Goal: Task Accomplishment & Management: Manage account settings

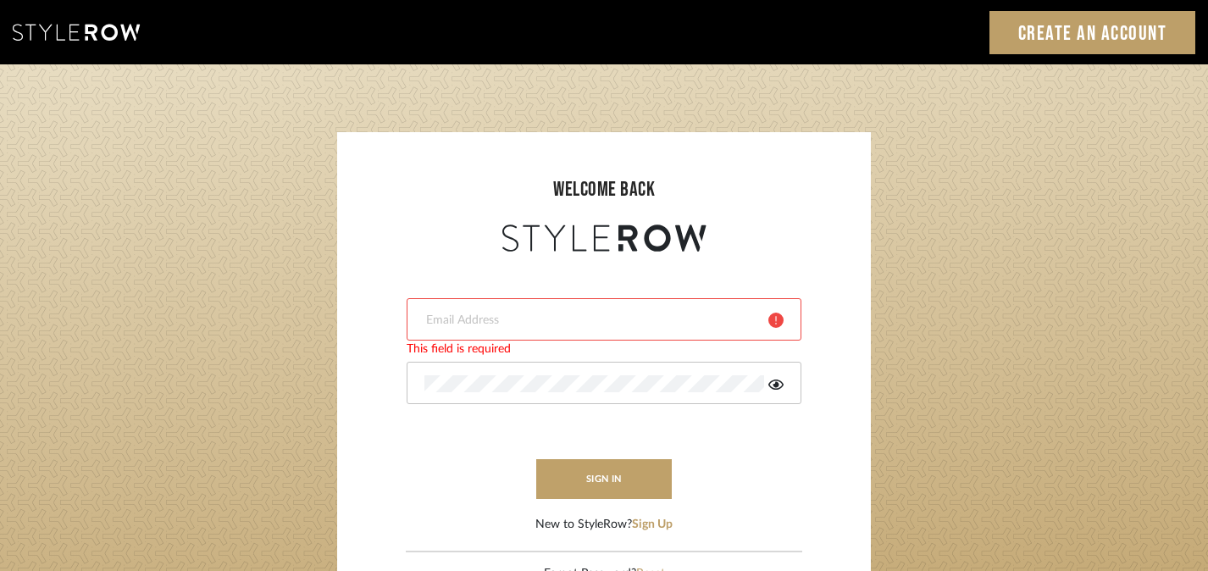
type input "harmony@rihinteriors.com"
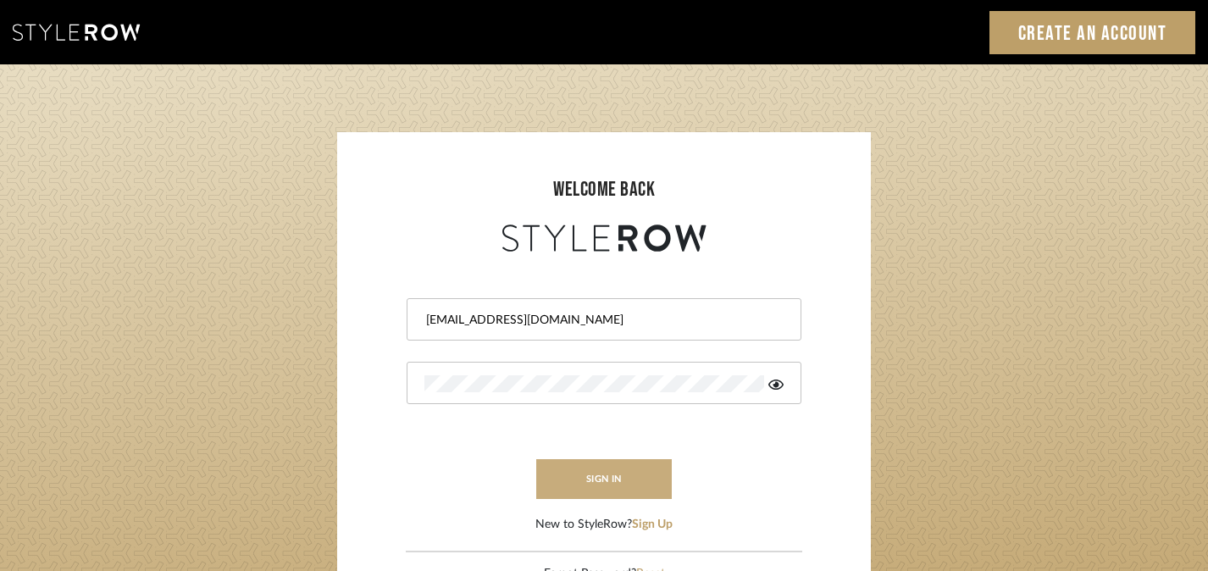
click at [613, 495] on button "sign in" at bounding box center [604, 479] width 136 height 40
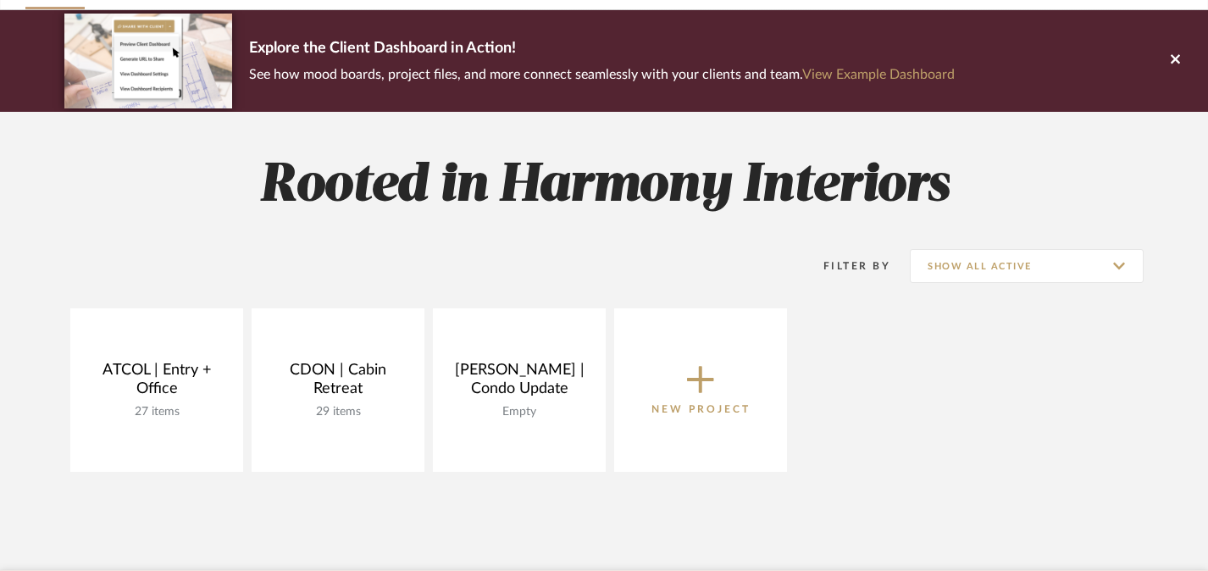
scroll to position [142, 0]
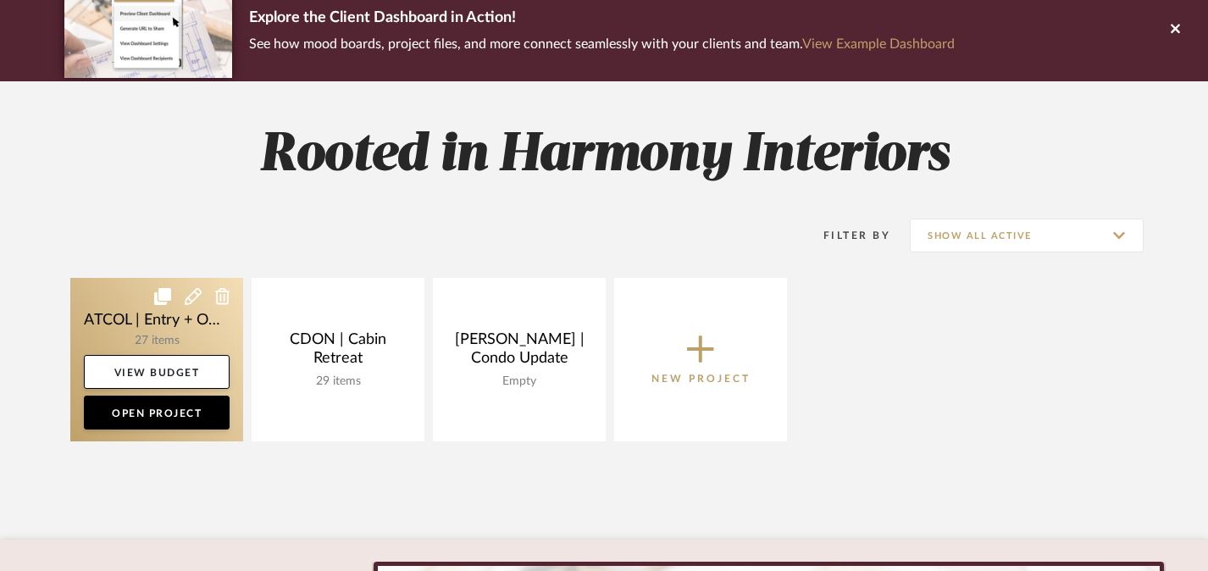
click at [122, 314] on link at bounding box center [156, 359] width 173 height 163
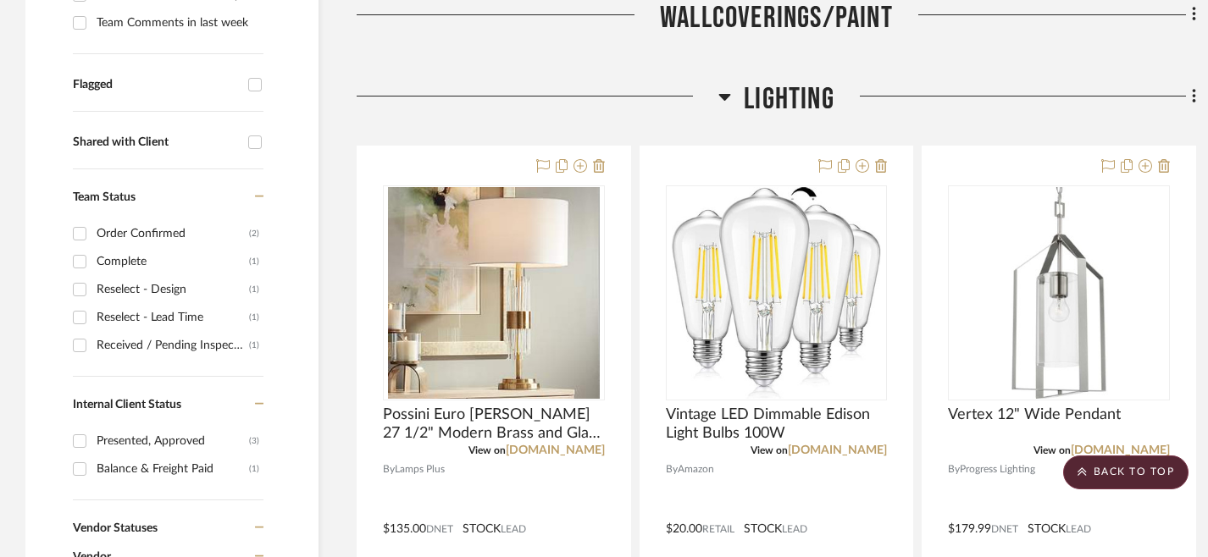
scroll to position [555, 0]
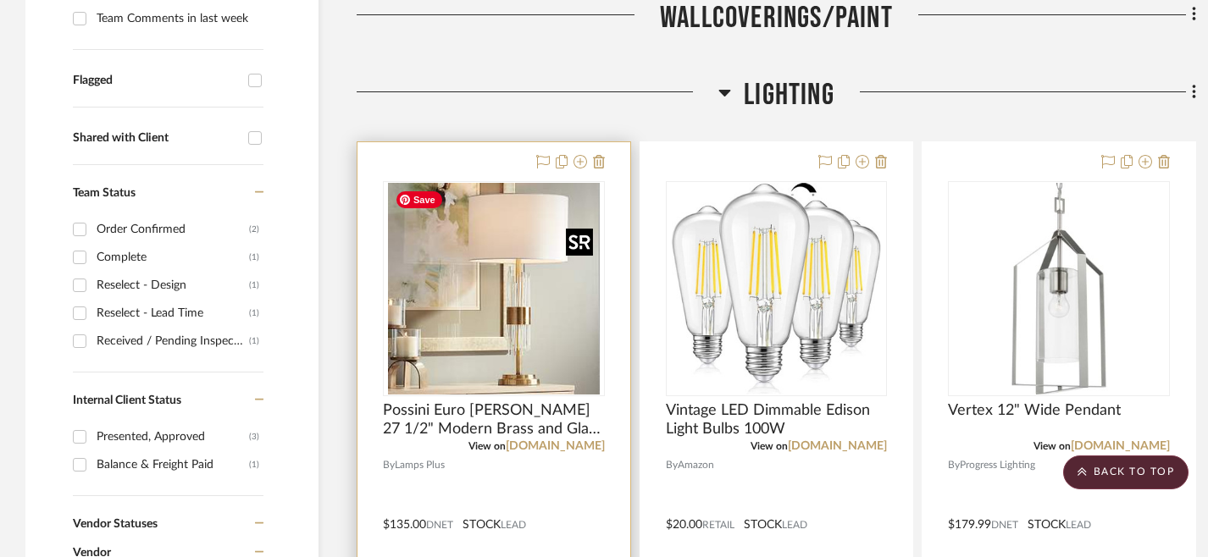
click at [482, 341] on img "0" at bounding box center [494, 289] width 212 height 212
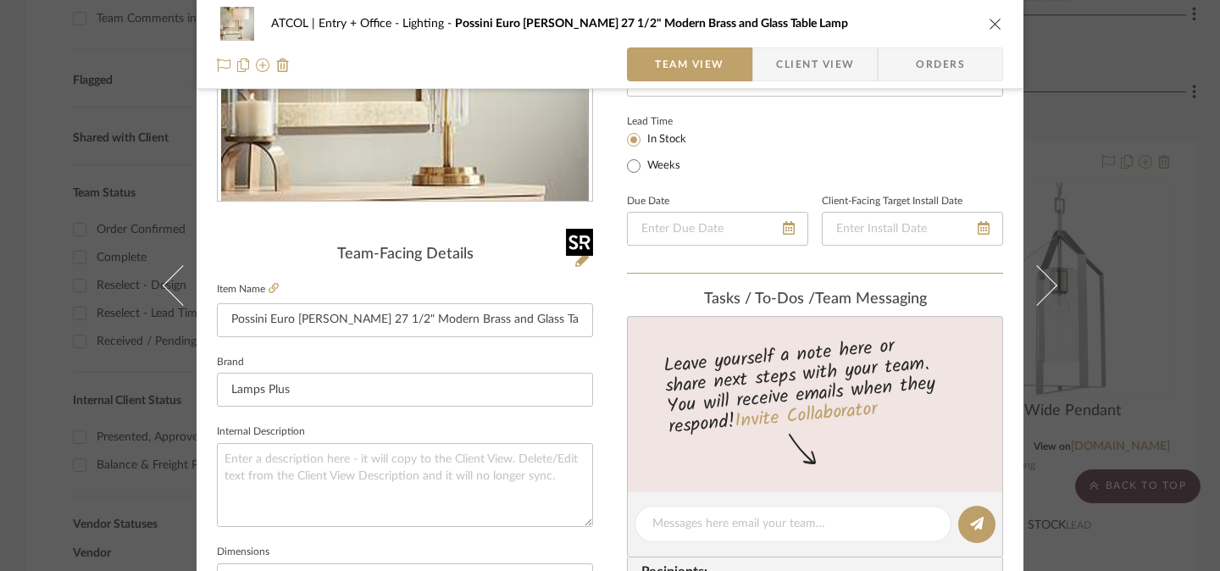
scroll to position [274, 0]
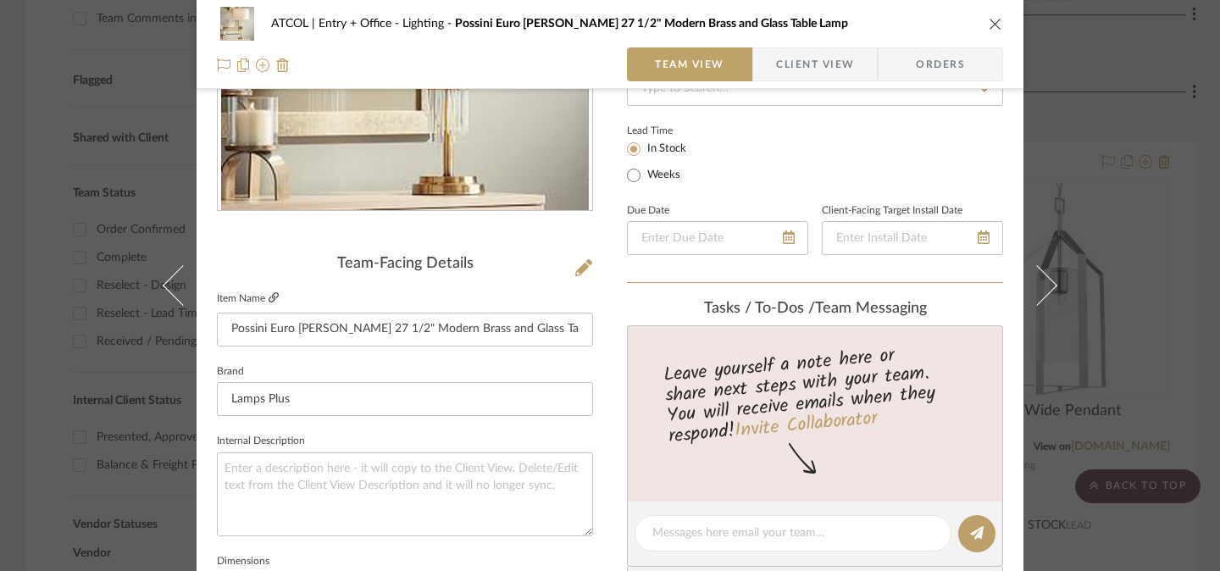
click at [269, 299] on icon at bounding box center [274, 297] width 10 height 10
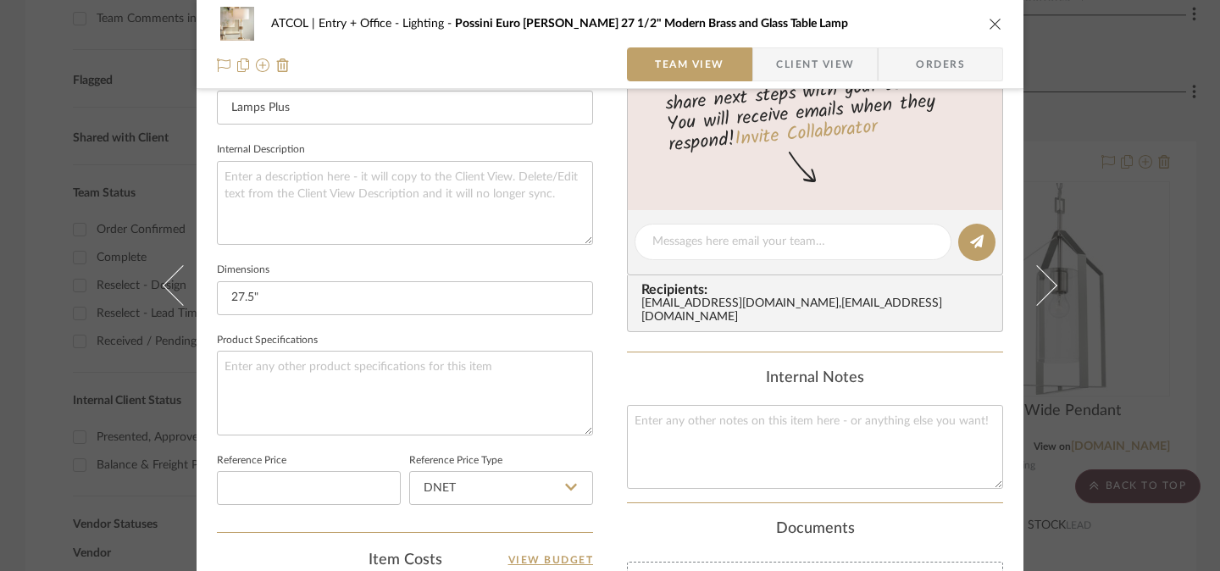
scroll to position [98, 0]
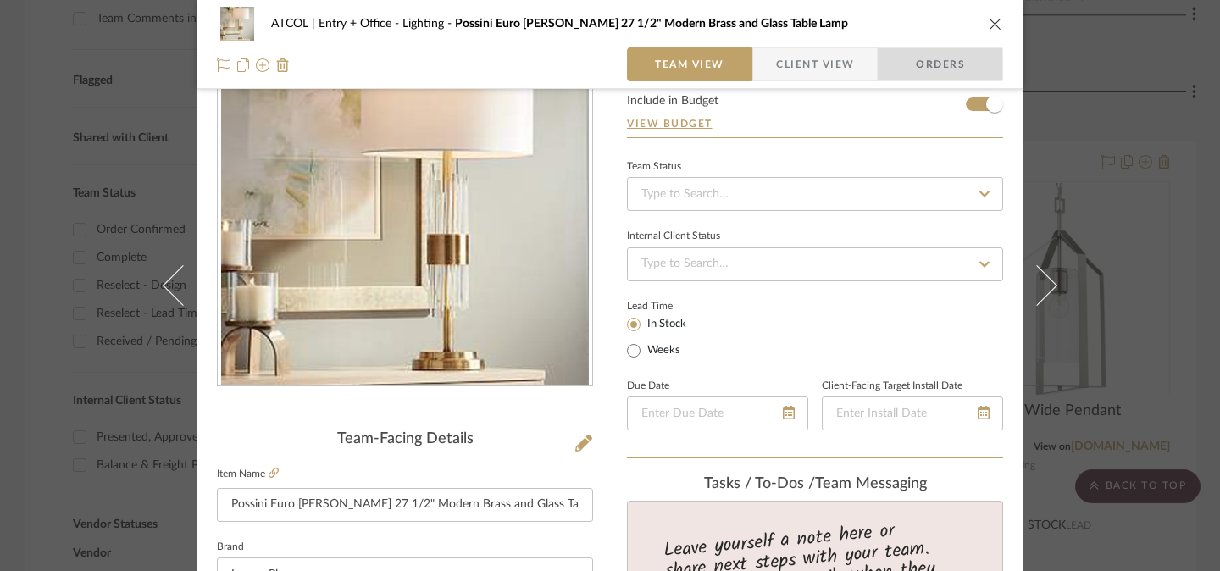
click at [961, 62] on span "Orders" at bounding box center [940, 64] width 86 height 34
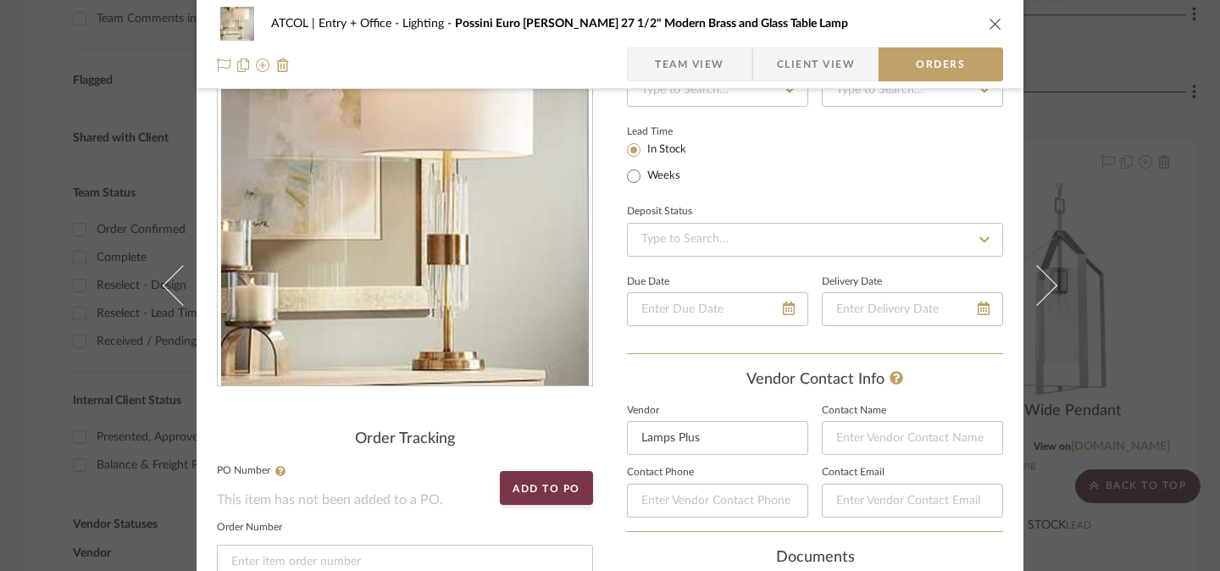
scroll to position [0, 0]
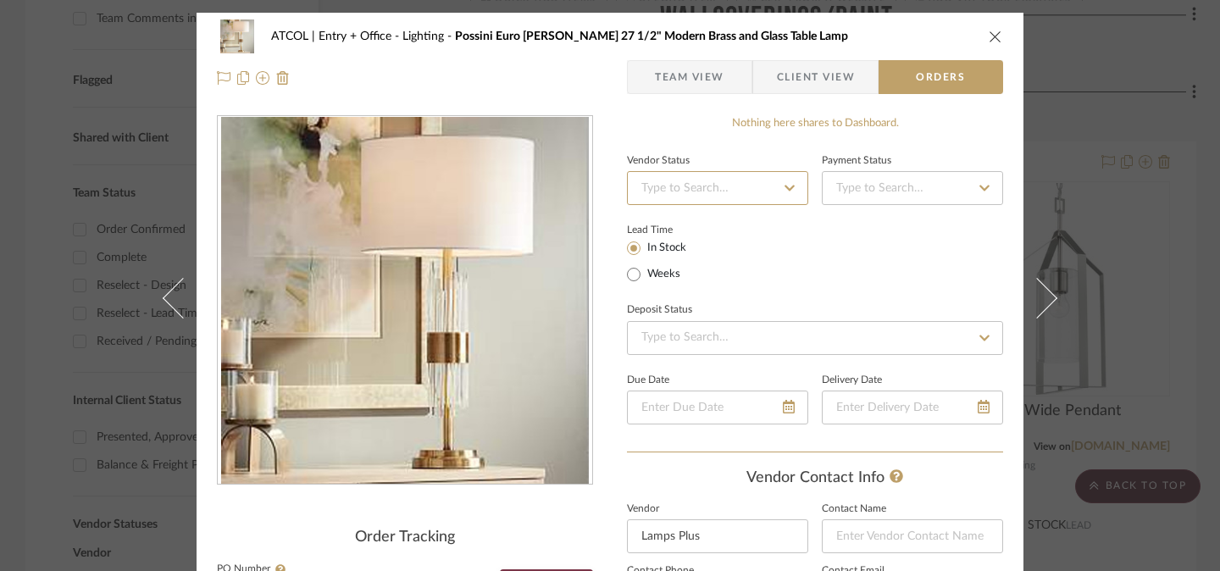
click at [777, 185] on fa-icon at bounding box center [789, 188] width 25 height 20
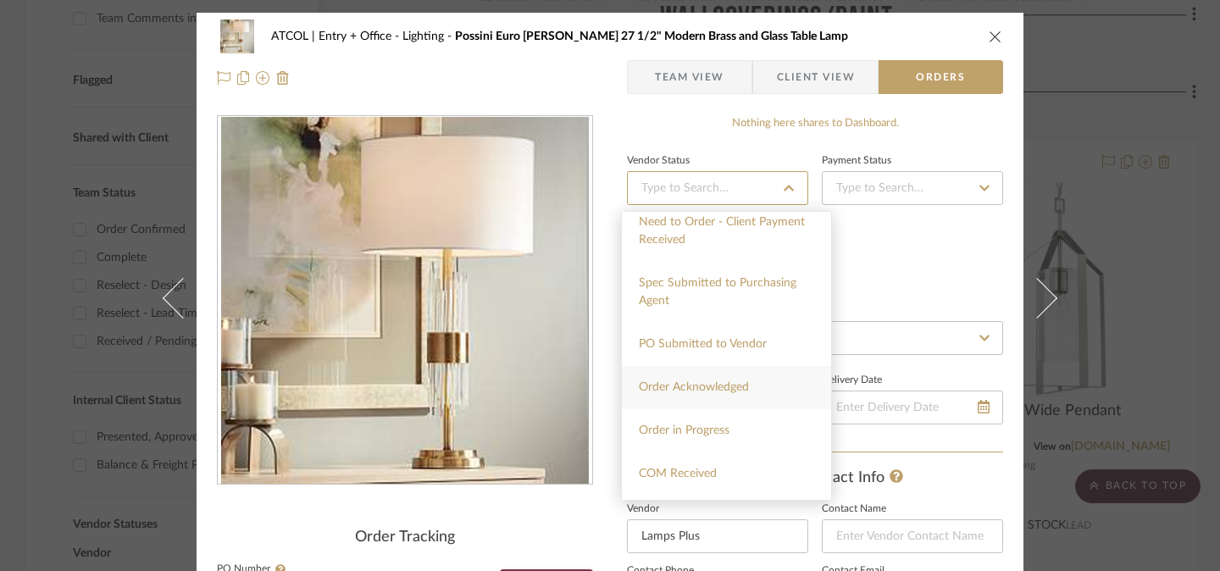
scroll to position [187, 0]
click at [756, 430] on div "Order in Progress" at bounding box center [726, 427] width 209 height 43
type input "[DATE]"
type input "Order in Progress"
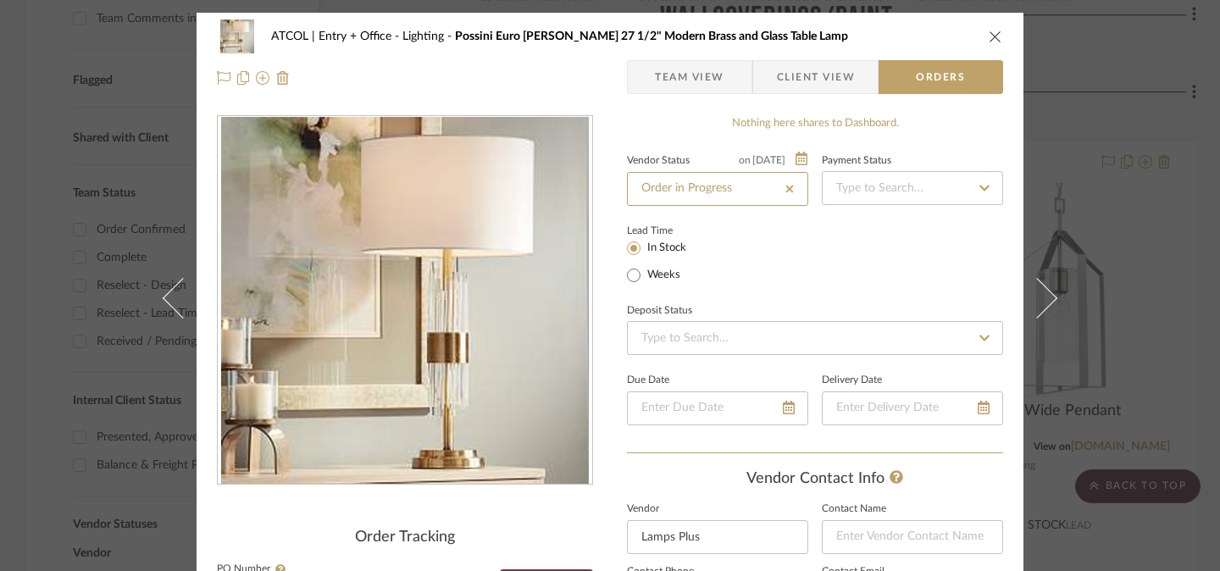
type input "[DATE]"
click at [901, 188] on input at bounding box center [912, 188] width 181 height 34
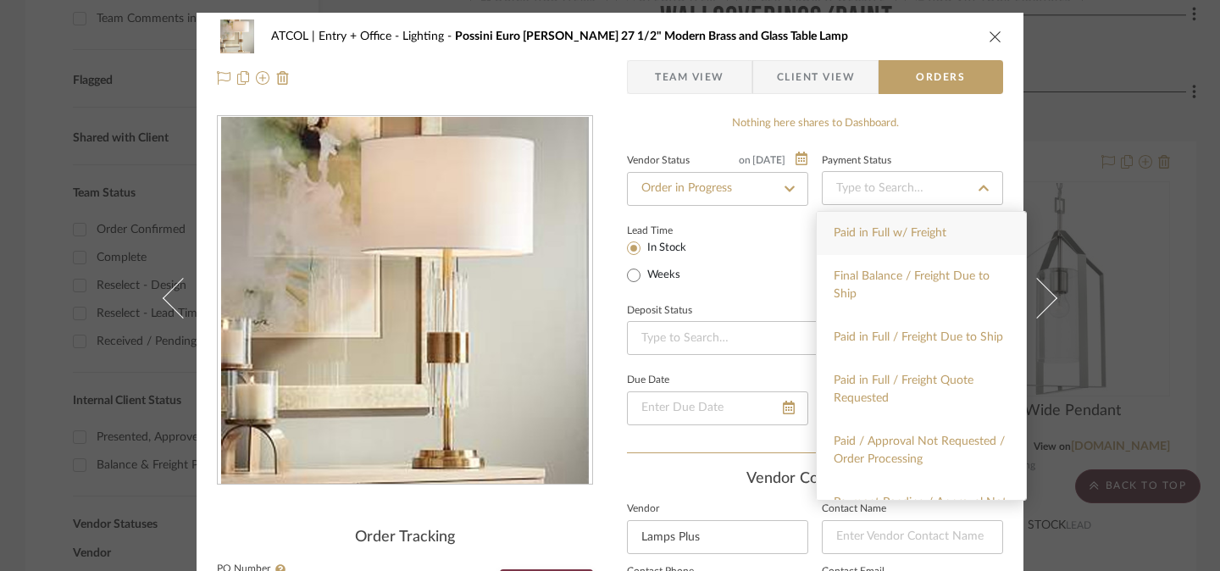
click at [901, 246] on div "Paid in Full w/ Freight" at bounding box center [921, 233] width 209 height 43
type input "[DATE]"
type input "Paid in Full w/ Freight"
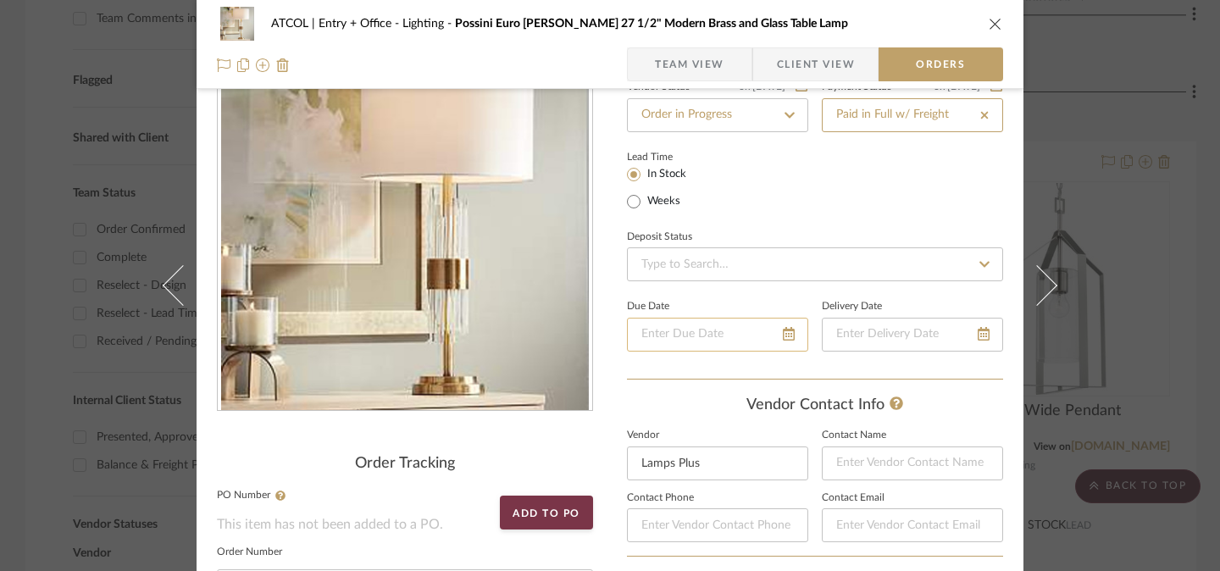
scroll to position [86, 0]
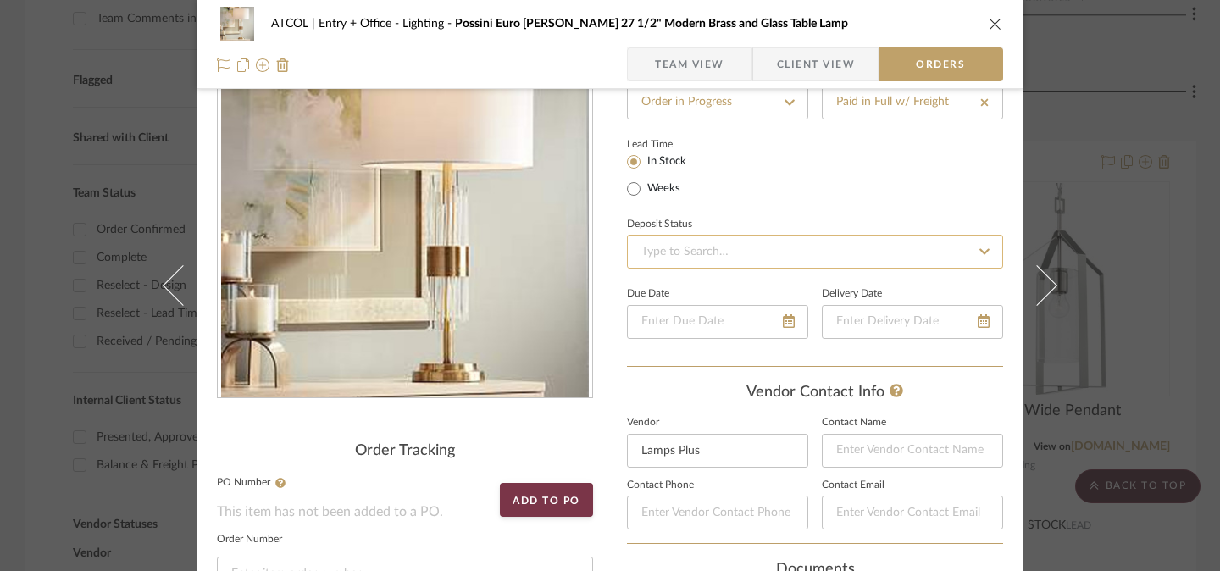
click at [756, 255] on input at bounding box center [815, 252] width 376 height 34
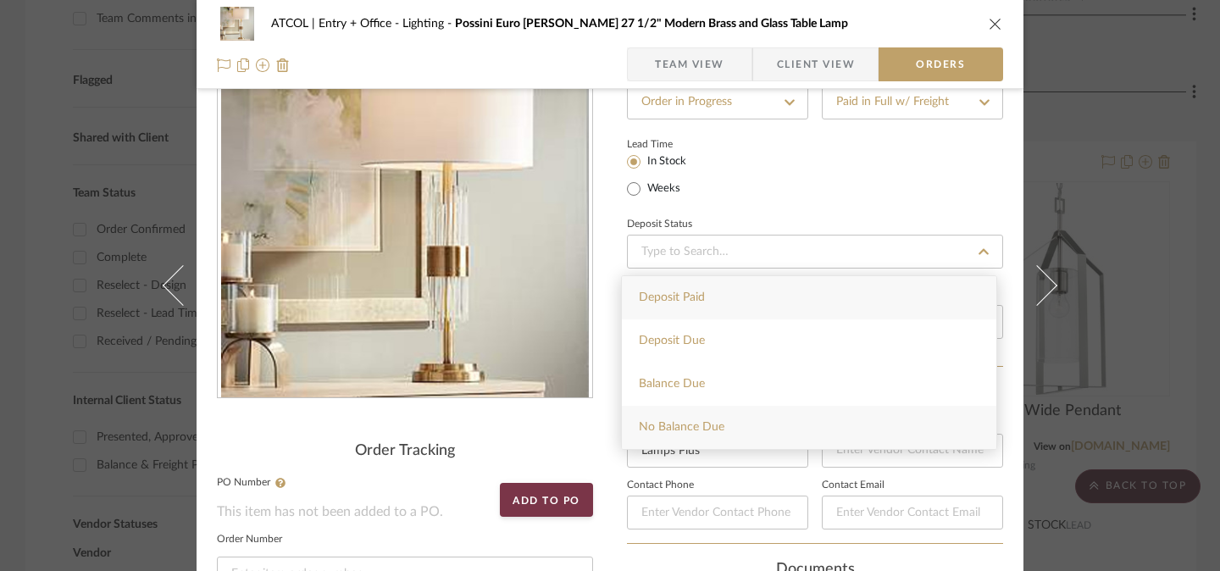
click at [746, 423] on div "No Balance Due" at bounding box center [809, 427] width 374 height 43
type input "[DATE]"
type input "No Balance Due"
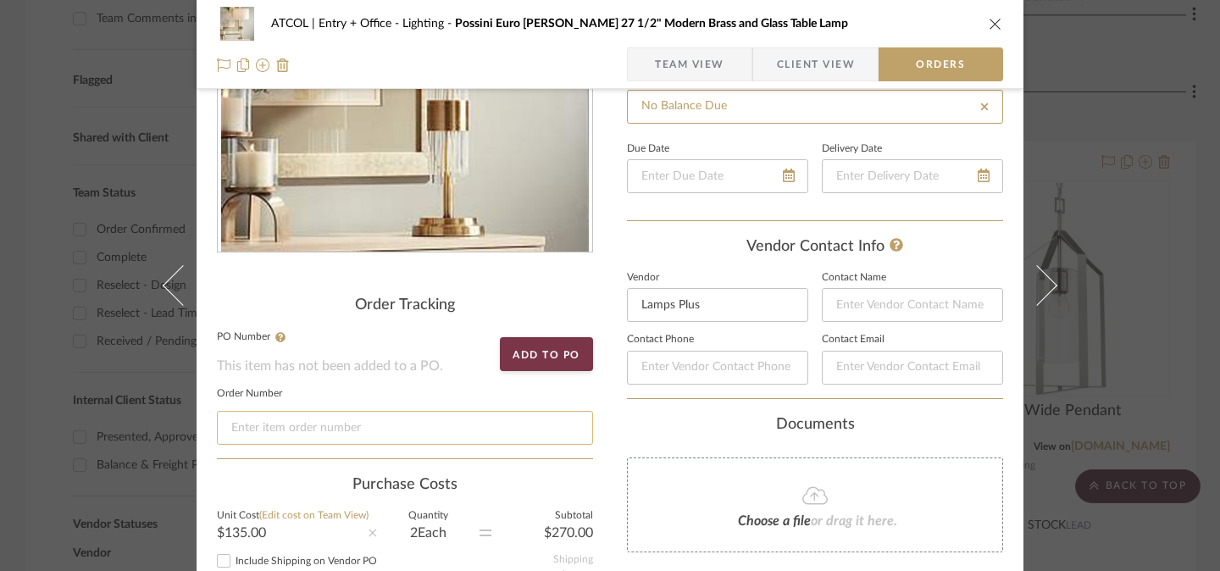
scroll to position [261, 0]
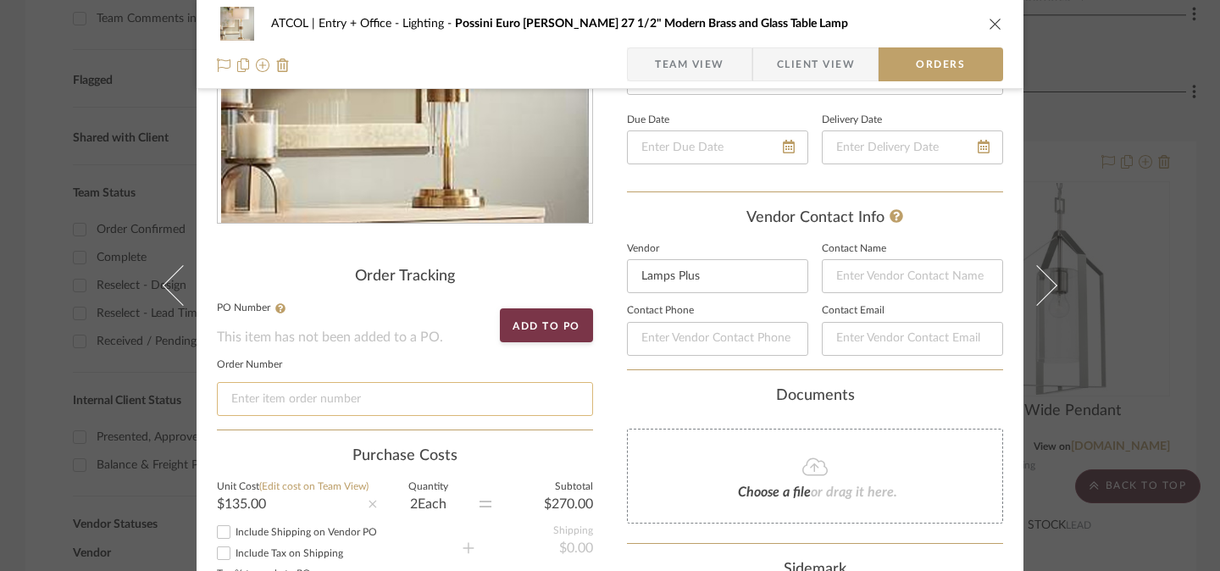
click at [546, 399] on input at bounding box center [405, 399] width 376 height 34
paste input "5201002813933"
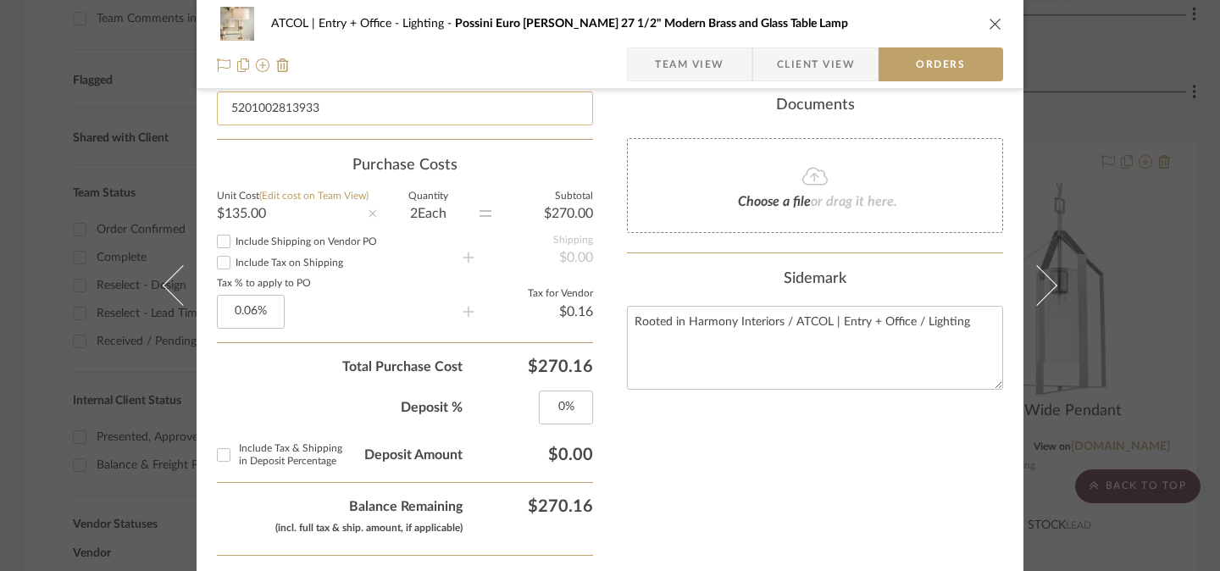
scroll to position [552, 0]
type input "5201002813933"
type input "0.06"
drag, startPoint x: 258, startPoint y: 317, endPoint x: 211, endPoint y: 313, distance: 47.6
type input "60.06%"
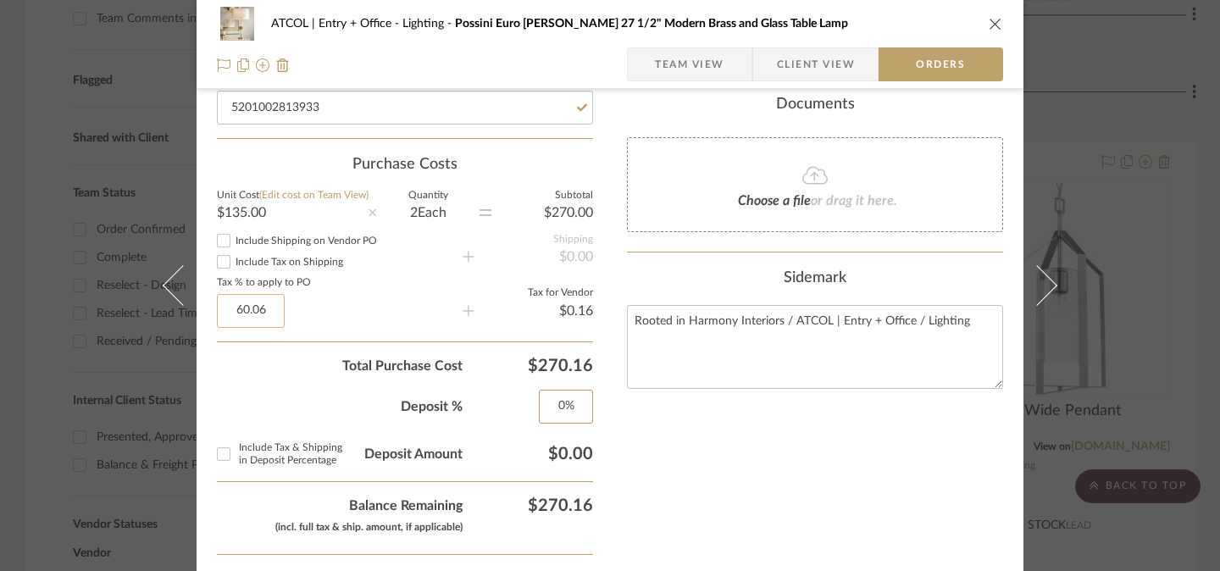
type input "0"
type input "60.06"
type input "0%"
click at [244, 312] on input "60.06" at bounding box center [251, 311] width 68 height 34
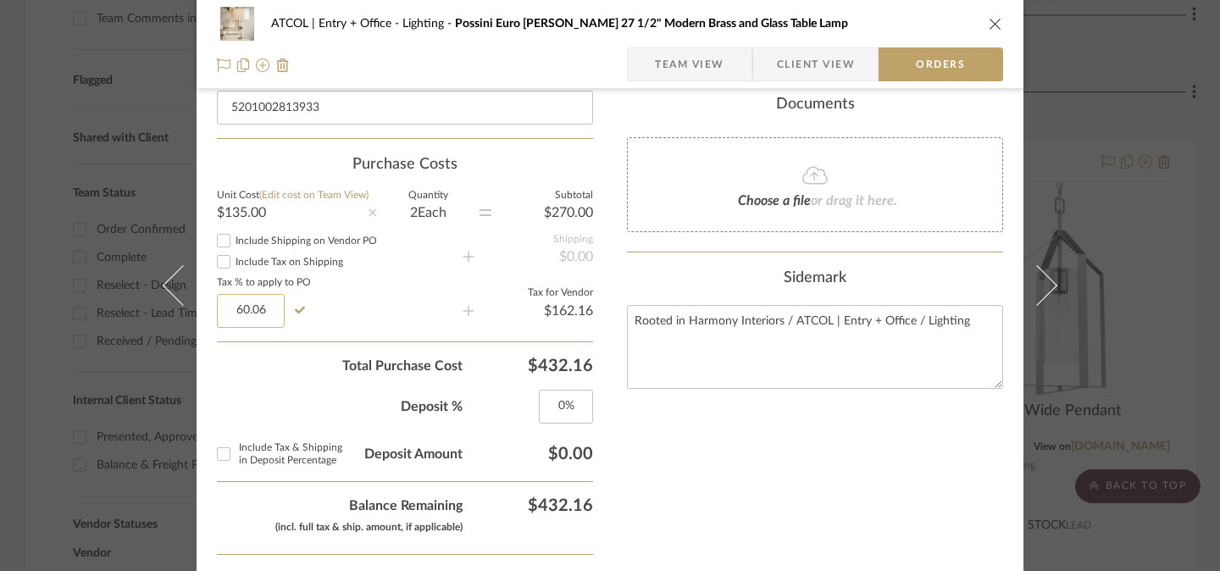
type input "5"
type input "6%"
type input "0"
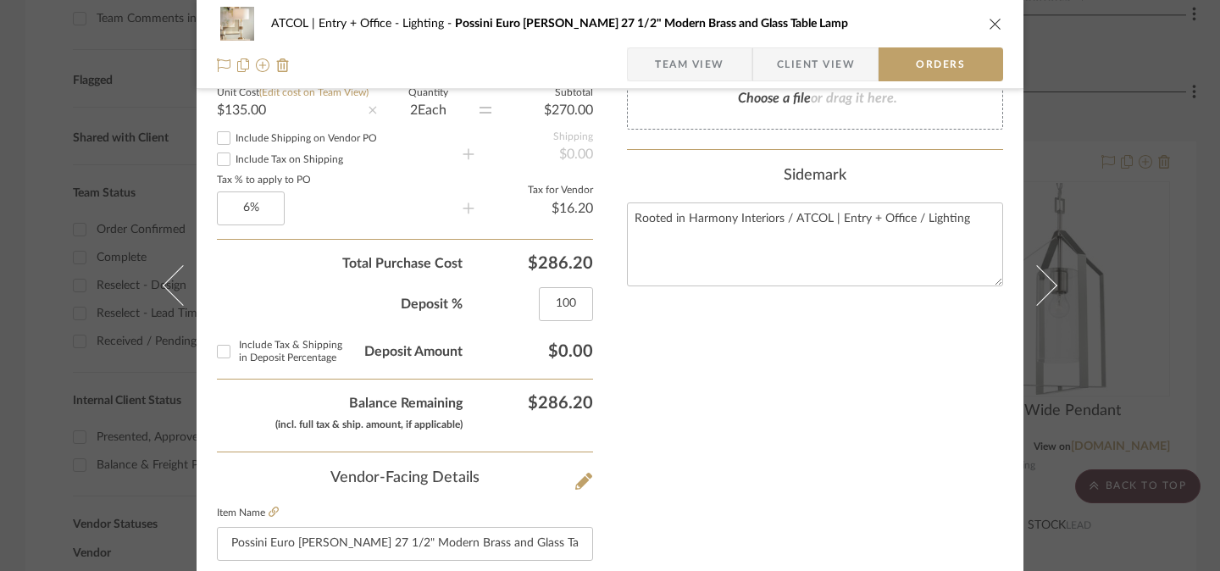
type input "100%"
click at [672, 406] on div "Nothing here shares to Dashboard. Vendor Status on [DATE] [DATE] Order in Progr…" at bounding box center [815, 269] width 376 height 1619
click at [218, 357] on input "Include Tax & Shipping in Deposit Percentage" at bounding box center [223, 351] width 27 height 27
checkbox input "true"
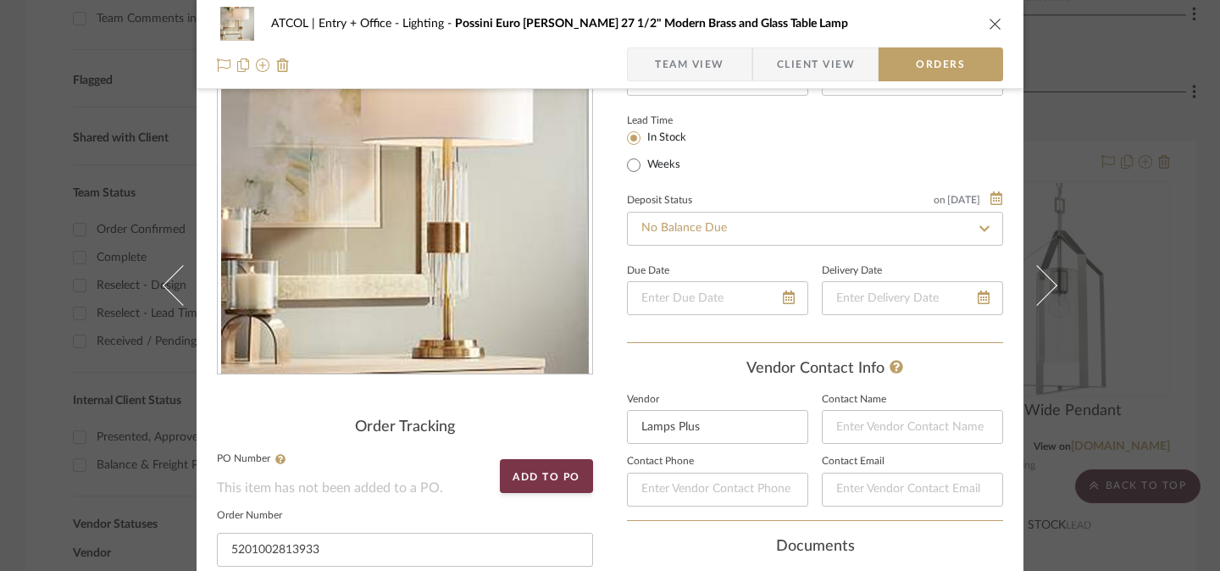
scroll to position [0, 0]
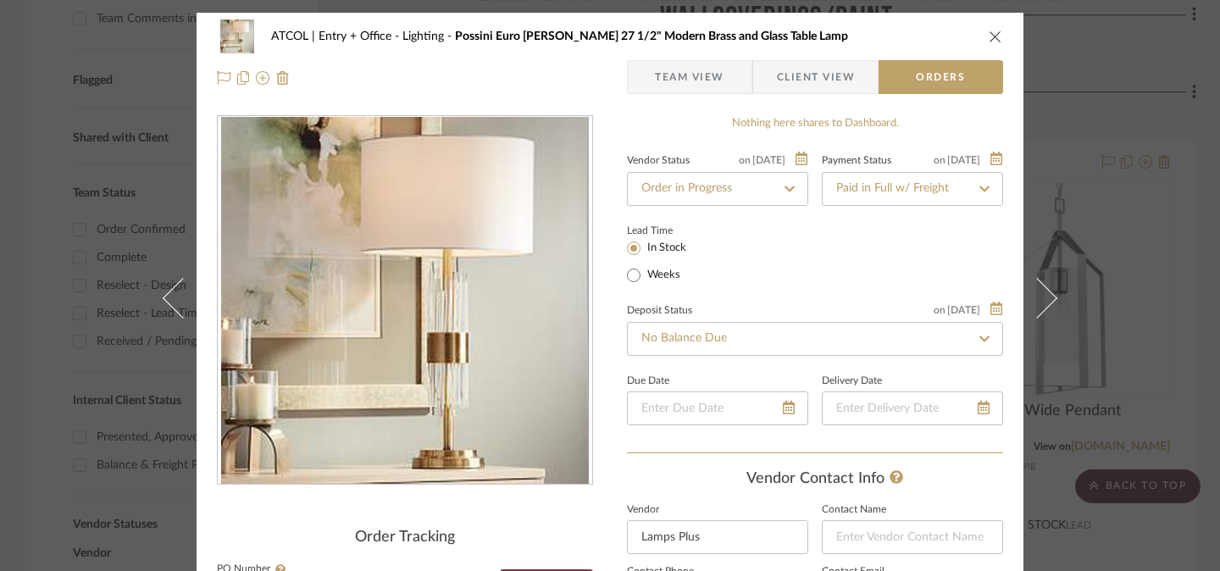
click at [681, 79] on span "Team View" at bounding box center [689, 77] width 69 height 34
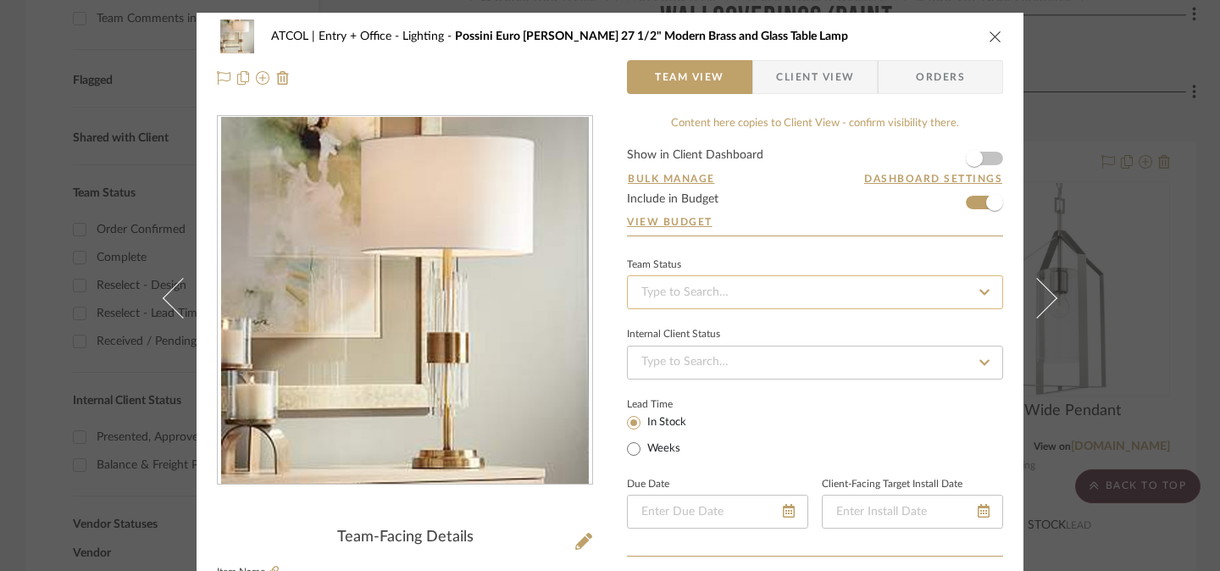
click at [720, 302] on input at bounding box center [815, 292] width 376 height 34
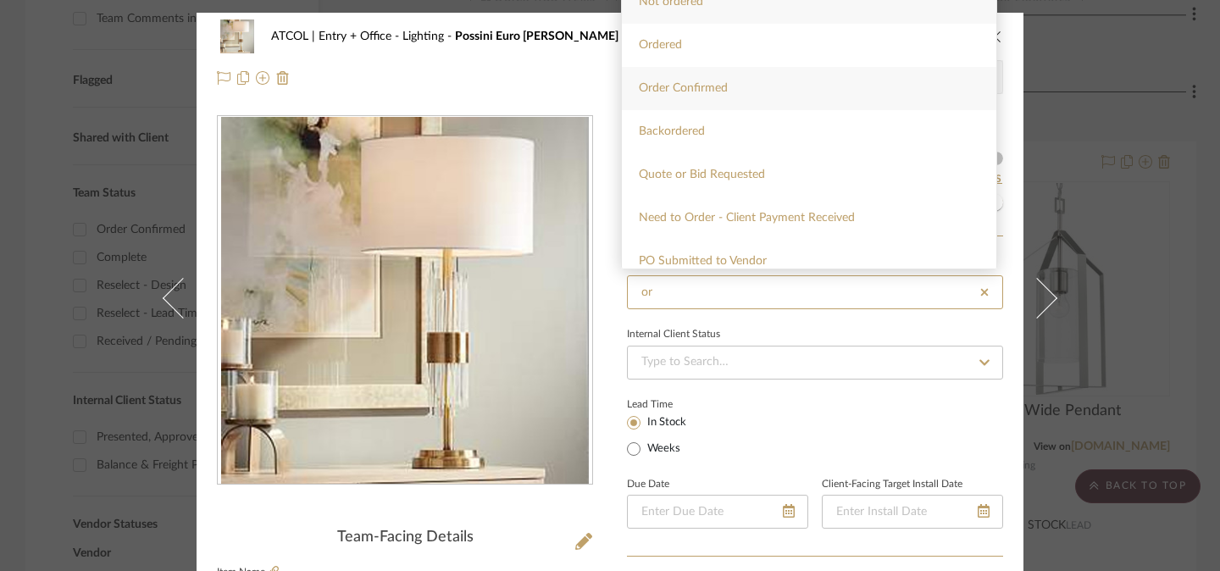
type input "or"
click at [746, 74] on div "Order Confirmed" at bounding box center [809, 88] width 374 height 43
type input "[DATE]"
type input "Order Confirmed"
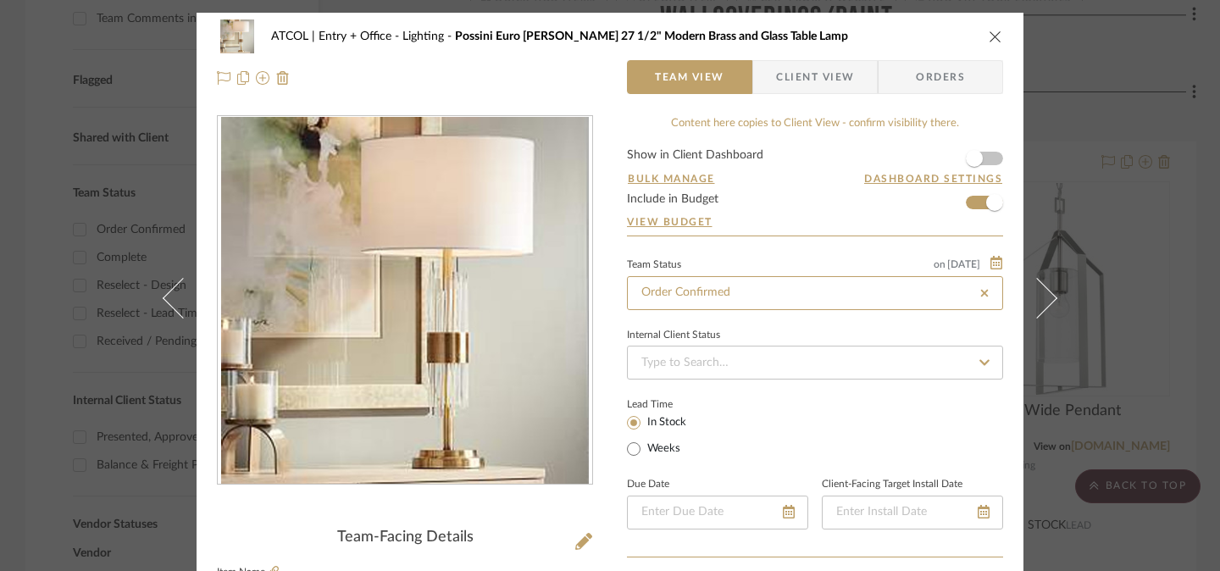
type input "[DATE]"
type input "Order Confirmed"
click at [759, 368] on input at bounding box center [815, 363] width 376 height 34
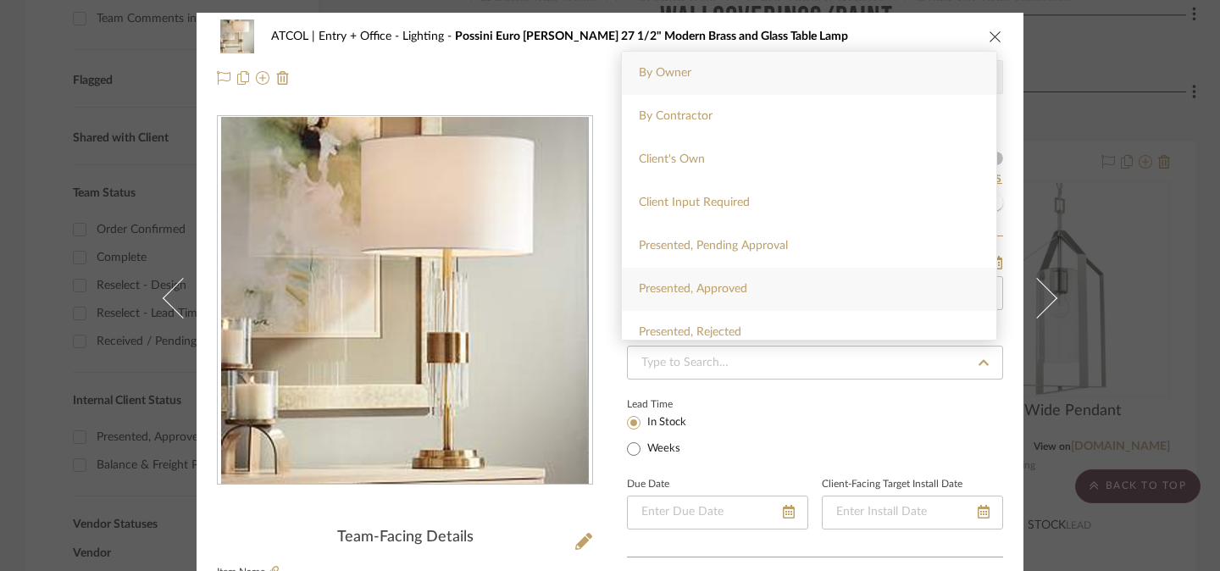
click at [760, 292] on div "Presented, Approved" at bounding box center [809, 289] width 374 height 43
type input "[DATE]"
type input "Presented, Approved"
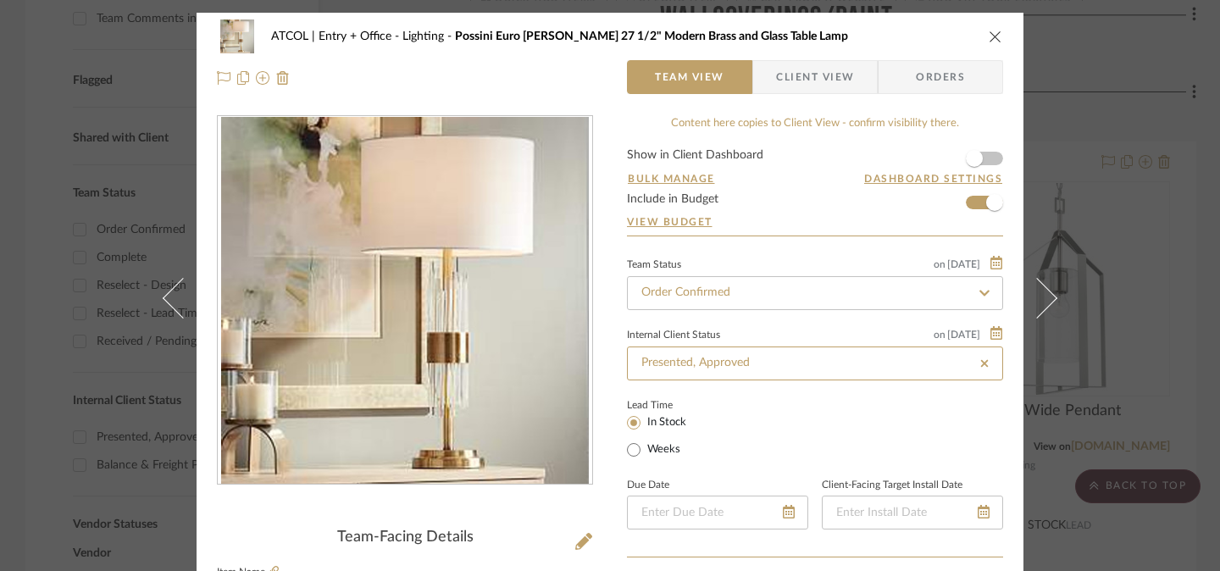
type input "Presented, Approved"
click at [991, 40] on icon "close" at bounding box center [996, 37] width 14 height 14
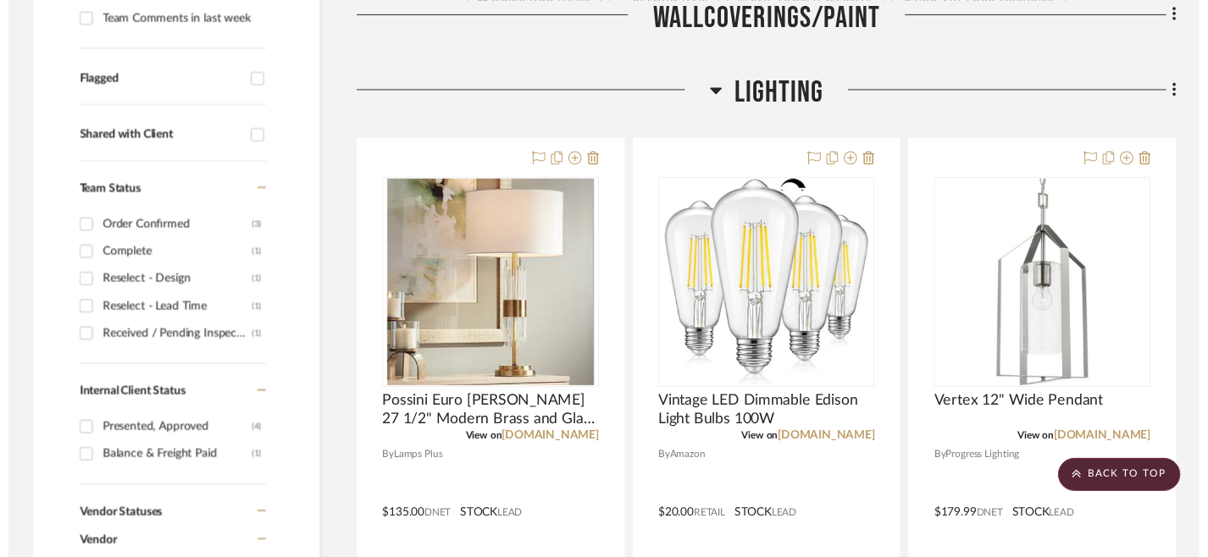
scroll to position [555, 0]
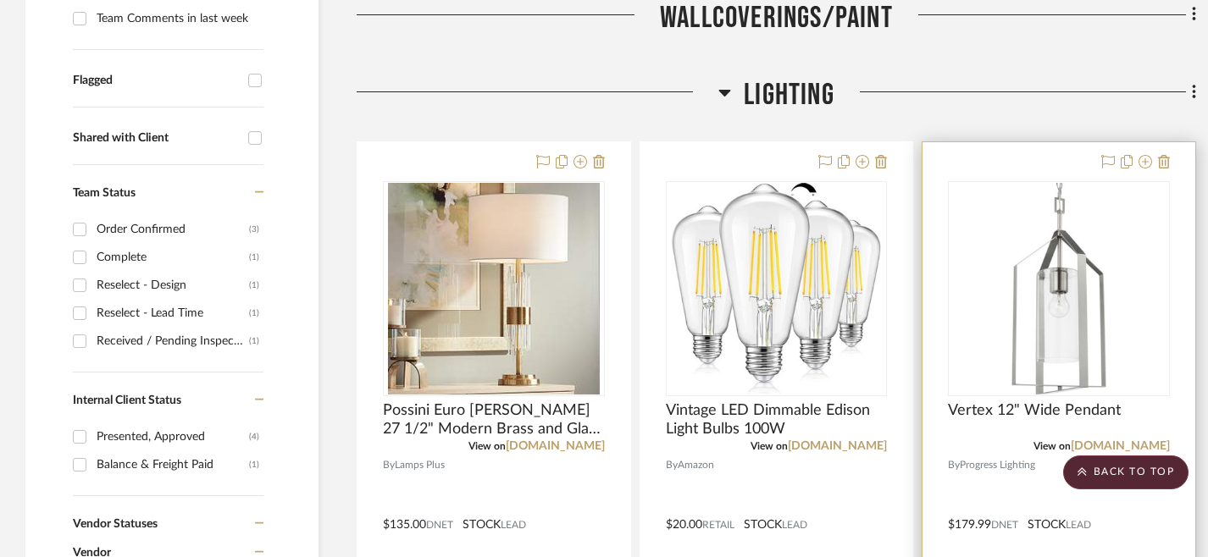
click at [1005, 152] on div at bounding box center [1058, 512] width 273 height 741
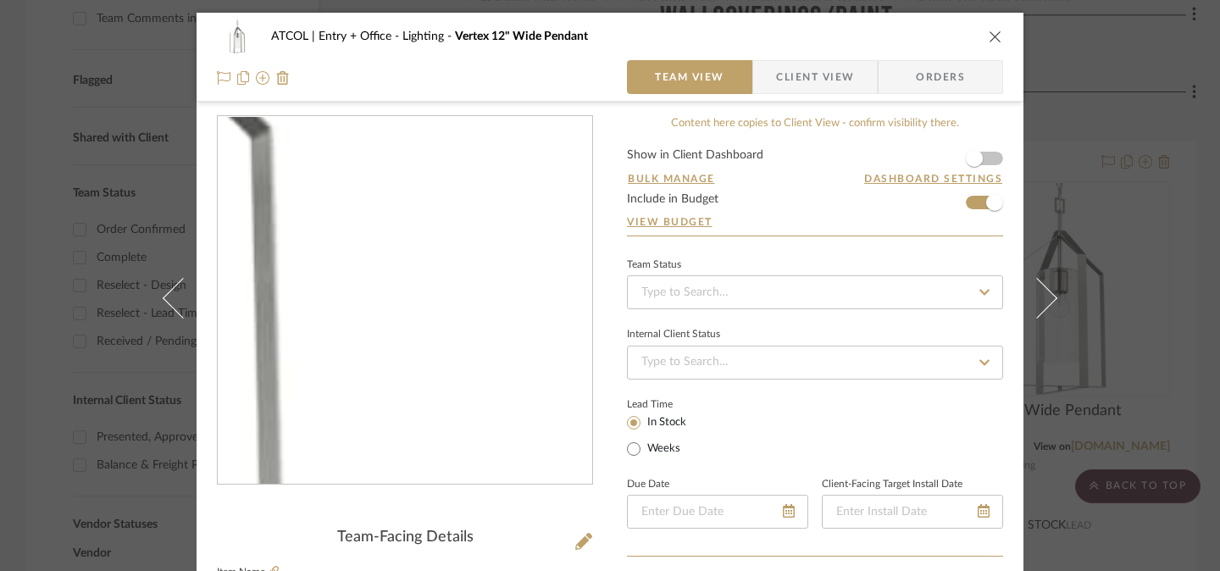
scroll to position [225, 0]
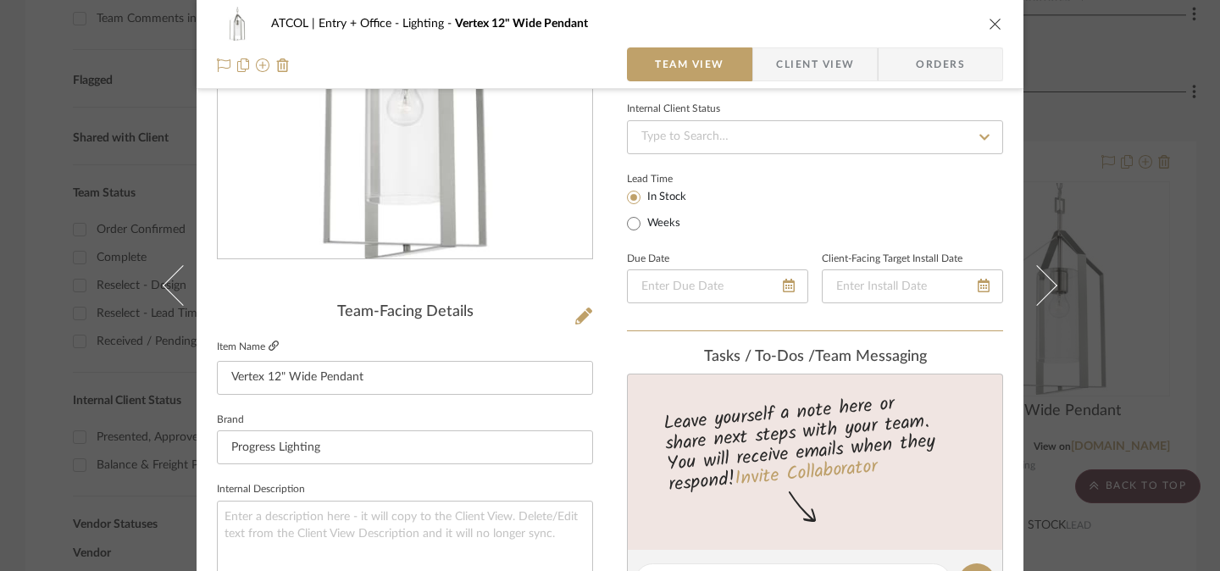
click at [269, 346] on icon at bounding box center [274, 346] width 10 height 10
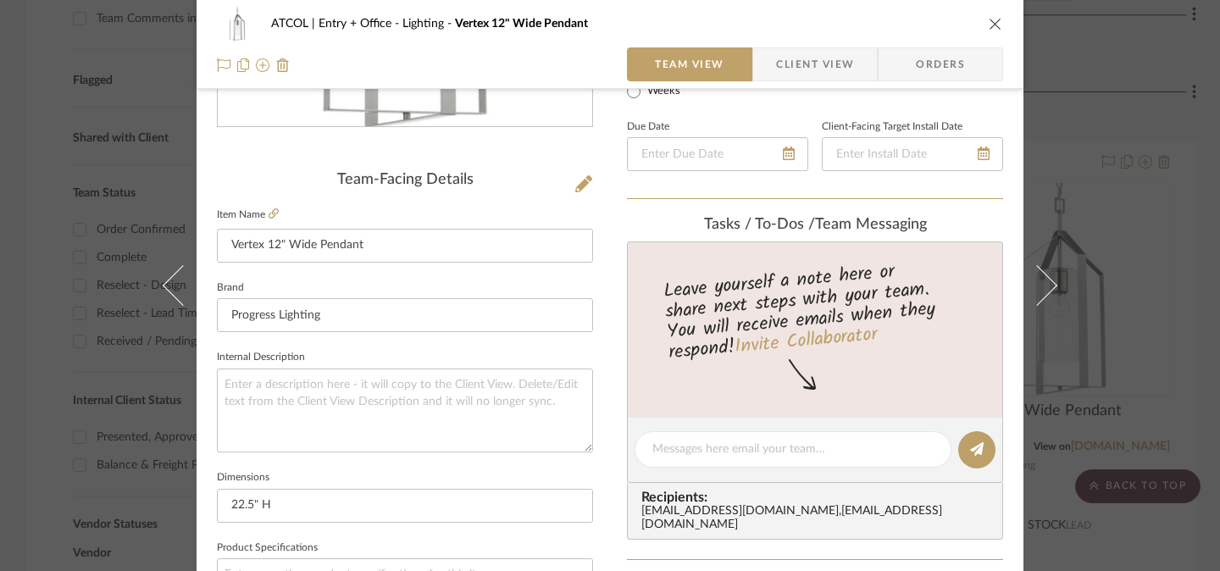
scroll to position [306, 0]
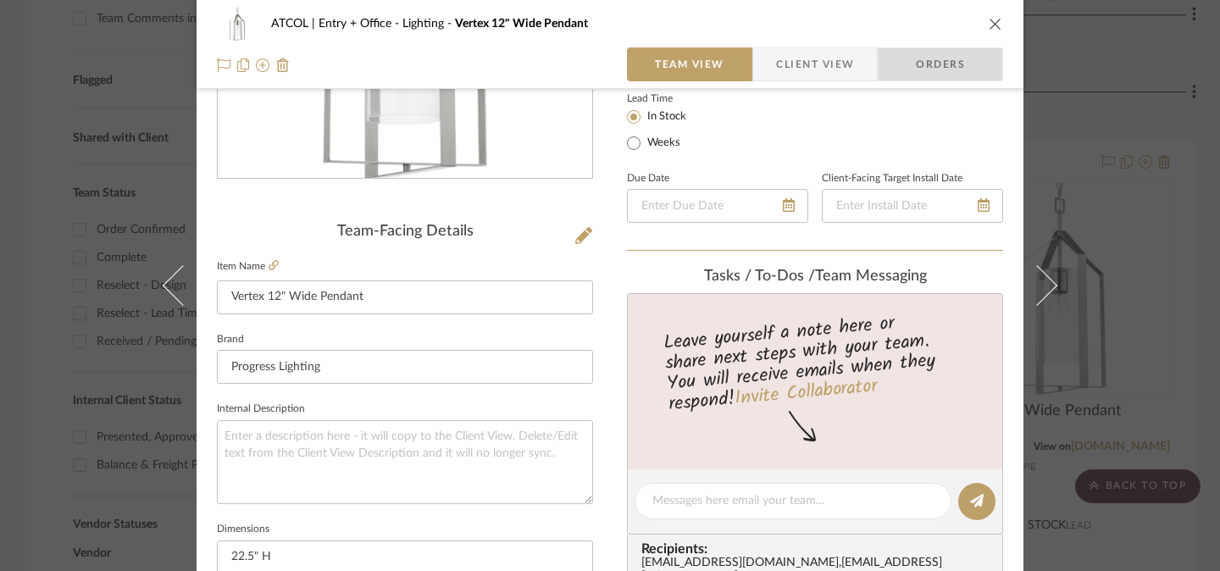
click at [975, 60] on span "Orders" at bounding box center [940, 64] width 86 height 34
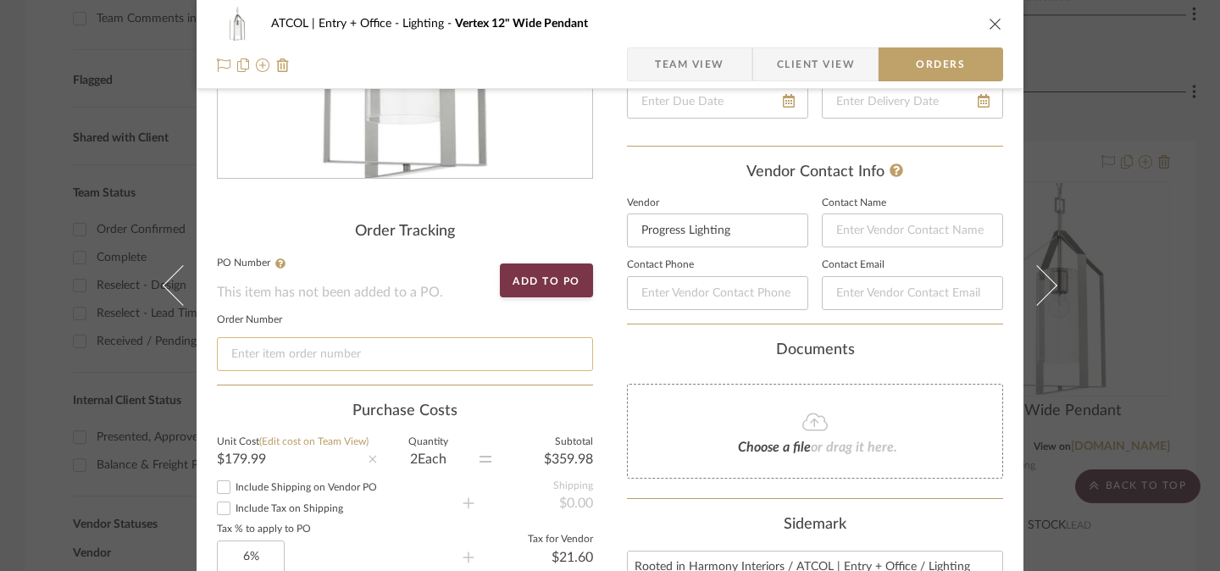
click at [498, 358] on input at bounding box center [405, 354] width 376 height 34
paste input "92696128."
click at [498, 358] on input "92696128." at bounding box center [405, 354] width 376 height 34
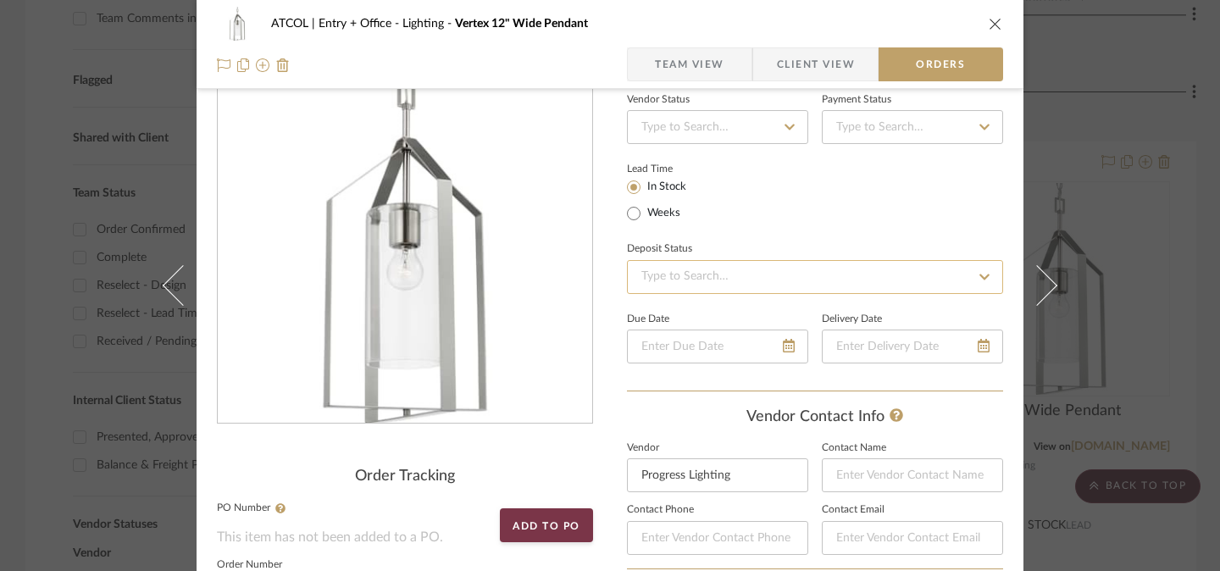
scroll to position [59, 0]
type input "92696128"
click at [695, 127] on input at bounding box center [717, 129] width 181 height 34
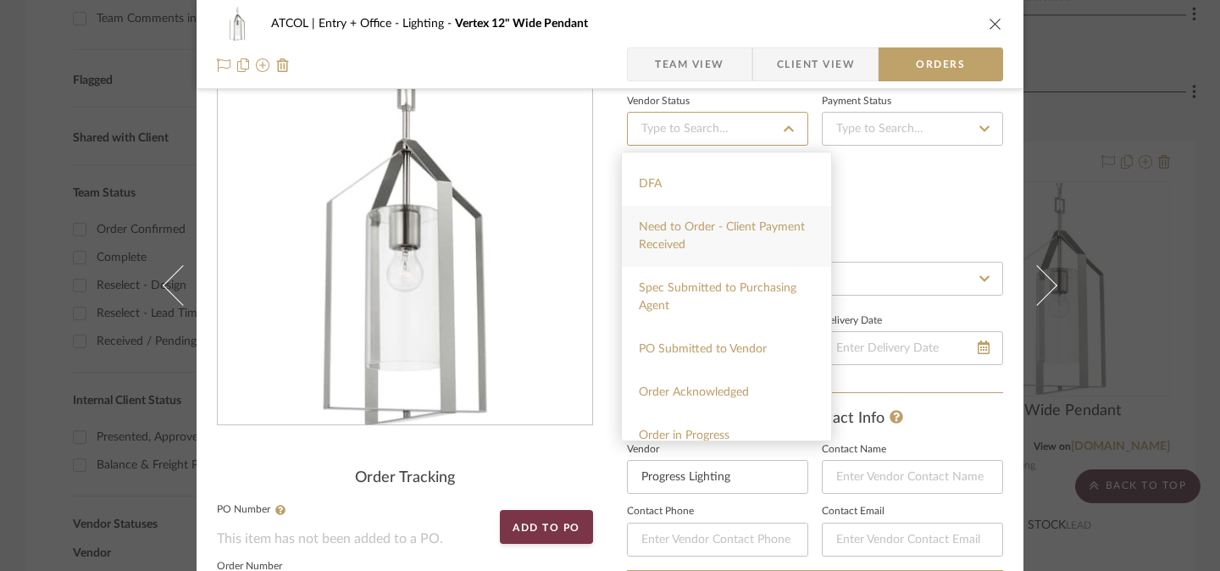
scroll to position [140, 0]
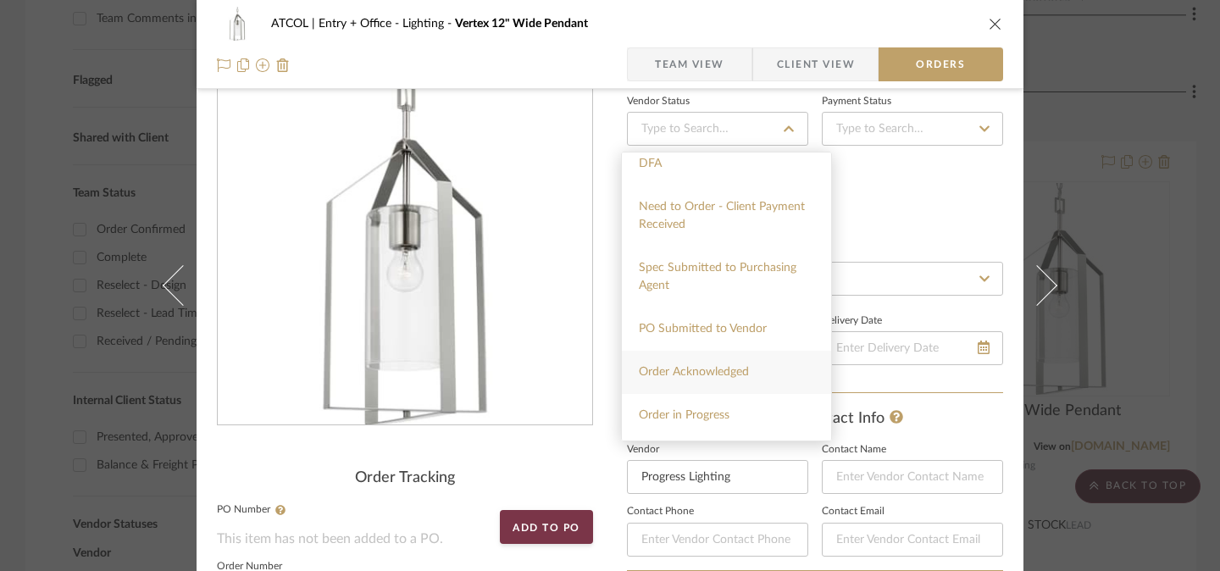
click at [727, 375] on span "Order Acknowledged" at bounding box center [694, 372] width 110 height 12
type input "[DATE]"
type input "Order Acknowledged"
type input "[DATE]"
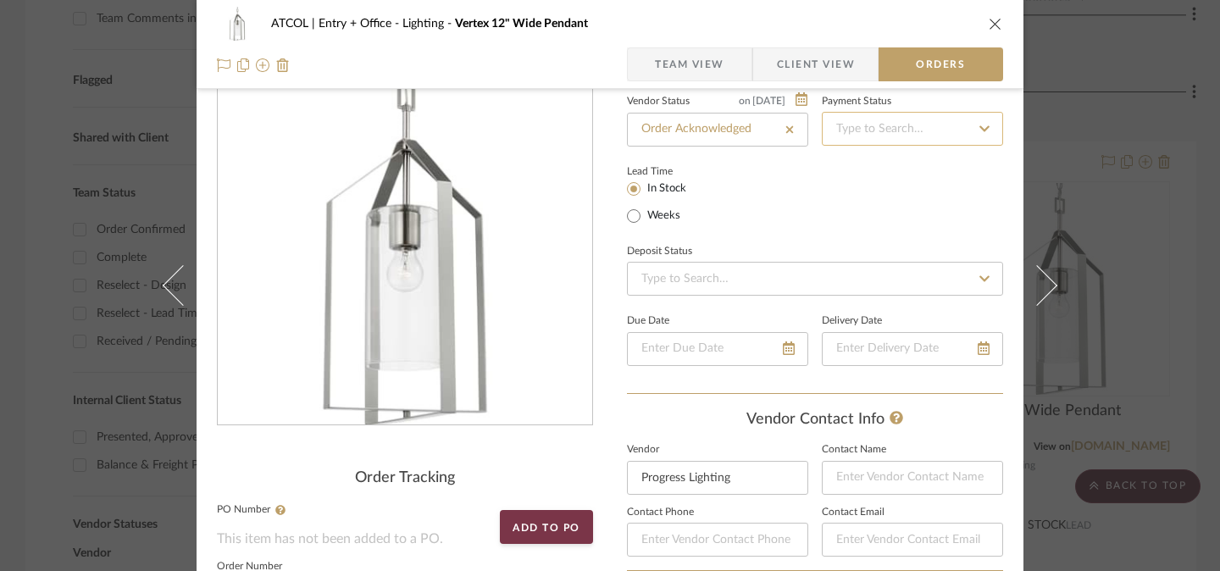
click at [856, 124] on input at bounding box center [912, 129] width 181 height 34
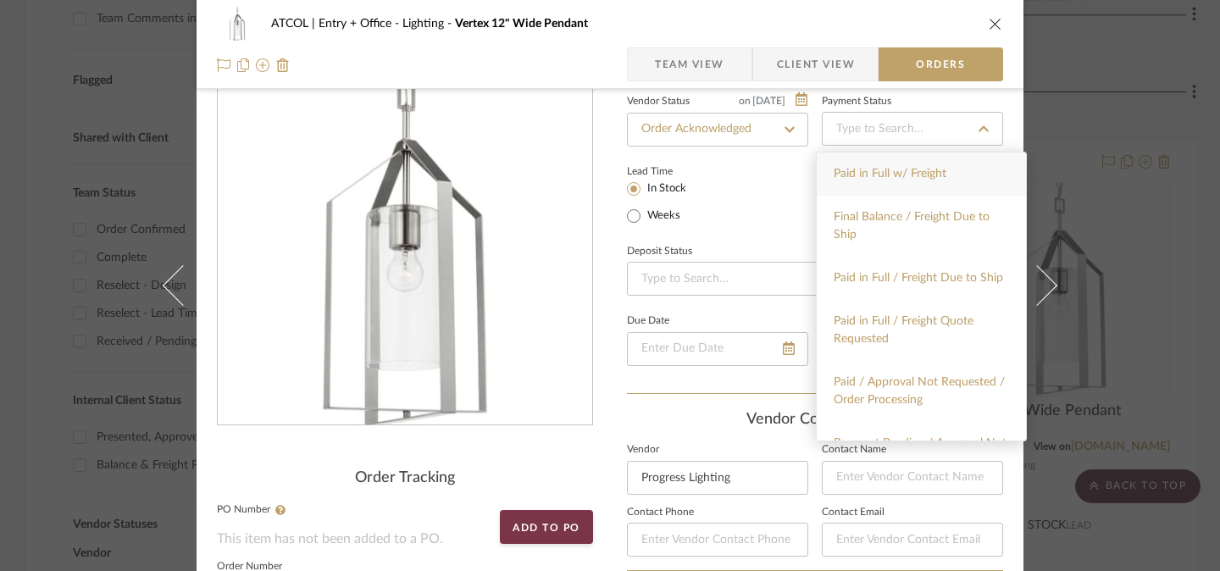
click at [869, 179] on span "Paid in Full w/ Freight" at bounding box center [890, 174] width 113 height 12
type input "[DATE]"
type input "Paid in Full w/ Freight"
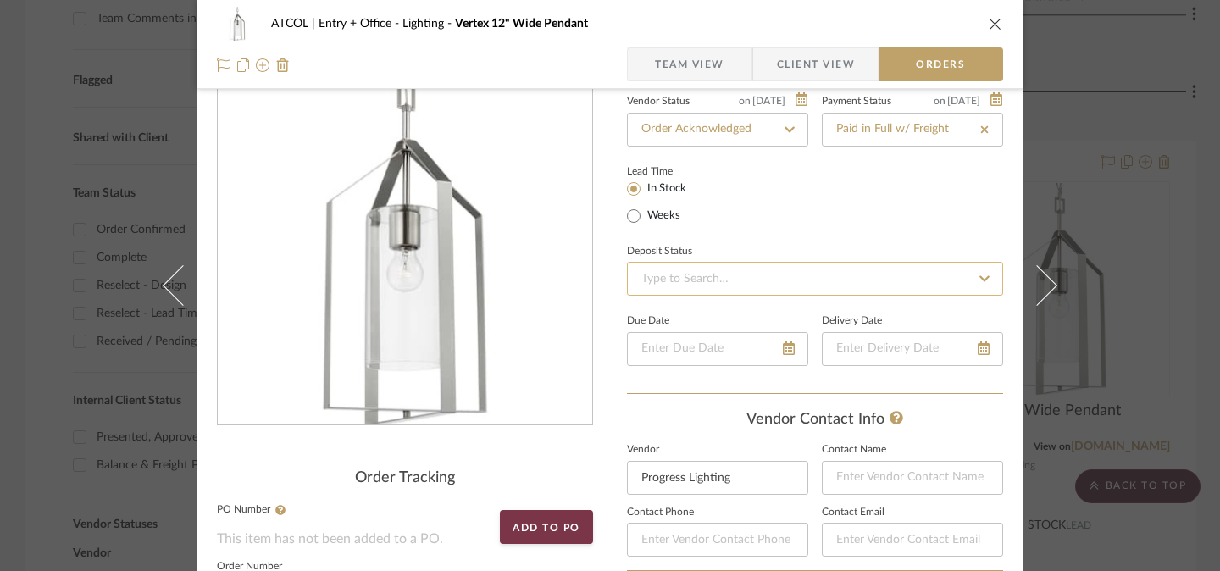
click at [725, 282] on input at bounding box center [815, 279] width 376 height 34
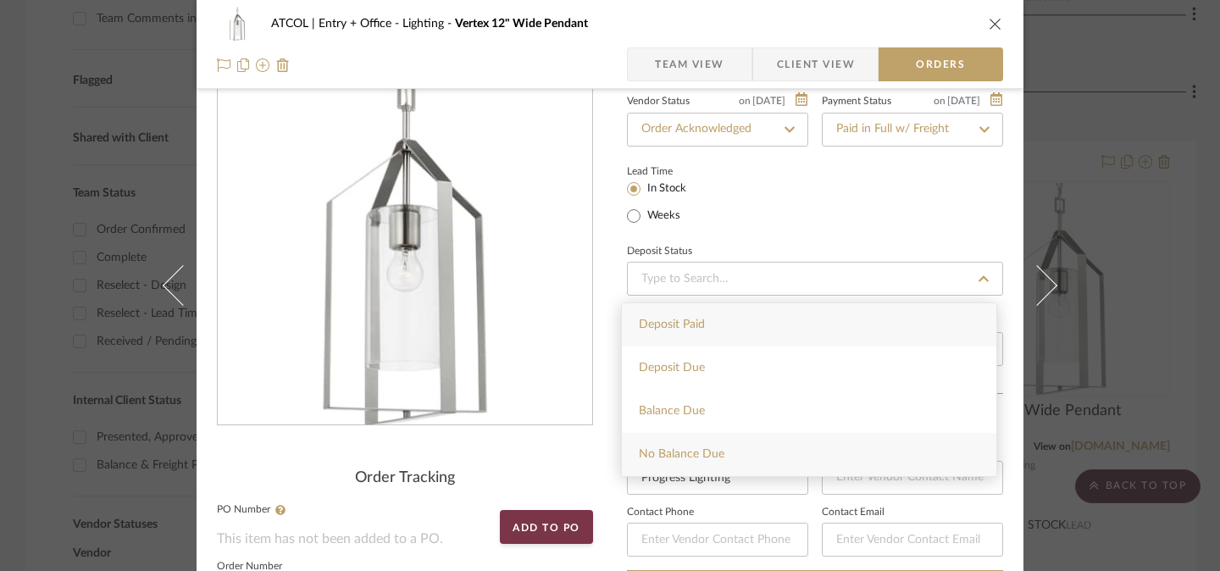
click at [708, 453] on span "No Balance Due" at bounding box center [682, 454] width 86 height 12
type input "[DATE]"
type input "No Balance Due"
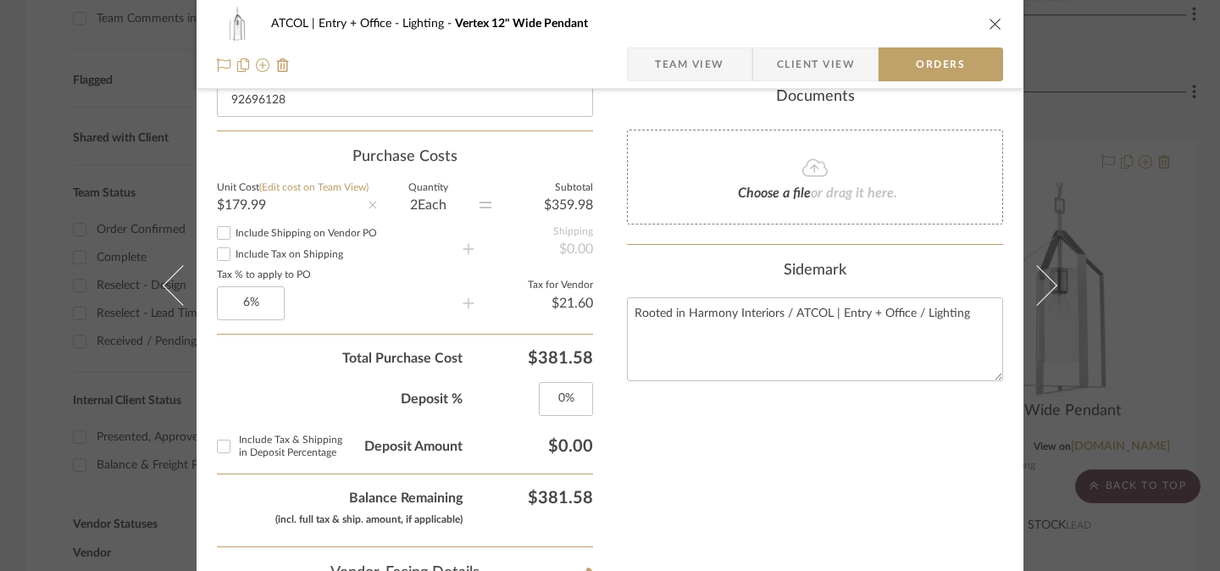
scroll to position [558, 0]
click at [572, 401] on input "0" at bounding box center [566, 401] width 54 height 34
type input "100%"
click at [218, 448] on input "Include Tax & Shipping in Deposit Percentage" at bounding box center [223, 448] width 27 height 27
checkbox input "true"
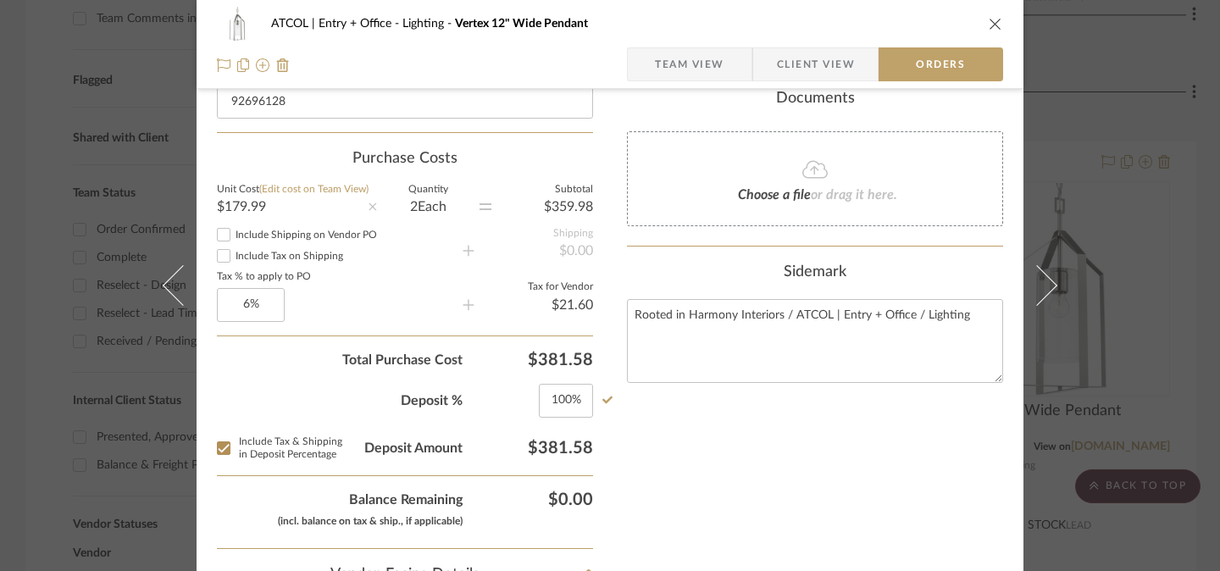
click at [695, 484] on div "Nothing here shares to Dashboard. Vendor Status on [DATE] [DATE] Order Acknowle…" at bounding box center [815, 366] width 376 height 1619
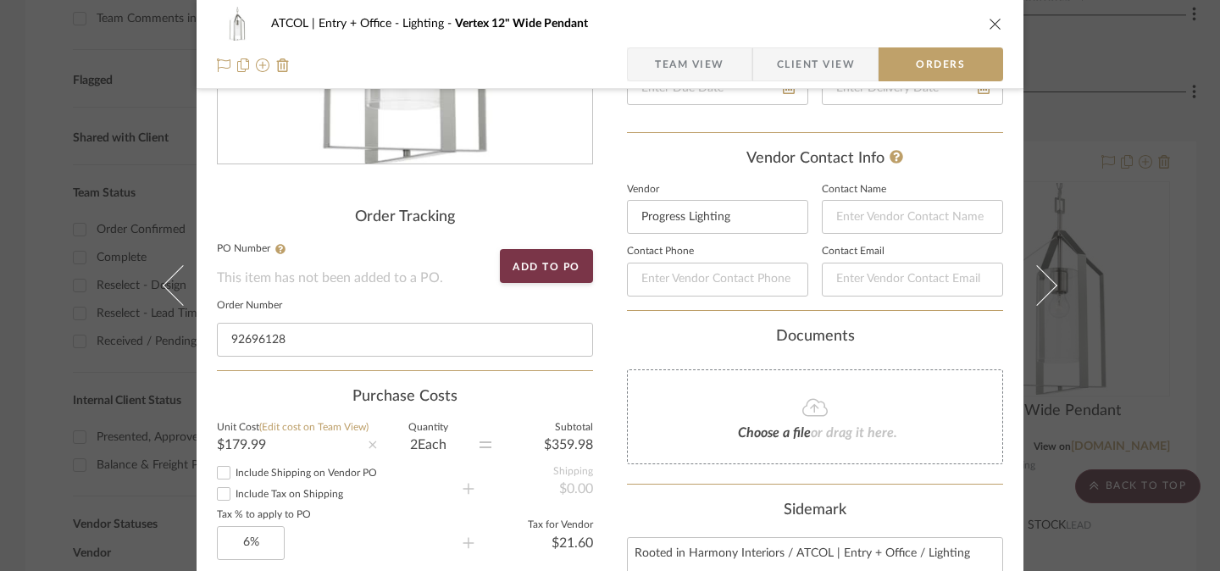
scroll to position [213, 0]
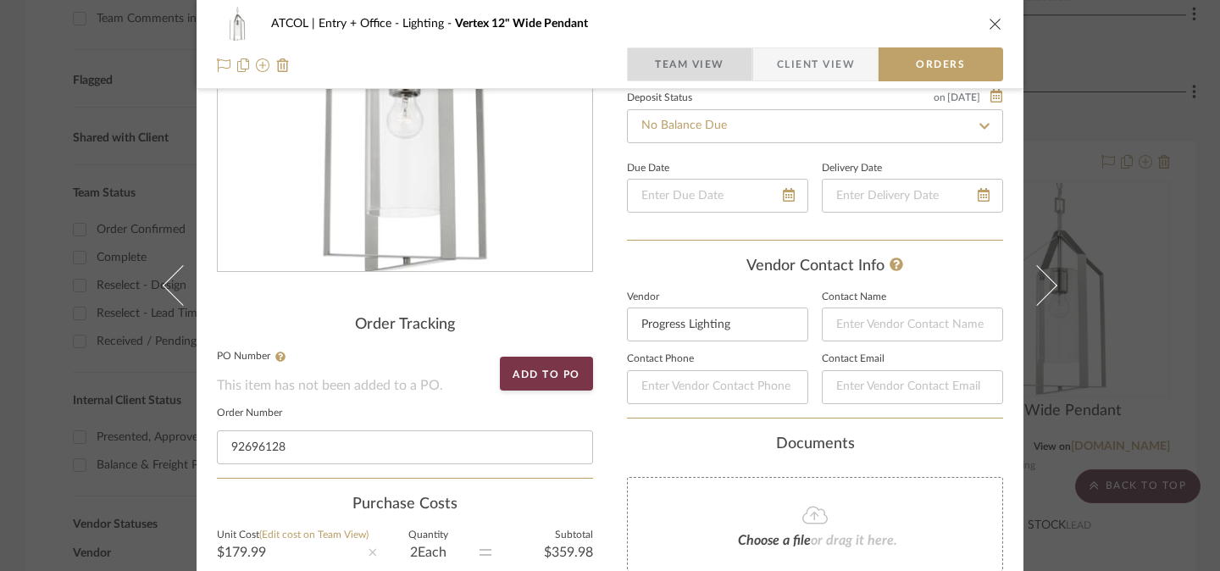
click at [700, 58] on span "Team View" at bounding box center [689, 64] width 69 height 34
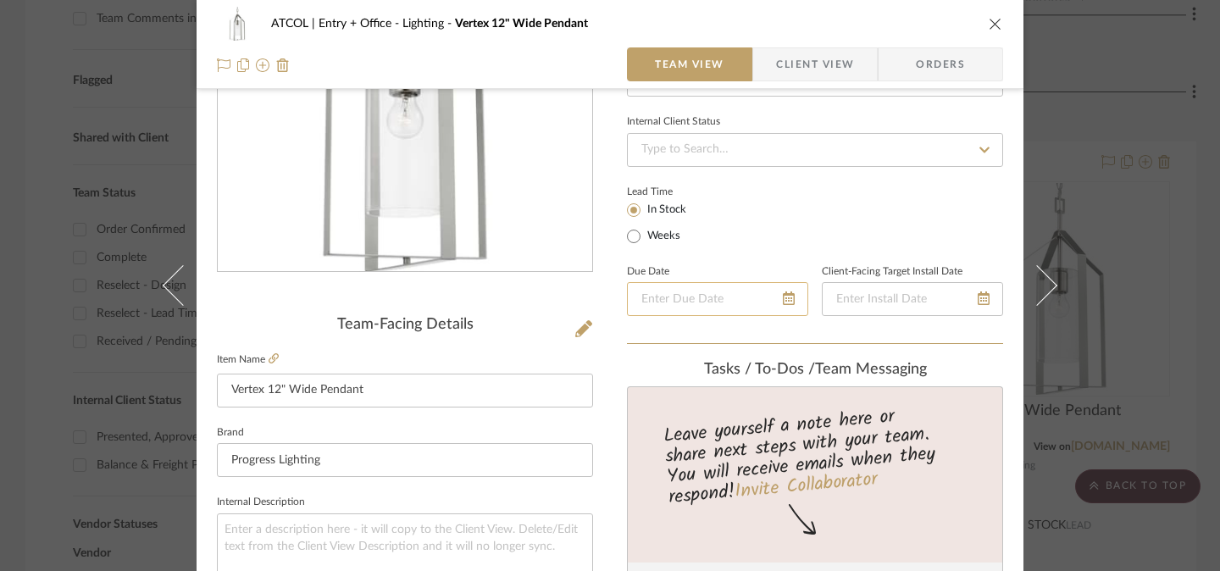
scroll to position [79, 0]
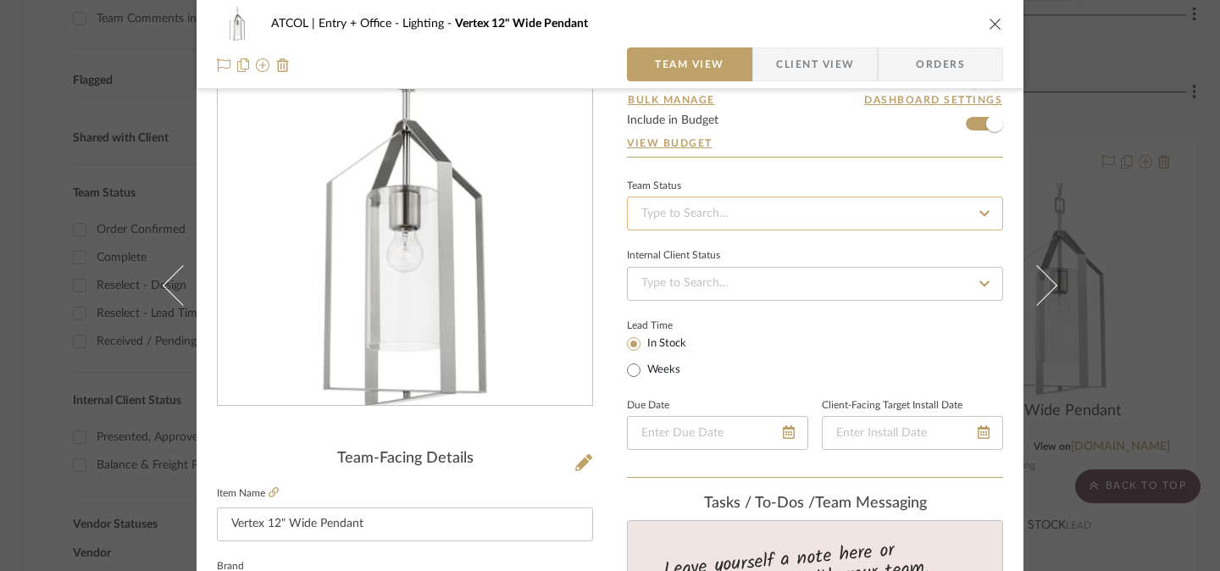
click at [732, 202] on input at bounding box center [815, 214] width 376 height 34
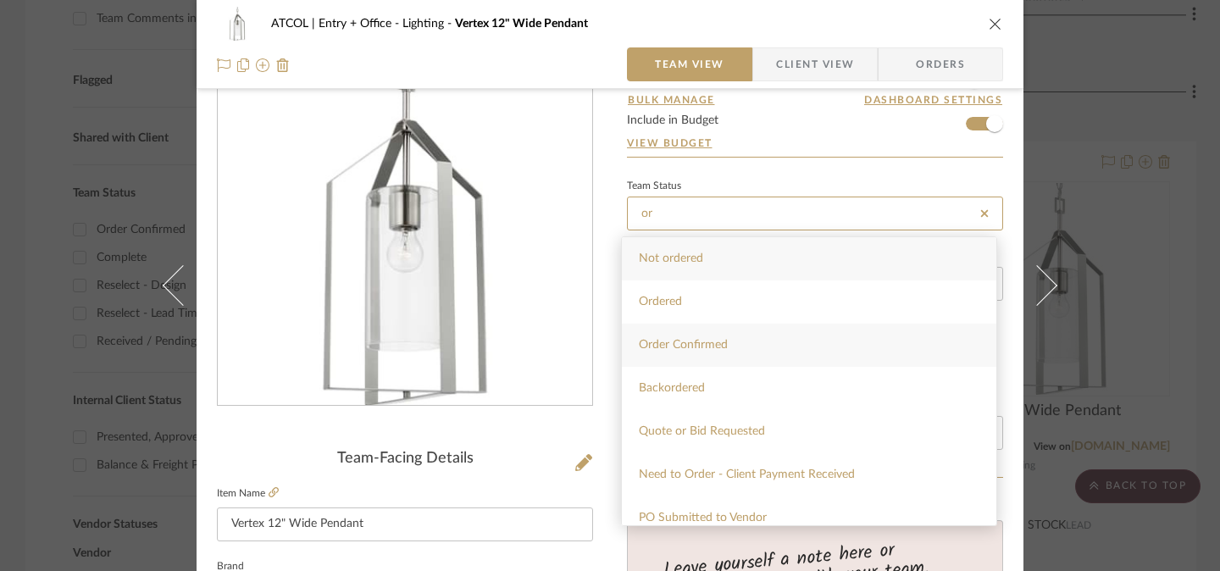
type input "or"
click at [744, 352] on div "Order Confirmed" at bounding box center [809, 345] width 374 height 43
type input "[DATE]"
type input "Order Confirmed"
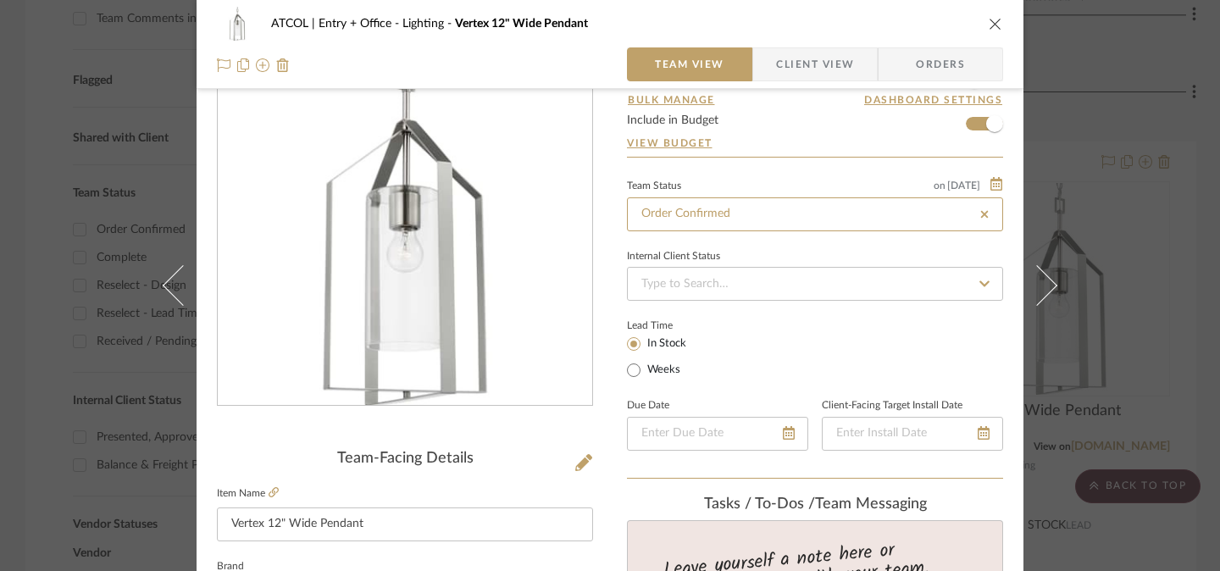
type input "[DATE]"
type input "Order Confirmed"
click at [989, 28] on icon "close" at bounding box center [996, 24] width 14 height 14
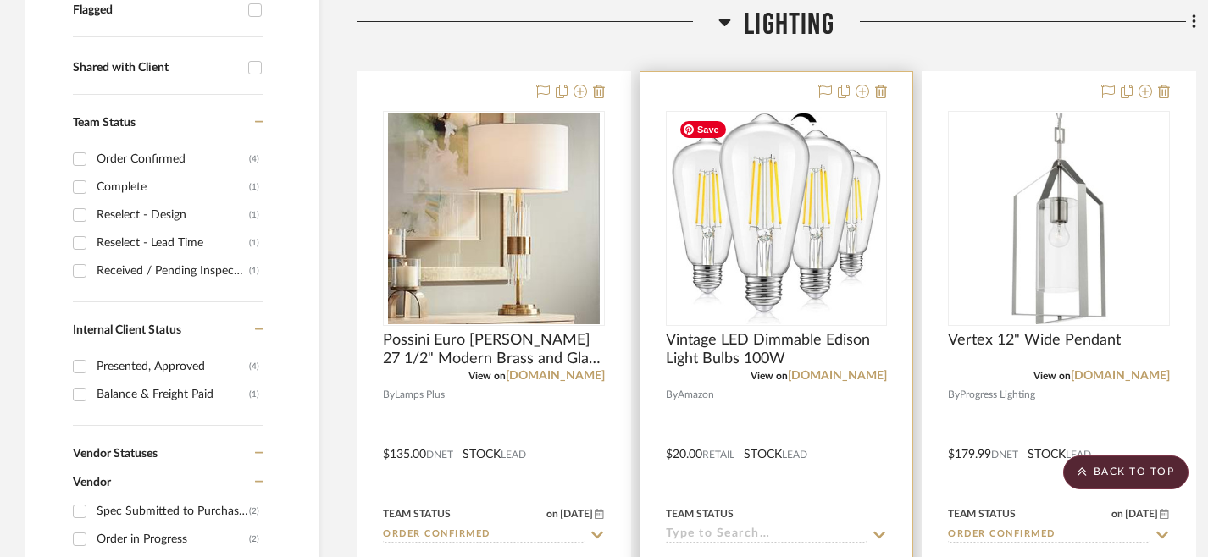
scroll to position [617, 0]
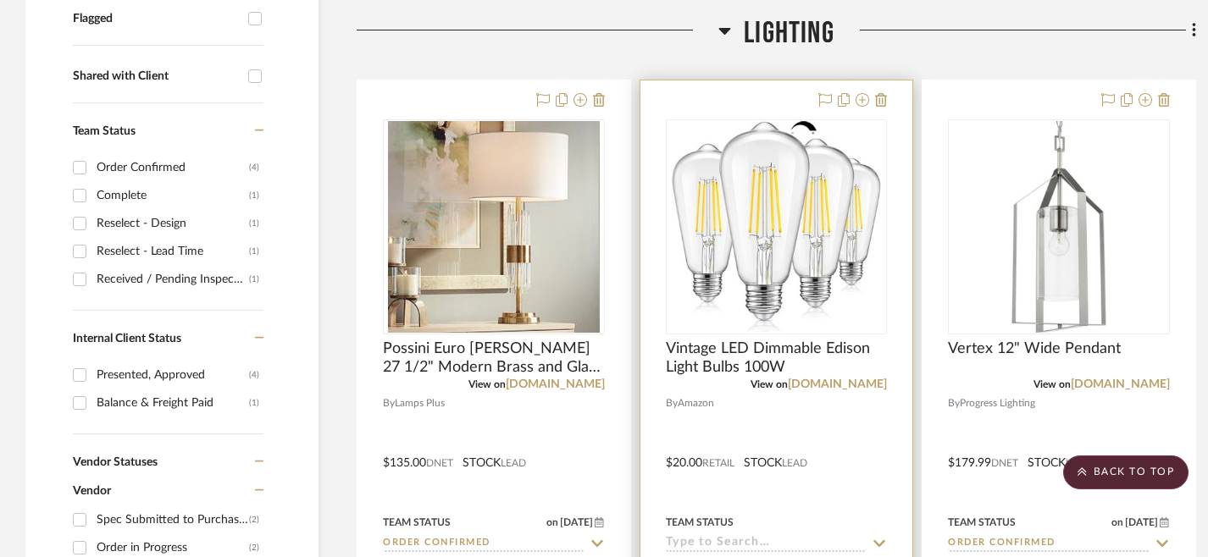
click at [759, 97] on div at bounding box center [776, 450] width 273 height 741
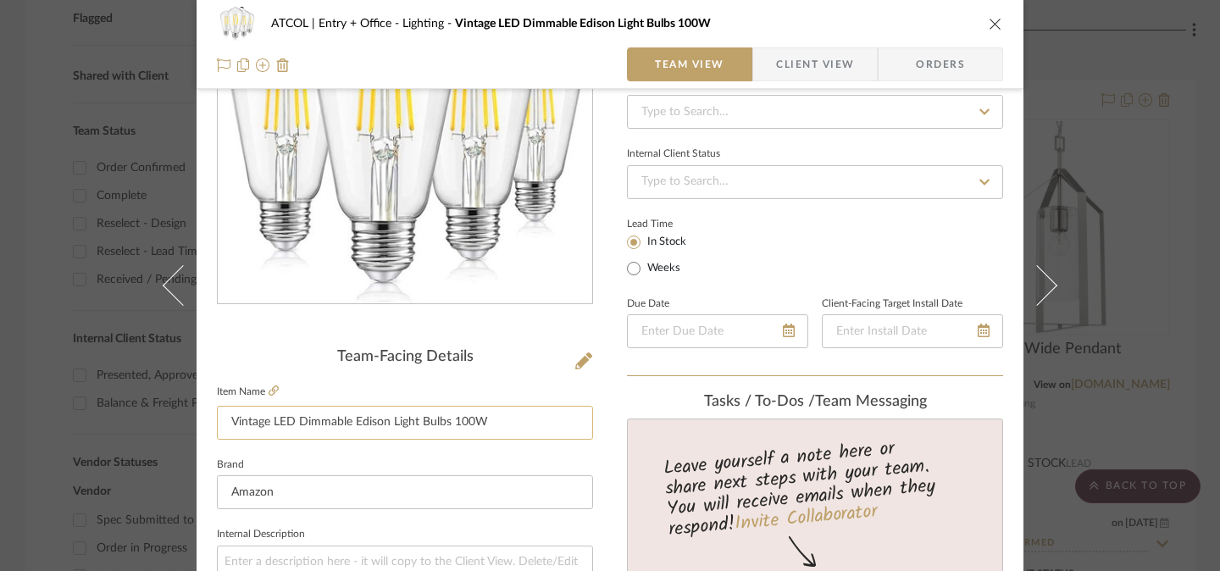
scroll to position [195, 0]
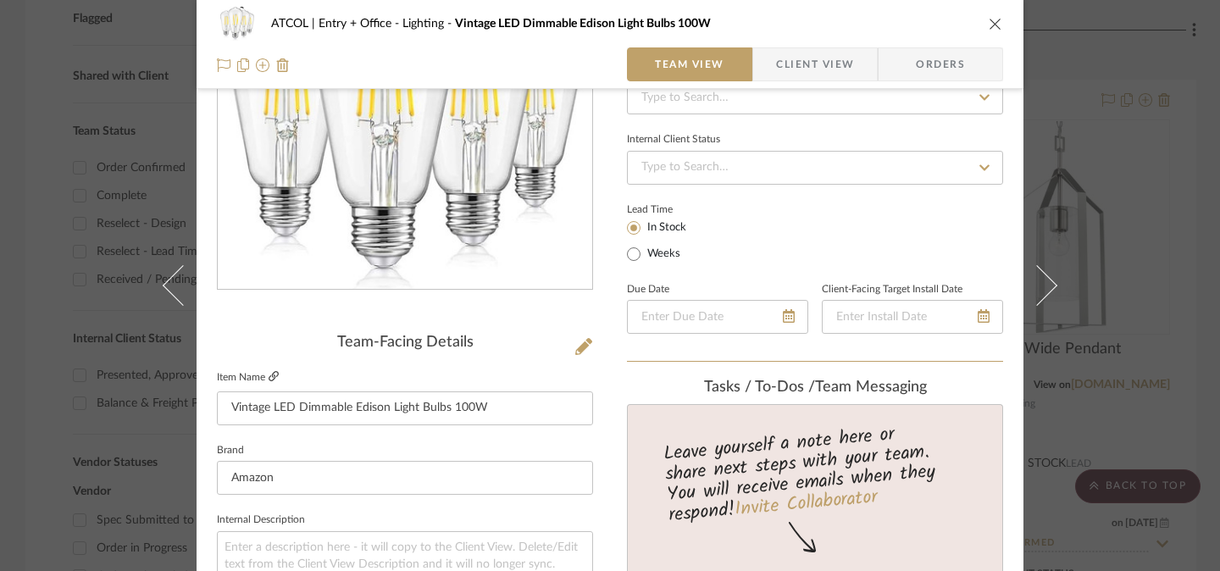
click at [269, 375] on icon at bounding box center [274, 376] width 10 height 10
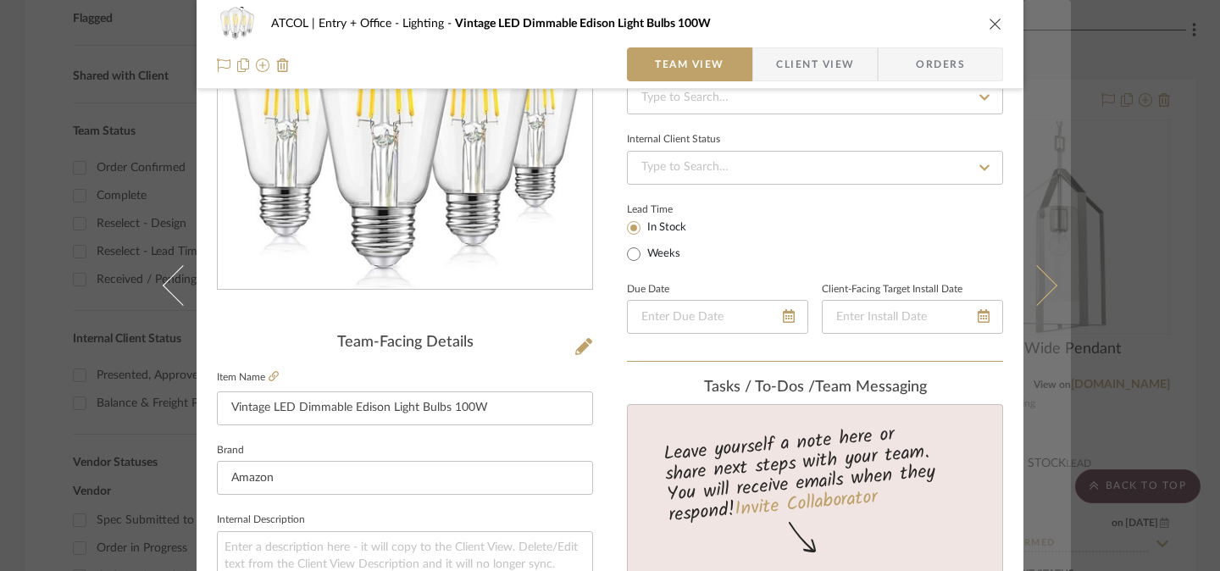
click at [1040, 295] on icon at bounding box center [1036, 285] width 41 height 41
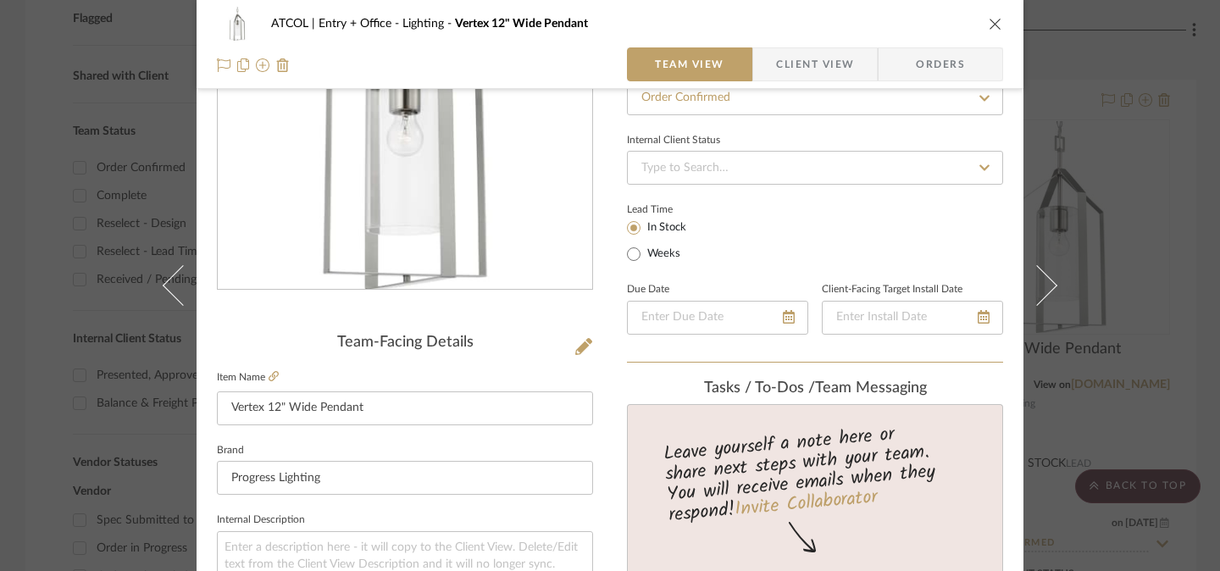
click at [1040, 295] on icon at bounding box center [1036, 285] width 41 height 41
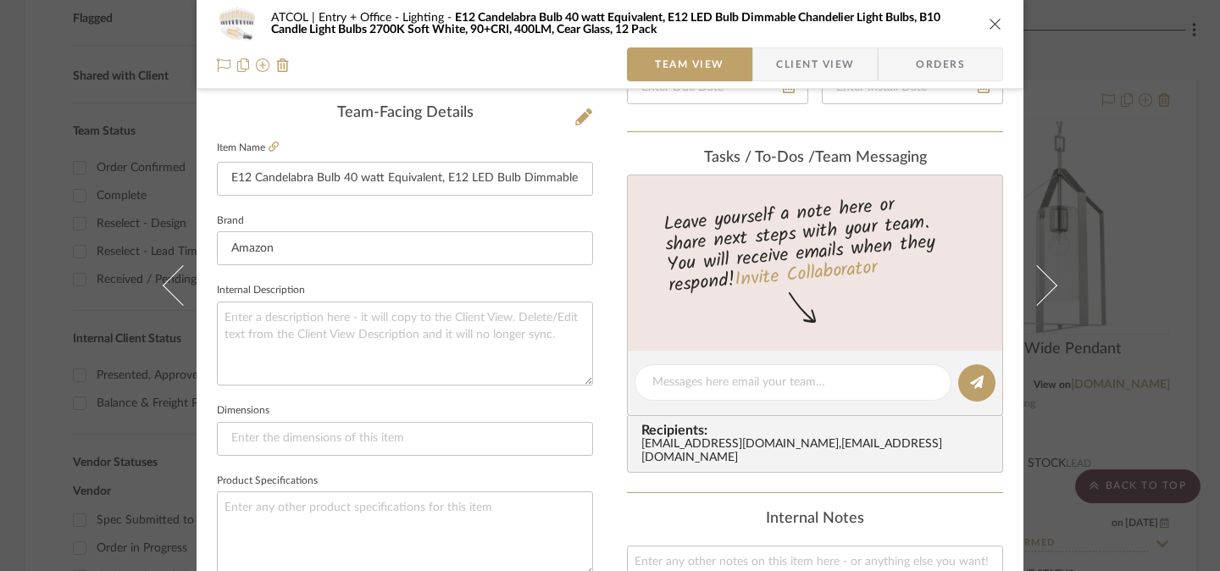
scroll to position [296, 0]
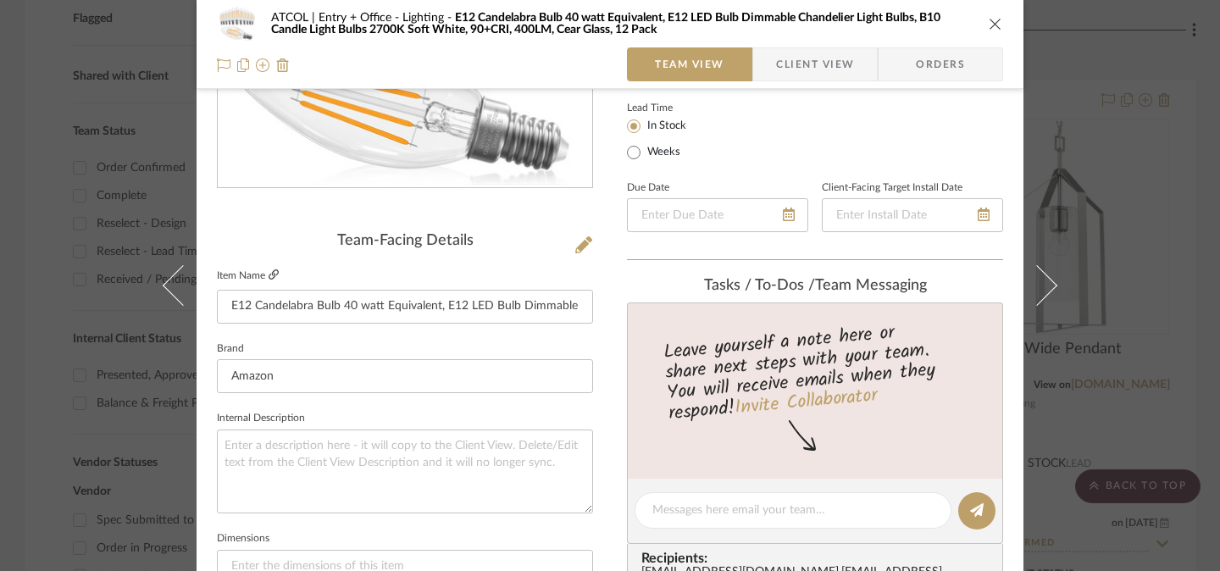
click at [269, 274] on icon at bounding box center [274, 274] width 10 height 10
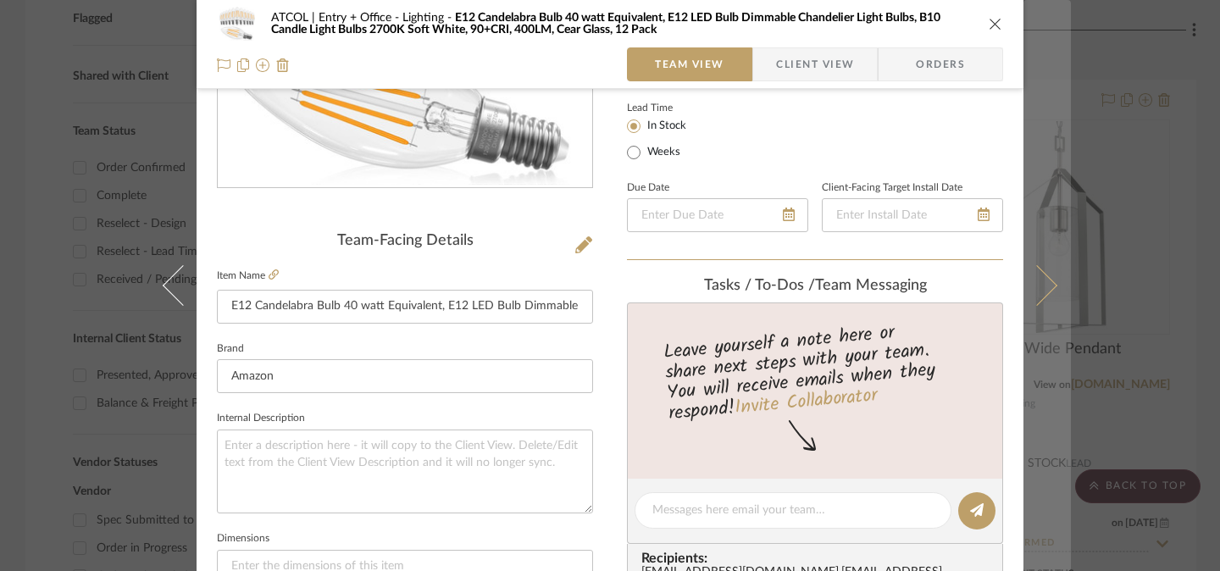
click at [1045, 284] on icon at bounding box center [1036, 285] width 41 height 41
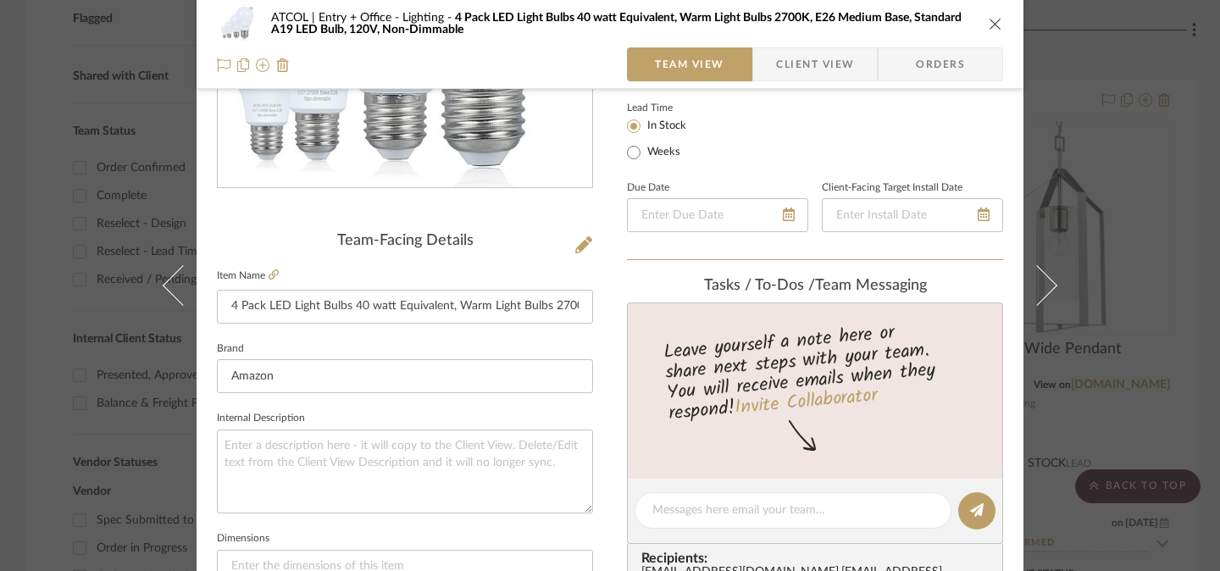
click at [1045, 284] on icon at bounding box center [1036, 285] width 41 height 41
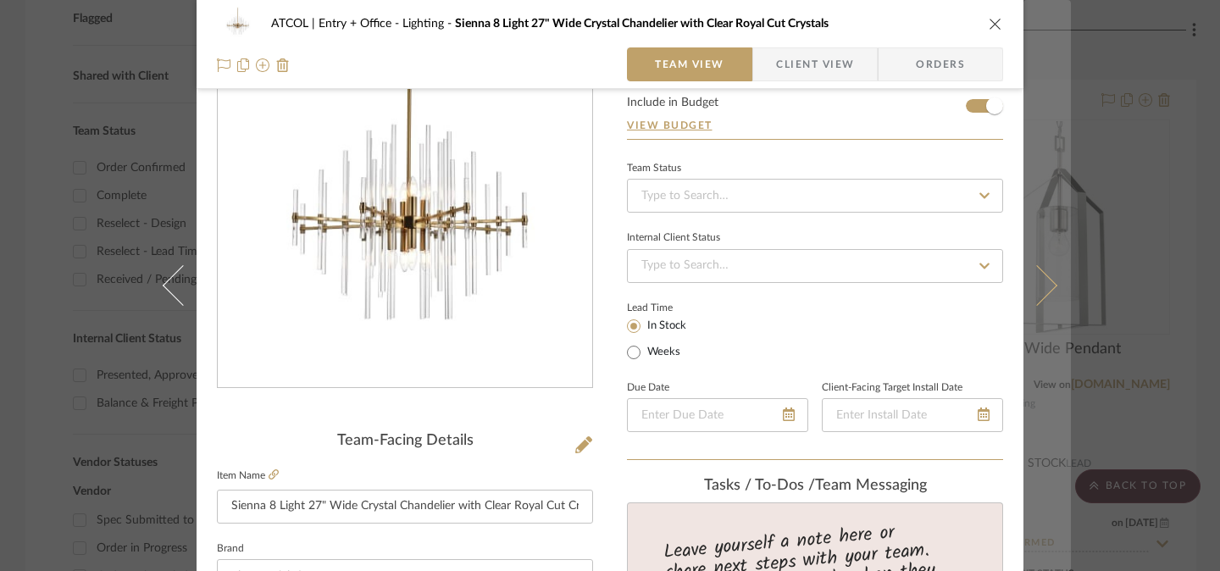
scroll to position [95, 0]
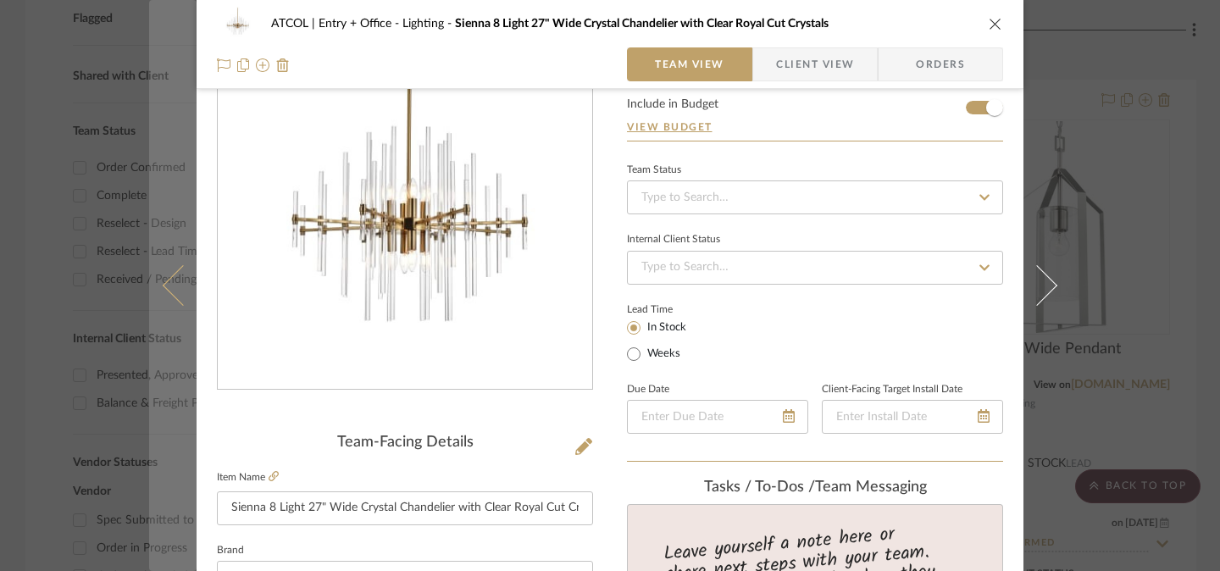
click at [171, 292] on icon at bounding box center [183, 285] width 41 height 41
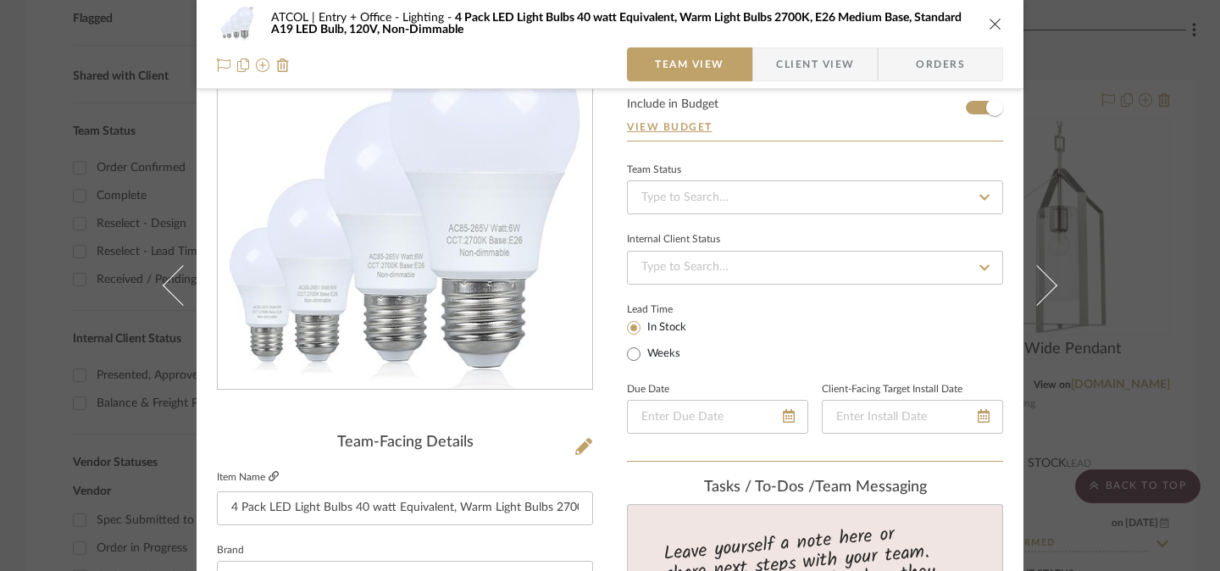
click at [270, 477] on icon at bounding box center [274, 476] width 10 height 10
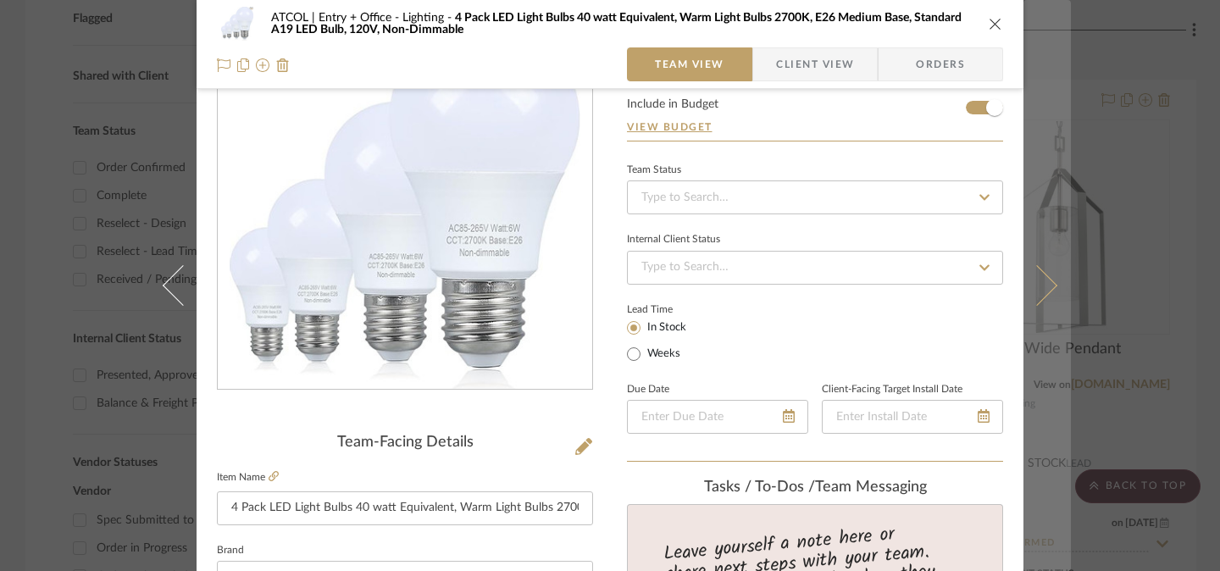
click at [1030, 296] on icon at bounding box center [1036, 285] width 41 height 41
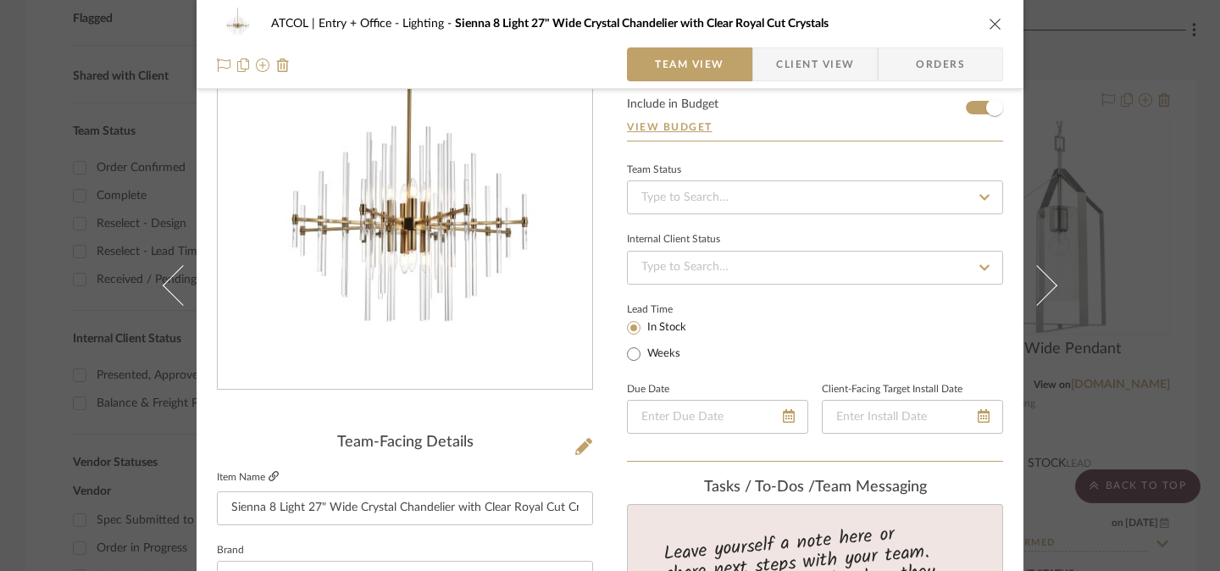
click at [269, 475] on icon at bounding box center [274, 476] width 10 height 10
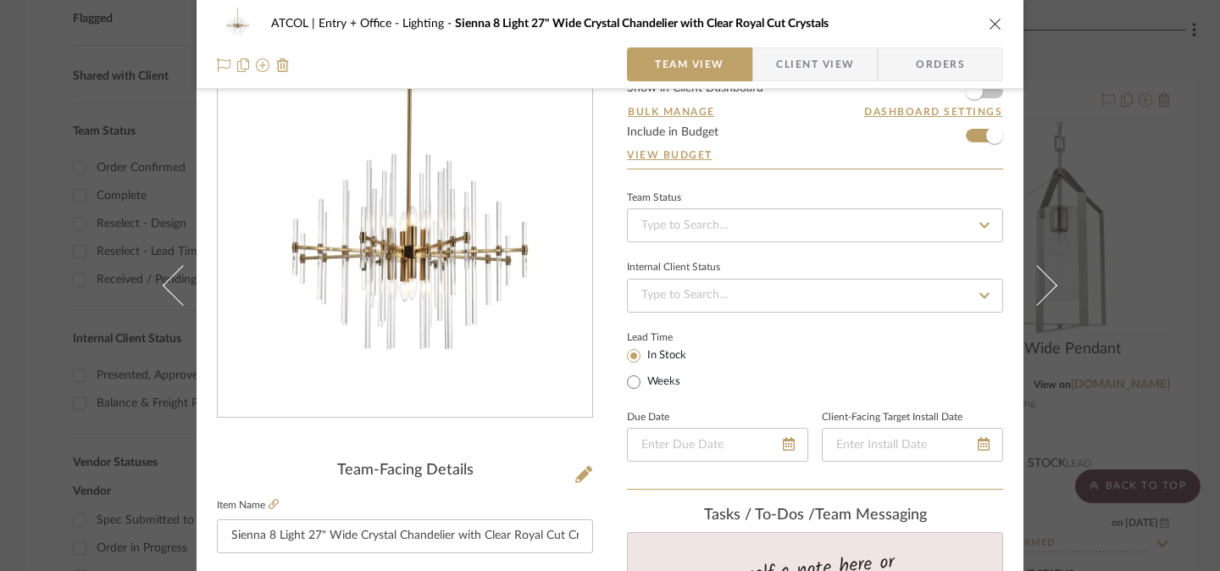
scroll to position [30, 0]
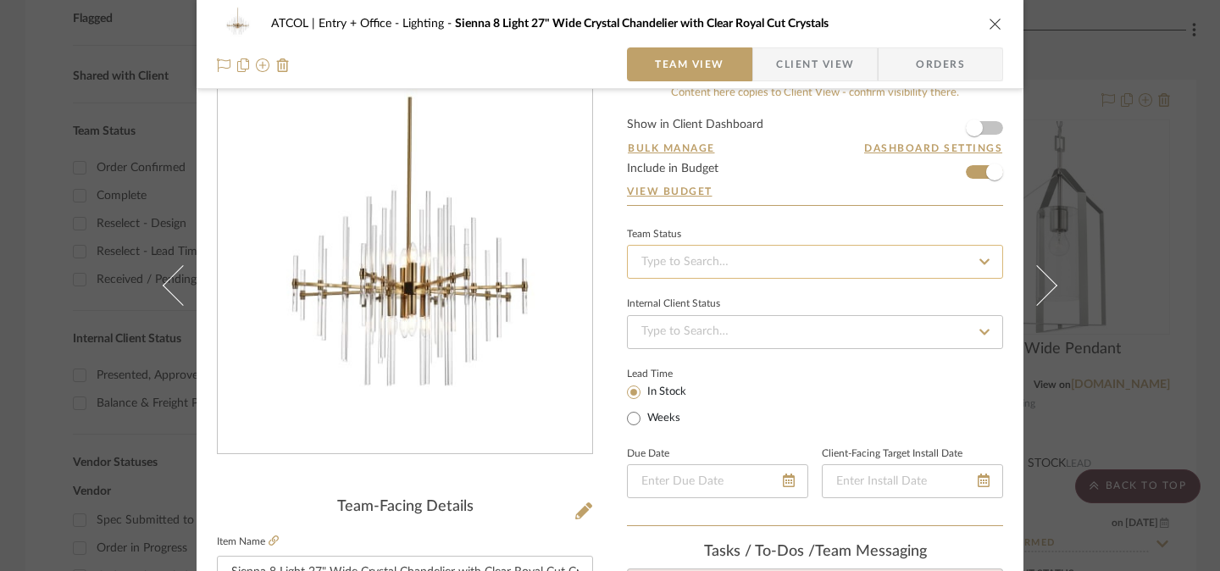
click at [722, 264] on input at bounding box center [815, 262] width 376 height 34
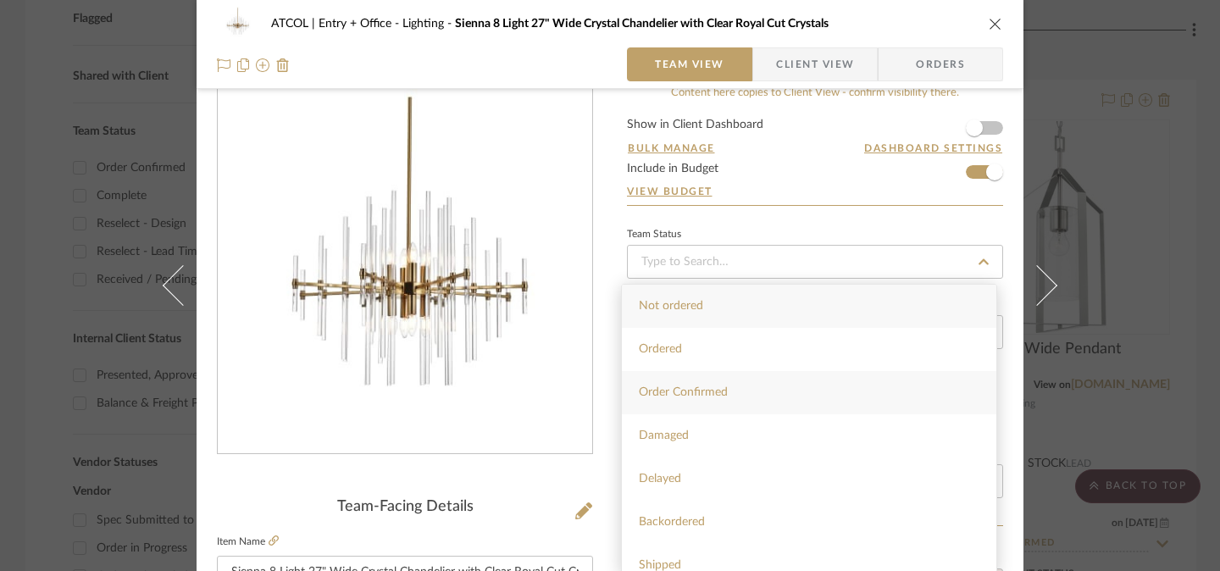
click at [712, 395] on span "Order Confirmed" at bounding box center [683, 392] width 89 height 12
type input "[DATE]"
type input "Order Confirmed"
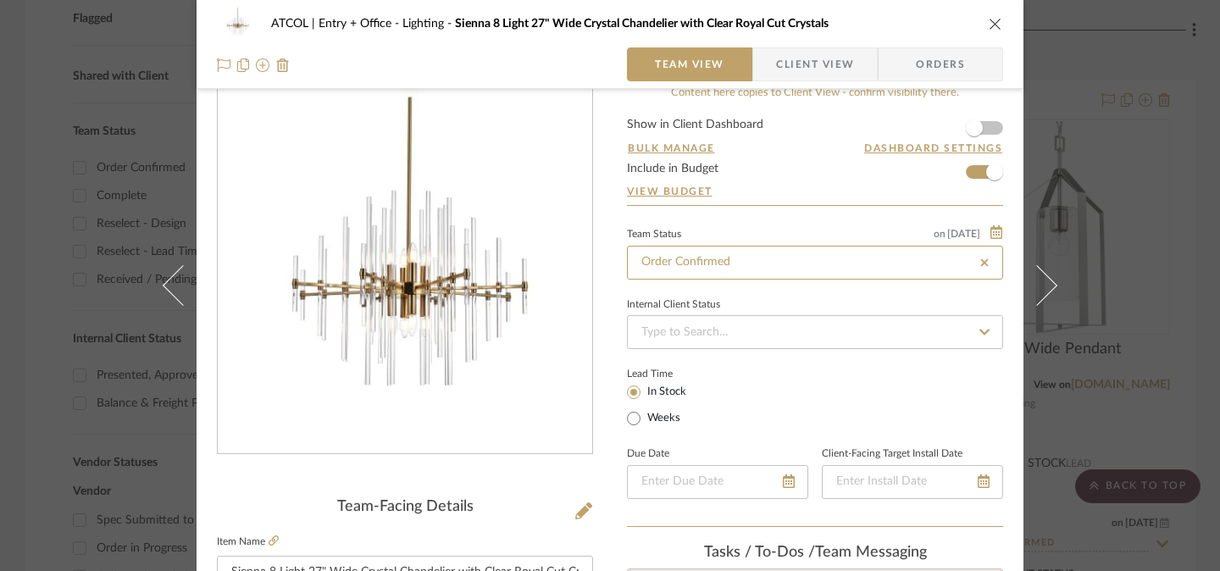
type input "[DATE]"
type input "Order Confirmed"
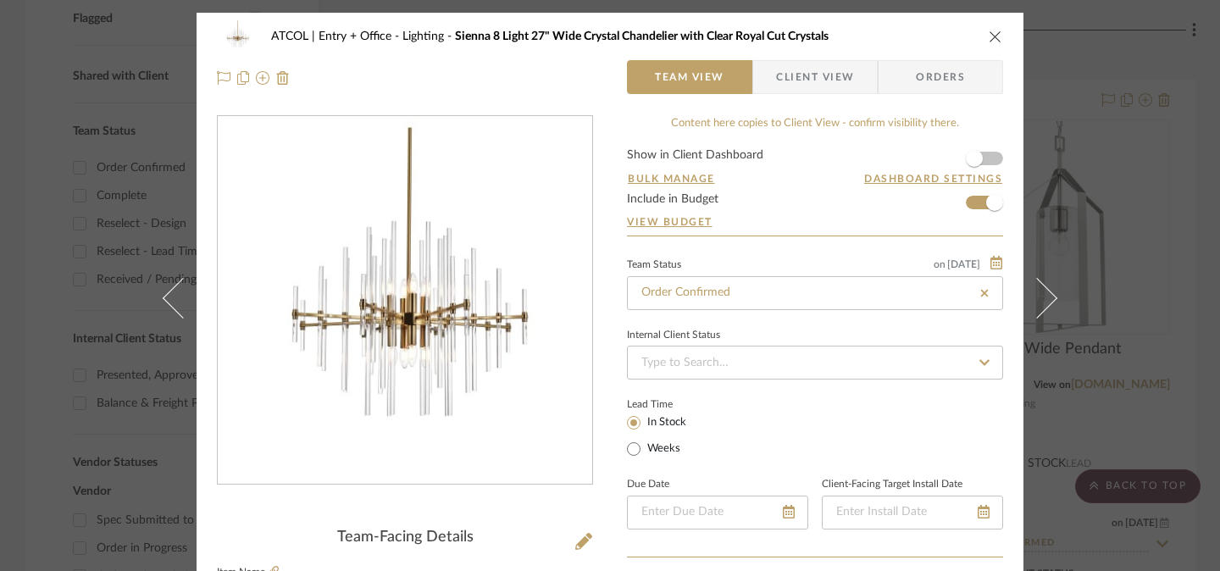
click at [937, 78] on span "Orders" at bounding box center [940, 77] width 86 height 34
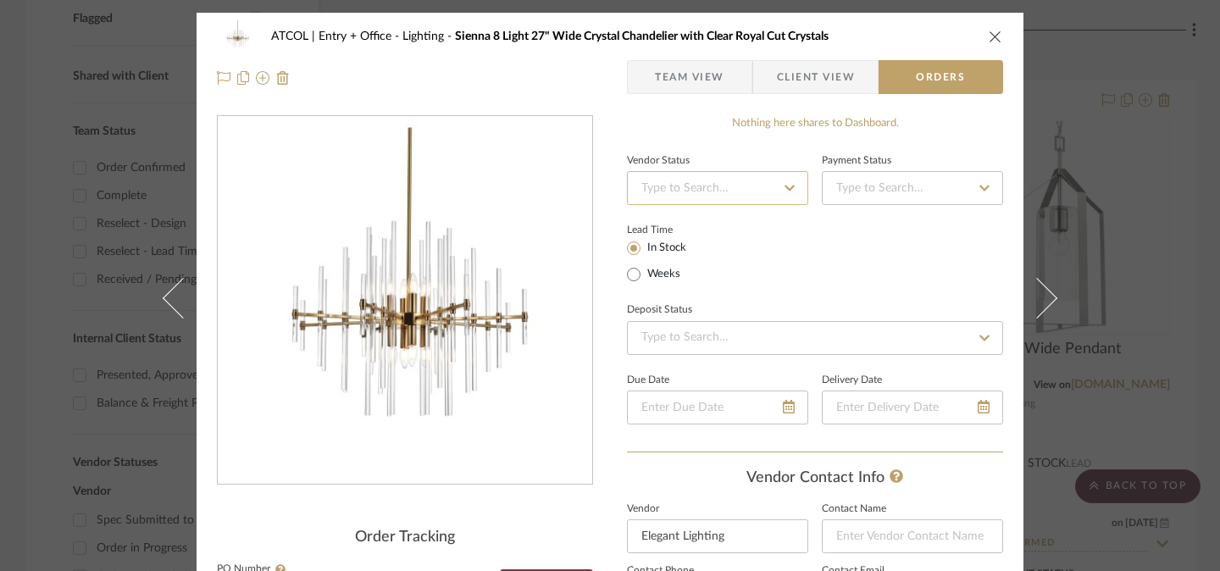
click at [754, 195] on input at bounding box center [717, 188] width 181 height 34
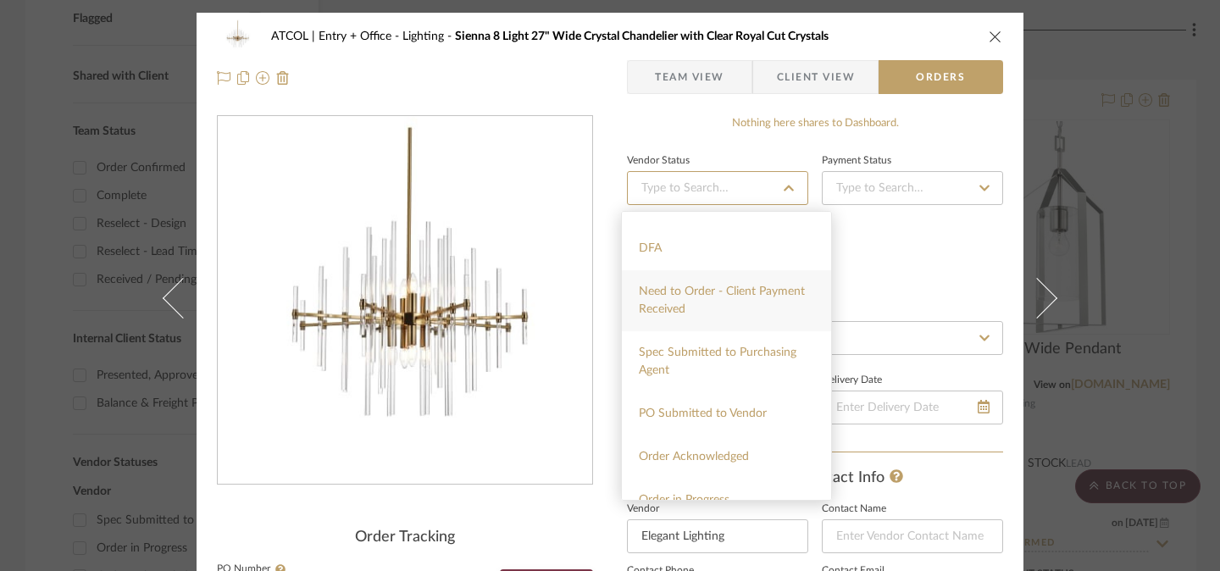
scroll to position [117, 0]
click at [738, 458] on span "Order Acknowledged" at bounding box center [694, 454] width 110 height 12
type input "[DATE]"
type input "Order Acknowledged"
type input "[DATE]"
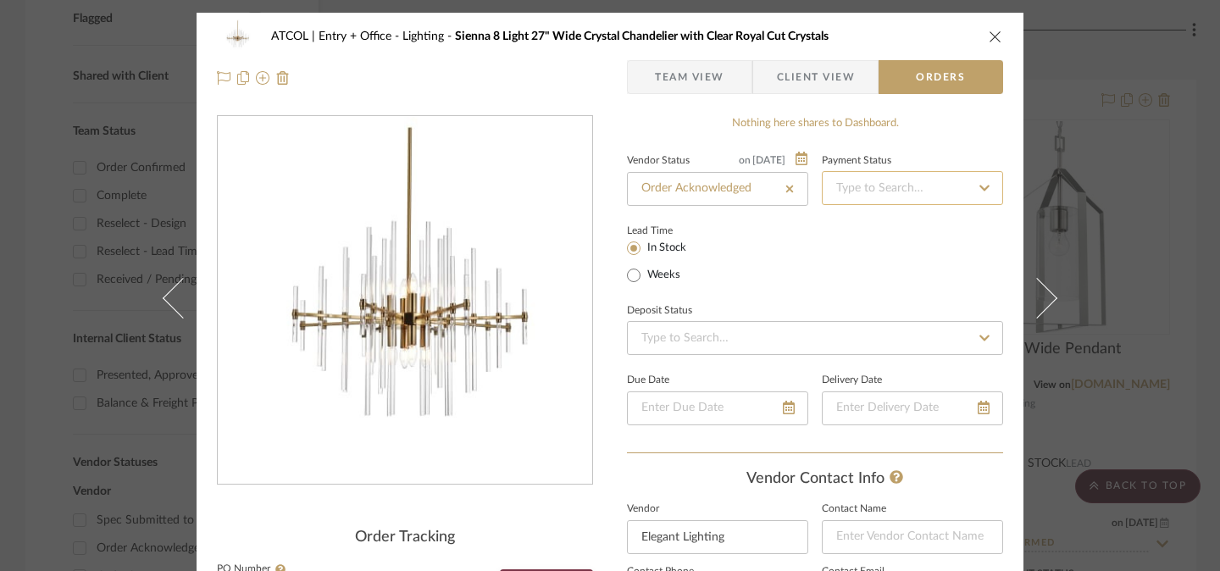
click at [895, 188] on input at bounding box center [912, 188] width 181 height 34
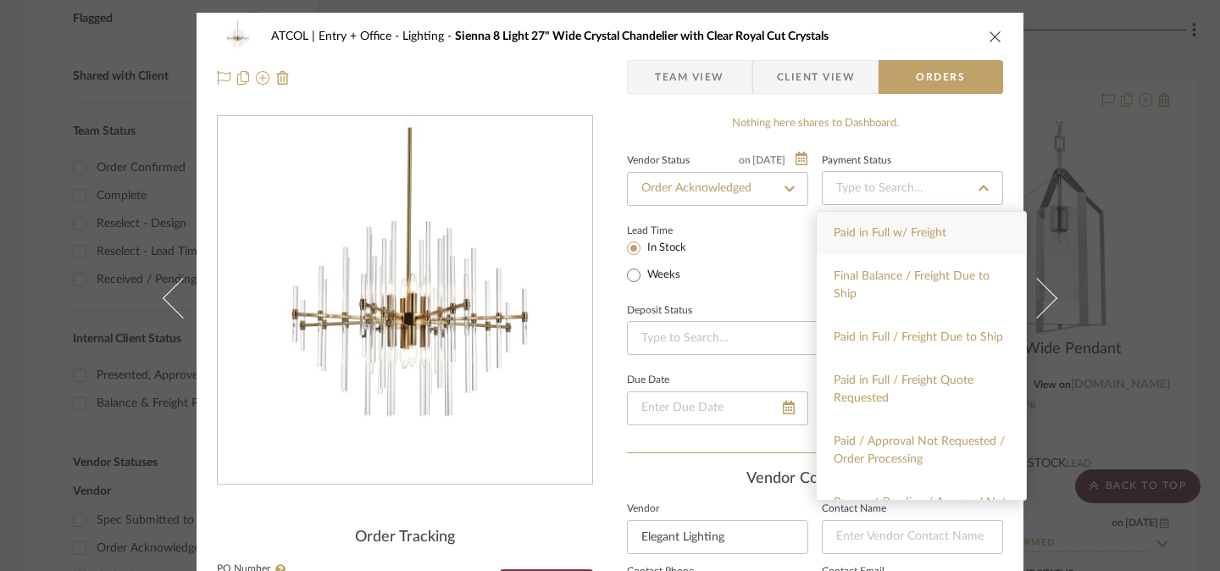
click at [893, 224] on div "Paid in Full w/ Freight" at bounding box center [921, 233] width 209 height 43
type input "[DATE]"
type input "Paid in Full w/ Freight"
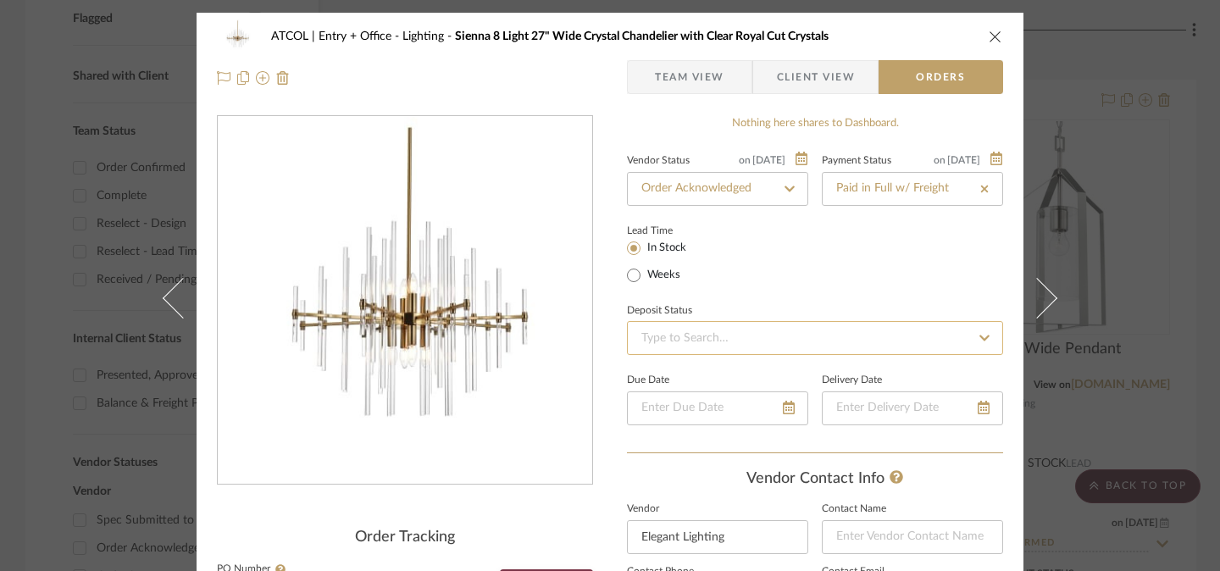
click at [756, 345] on input at bounding box center [815, 338] width 376 height 34
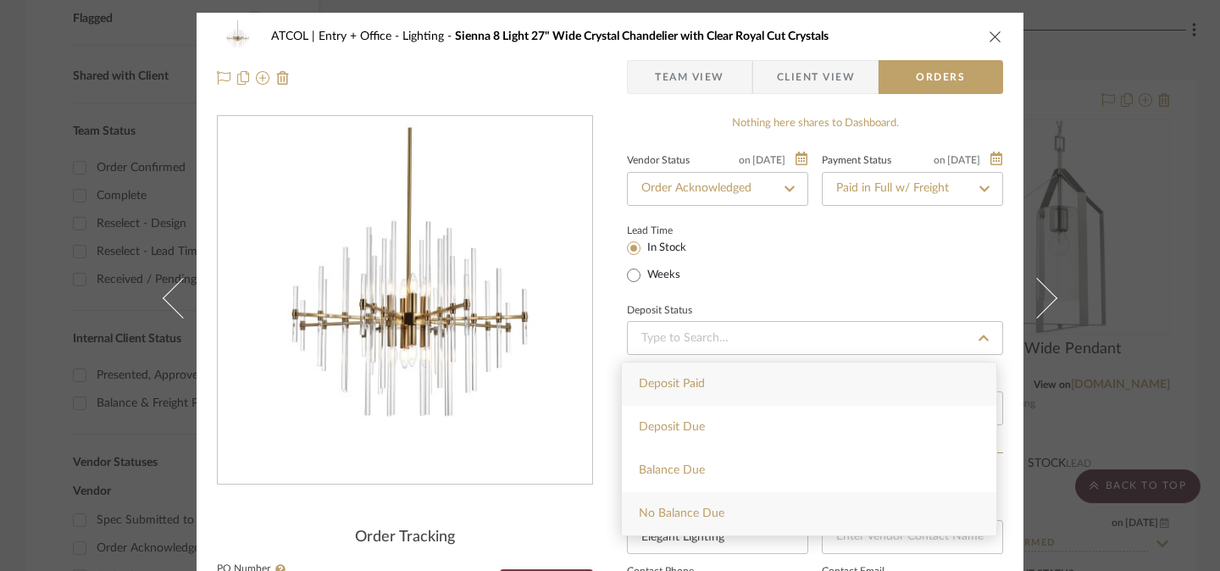
click at [734, 516] on div "No Balance Due" at bounding box center [809, 513] width 374 height 43
type input "[DATE]"
type input "No Balance Due"
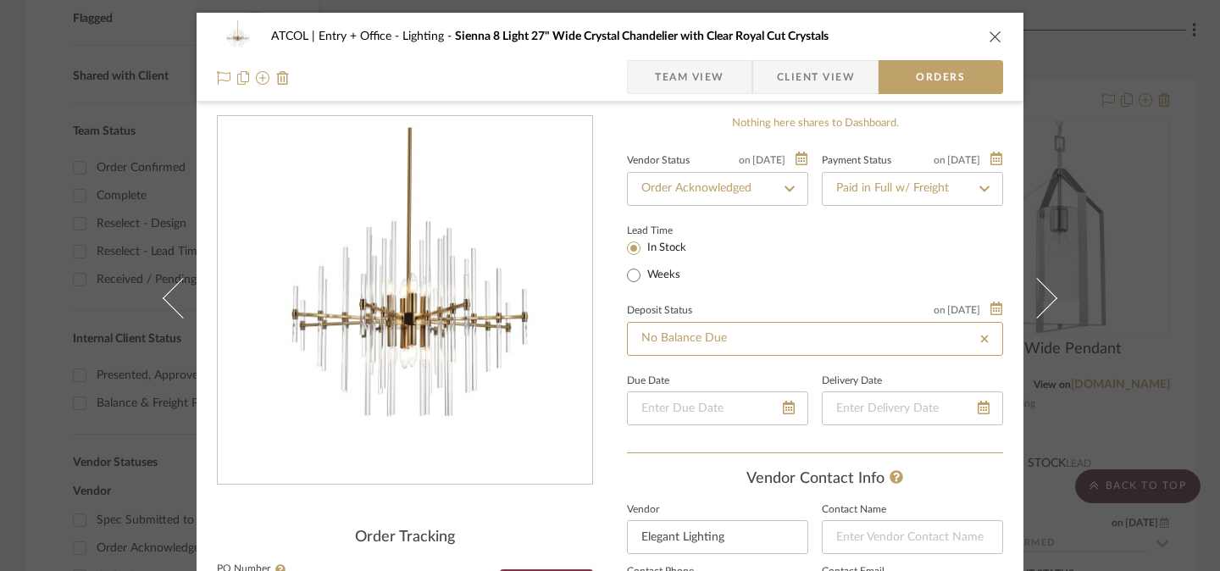
scroll to position [224, 0]
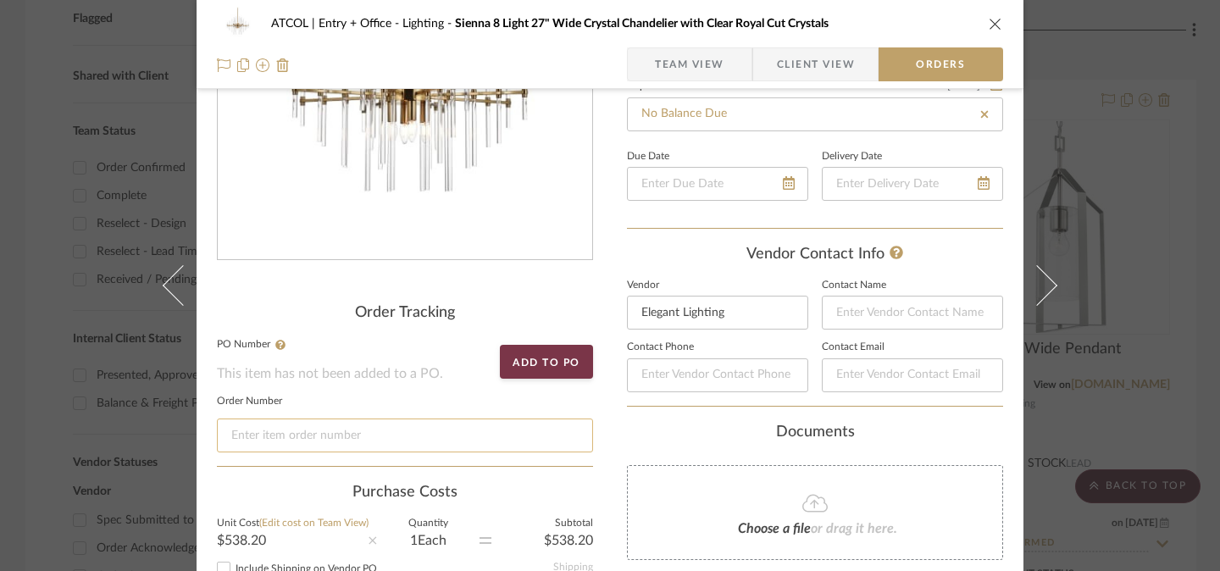
click at [473, 432] on input at bounding box center [405, 435] width 376 height 34
paste input "2696146."
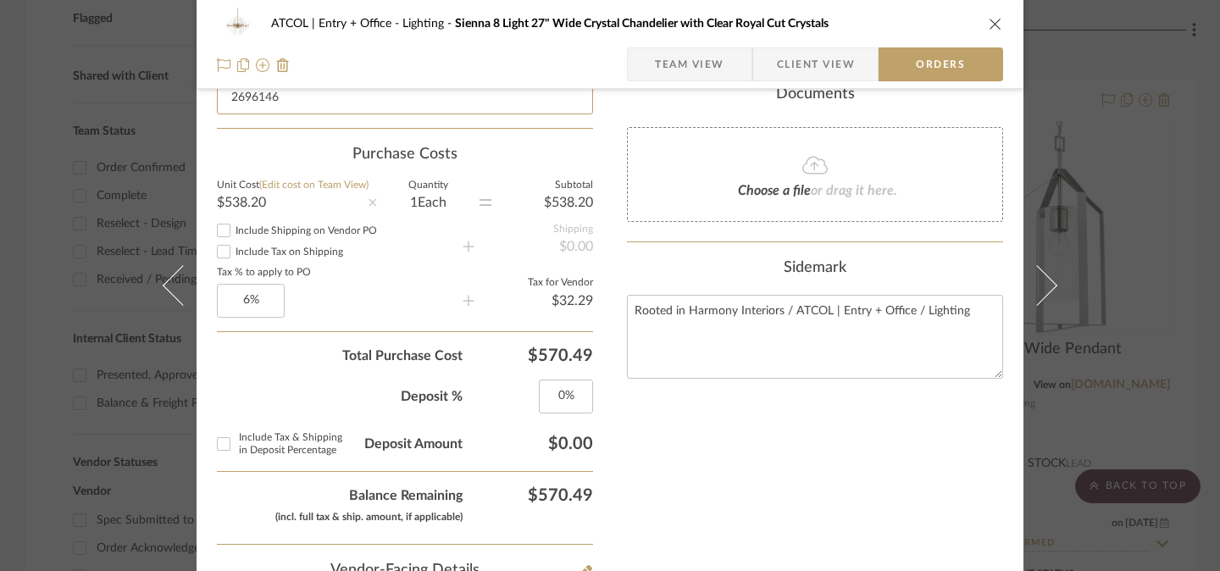
scroll to position [617, 0]
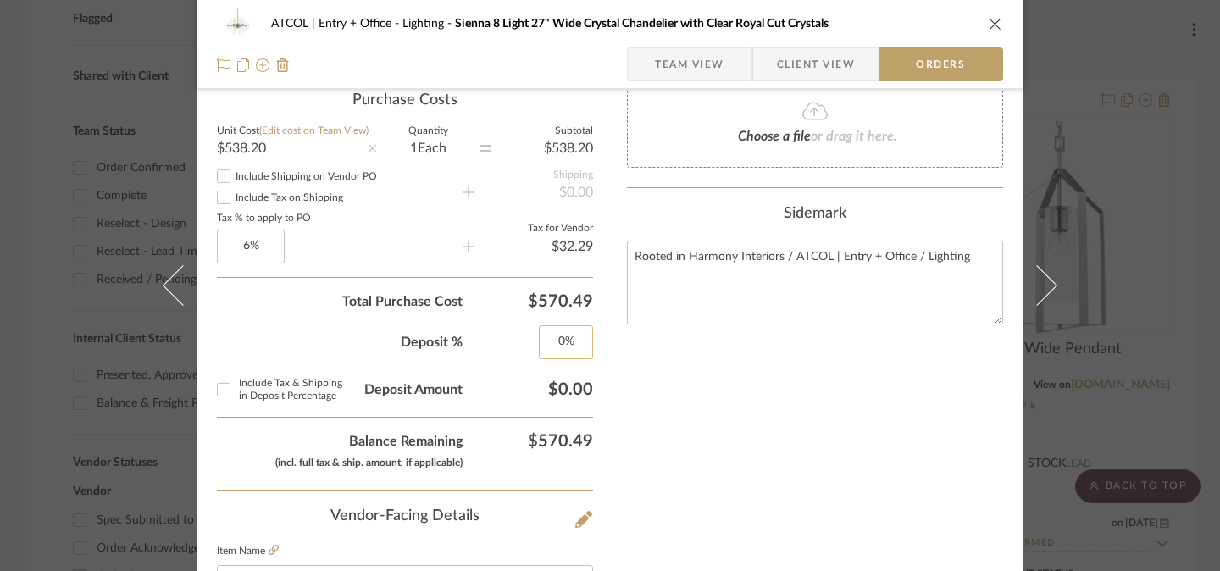
type input "2696146"
type input "0"
click at [562, 350] on input "0" at bounding box center [566, 342] width 54 height 34
type input "100%"
click at [734, 434] on div "Nothing here shares to Dashboard. Vendor Status on [DATE] [DATE] Order Acknowle…" at bounding box center [815, 308] width 376 height 1619
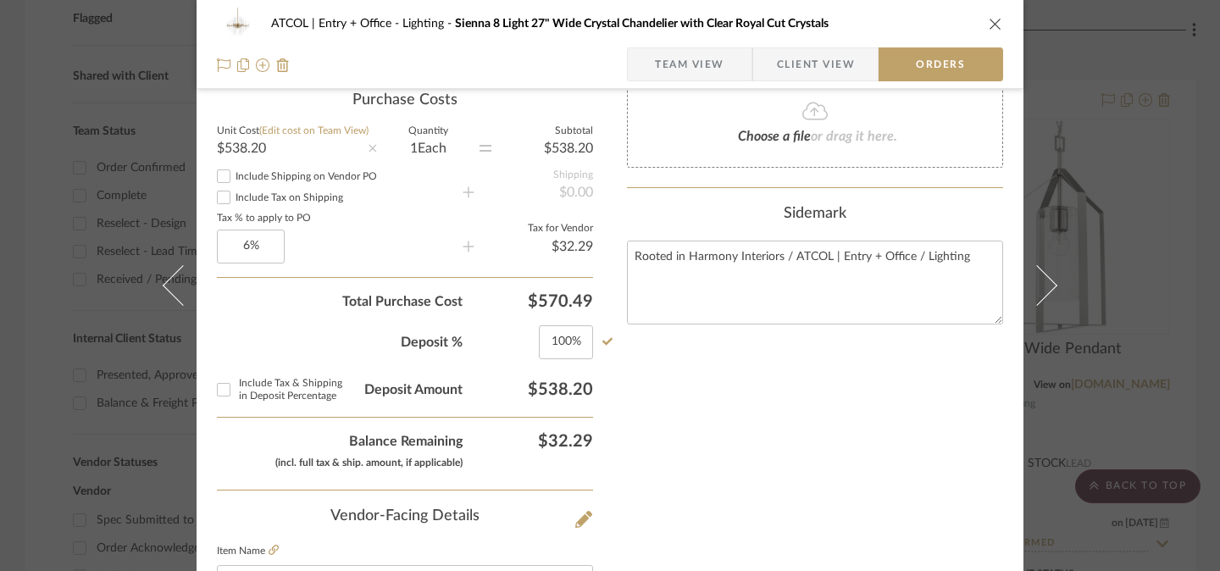
click at [214, 394] on input "Include Tax & Shipping in Deposit Percentage" at bounding box center [223, 389] width 27 height 27
checkbox input "true"
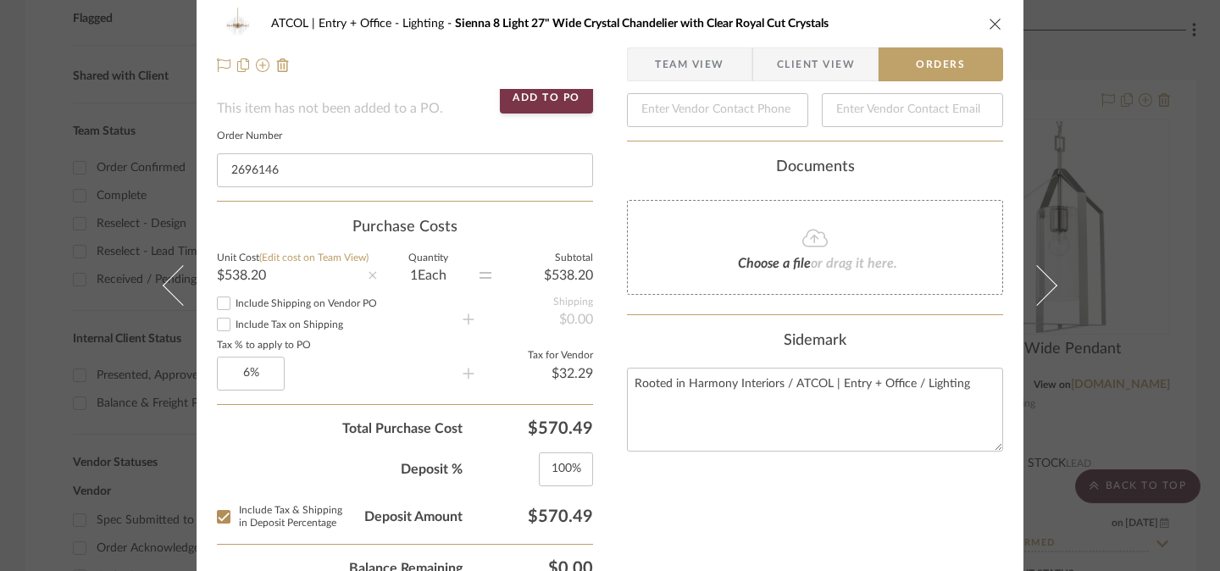
scroll to position [0, 0]
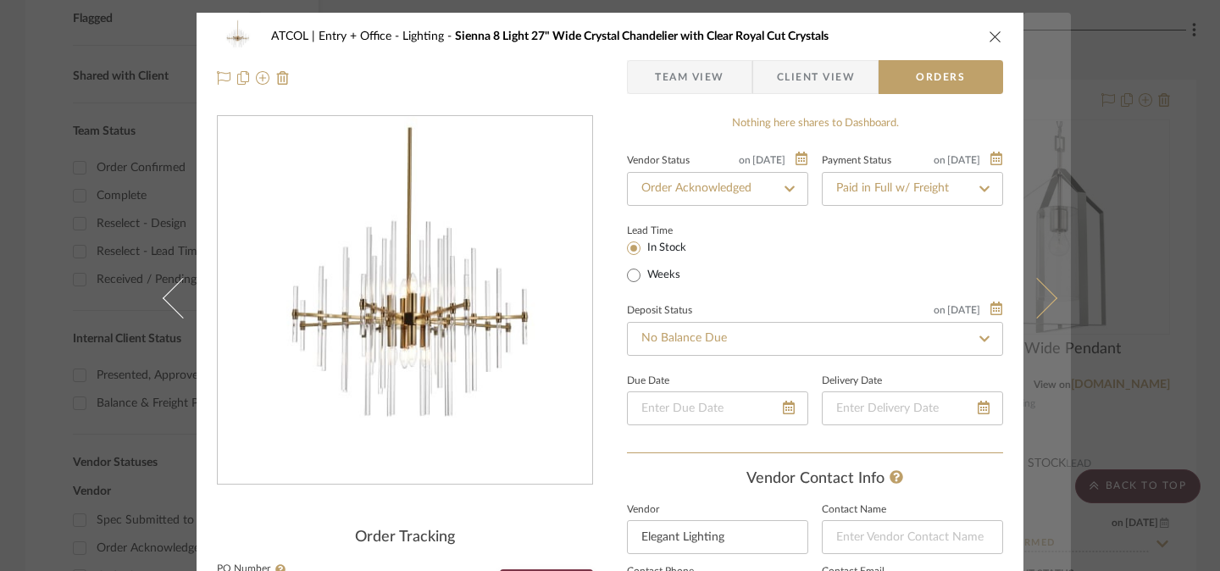
click at [1044, 307] on button at bounding box center [1046, 298] width 47 height 571
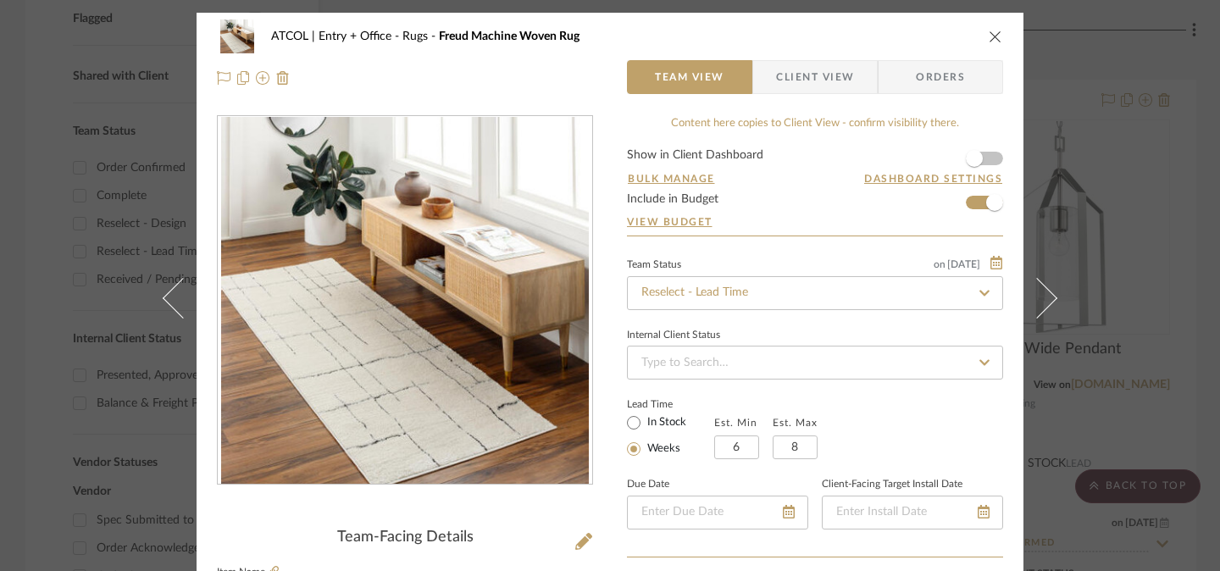
click at [1044, 307] on button at bounding box center [1046, 298] width 47 height 571
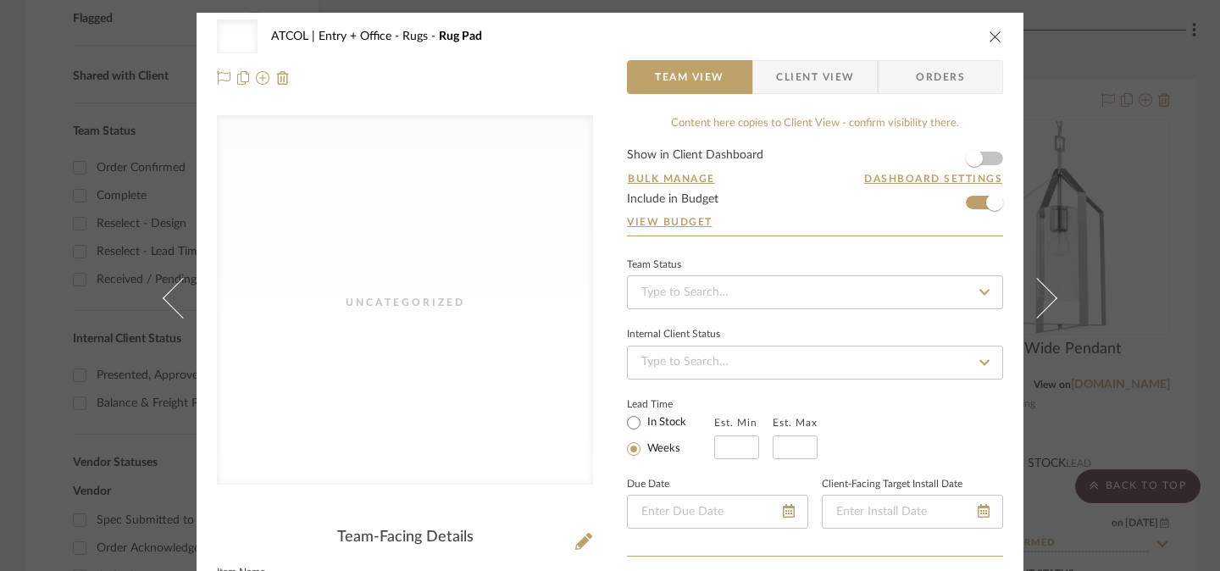
click at [994, 36] on icon "close" at bounding box center [996, 37] width 14 height 14
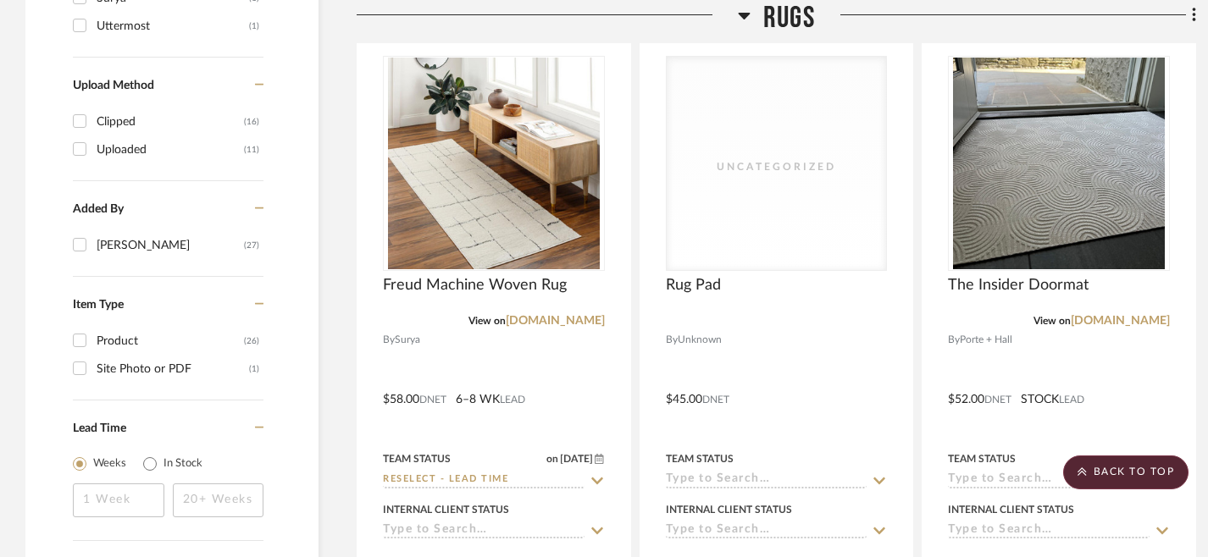
scroll to position [2343, 0]
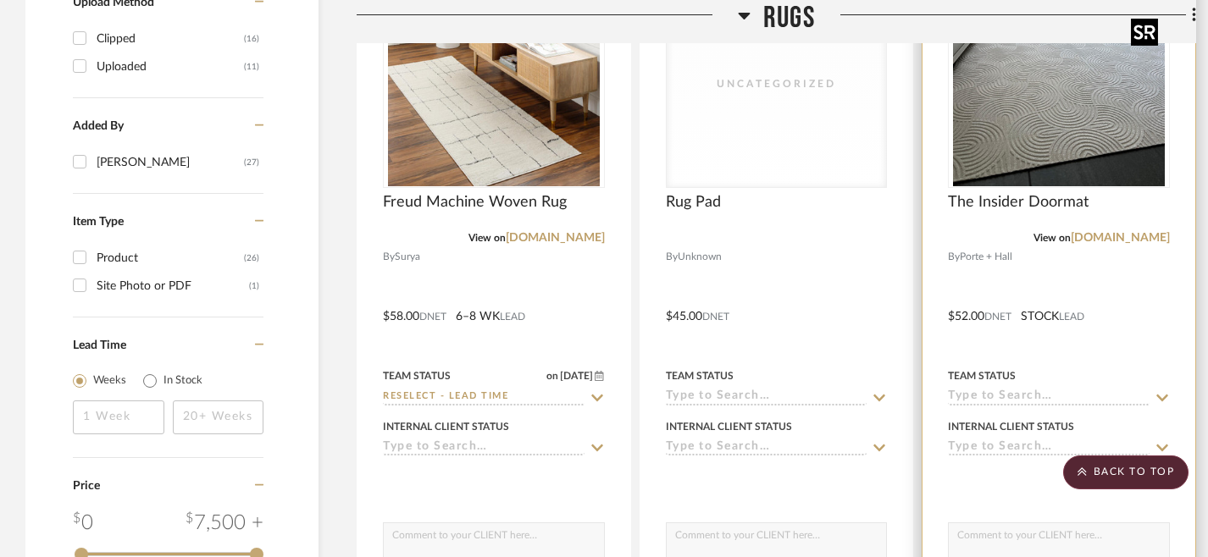
click at [1060, 157] on img "0" at bounding box center [1059, 81] width 212 height 212
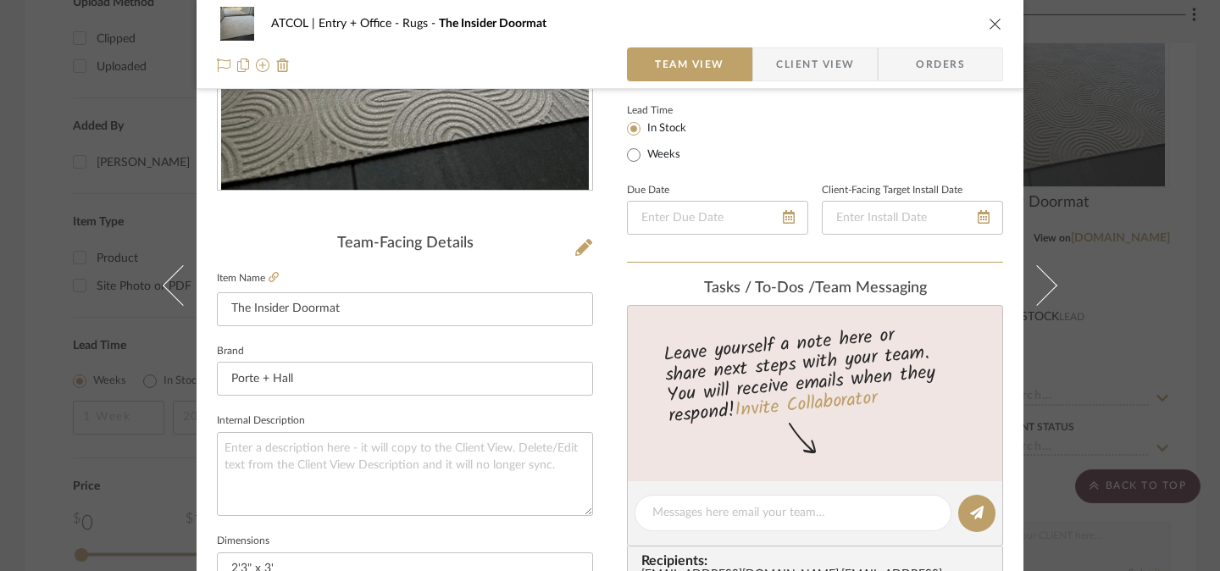
scroll to position [295, 0]
click at [269, 277] on icon at bounding box center [274, 276] width 10 height 10
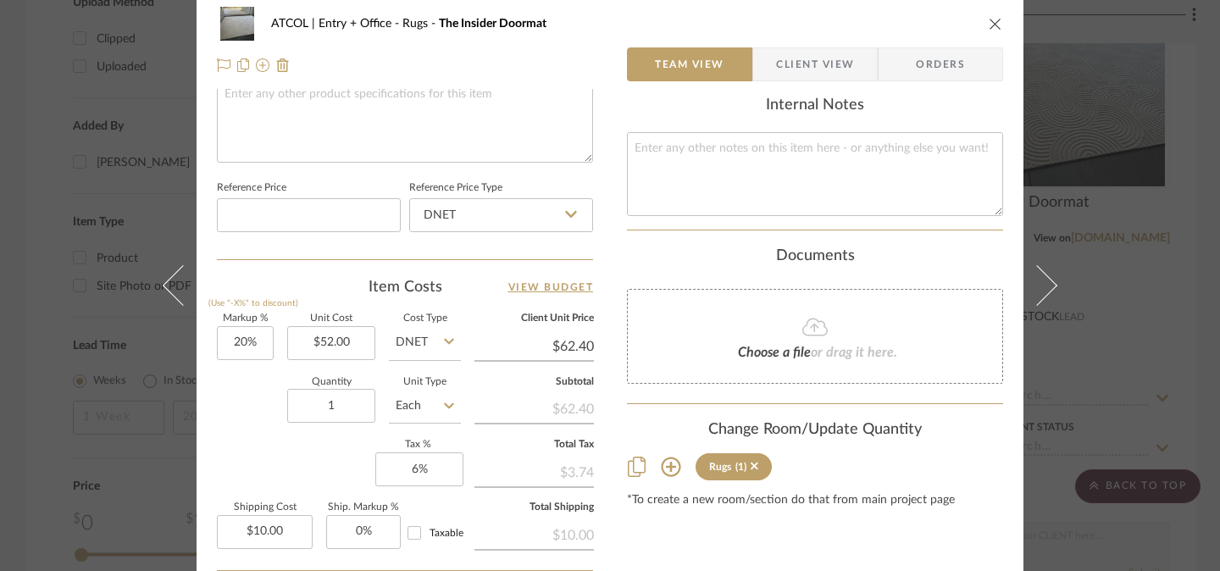
scroll to position [0, 0]
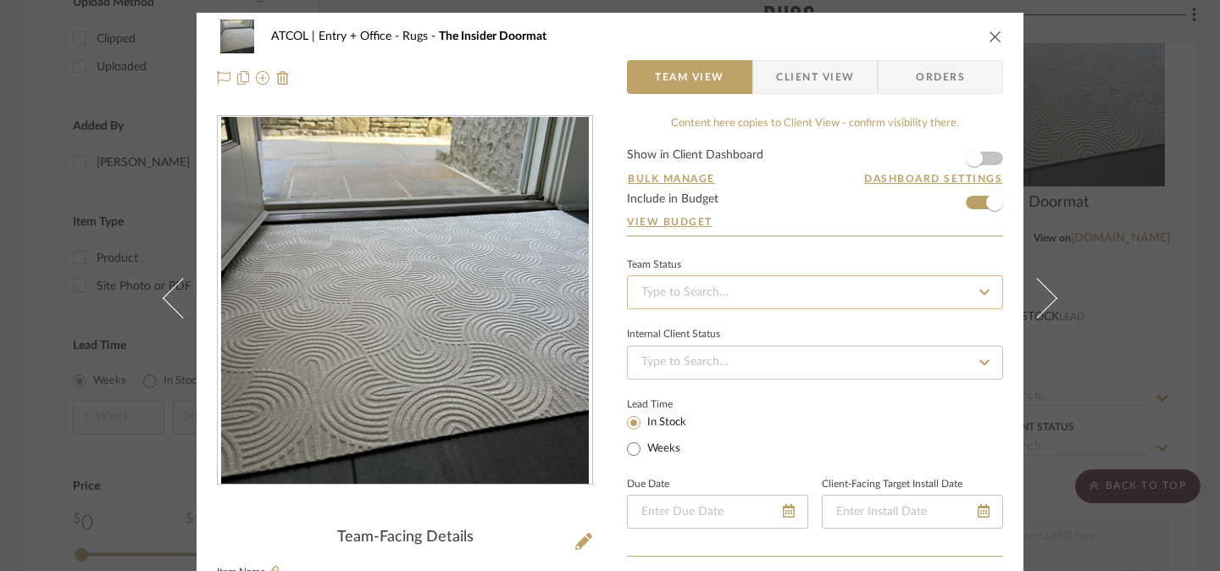
click at [890, 284] on input at bounding box center [815, 292] width 376 height 34
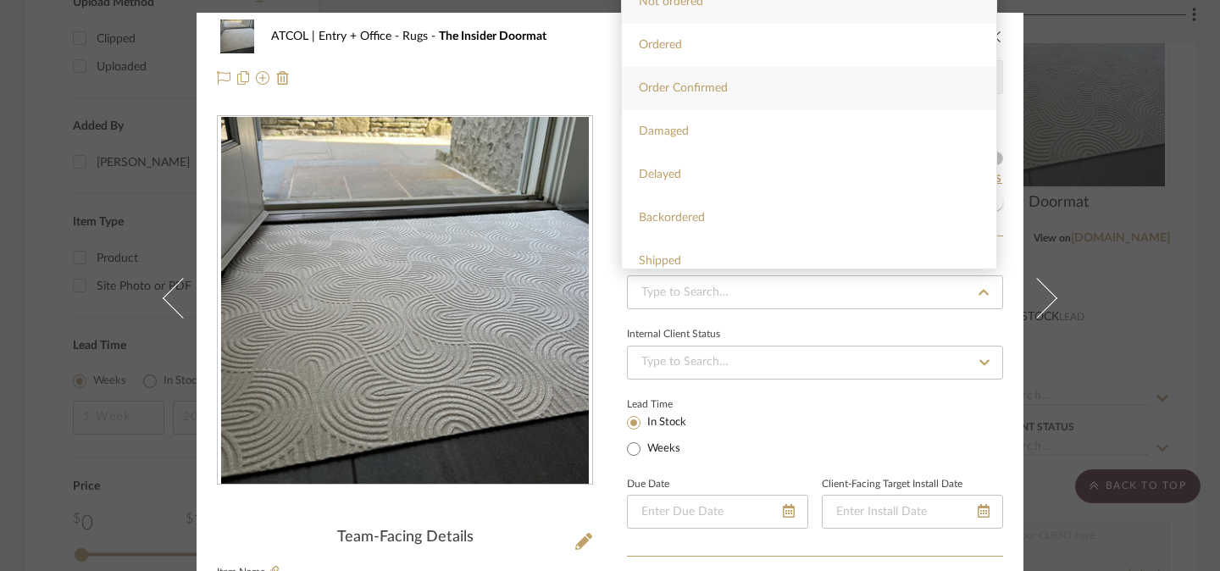
click at [856, 105] on div "Order Confirmed" at bounding box center [809, 88] width 374 height 43
type input "[DATE]"
type input "Order Confirmed"
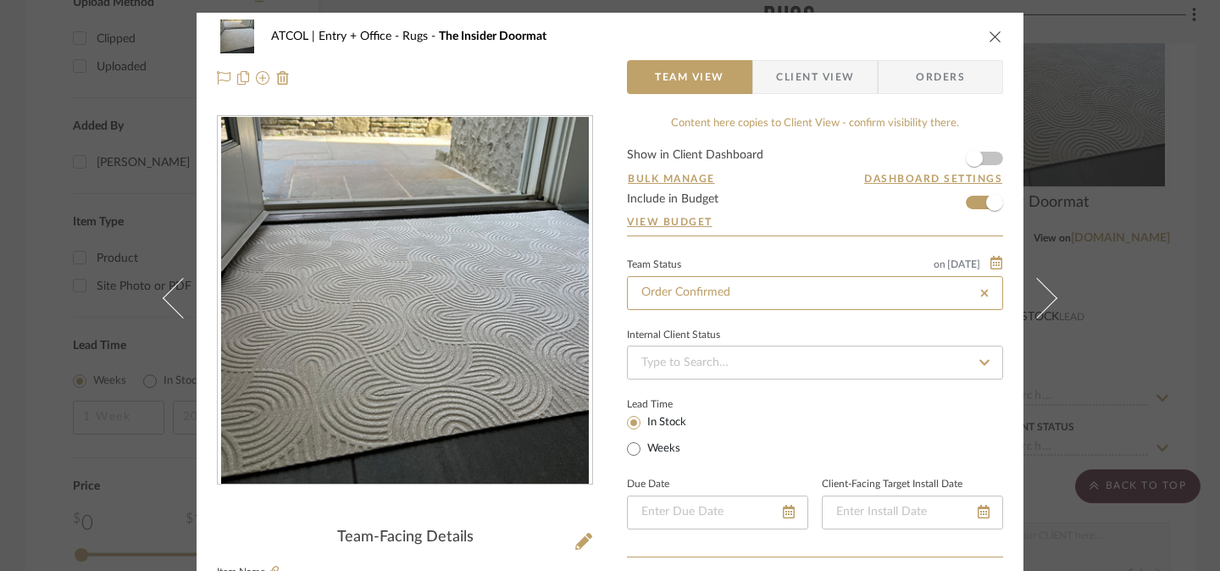
type input "[DATE]"
type input "Order Confirmed"
click at [937, 85] on span "Orders" at bounding box center [940, 77] width 86 height 34
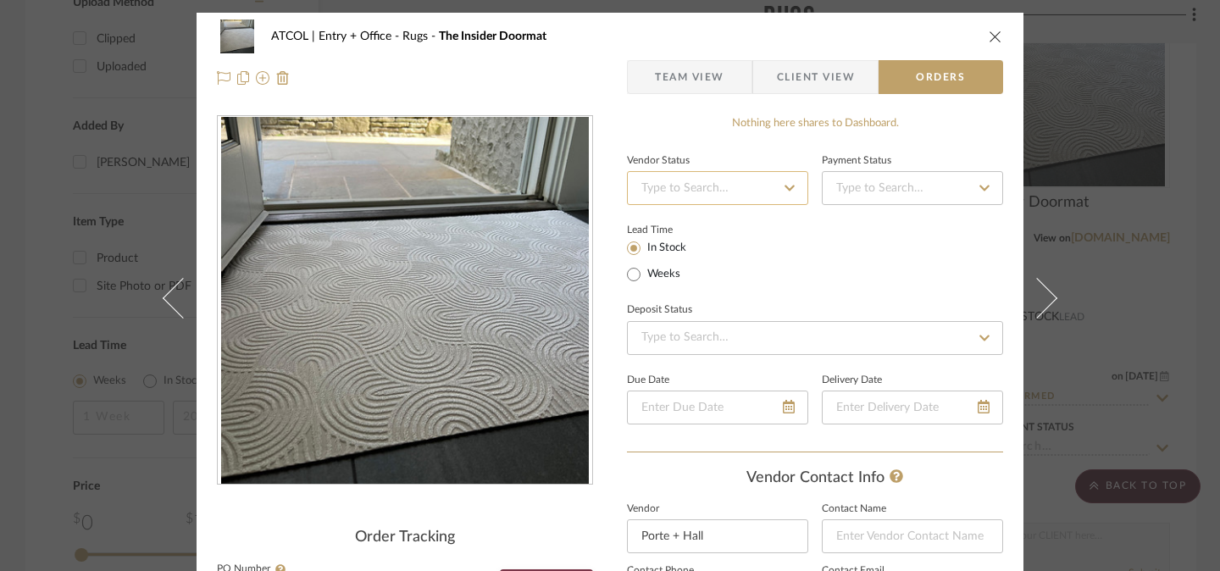
click at [745, 193] on input at bounding box center [717, 188] width 181 height 34
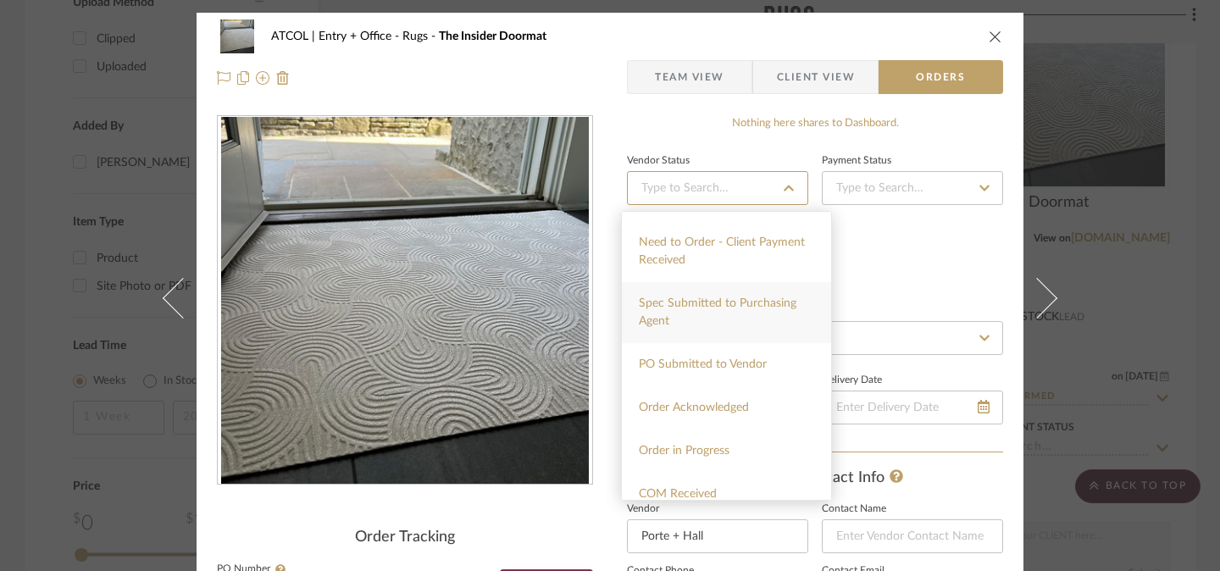
scroll to position [171, 0]
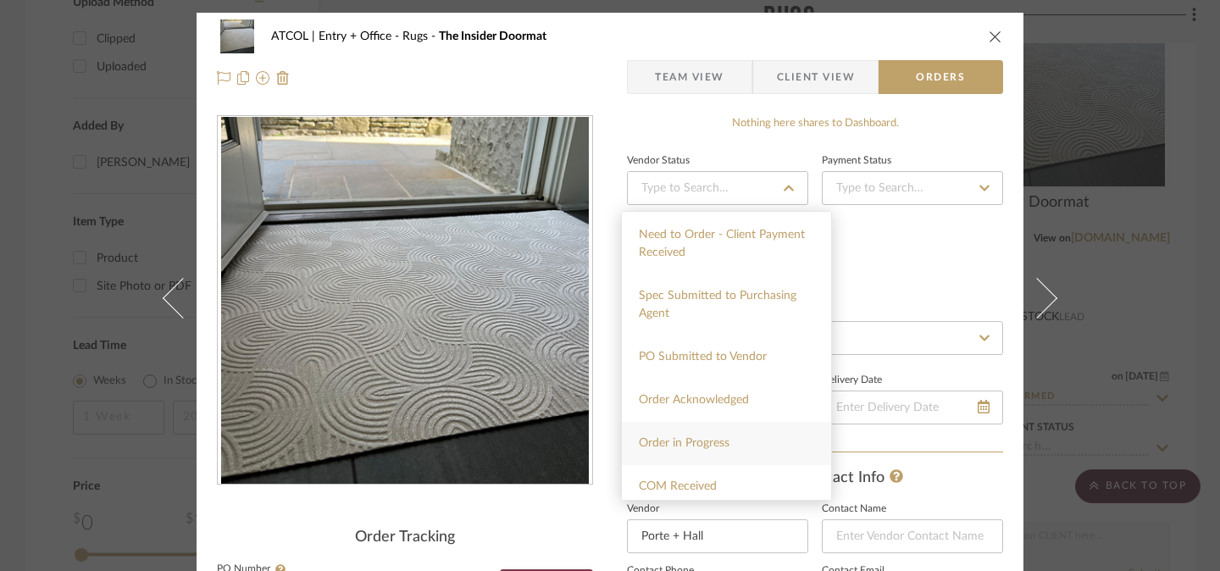
click at [750, 440] on div "Order in Progress" at bounding box center [726, 443] width 209 height 43
type input "[DATE]"
type input "Order in Progress"
type input "[DATE]"
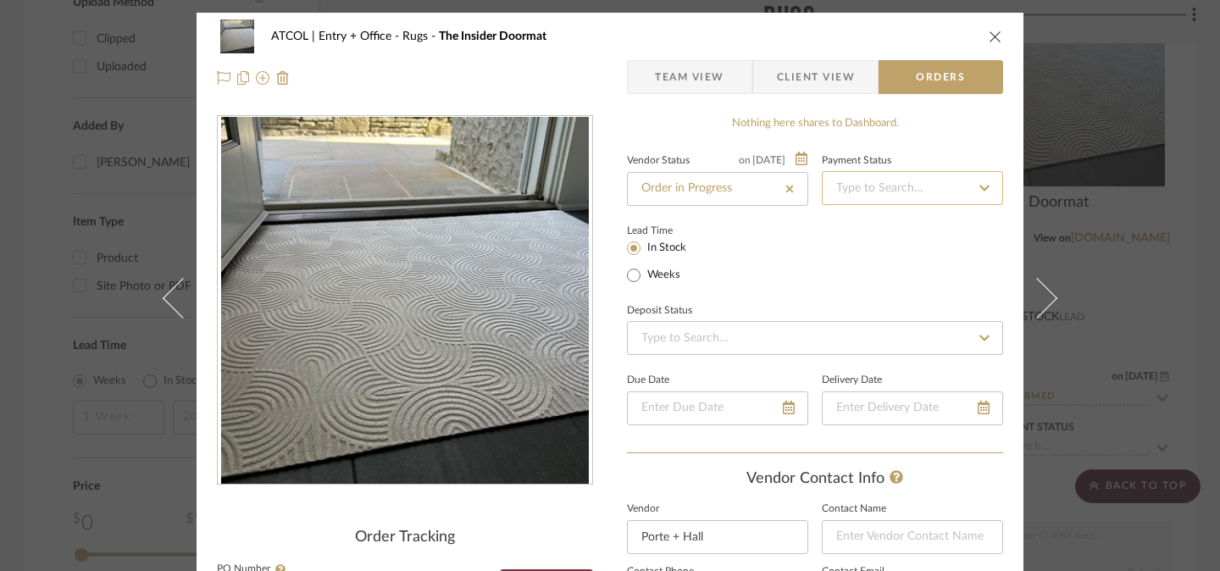
click at [895, 194] on input at bounding box center [912, 188] width 181 height 34
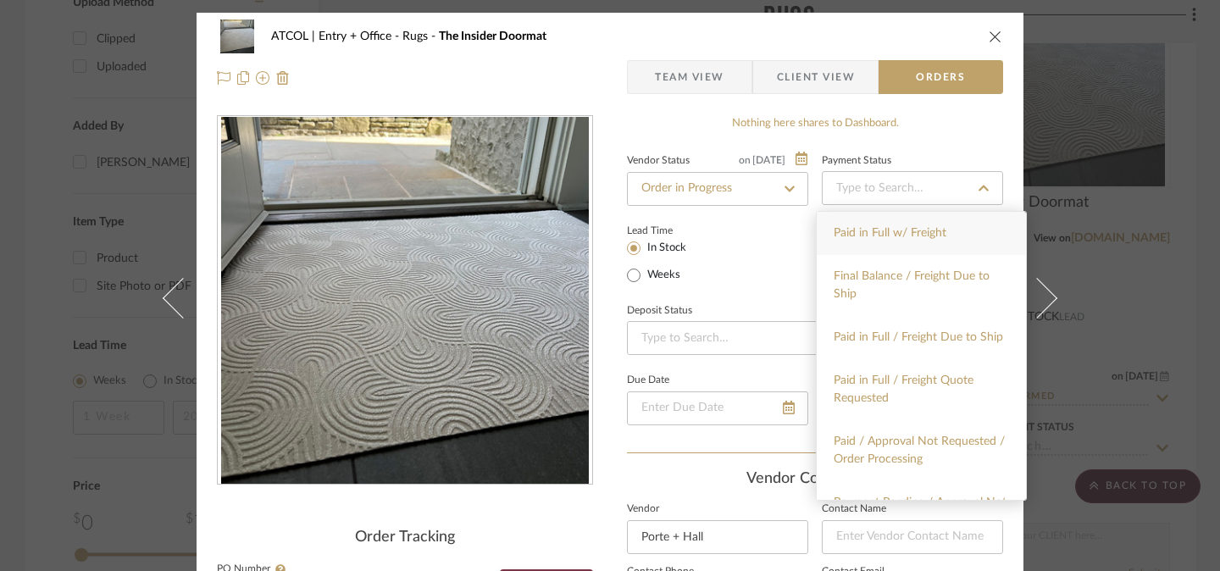
click at [895, 228] on span "Paid in Full w/ Freight" at bounding box center [890, 233] width 113 height 12
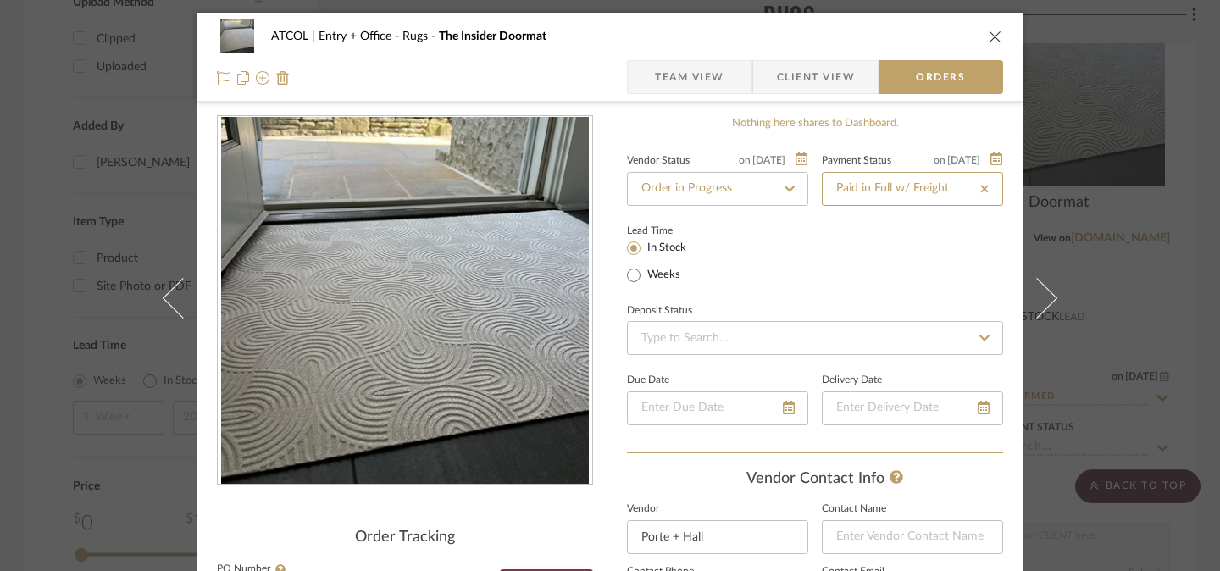
scroll to position [164, 0]
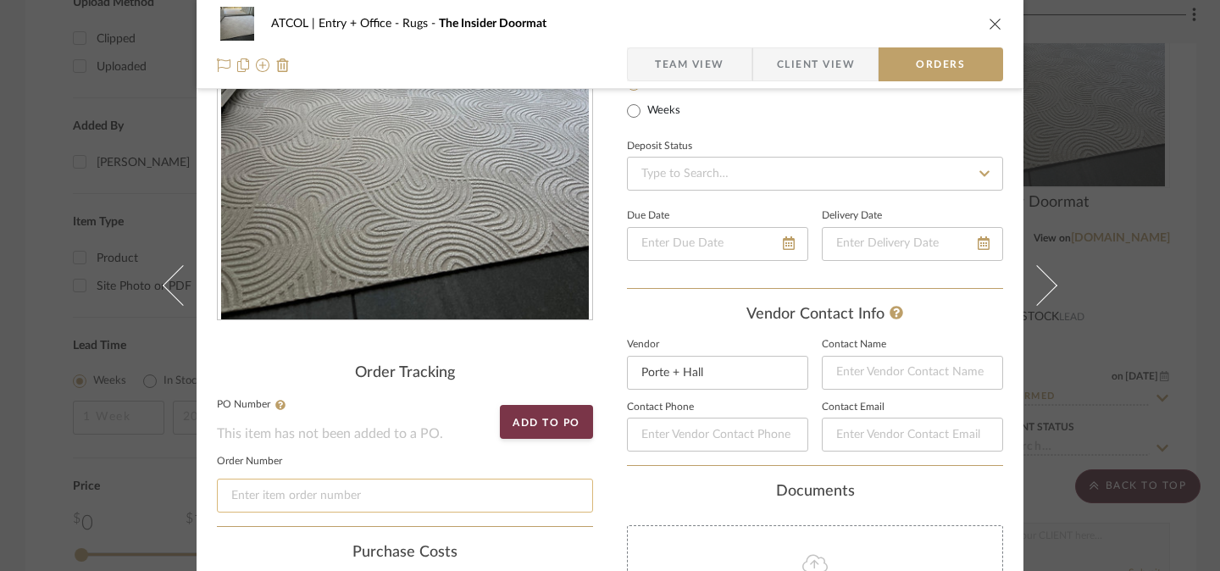
click at [309, 498] on input at bounding box center [405, 496] width 376 height 34
paste input "4YII54VZZ"
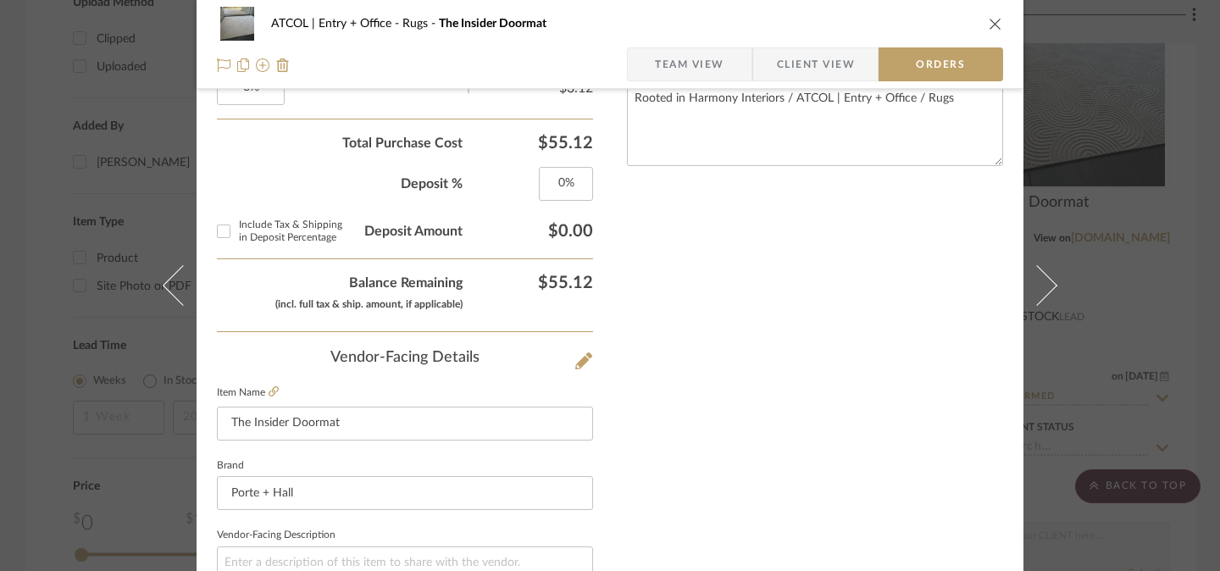
scroll to position [767, 0]
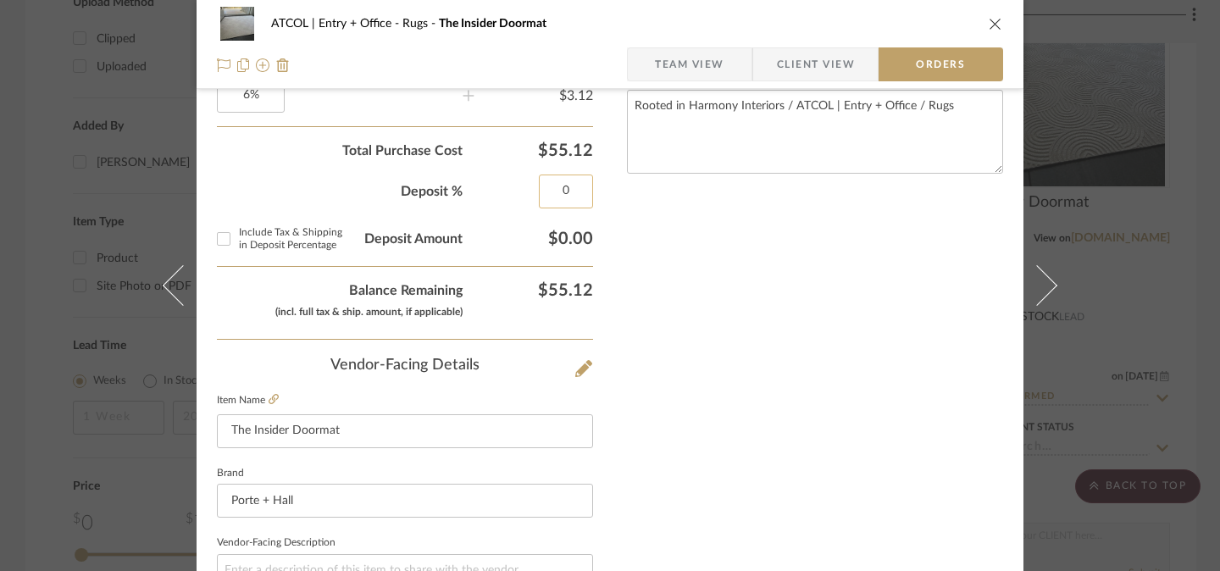
click at [561, 186] on input "0" at bounding box center [566, 191] width 54 height 34
click at [241, 256] on div "Purchase Costs Unit Cost (Edit cost on Team View) $52.00 Quantity 1 Each Subtot…" at bounding box center [405, 140] width 376 height 398
click at [218, 233] on input "Include Tax & Shipping in Deposit Percentage" at bounding box center [223, 238] width 27 height 27
click at [715, 359] on div "Nothing here shares to Dashboard. Vendor Status on [DATE] [DATE] Order in Progr…" at bounding box center [815, 157] width 376 height 1619
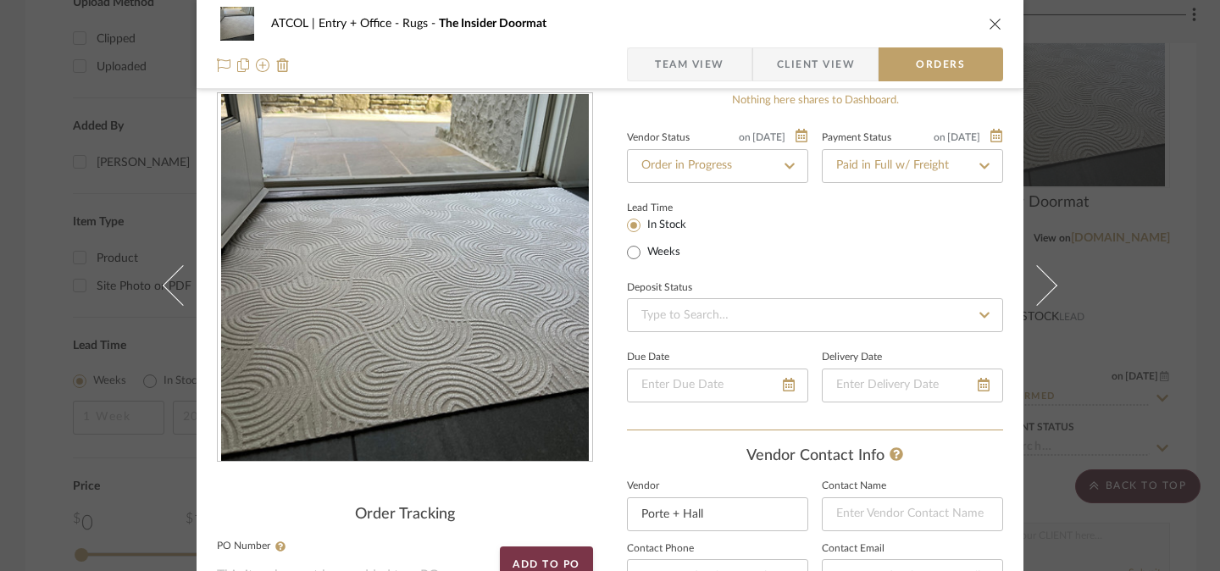
scroll to position [0, 0]
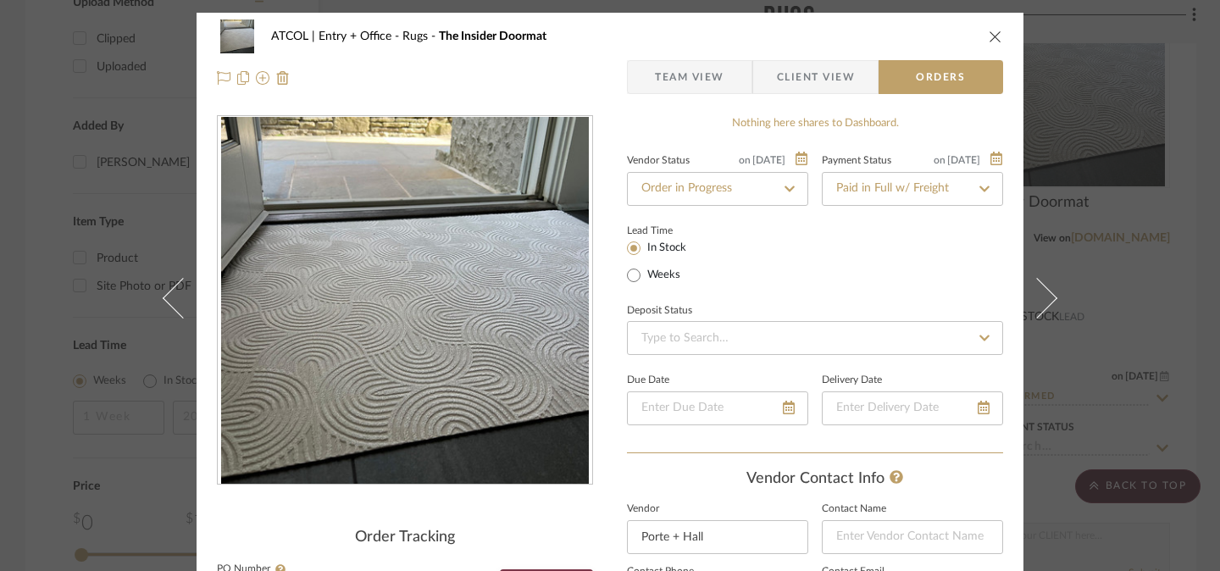
click at [989, 39] on icon "close" at bounding box center [996, 37] width 14 height 14
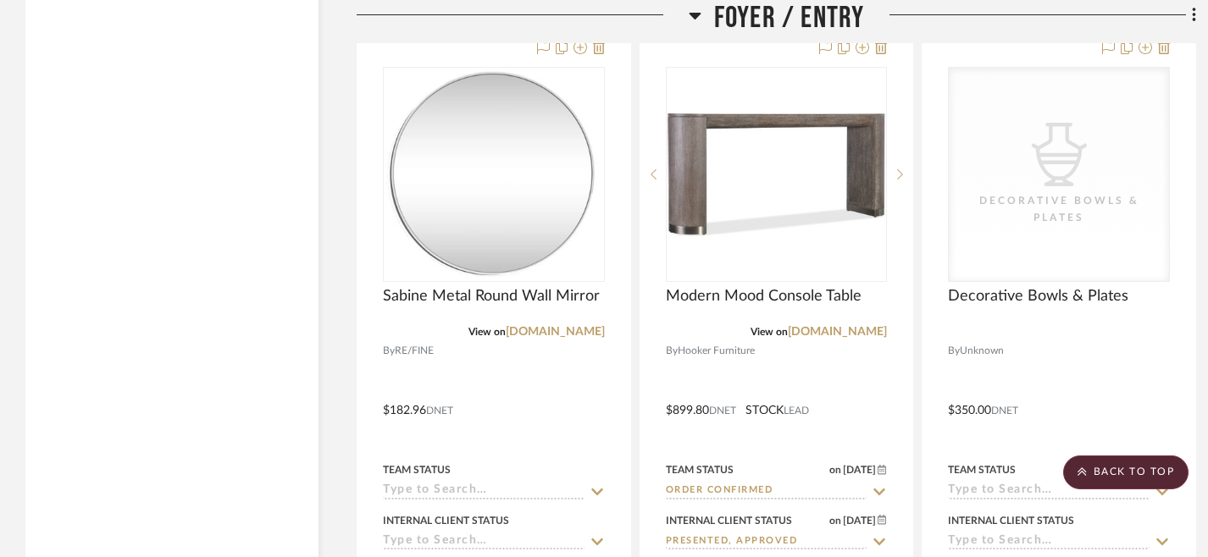
scroll to position [3077, 0]
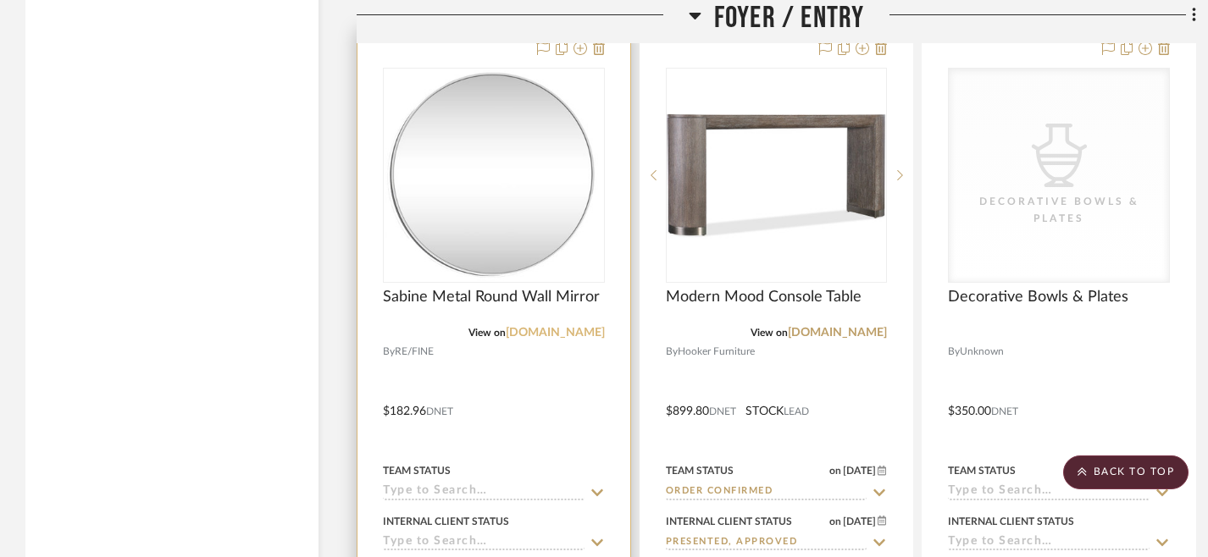
click at [581, 330] on link "[DOMAIN_NAME]" at bounding box center [555, 333] width 99 height 12
click at [457, 130] on img "0" at bounding box center [493, 175] width 216 height 212
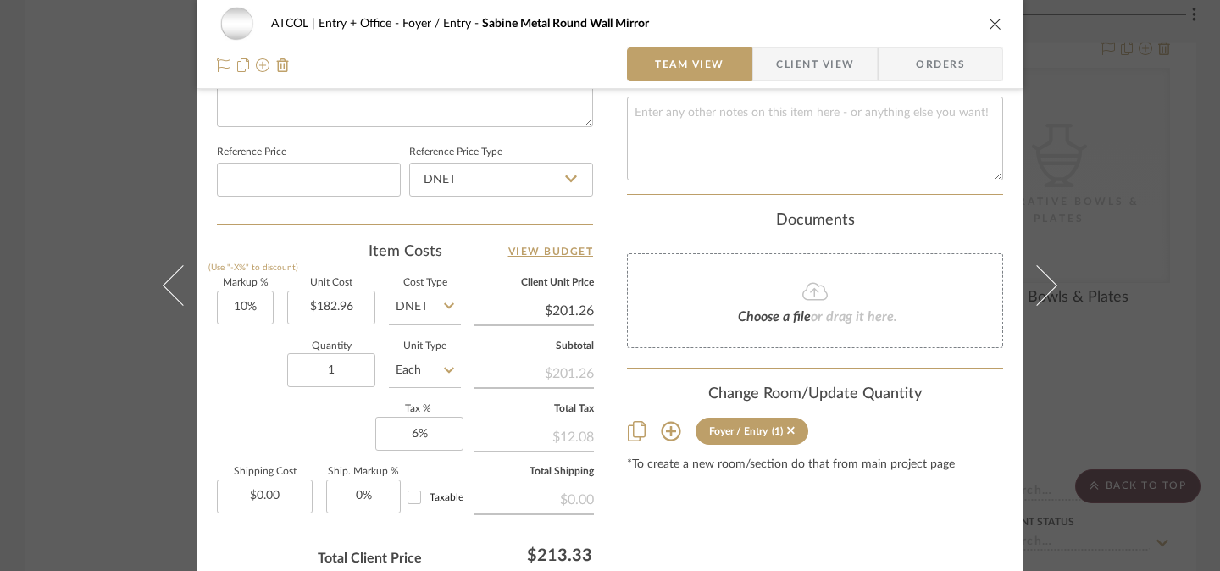
scroll to position [0, 0]
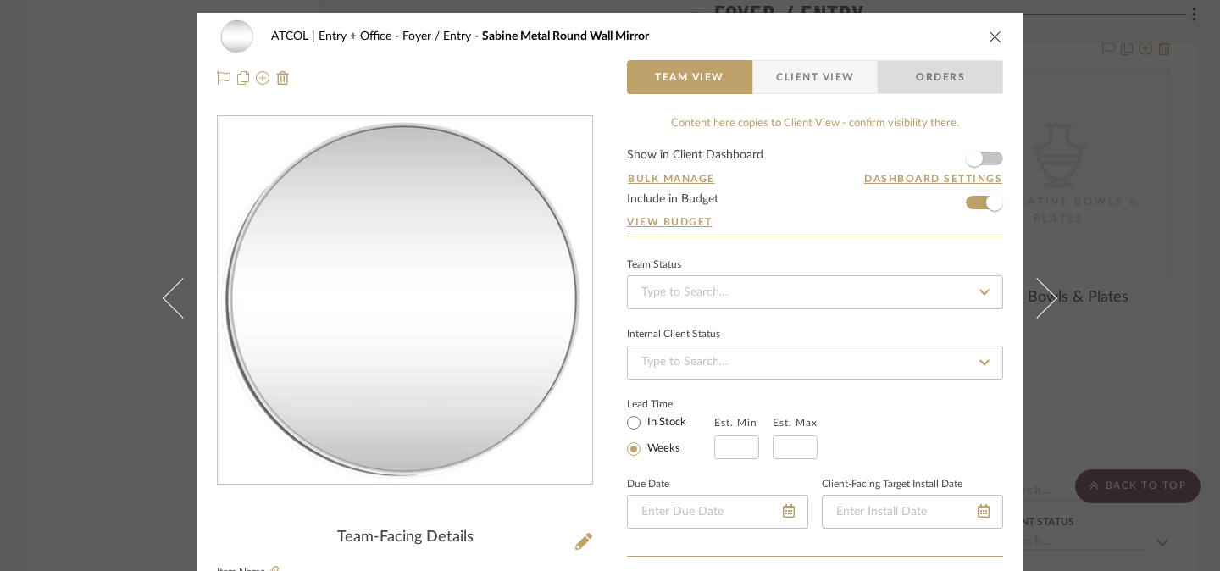
click at [958, 84] on span "Orders" at bounding box center [940, 77] width 86 height 34
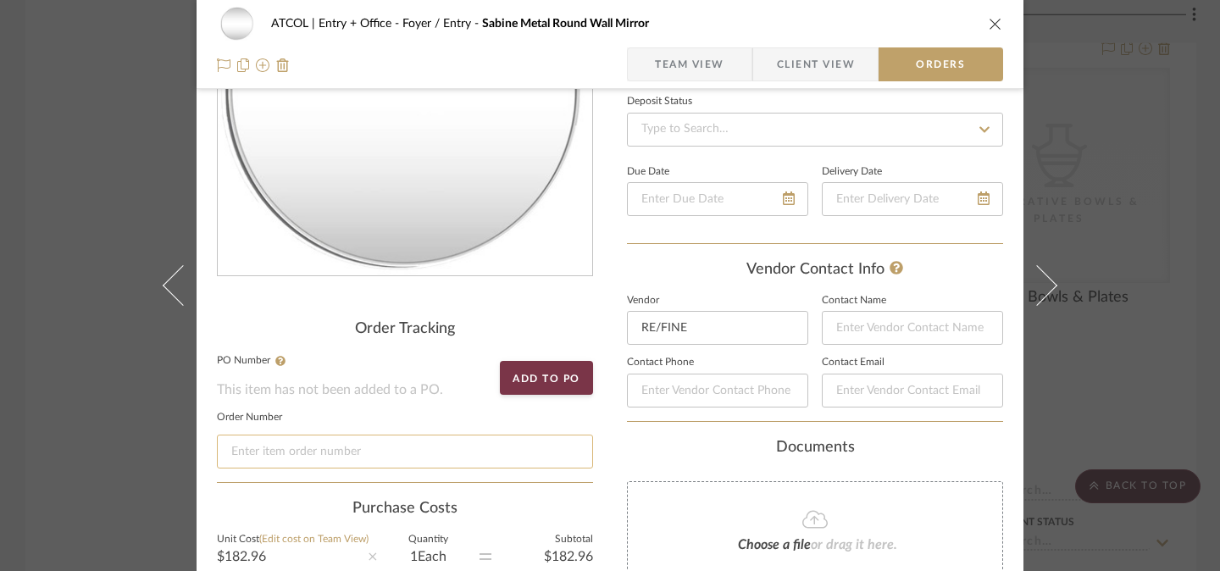
scroll to position [226, 0]
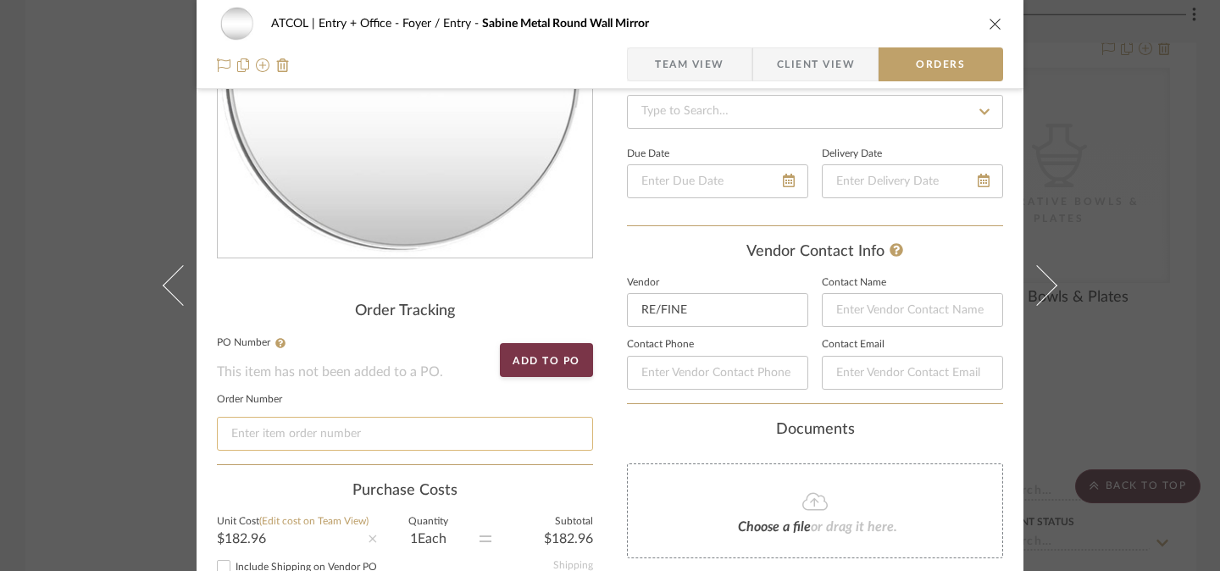
click at [396, 446] on input at bounding box center [405, 434] width 376 height 34
paste input "4443022972"
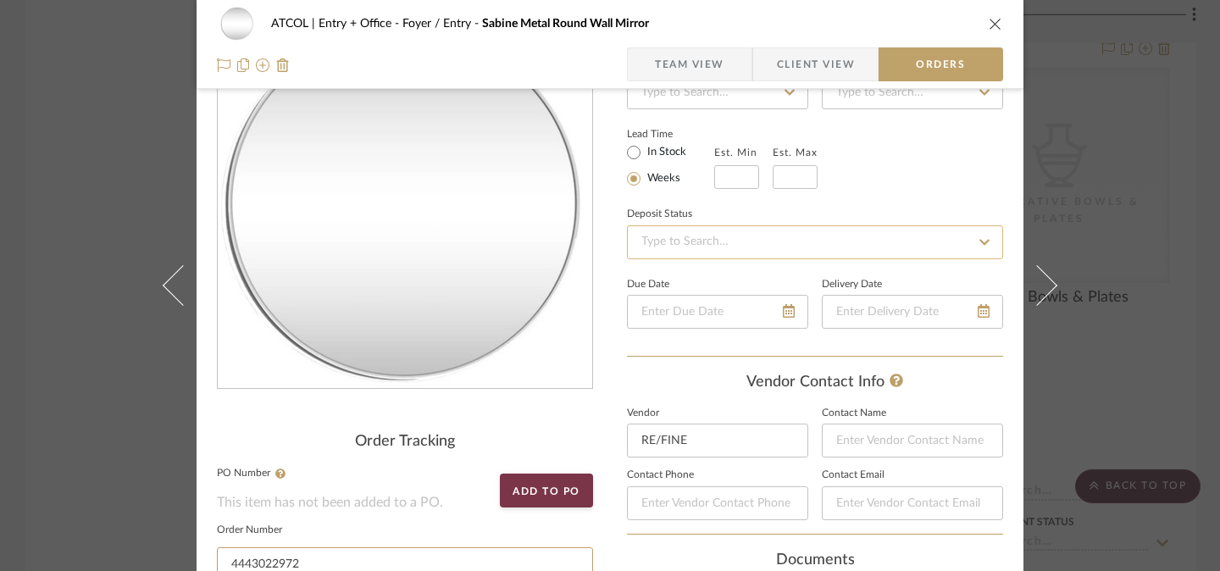
scroll to position [33, 0]
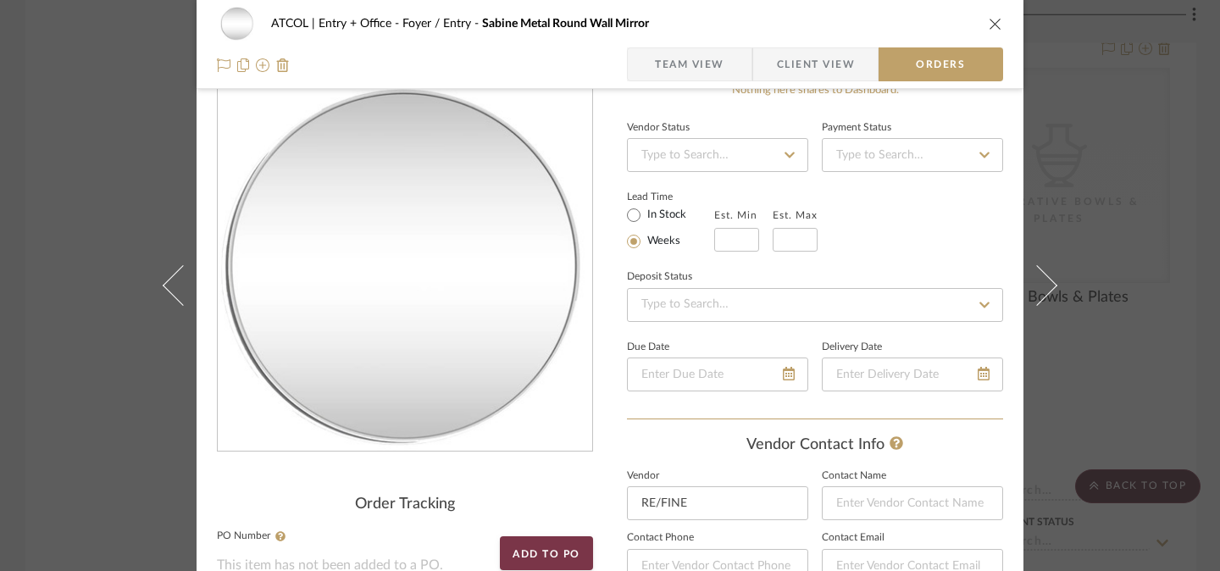
click at [782, 150] on icon at bounding box center [789, 155] width 15 height 12
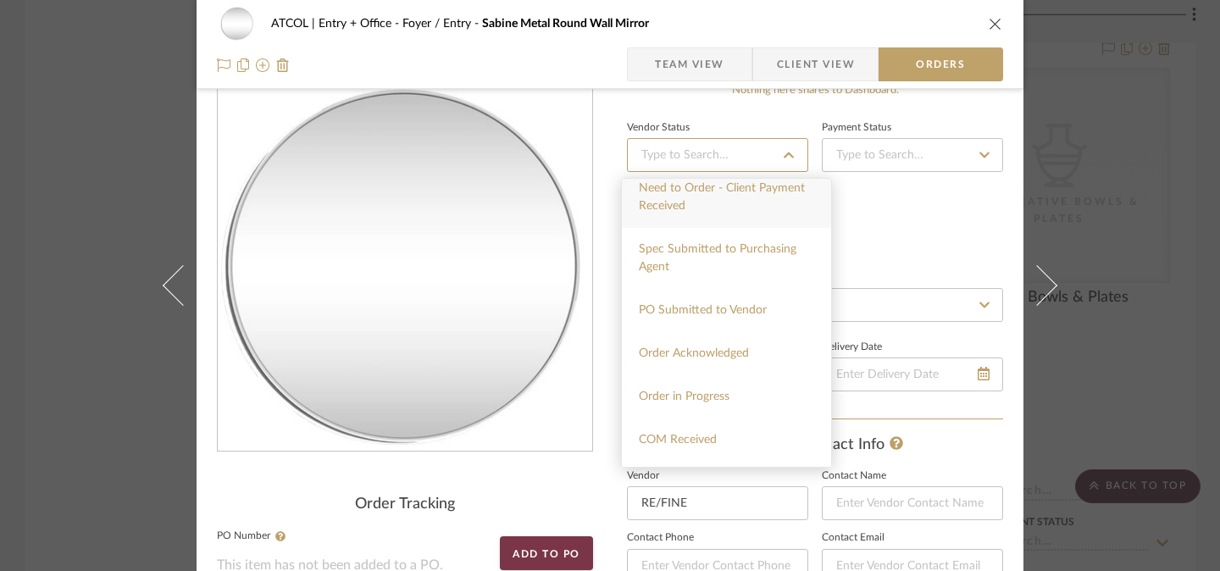
scroll to position [191, 0]
click at [745, 396] on div "Order in Progress" at bounding box center [726, 390] width 209 height 43
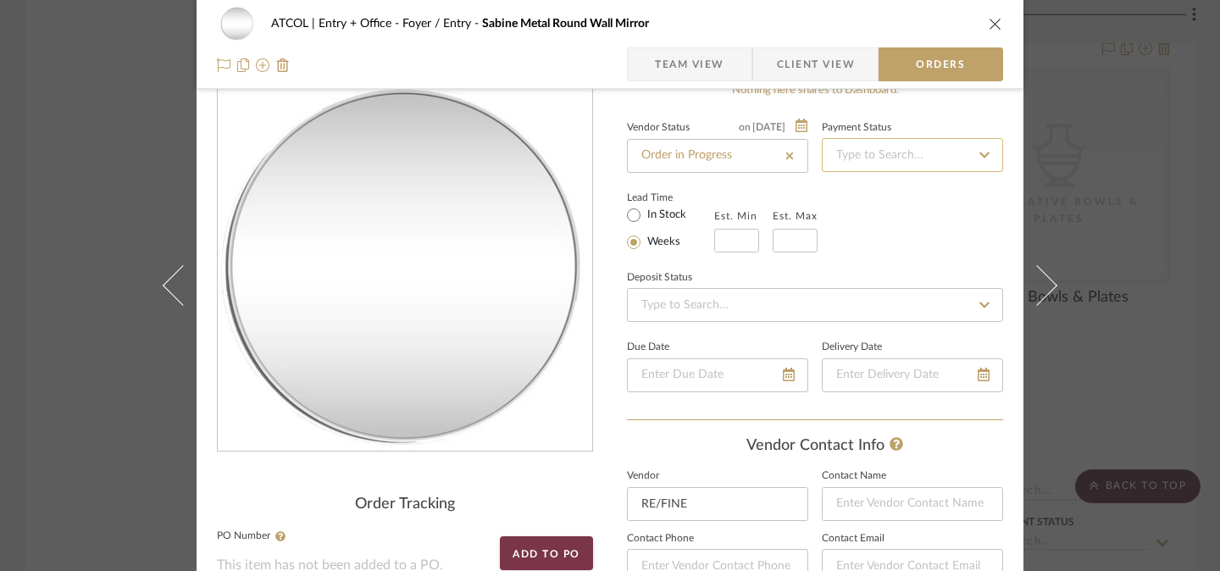
click at [907, 163] on input at bounding box center [912, 155] width 181 height 34
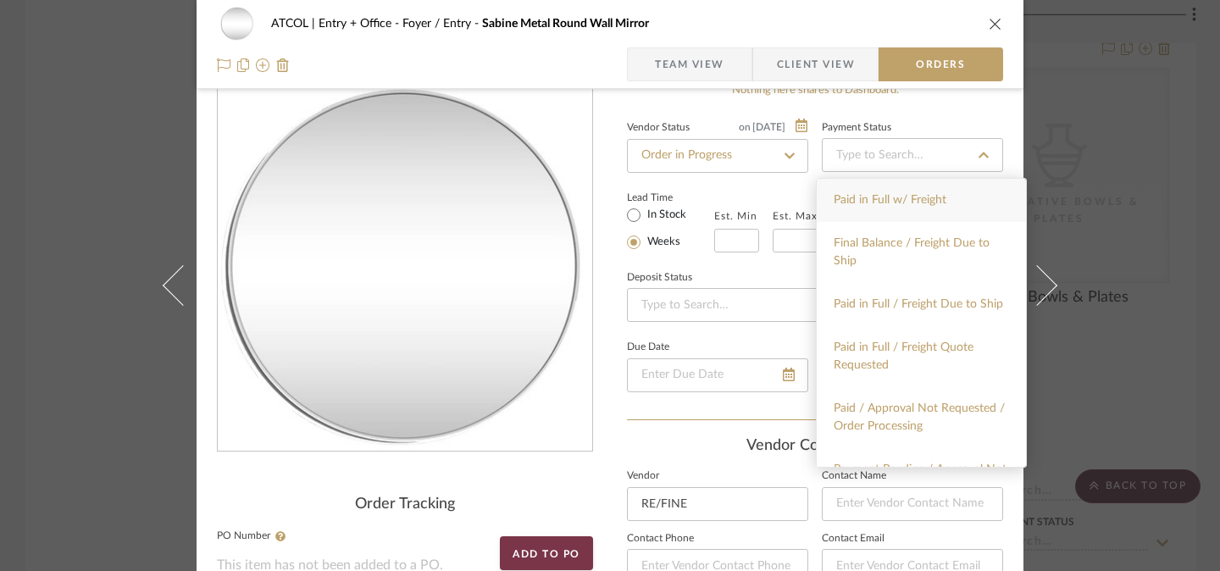
click at [906, 209] on div "Paid in Full w/ Freight" at bounding box center [921, 200] width 209 height 43
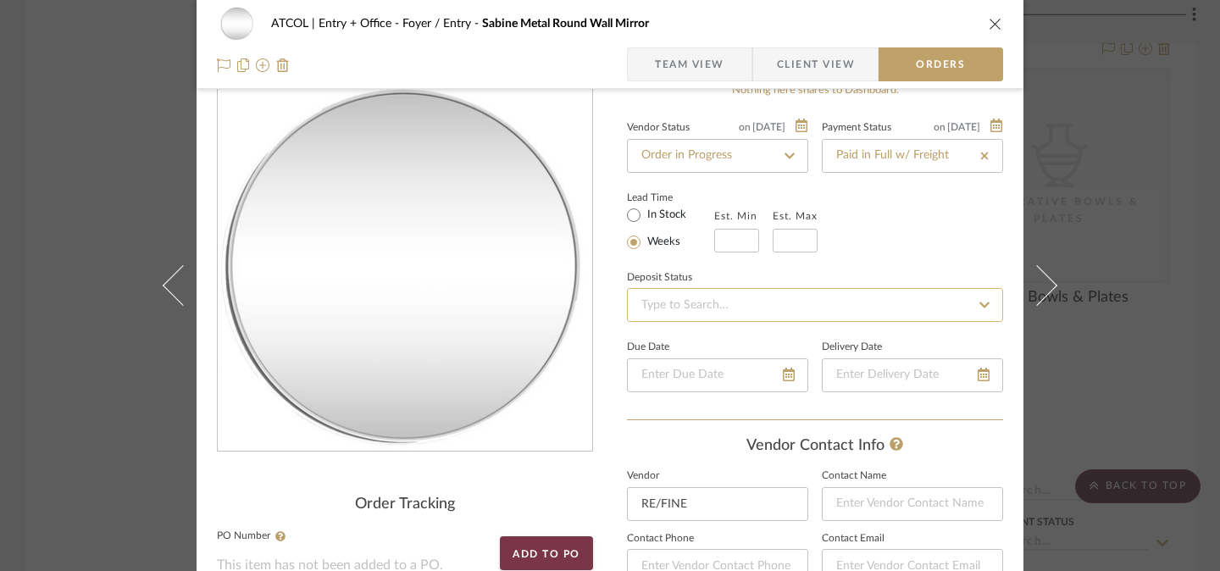
click at [764, 295] on input at bounding box center [815, 305] width 376 height 34
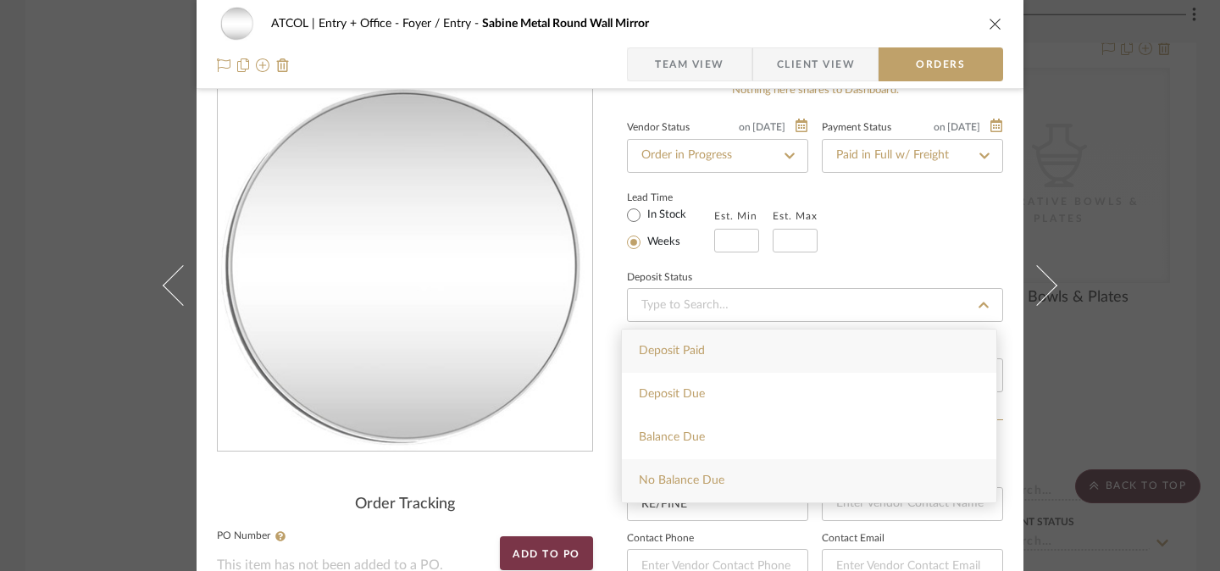
click at [733, 478] on div "No Balance Due" at bounding box center [809, 480] width 374 height 43
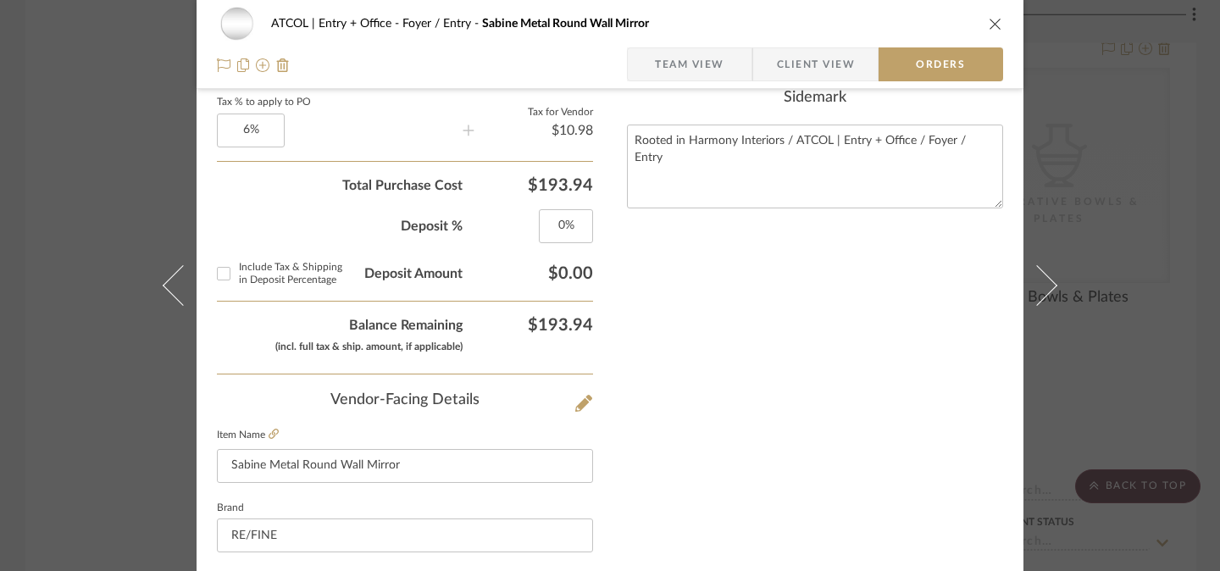
scroll to position [752, 0]
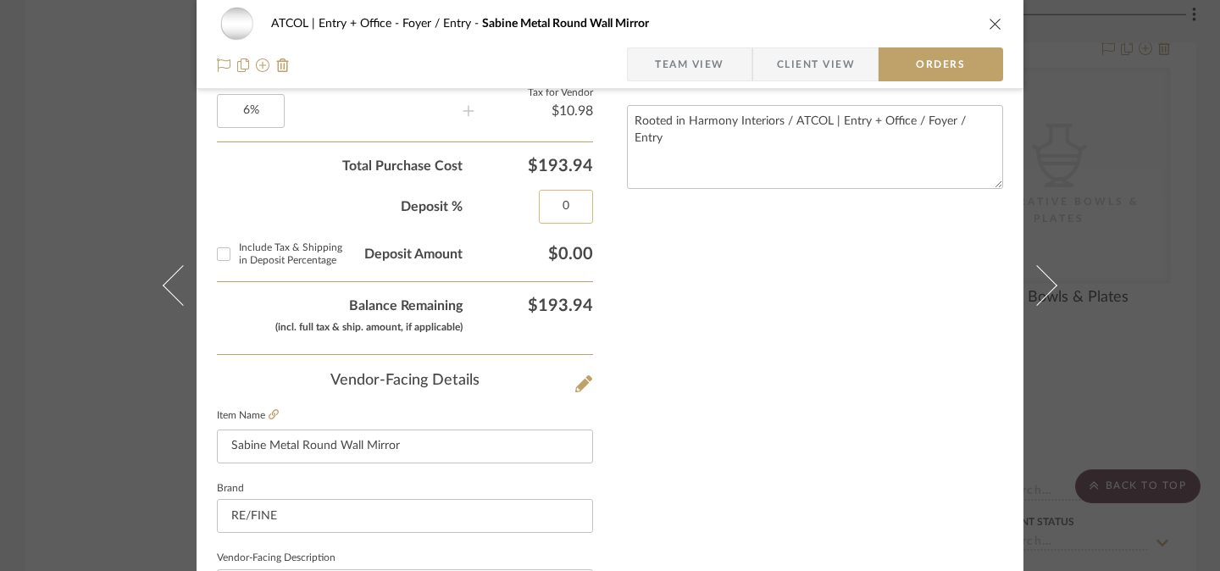
click at [560, 209] on input "0" at bounding box center [566, 207] width 54 height 34
click at [802, 338] on div "Nothing here shares to Dashboard. Vendor Status on [DATE] [DATE] Order in Progr…" at bounding box center [815, 172] width 376 height 1619
click at [215, 252] on input "Include Tax & Shipping in Deposit Percentage" at bounding box center [223, 254] width 27 height 27
click at [693, 75] on span "Team View" at bounding box center [689, 64] width 69 height 34
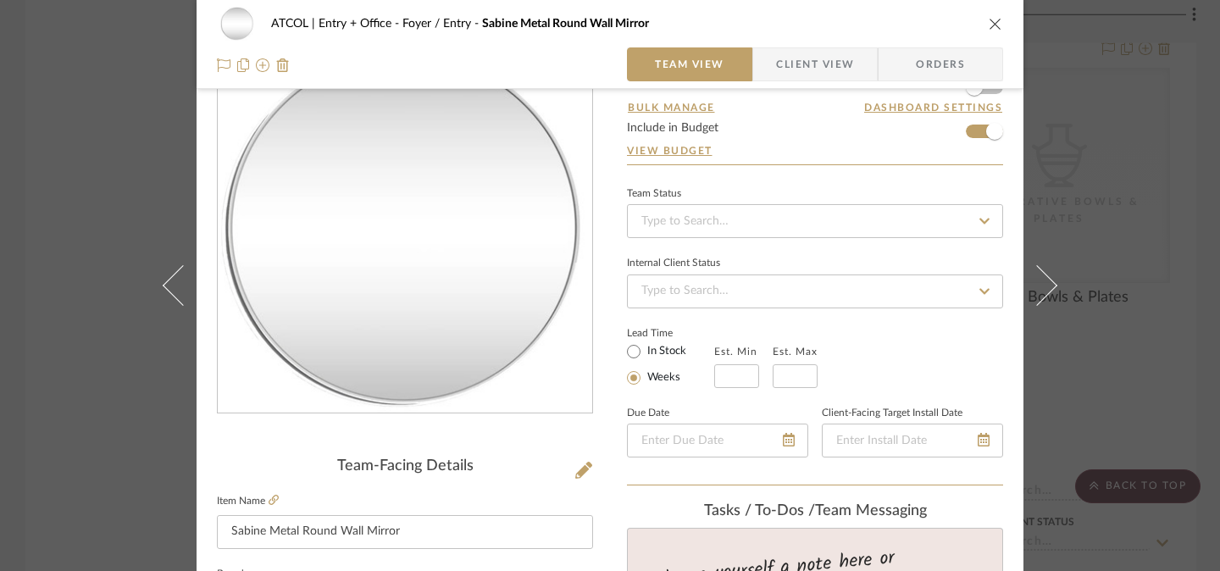
scroll to position [64, 0]
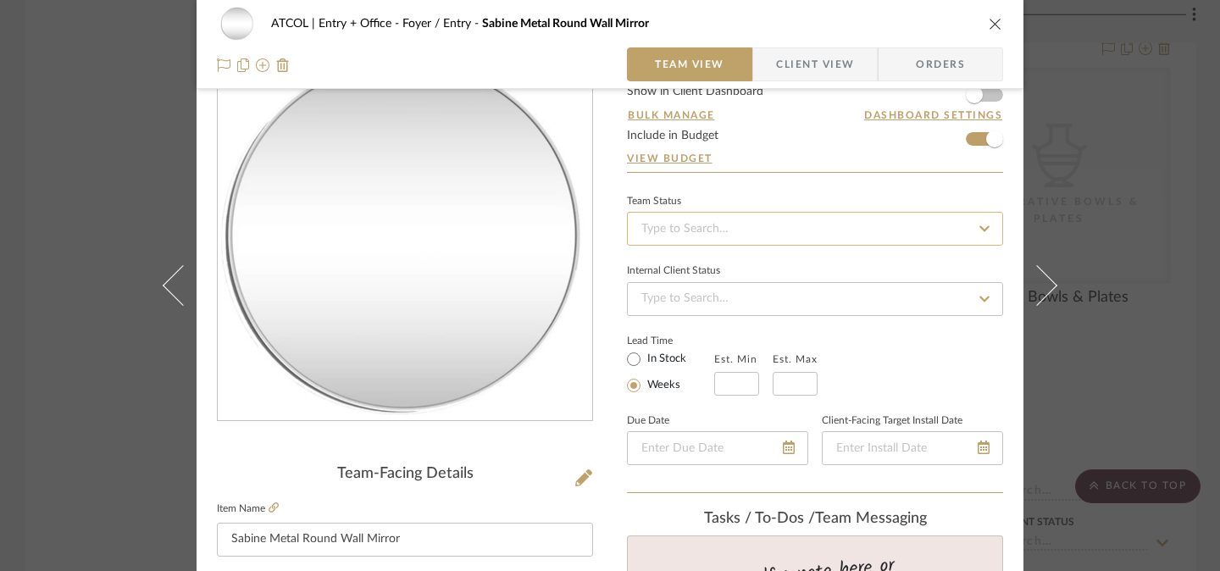
click at [701, 227] on input at bounding box center [815, 229] width 376 height 34
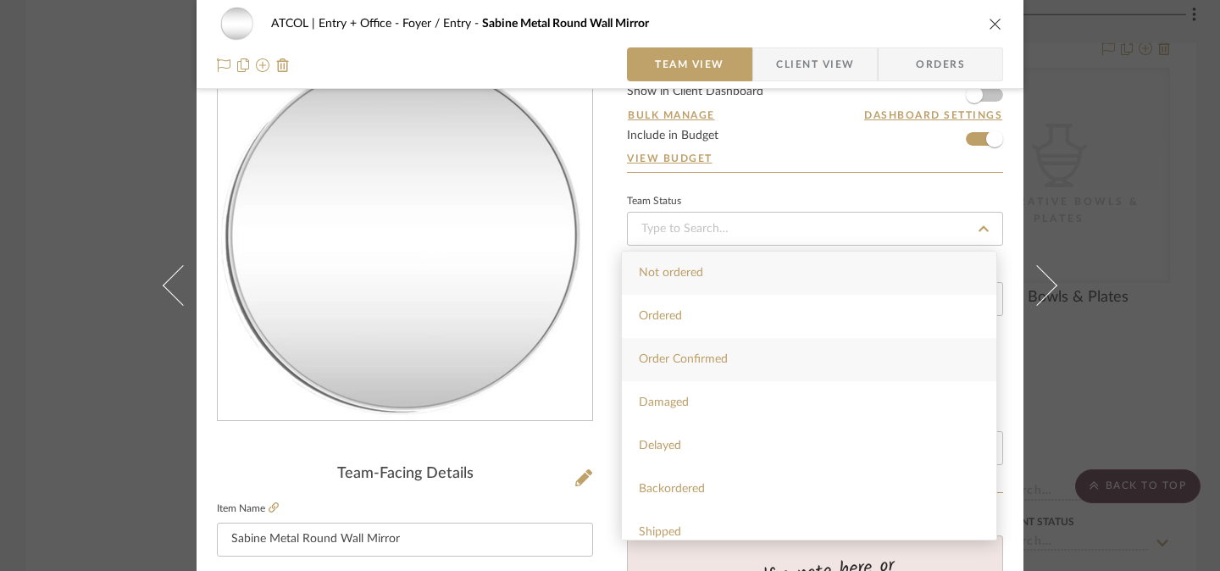
click at [714, 353] on span "Order Confirmed" at bounding box center [683, 359] width 89 height 12
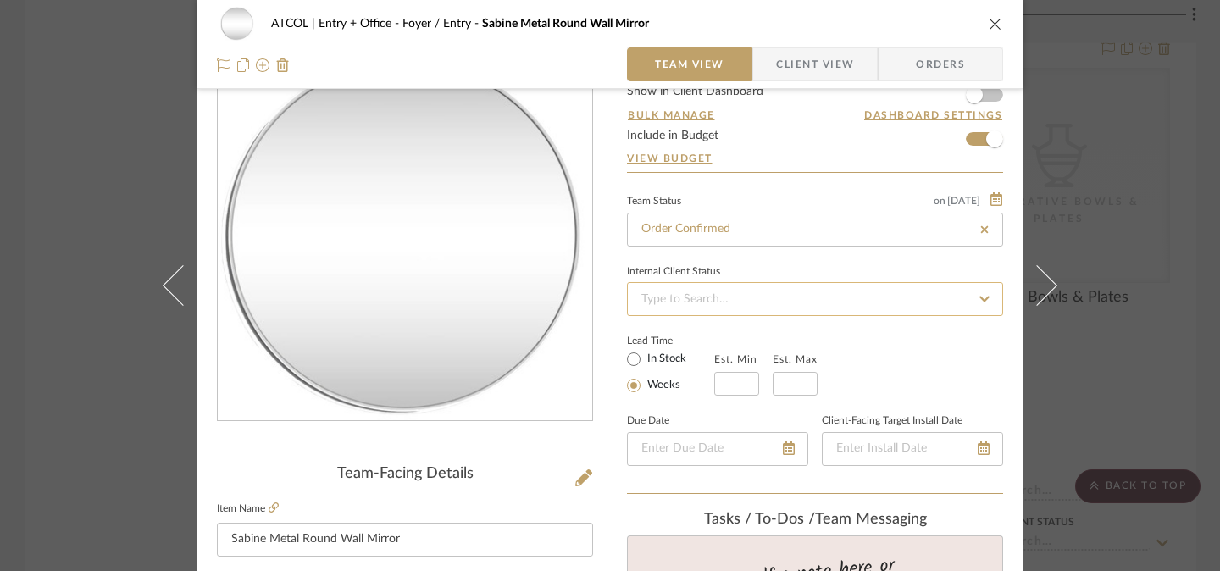
click at [885, 304] on input at bounding box center [815, 299] width 376 height 34
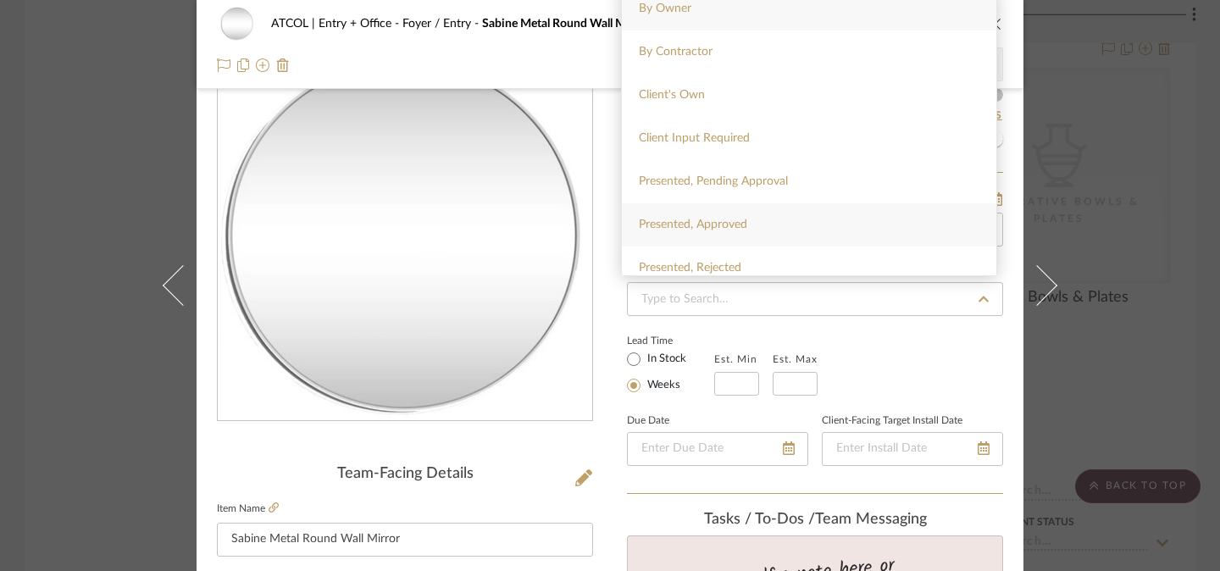
click at [867, 224] on div "Presented, Approved" at bounding box center [809, 224] width 374 height 43
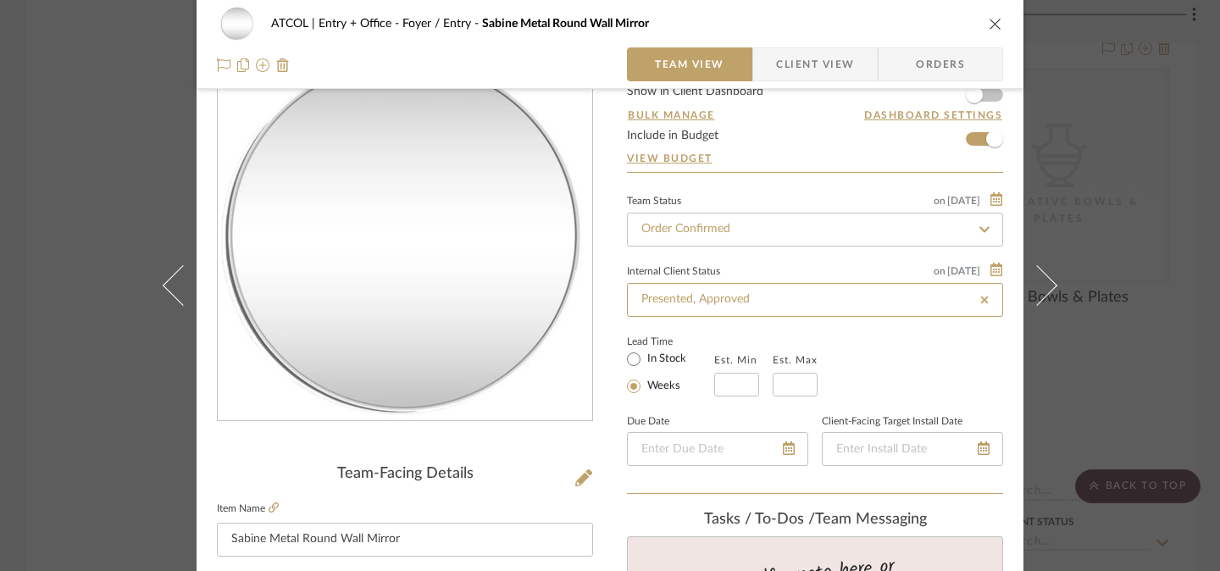
scroll to position [0, 0]
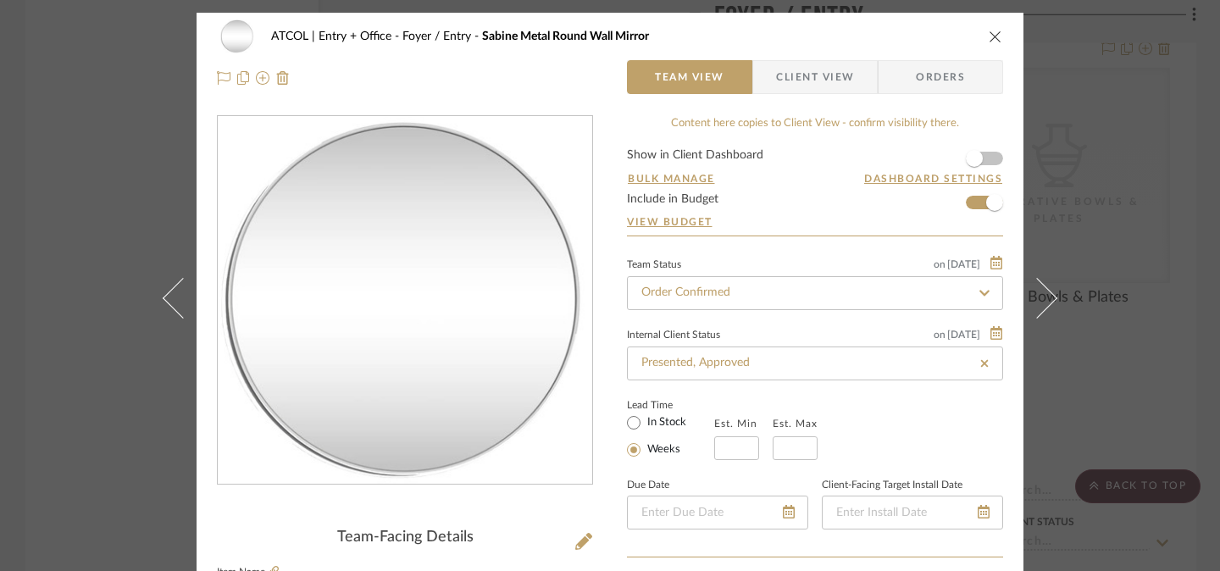
click at [992, 35] on icon "close" at bounding box center [996, 37] width 14 height 14
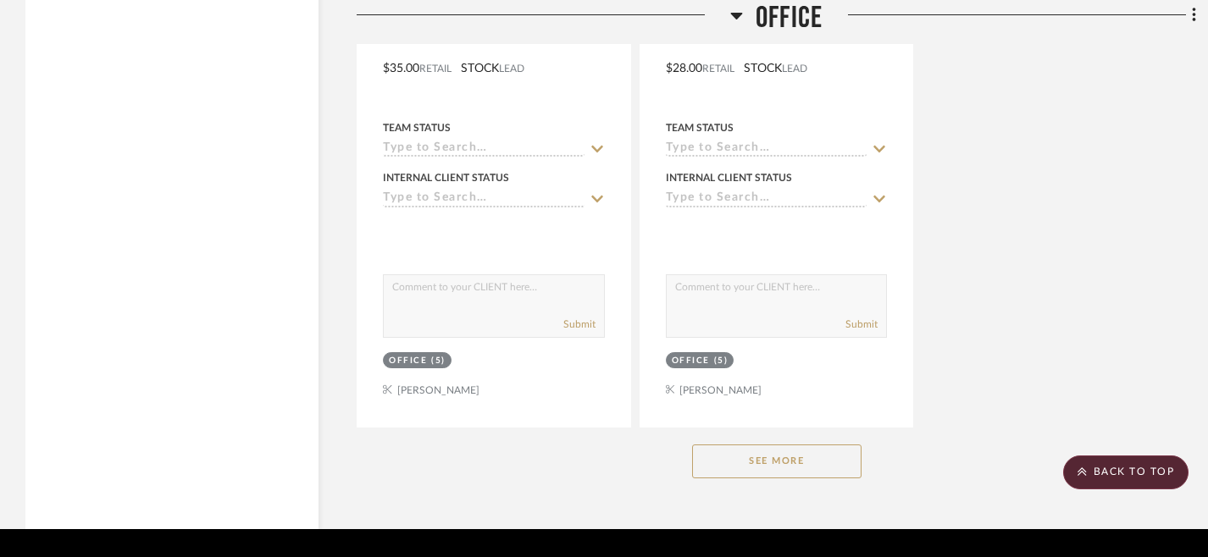
scroll to position [5748, 0]
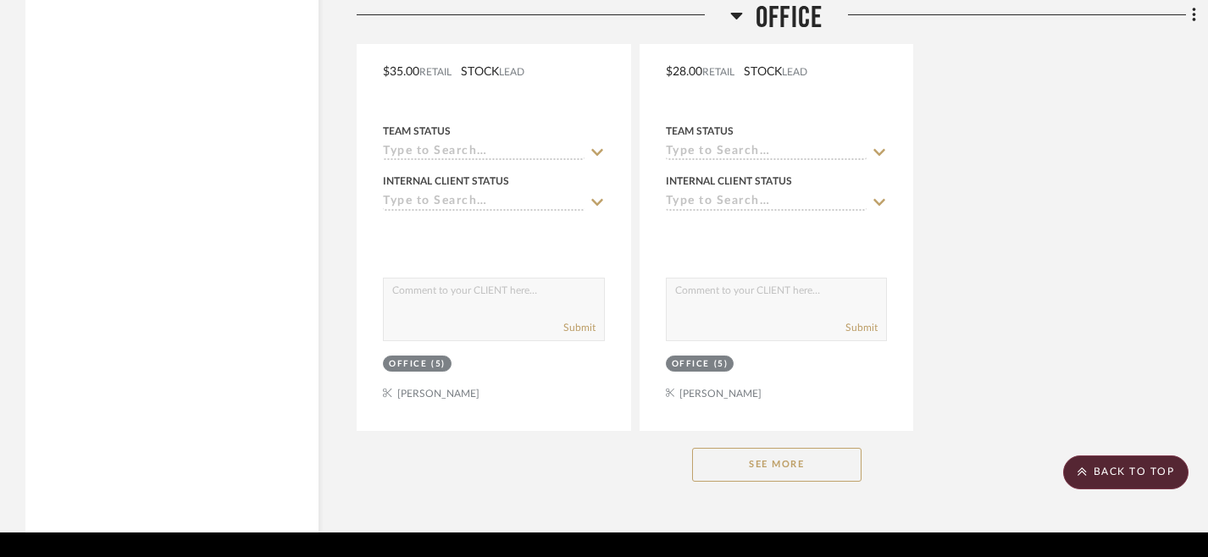
click at [813, 466] on button "See More" at bounding box center [776, 465] width 169 height 34
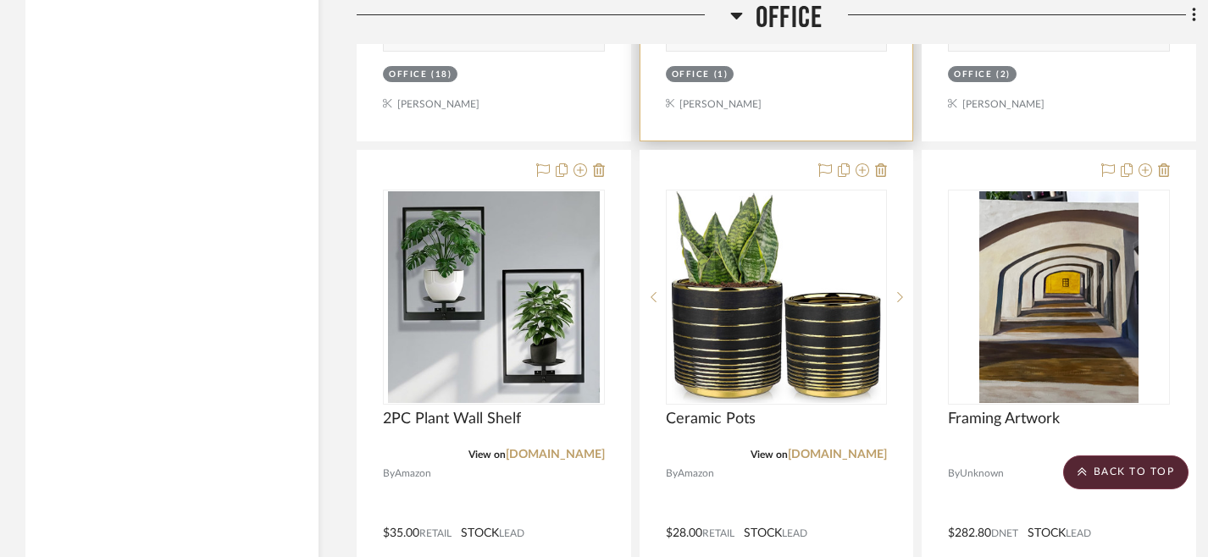
scroll to position [5287, 0]
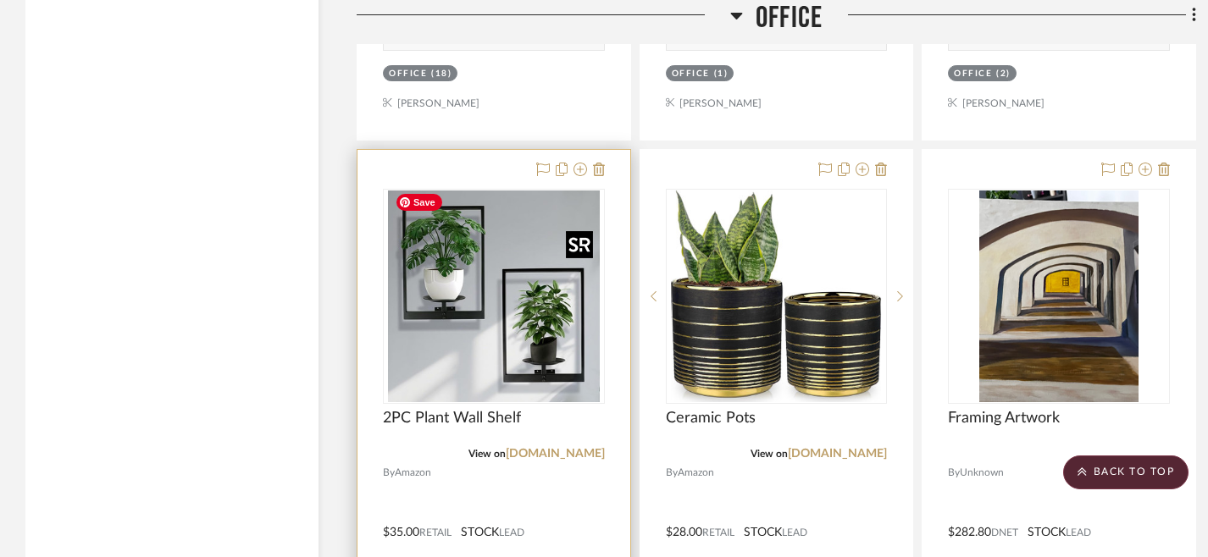
click at [431, 385] on img "0" at bounding box center [494, 297] width 212 height 212
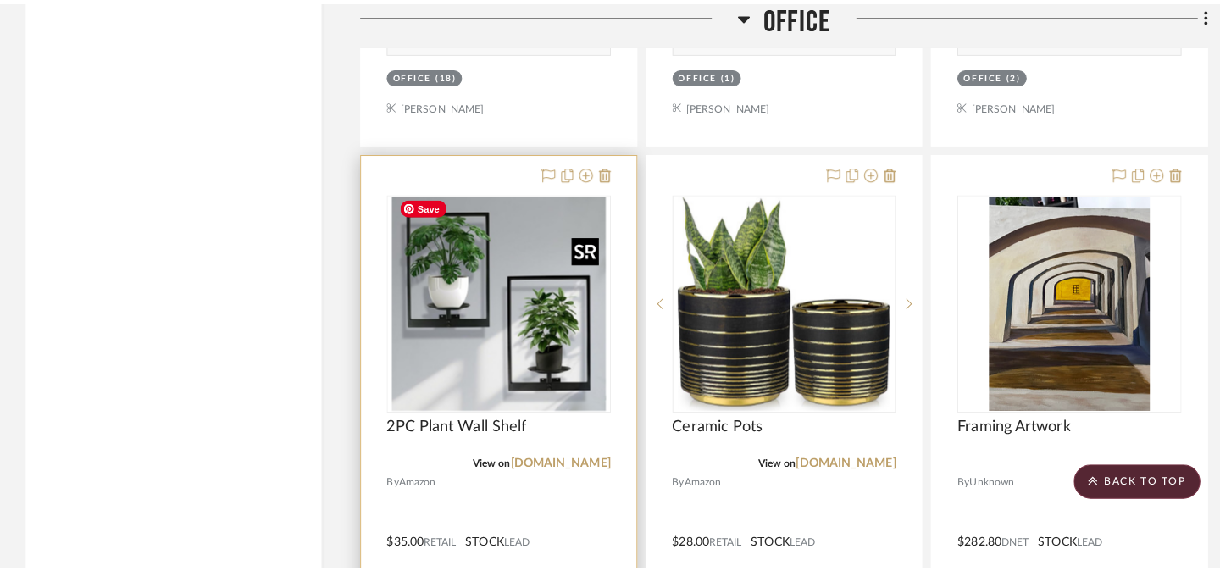
scroll to position [0, 0]
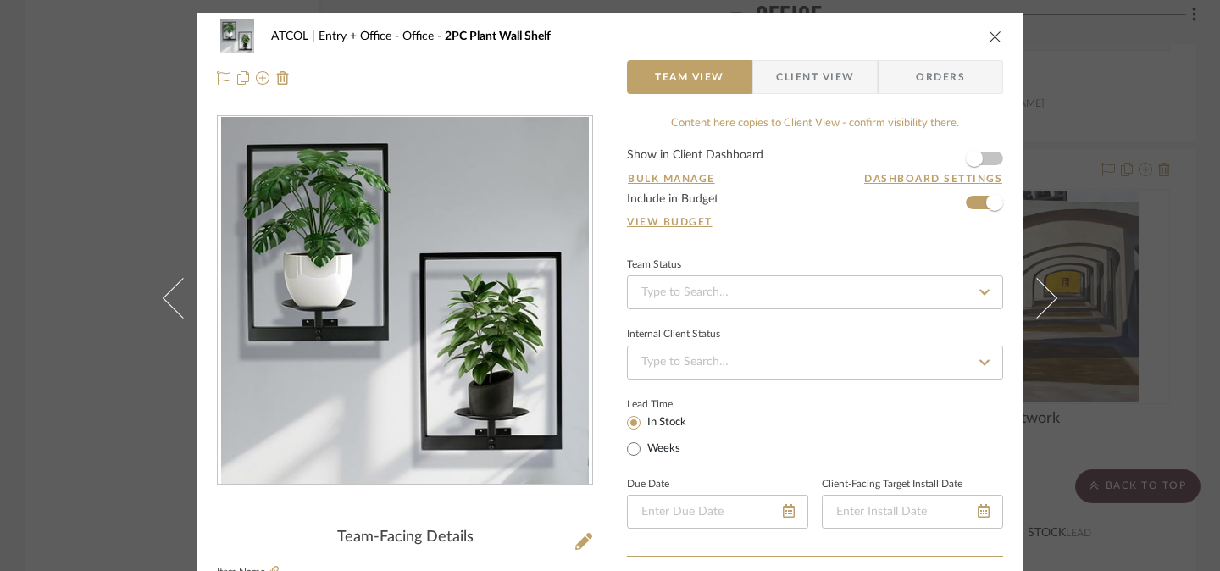
click at [990, 36] on icon "close" at bounding box center [996, 37] width 14 height 14
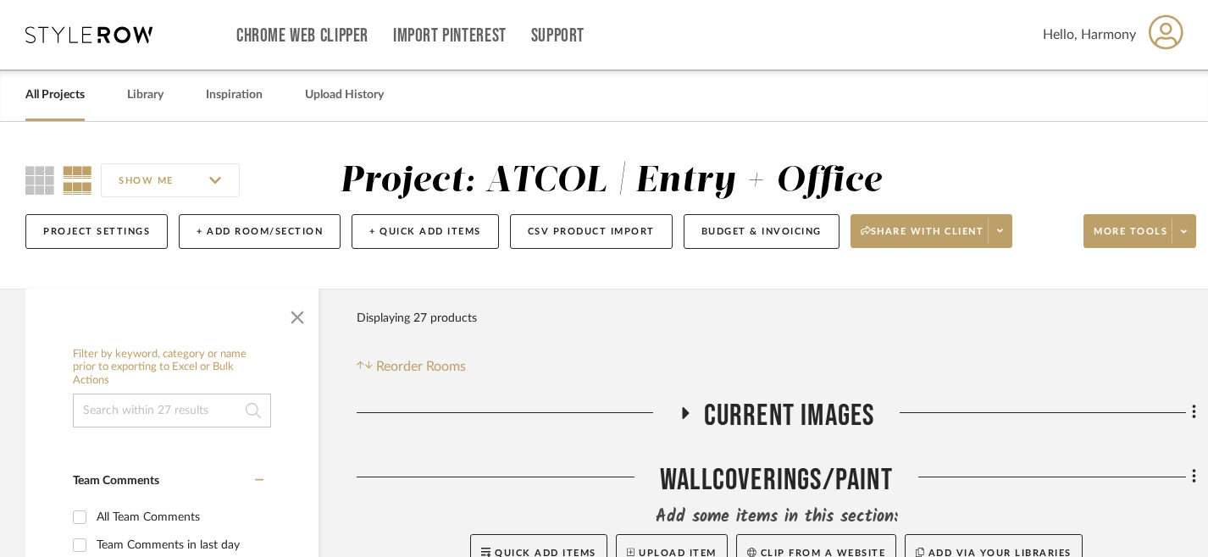
click at [60, 105] on link "All Projects" at bounding box center [54, 95] width 59 height 23
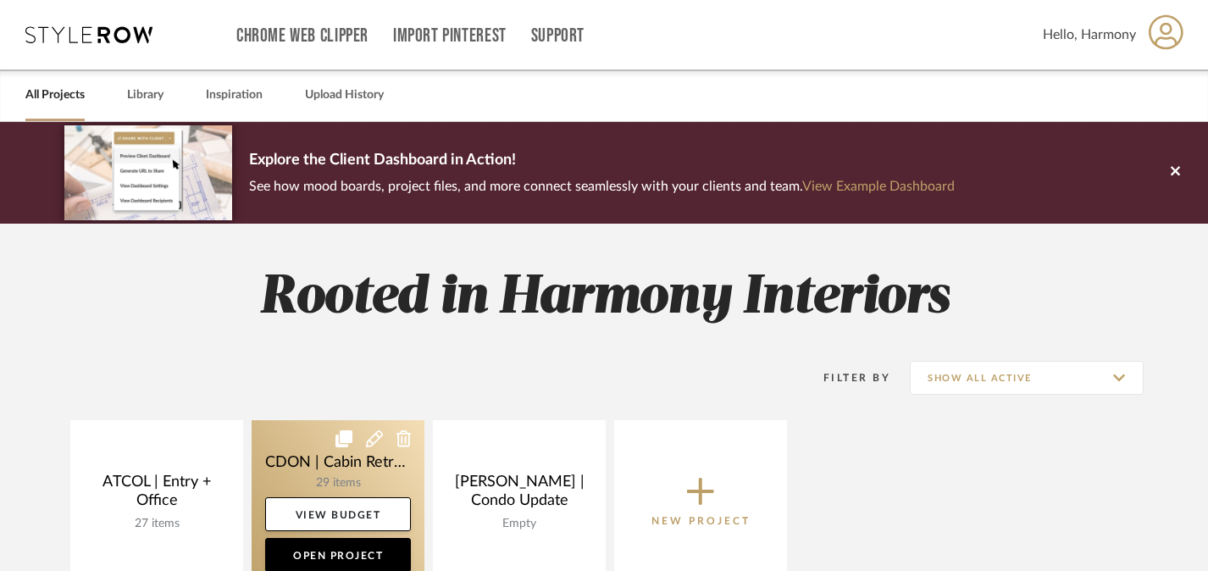
click at [300, 464] on link at bounding box center [338, 501] width 173 height 163
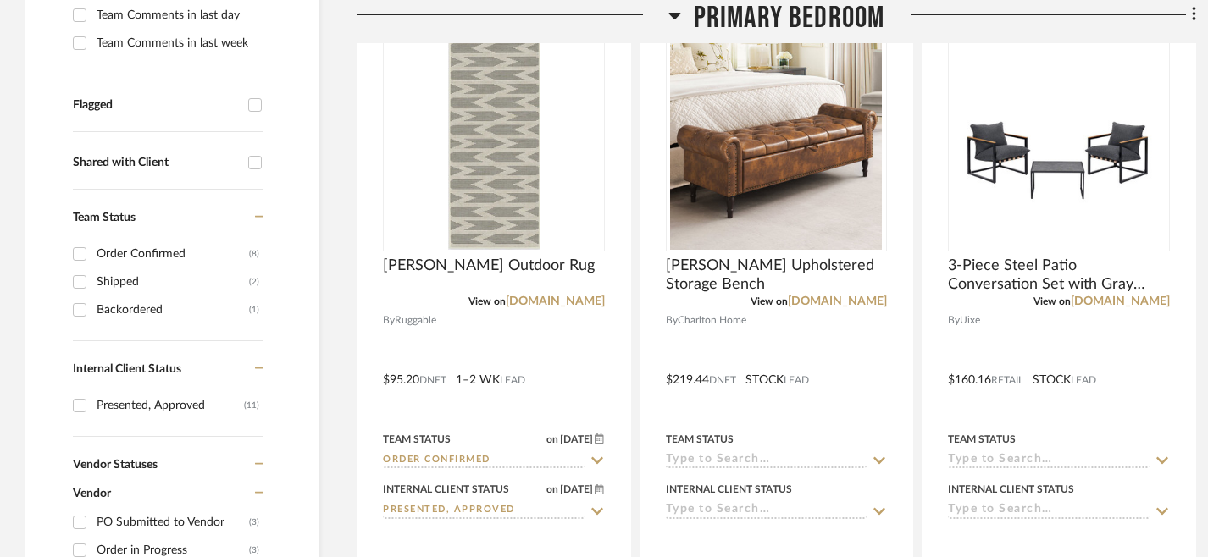
scroll to position [532, 0]
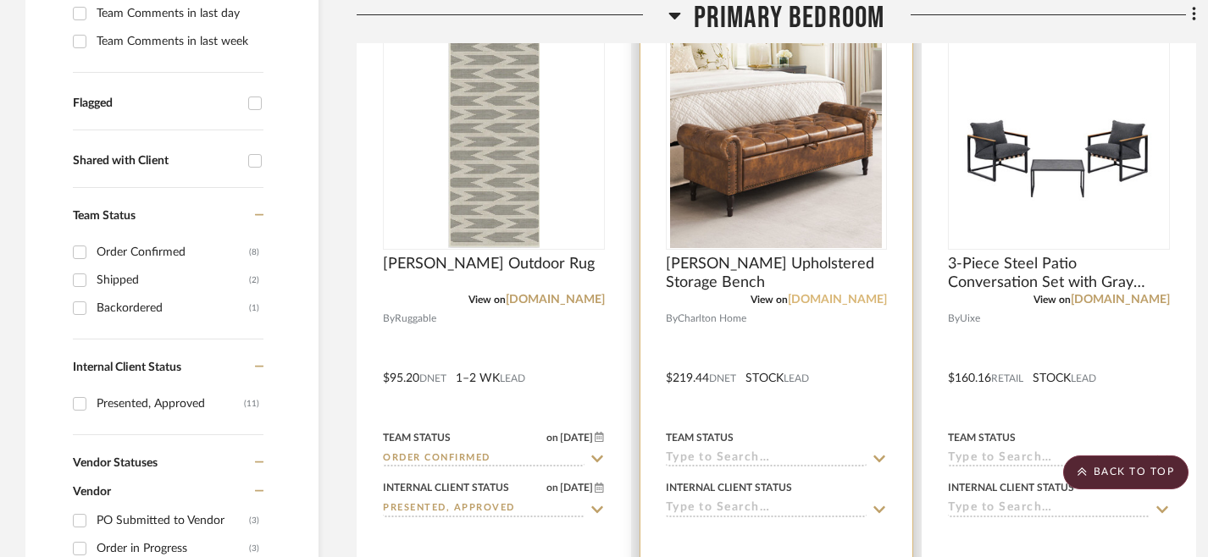
click at [837, 303] on link "[DOMAIN_NAME]" at bounding box center [837, 300] width 99 height 12
click at [733, 274] on span "[PERSON_NAME] Upholstered Storage Bench" at bounding box center [777, 273] width 222 height 37
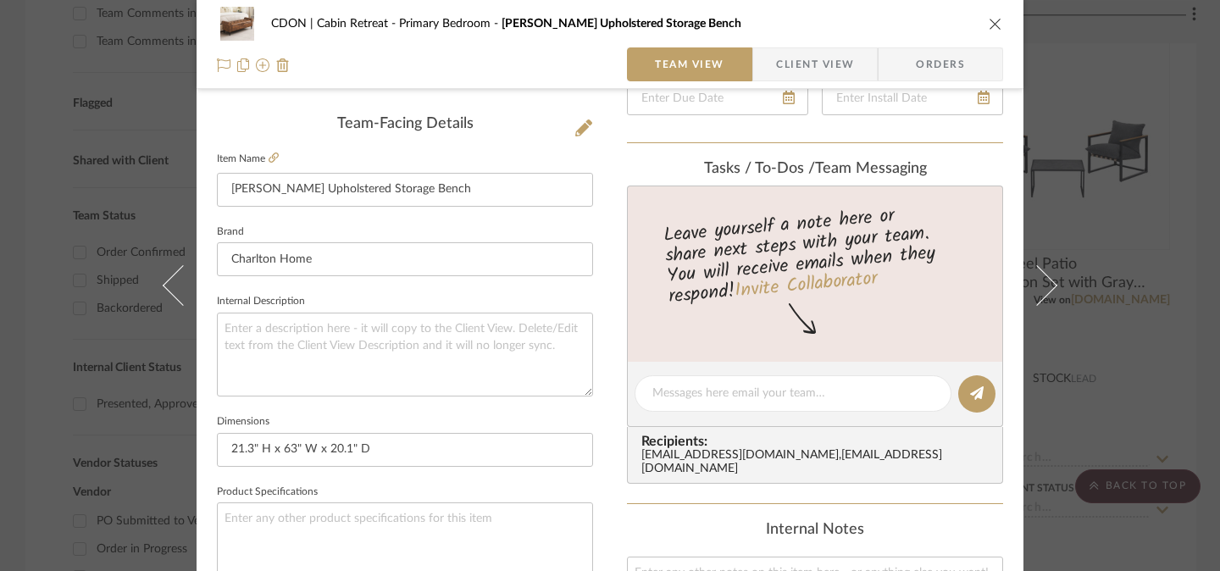
scroll to position [317, 0]
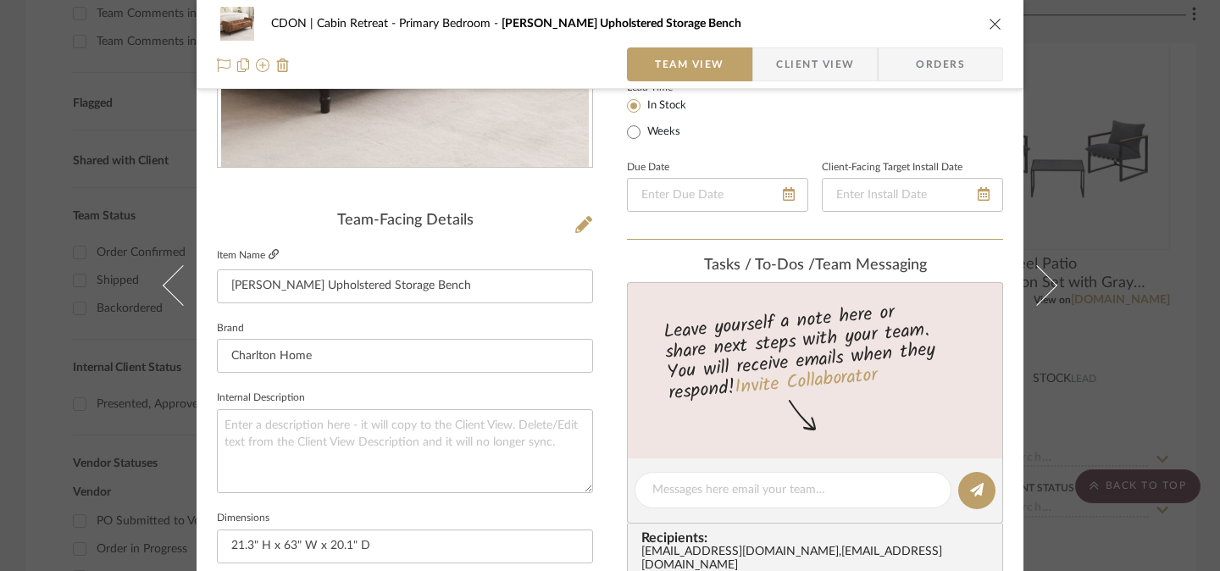
click at [269, 255] on icon at bounding box center [274, 254] width 10 height 10
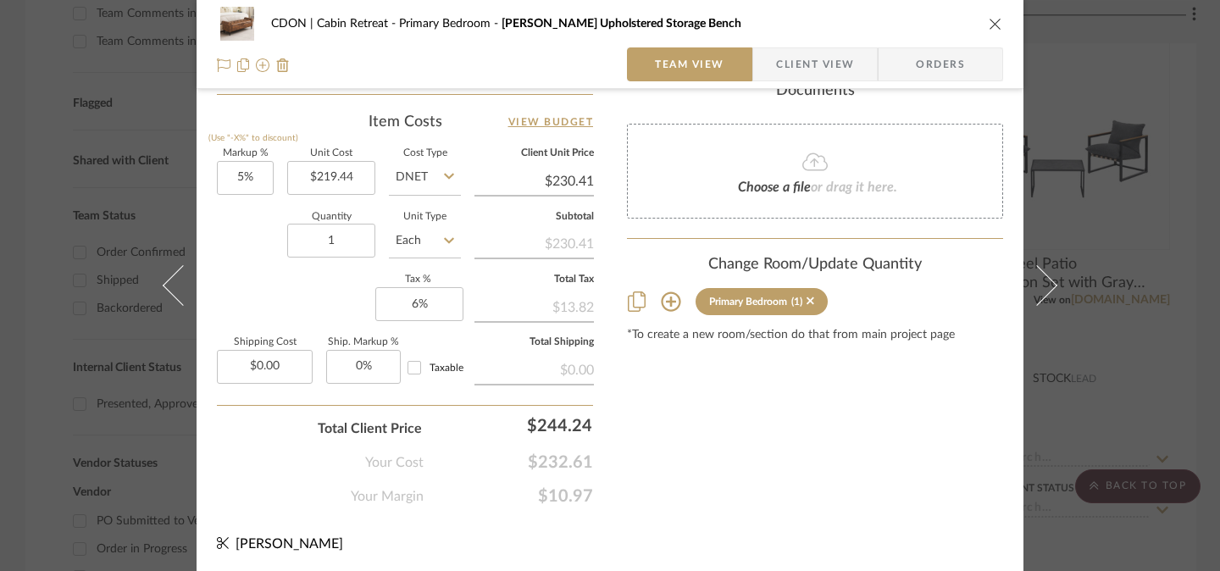
scroll to position [144, 0]
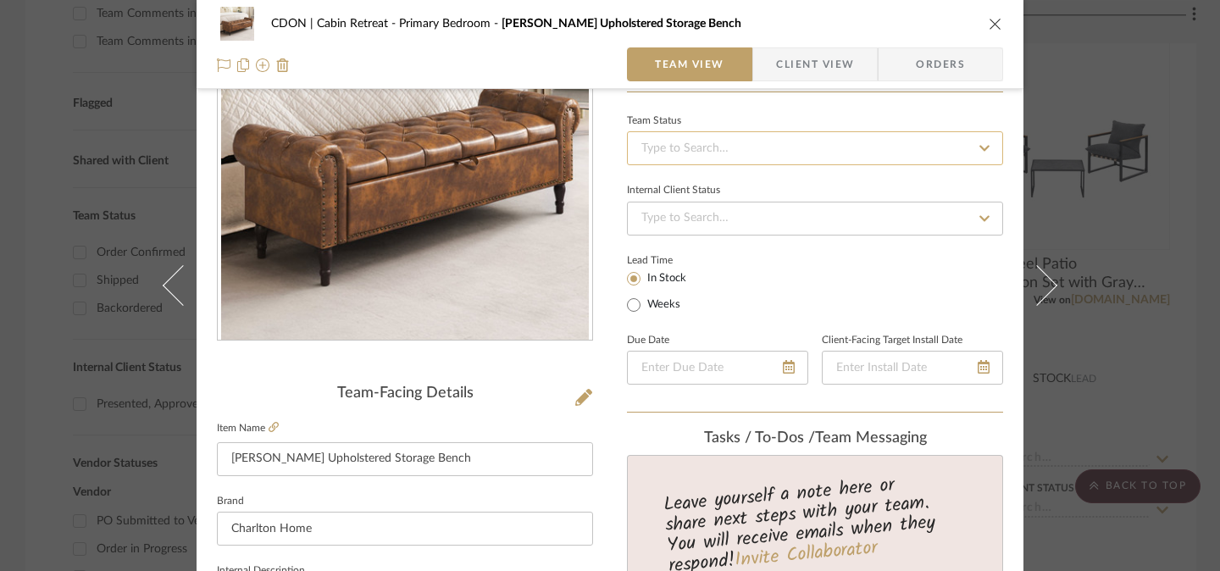
click at [955, 158] on input at bounding box center [815, 148] width 376 height 34
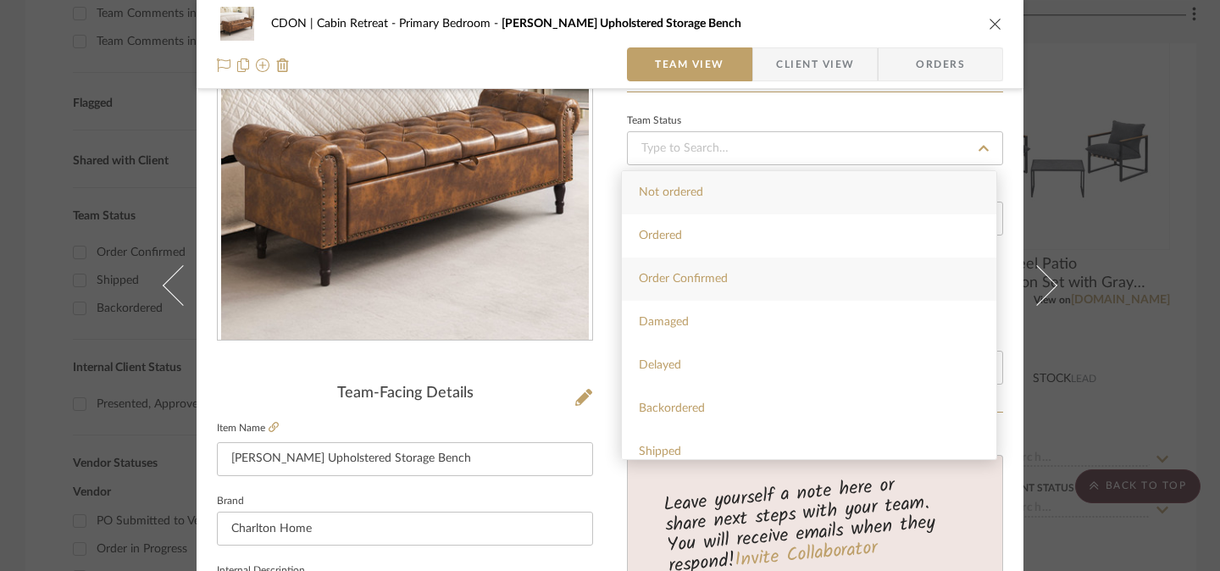
click at [884, 290] on div "Order Confirmed" at bounding box center [809, 279] width 374 height 43
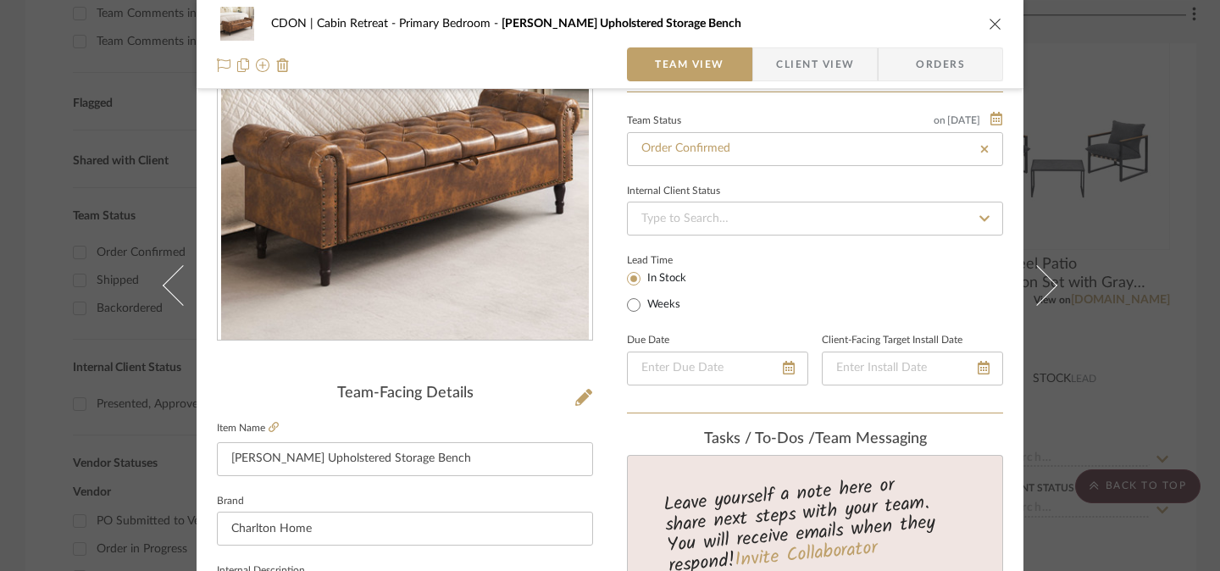
click at [959, 64] on span "Orders" at bounding box center [940, 64] width 86 height 34
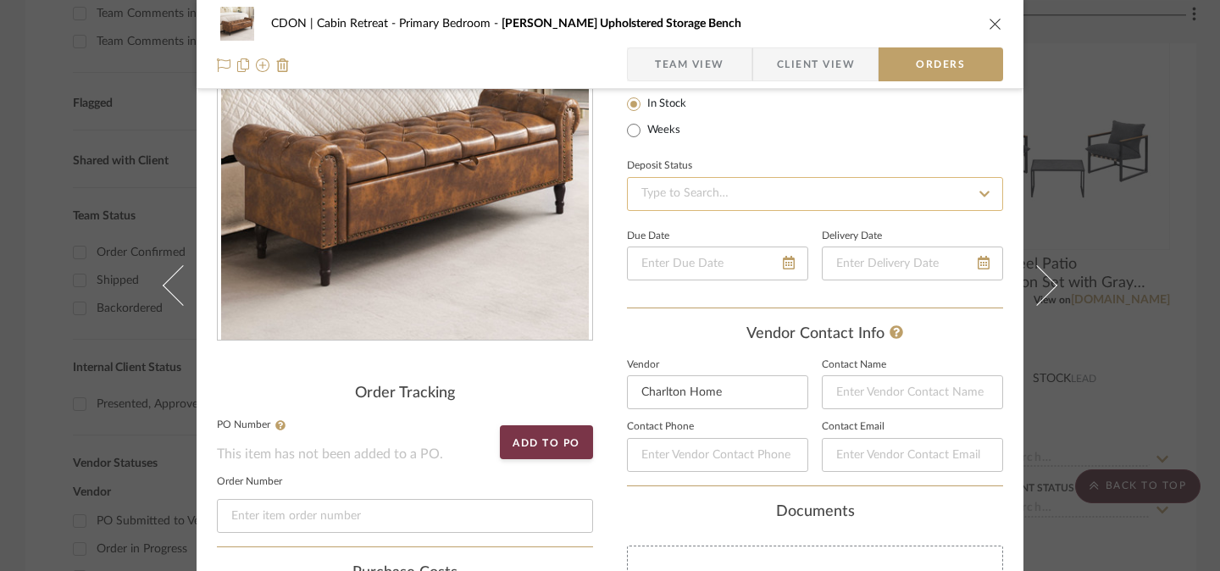
scroll to position [0, 0]
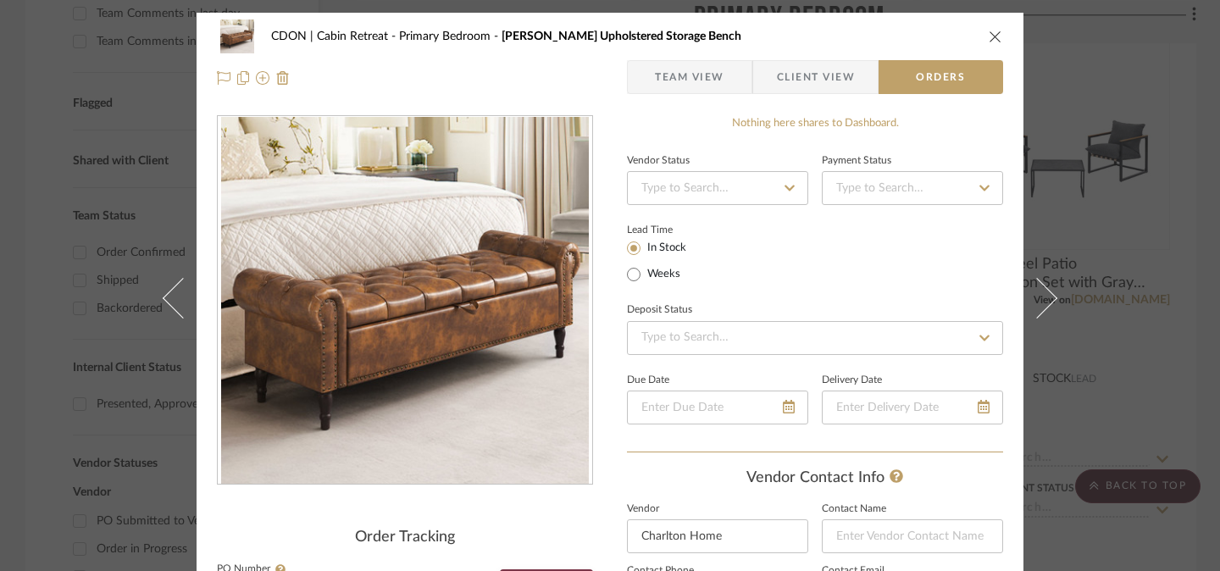
click at [784, 187] on icon at bounding box center [789, 188] width 10 height 6
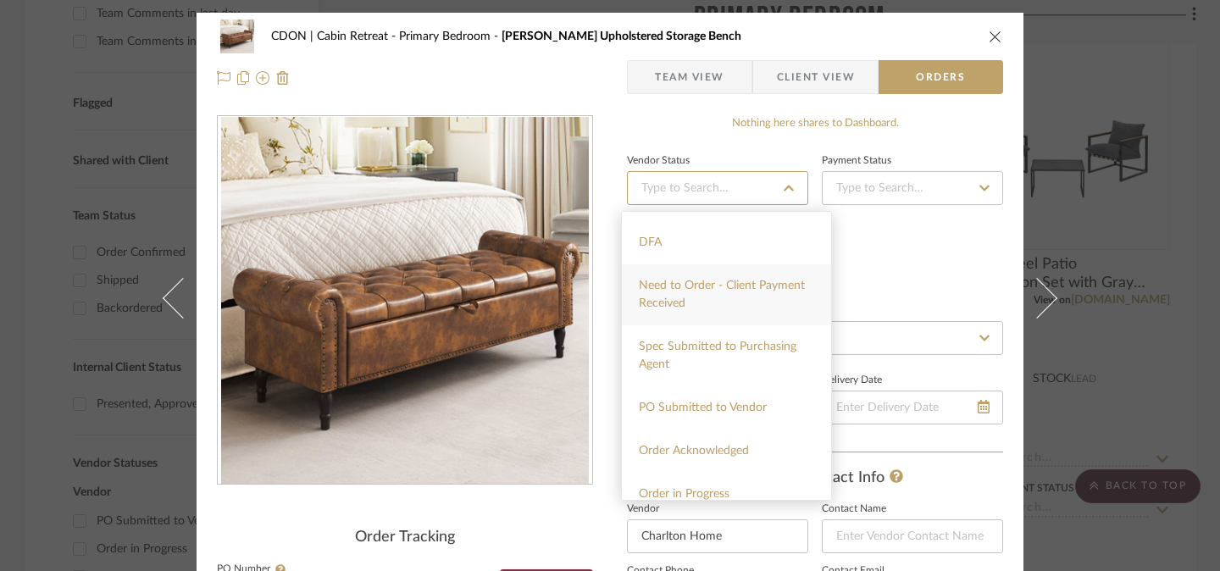
scroll to position [152, 0]
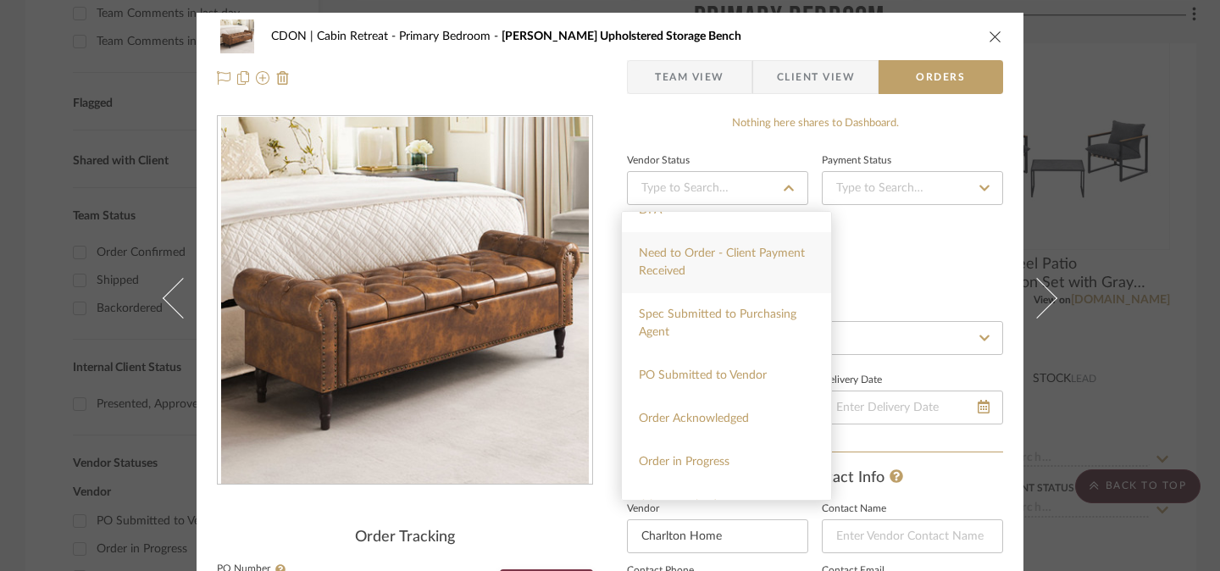
click at [745, 413] on span "Order Acknowledged" at bounding box center [694, 419] width 110 height 12
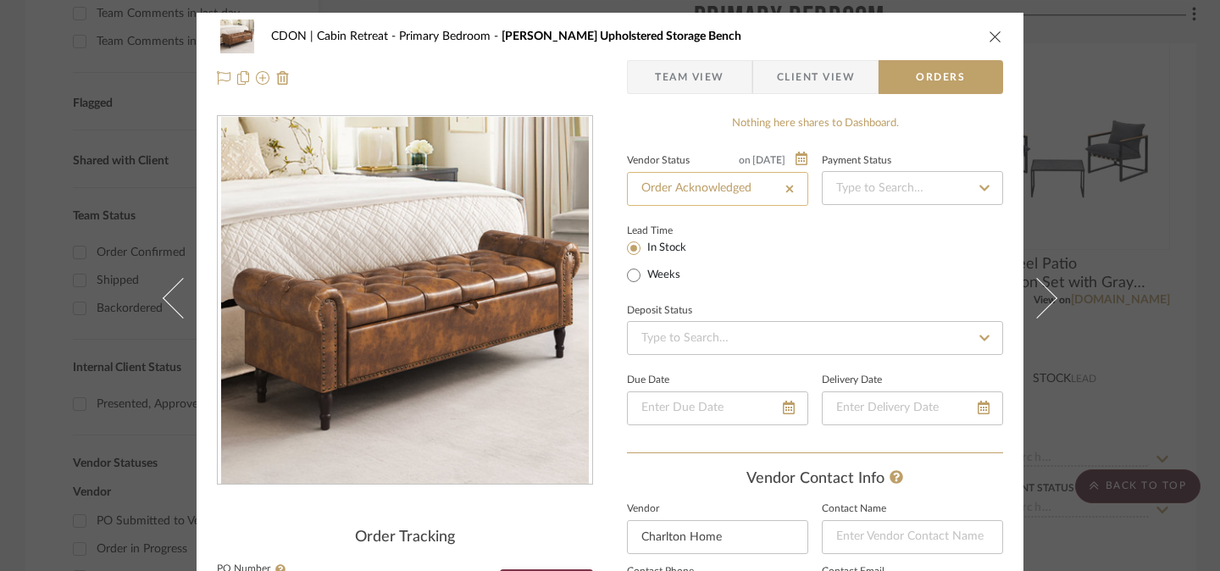
click at [764, 185] on input "Order Acknowledged" at bounding box center [717, 189] width 181 height 34
click at [789, 190] on icon at bounding box center [789, 189] width 15 height 12
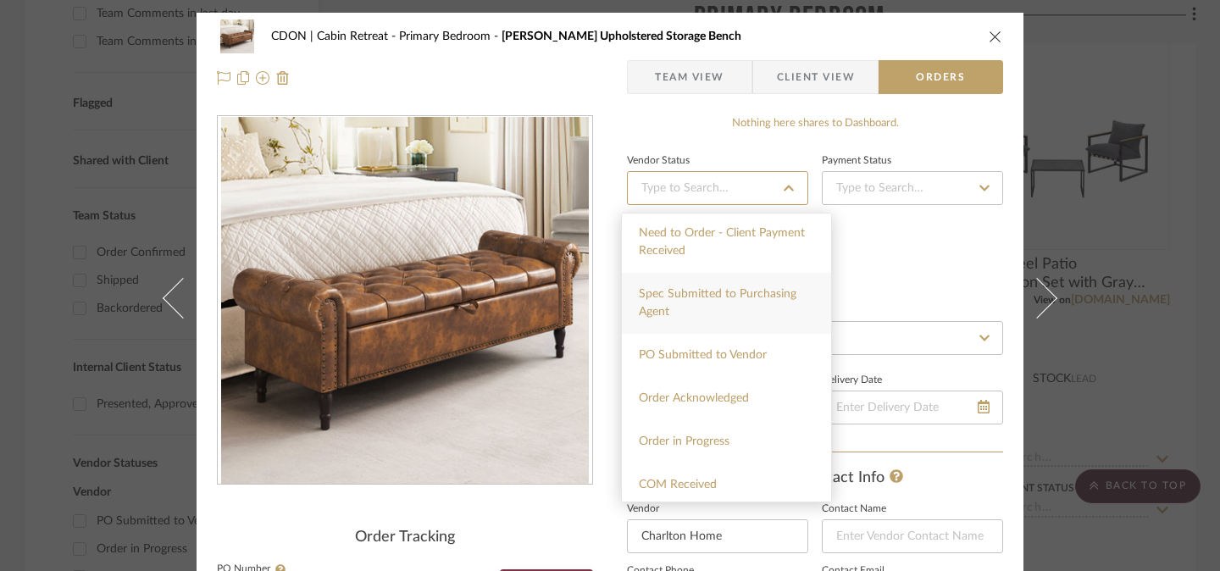
scroll to position [182, 0]
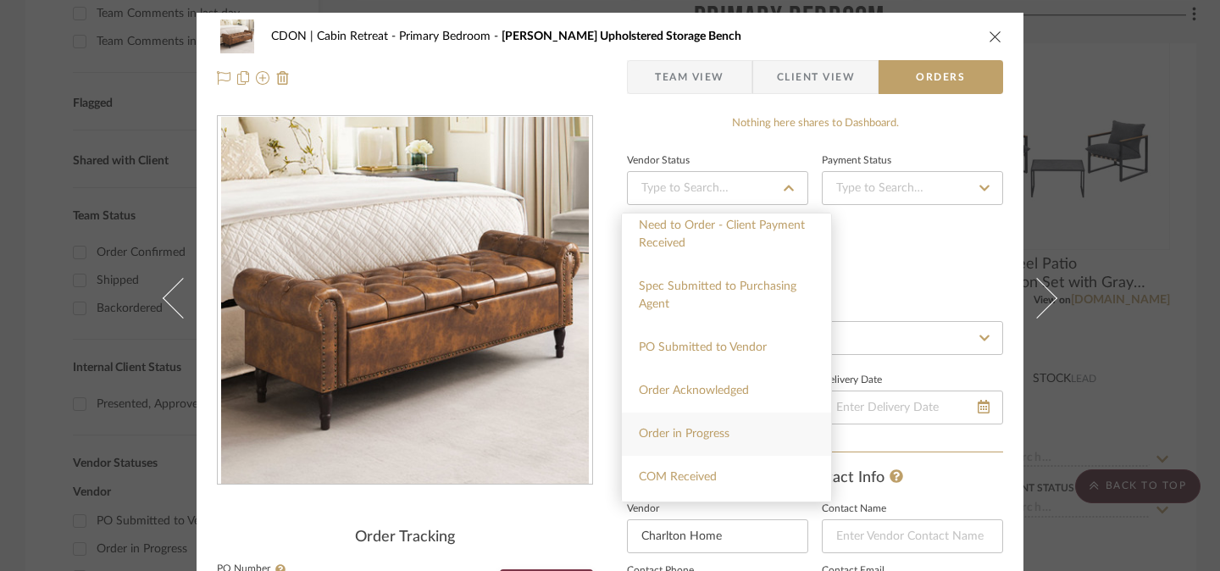
click at [703, 435] on span "Order in Progress" at bounding box center [684, 434] width 91 height 12
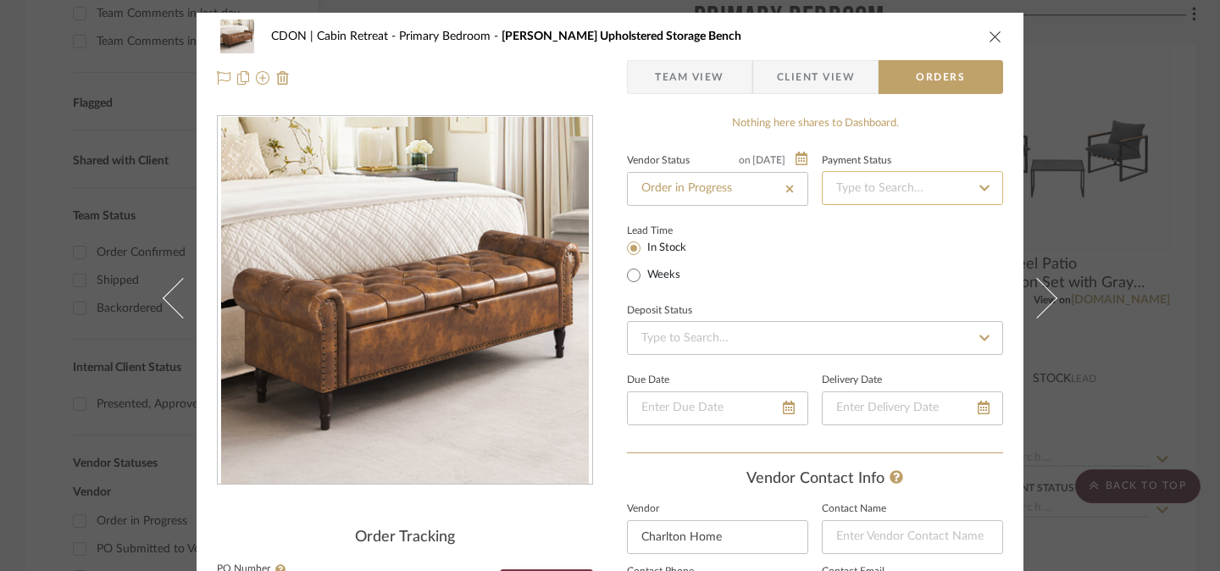
click at [897, 192] on input at bounding box center [912, 188] width 181 height 34
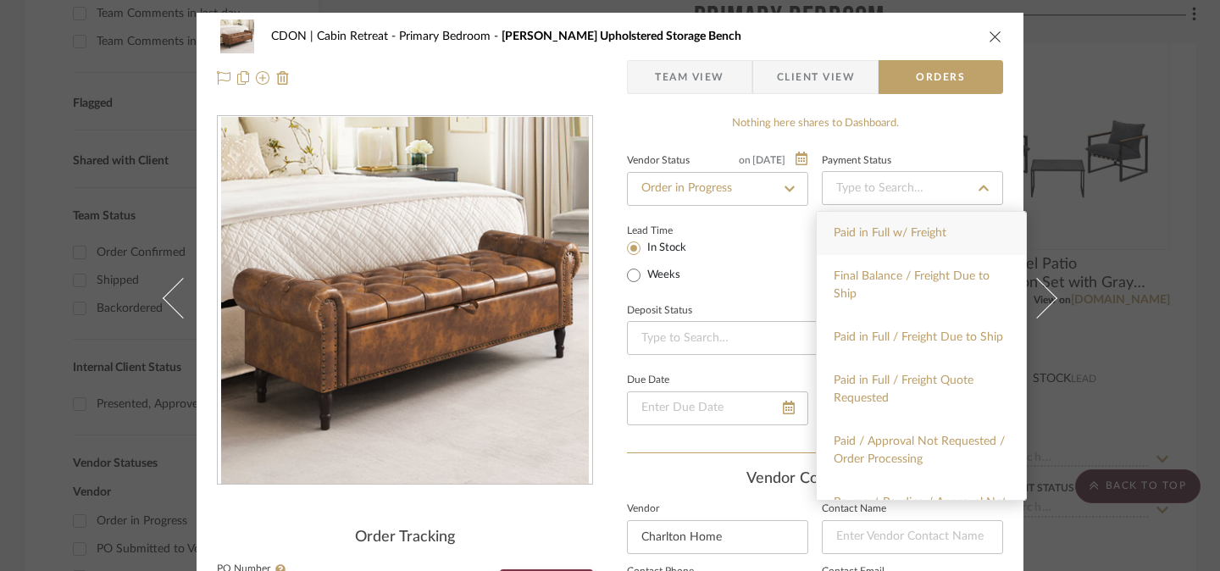
click at [891, 243] on div "Paid in Full w/ Freight" at bounding box center [921, 233] width 209 height 43
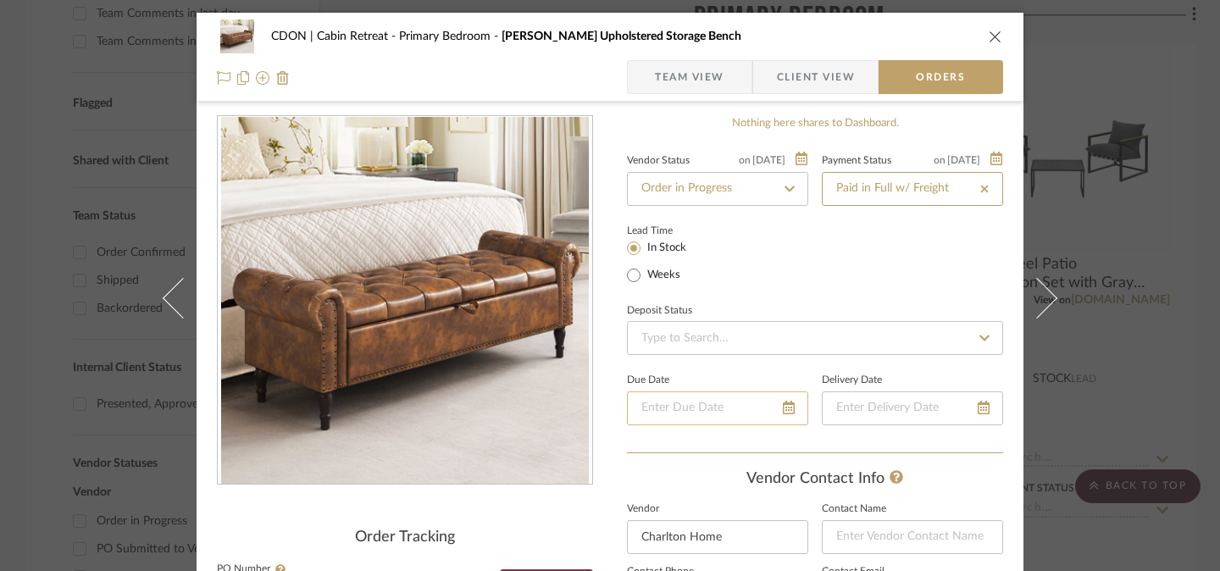
scroll to position [186, 0]
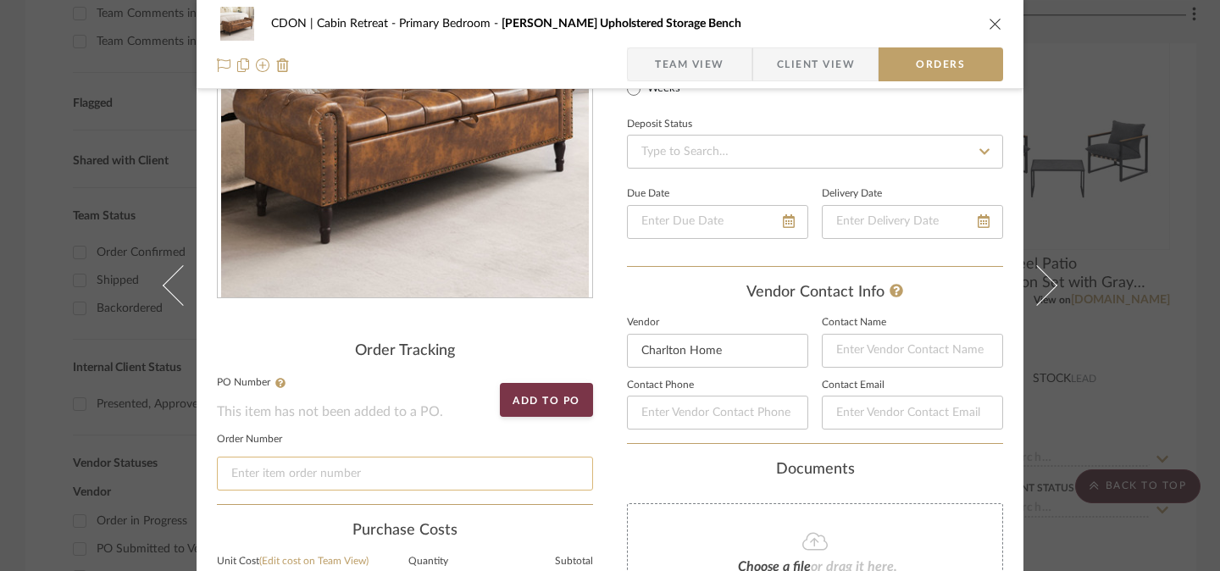
click at [457, 475] on input at bounding box center [405, 474] width 376 height 34
paste input "4443025552"
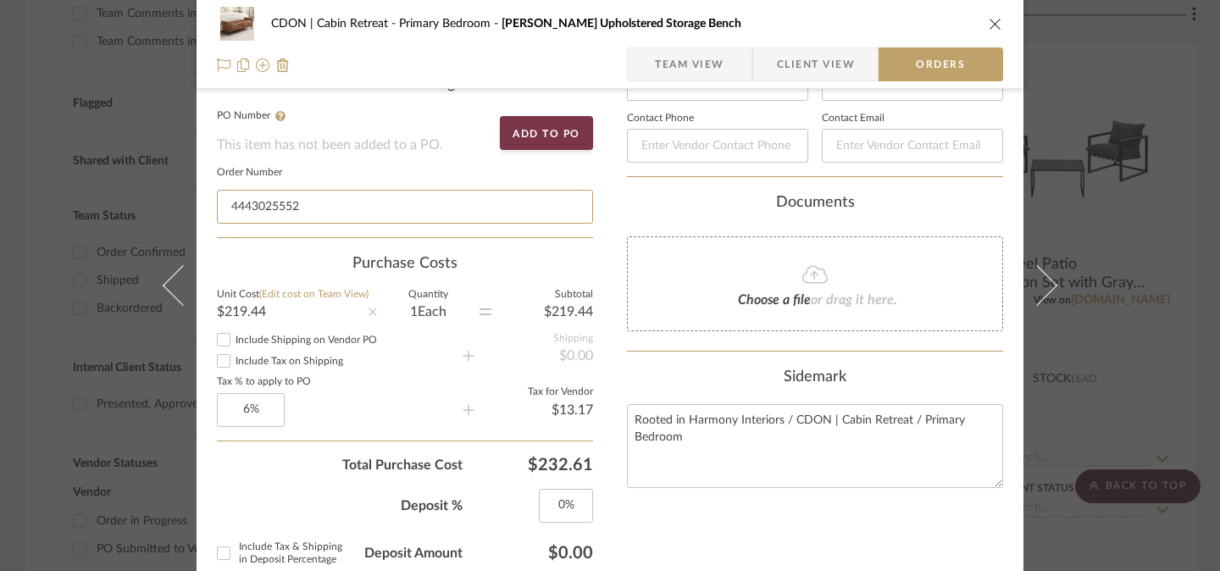
scroll to position [599, 0]
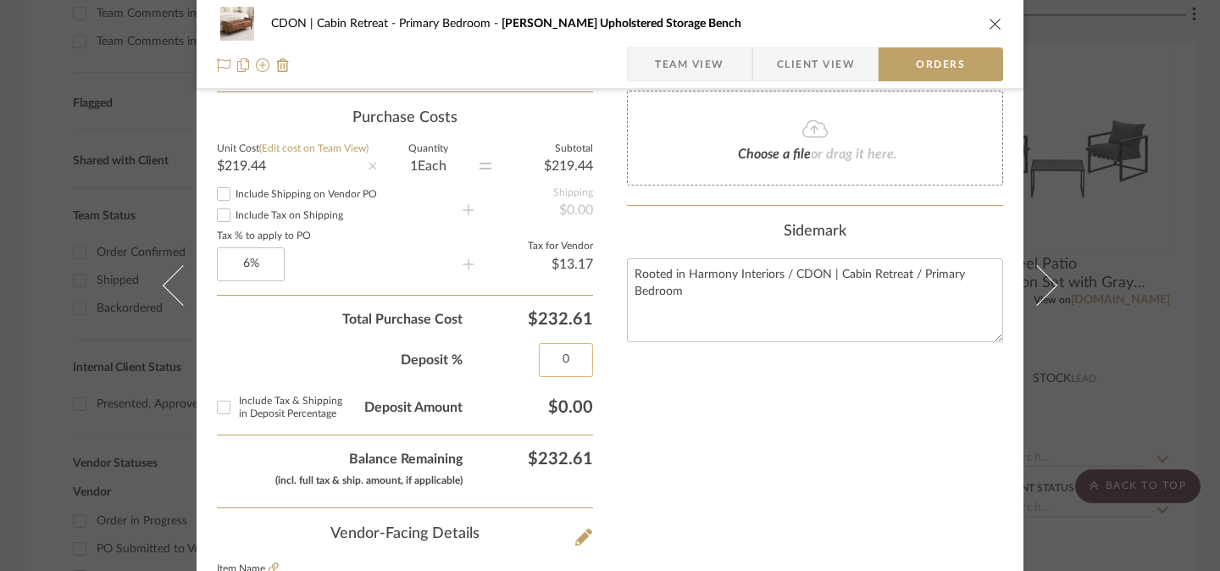
click at [578, 363] on input "0" at bounding box center [566, 360] width 54 height 34
click at [645, 418] on div "Nothing here shares to Dashboard. Vendor Status on [DATE] [DATE] Order in Progr…" at bounding box center [815, 325] width 376 height 1619
click at [217, 408] on input "Include Tax & Shipping in Deposit Percentage" at bounding box center [223, 407] width 27 height 27
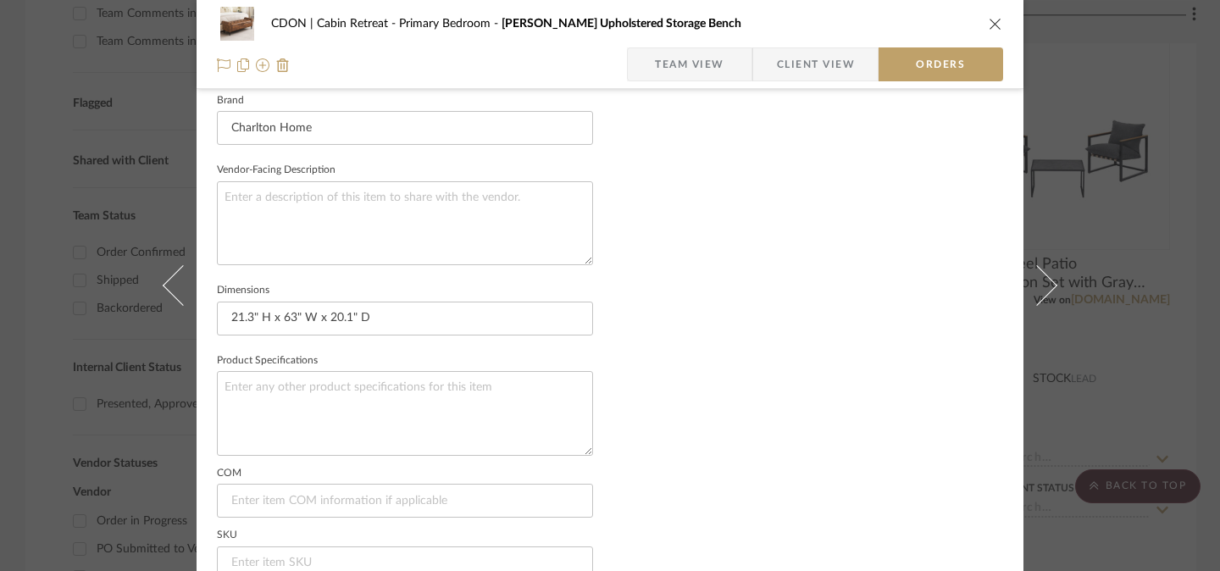
scroll to position [0, 0]
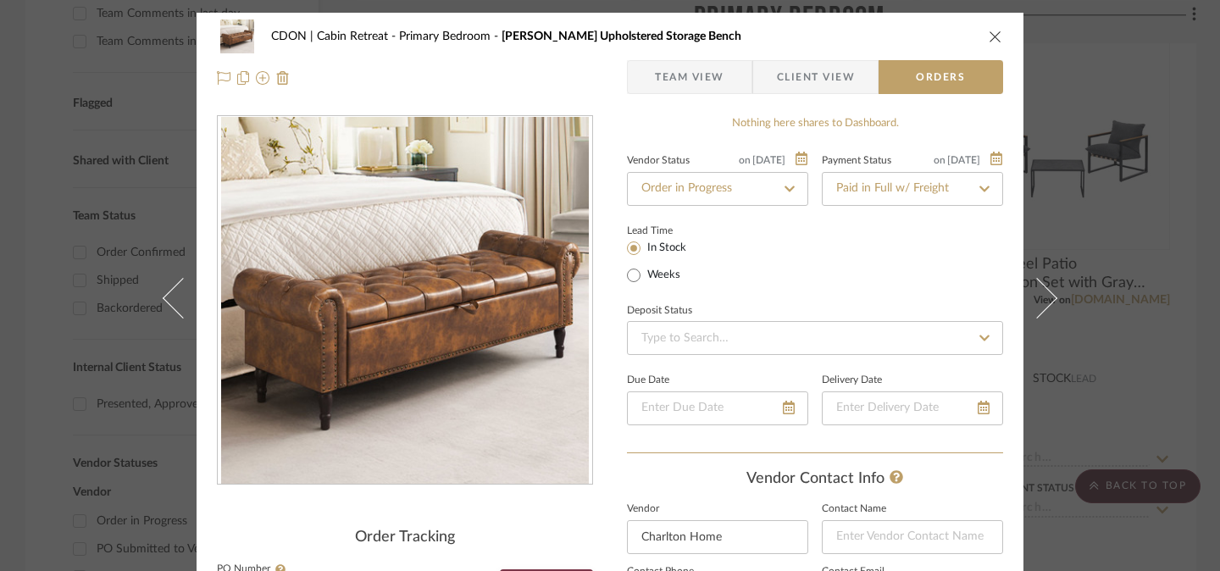
click at [989, 36] on icon "close" at bounding box center [996, 37] width 14 height 14
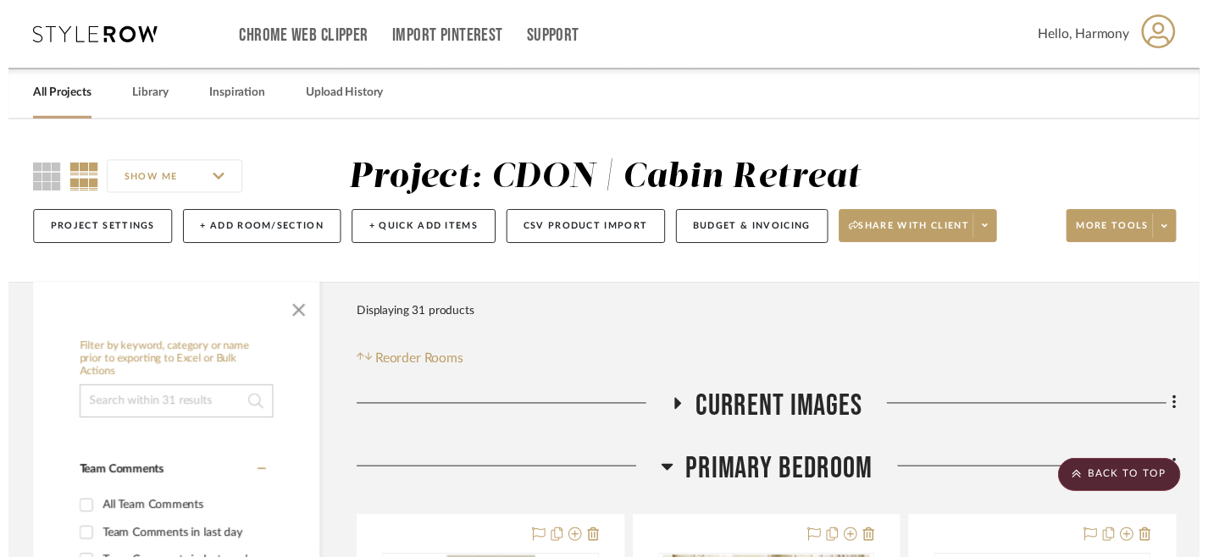
scroll to position [532, 0]
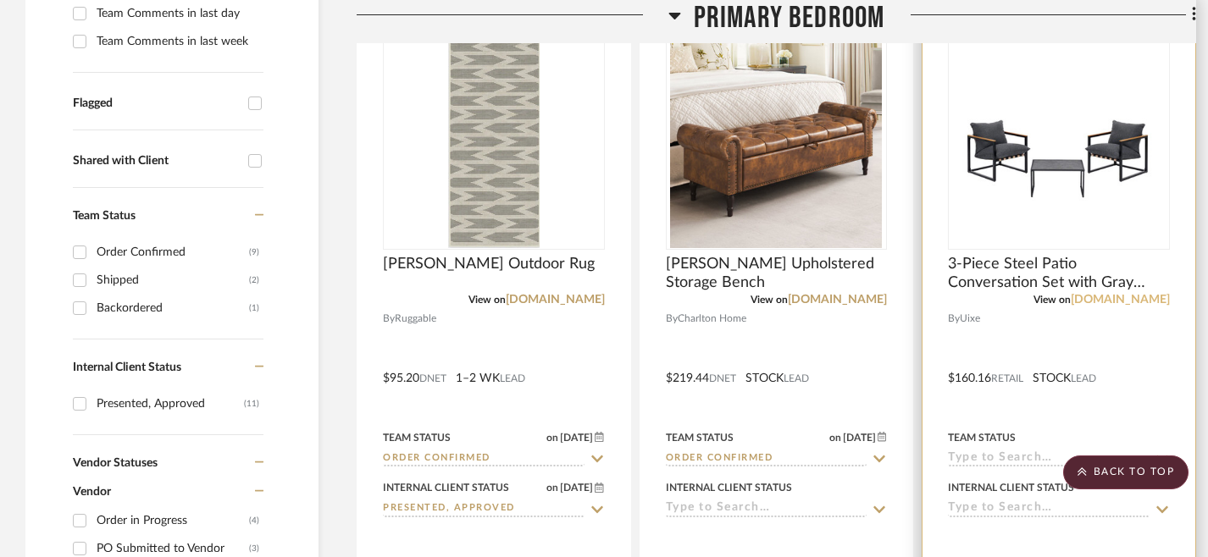
click at [1088, 301] on link "[DOMAIN_NAME]" at bounding box center [1120, 300] width 99 height 12
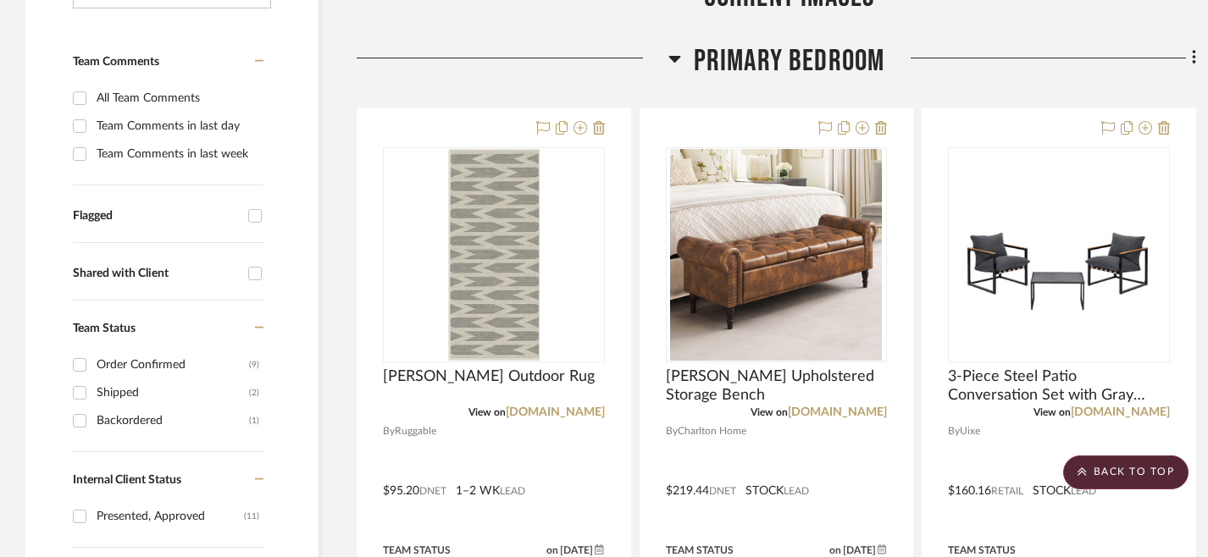
scroll to position [418, 0]
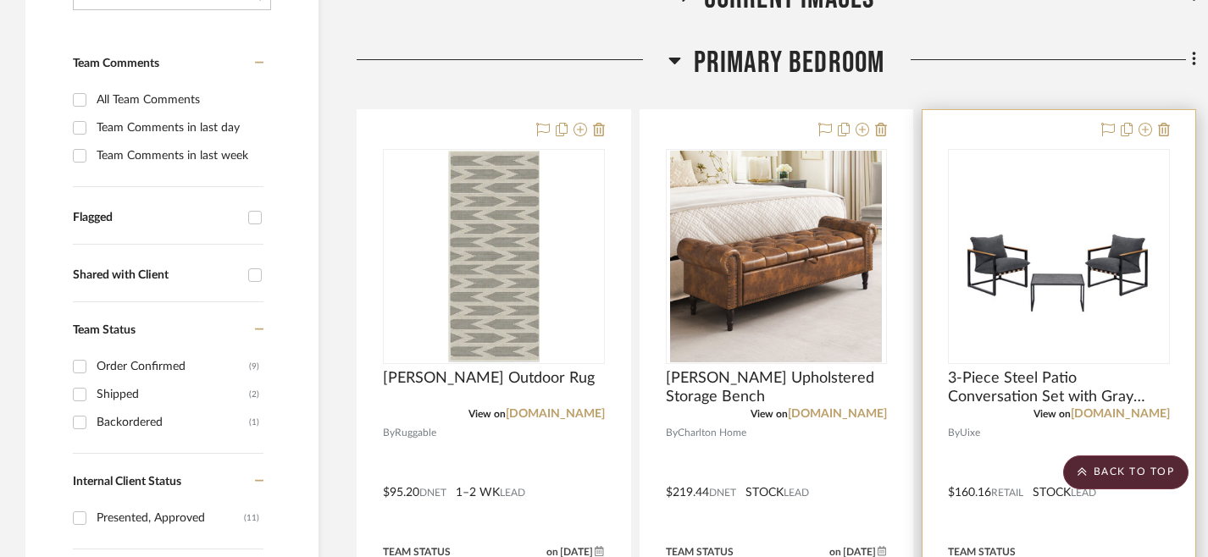
click at [987, 125] on div at bounding box center [1058, 480] width 273 height 741
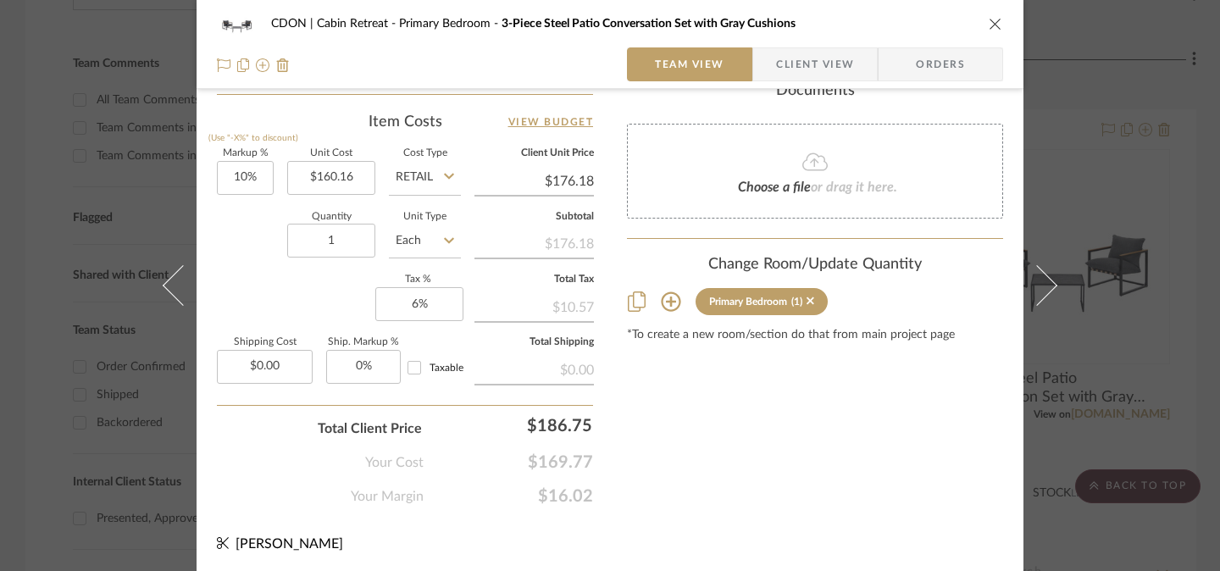
scroll to position [221, 0]
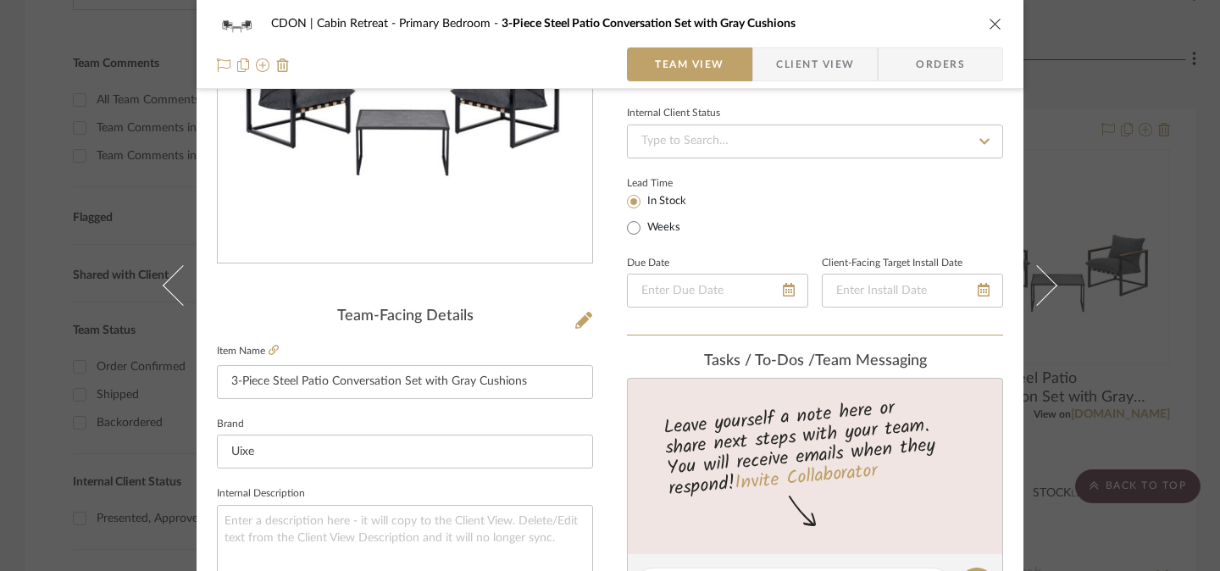
click at [948, 61] on span "Orders" at bounding box center [940, 64] width 86 height 34
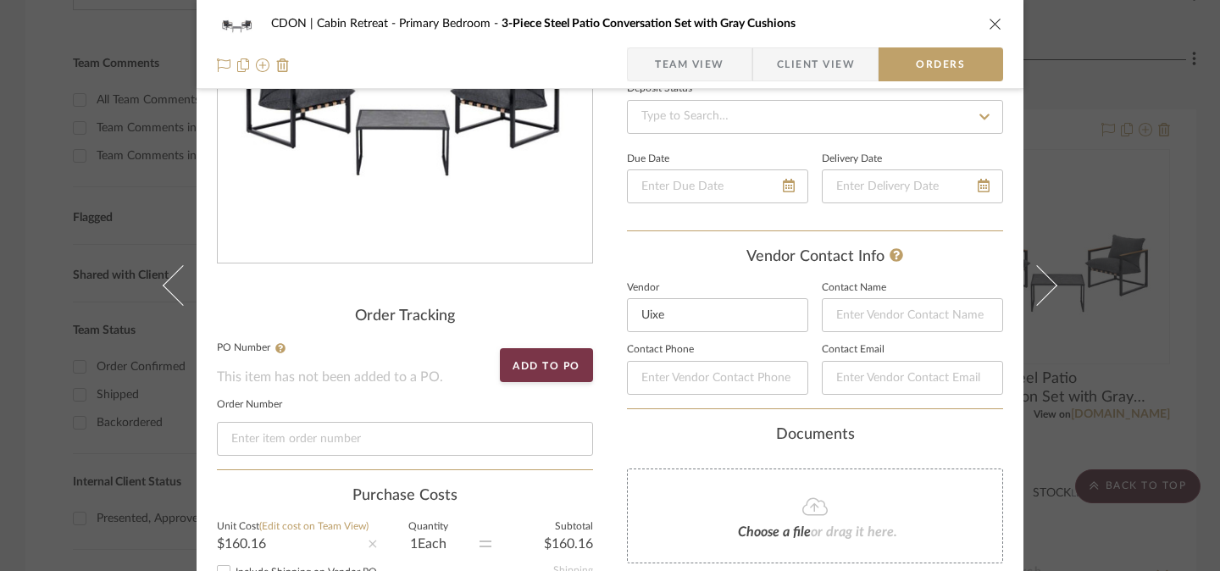
scroll to position [75, 0]
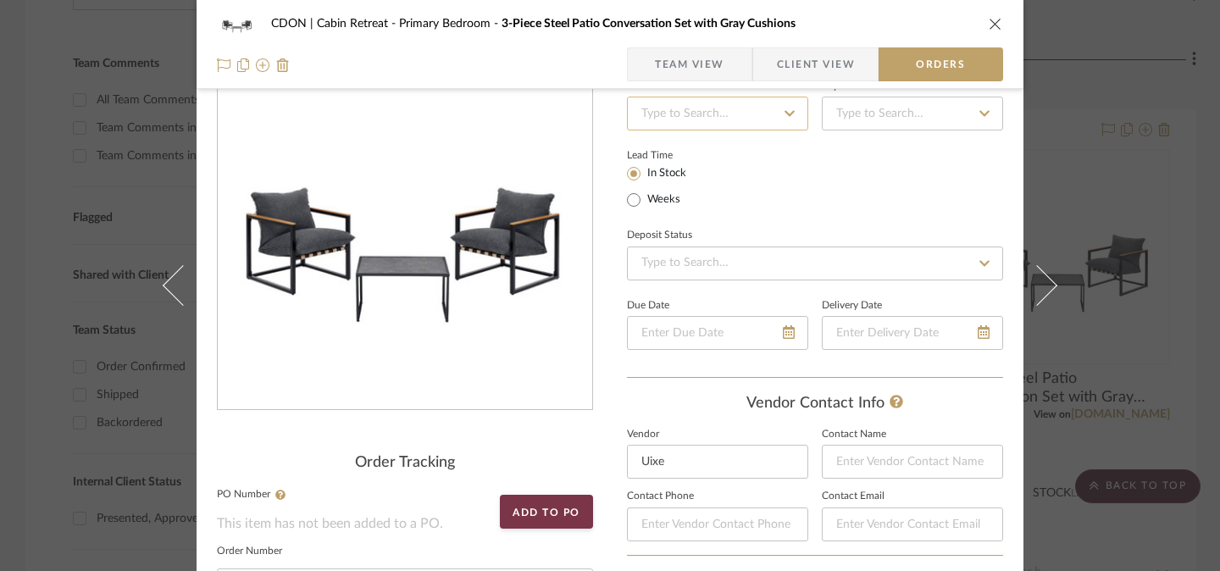
click at [698, 124] on input at bounding box center [717, 114] width 181 height 34
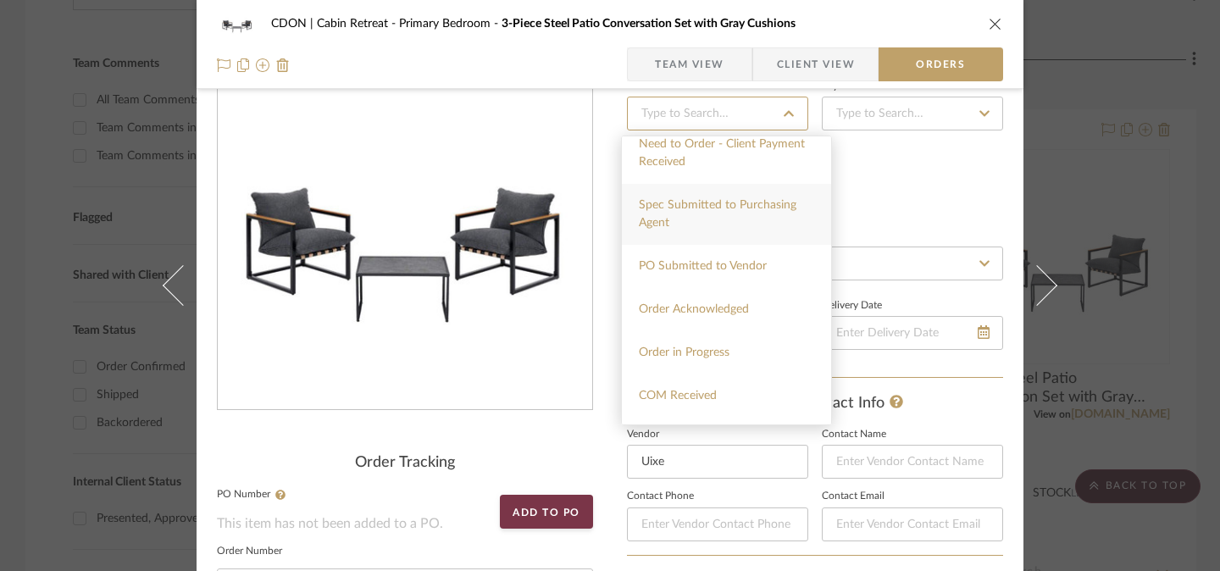
scroll to position [199, 0]
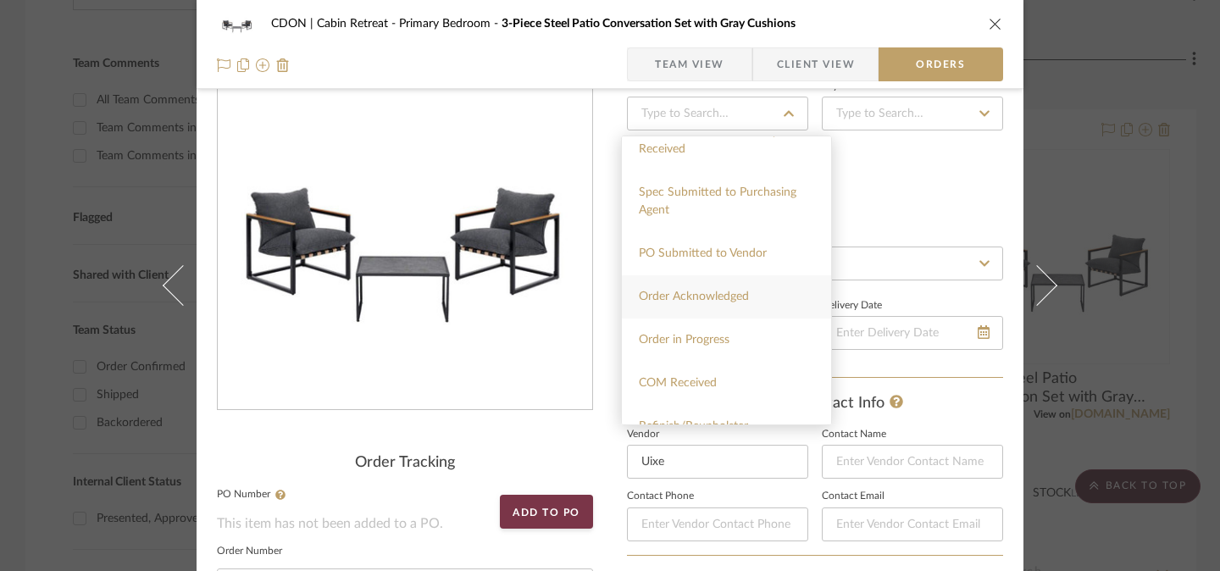
click at [736, 295] on span "Order Acknowledged" at bounding box center [694, 297] width 110 height 12
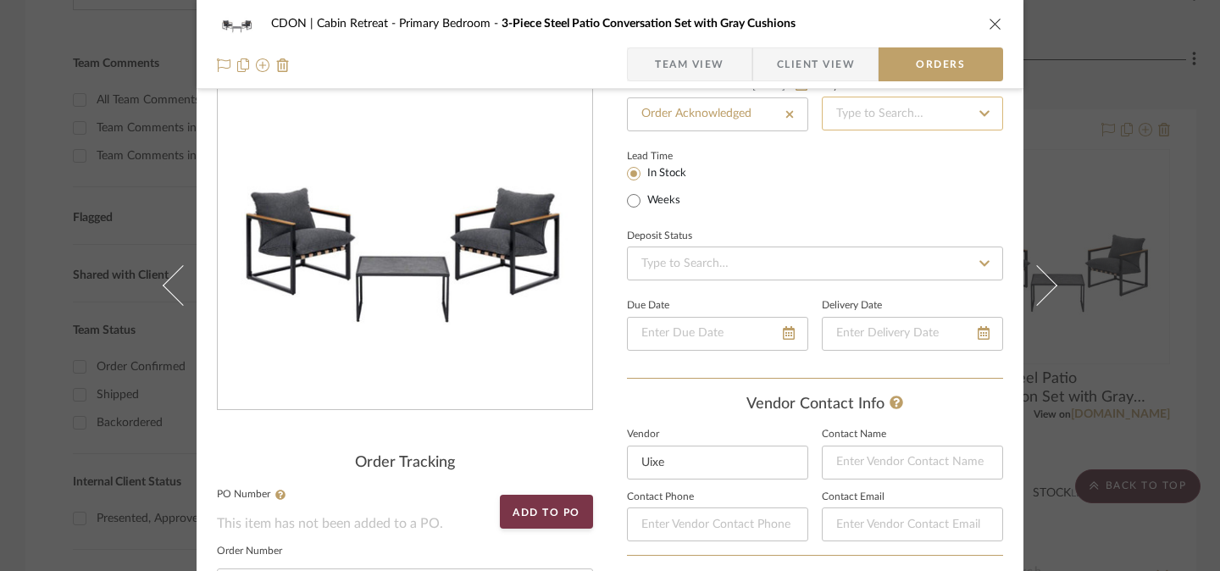
click at [882, 119] on input at bounding box center [912, 114] width 181 height 34
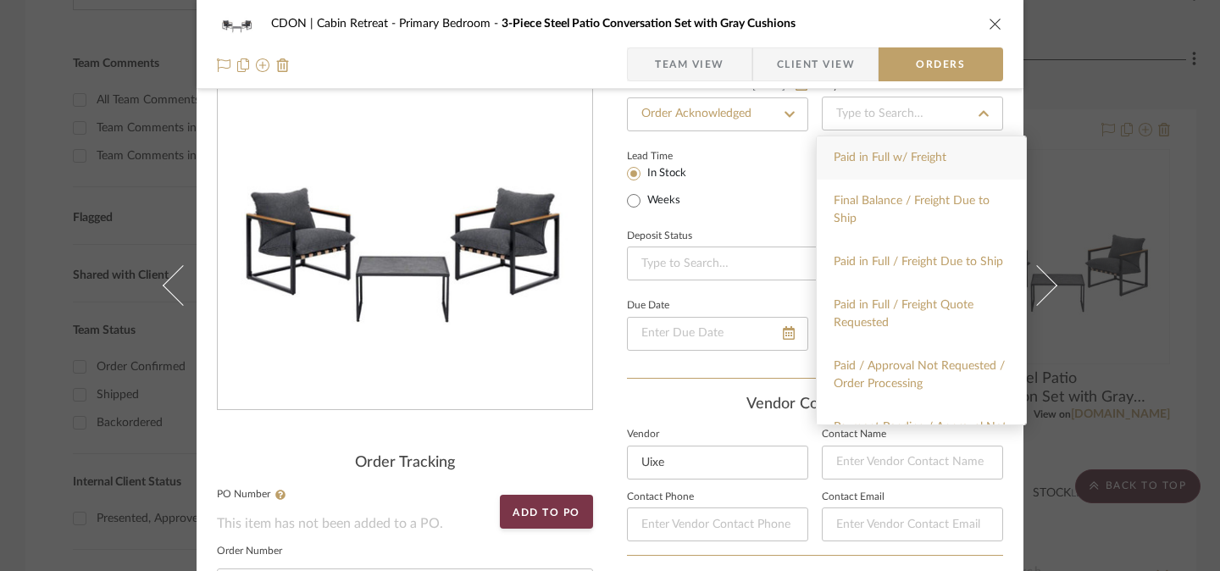
click at [883, 163] on span "Paid in Full w/ Freight" at bounding box center [890, 158] width 113 height 12
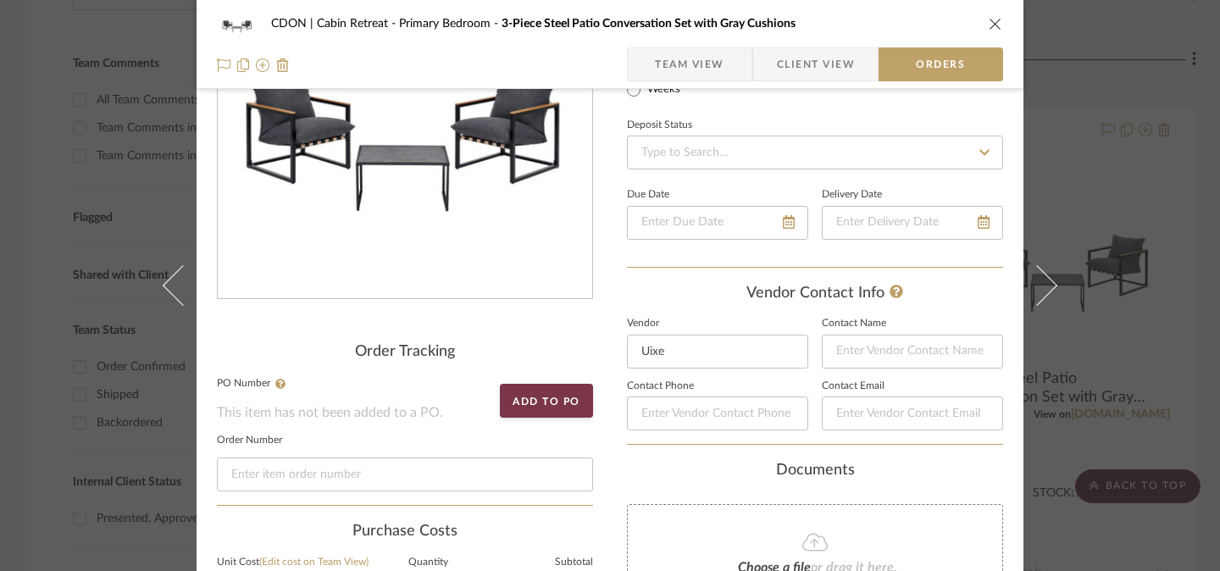
scroll to position [191, 0]
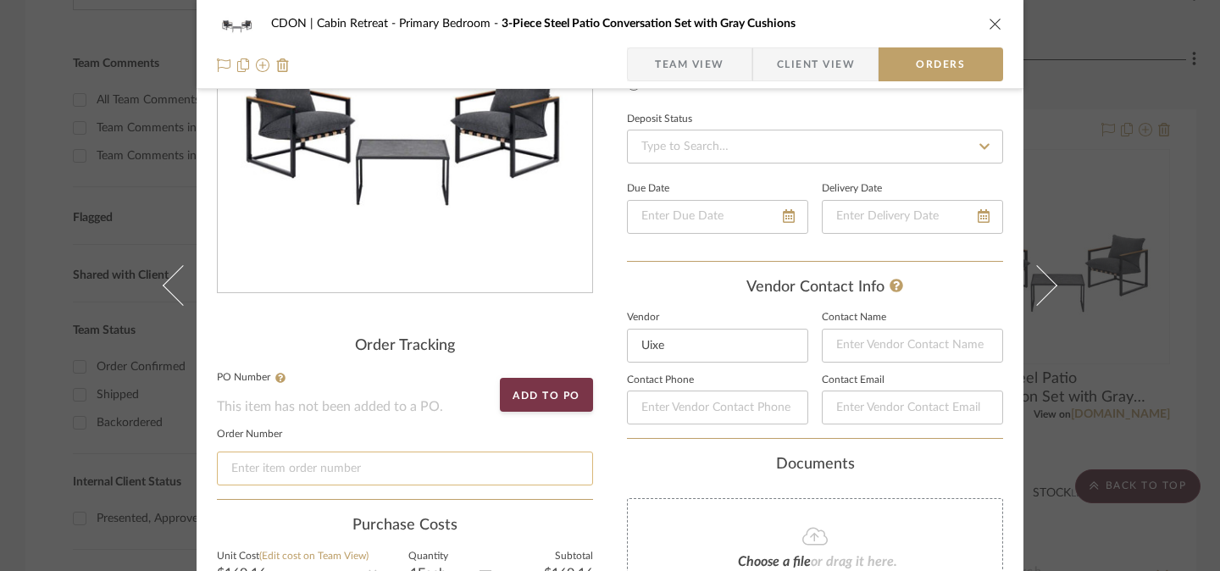
click at [340, 472] on input at bounding box center [405, 468] width 376 height 34
paste input "WJ90263477"
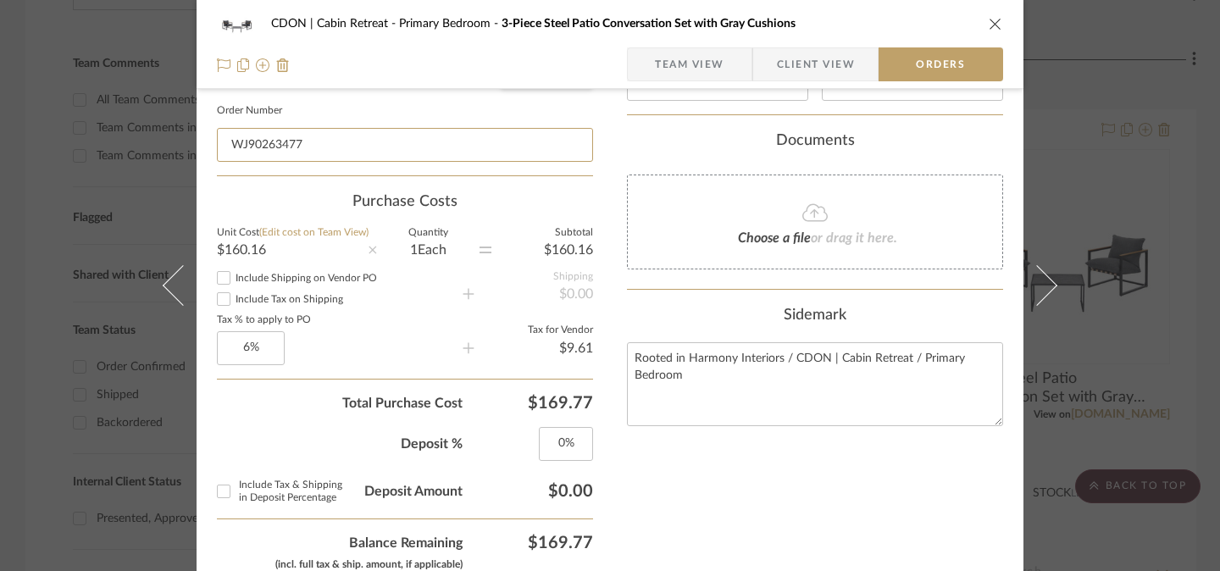
scroll to position [518, 0]
click at [548, 442] on input "0" at bounding box center [566, 441] width 54 height 34
click at [220, 488] on input "Include Tax & Shipping in Deposit Percentage" at bounding box center [223, 488] width 27 height 27
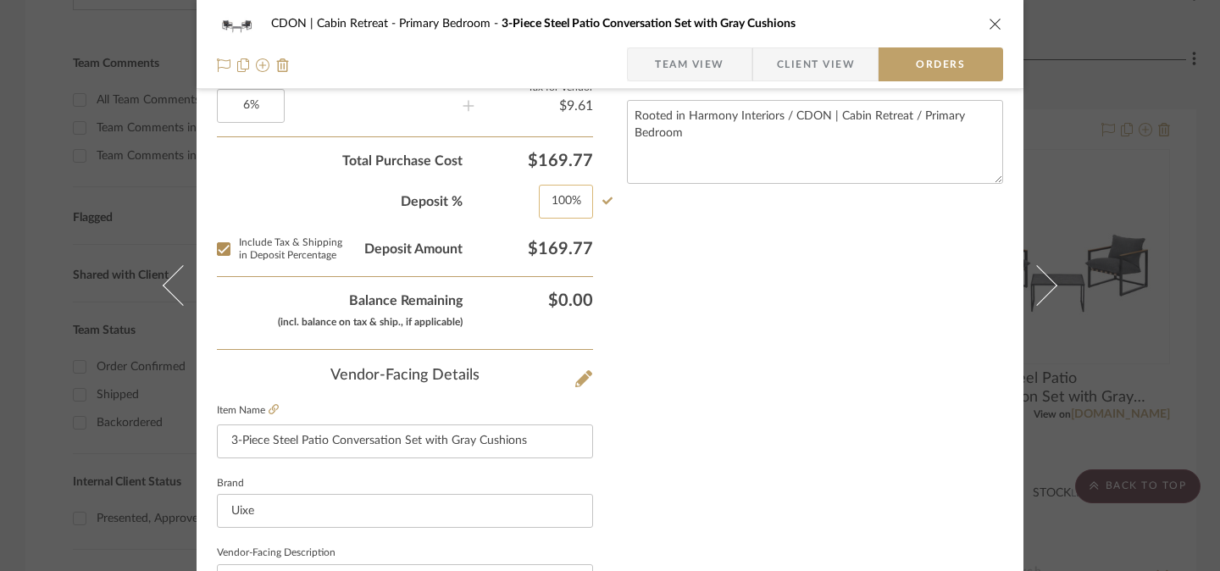
scroll to position [756, 0]
click at [704, 64] on span "Team View" at bounding box center [689, 64] width 69 height 34
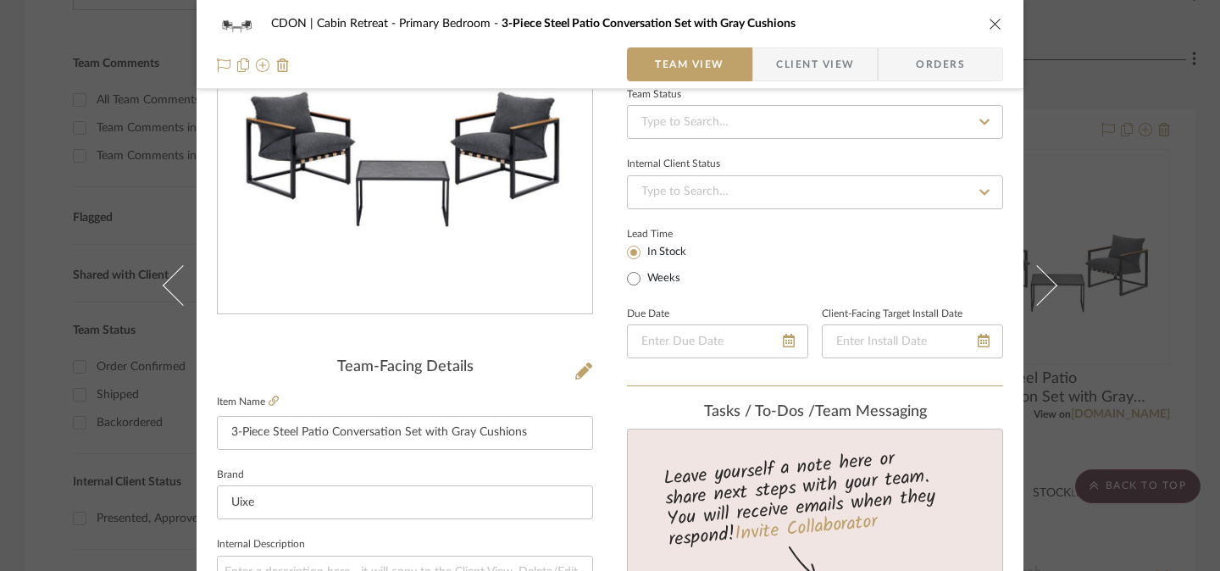
scroll to position [0, 0]
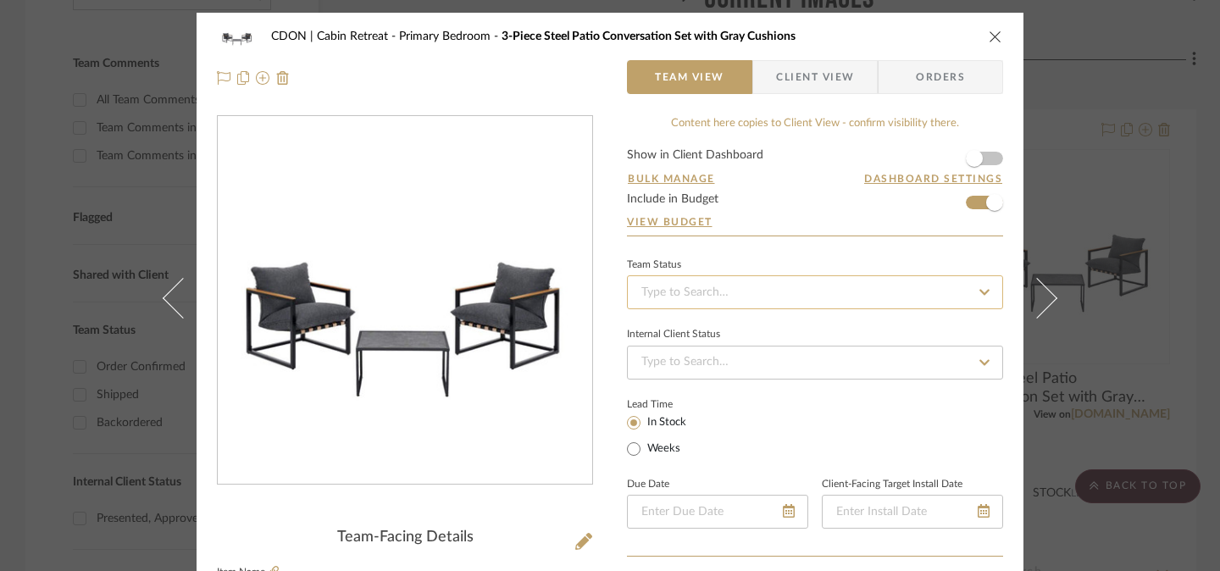
click at [756, 300] on input at bounding box center [815, 292] width 376 height 34
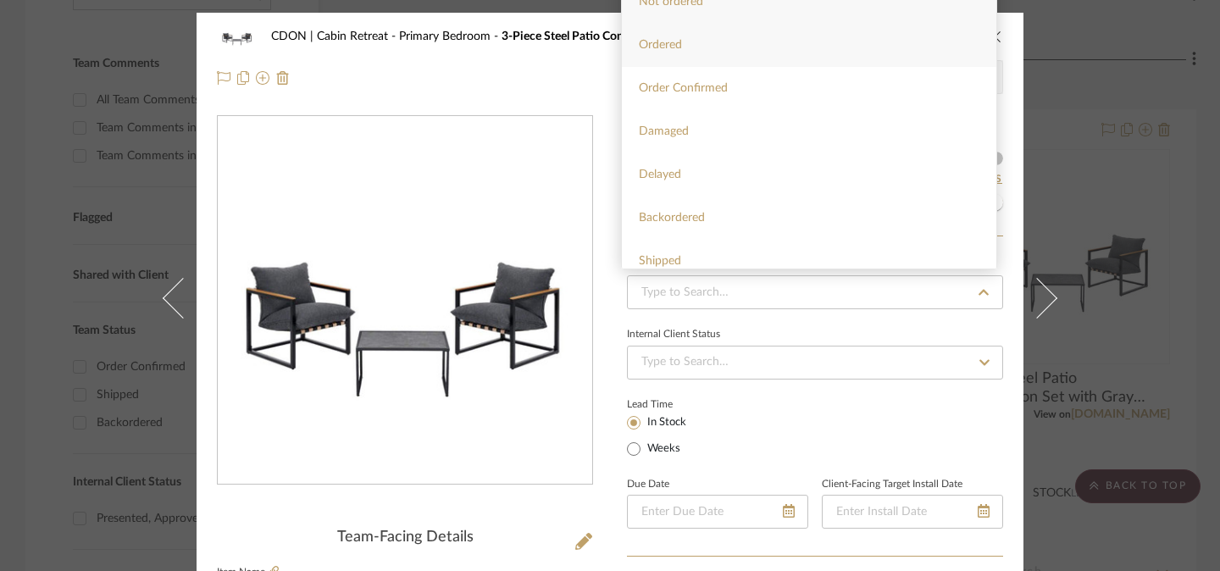
click at [831, 47] on div "Ordered" at bounding box center [809, 45] width 374 height 43
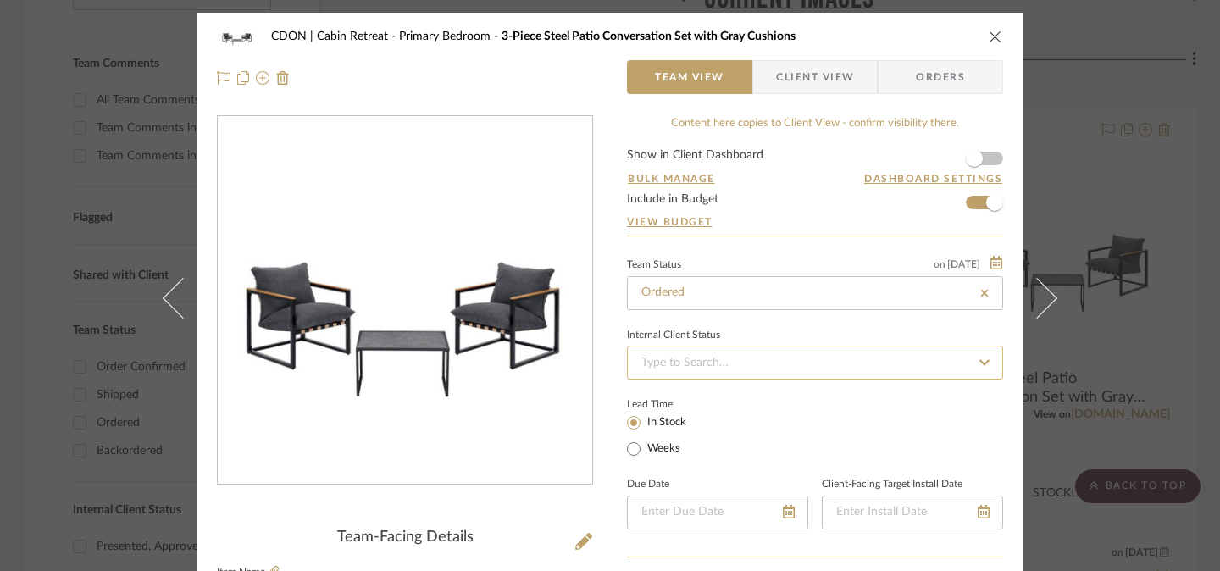
click at [842, 361] on input at bounding box center [815, 363] width 376 height 34
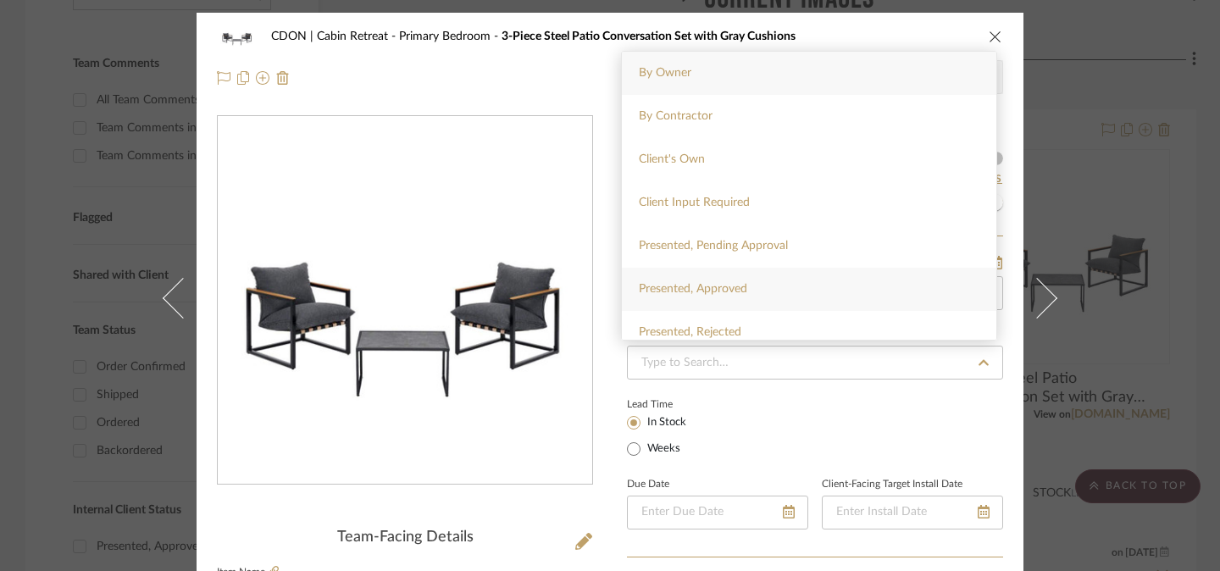
click at [834, 285] on div "Presented, Approved" at bounding box center [809, 289] width 374 height 43
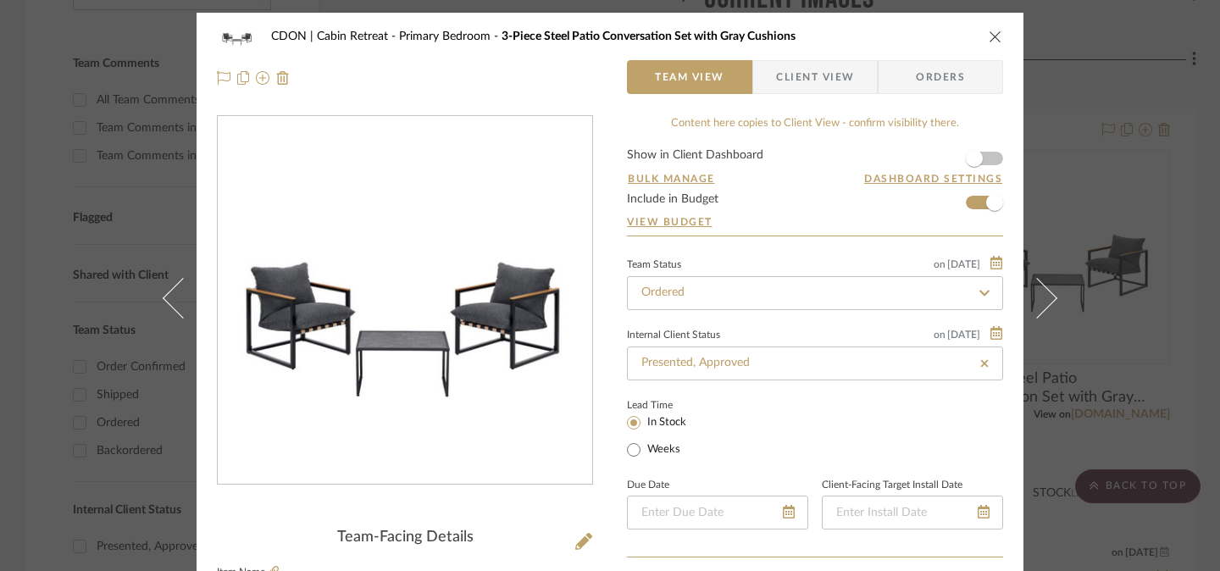
click at [990, 36] on icon "close" at bounding box center [996, 37] width 14 height 14
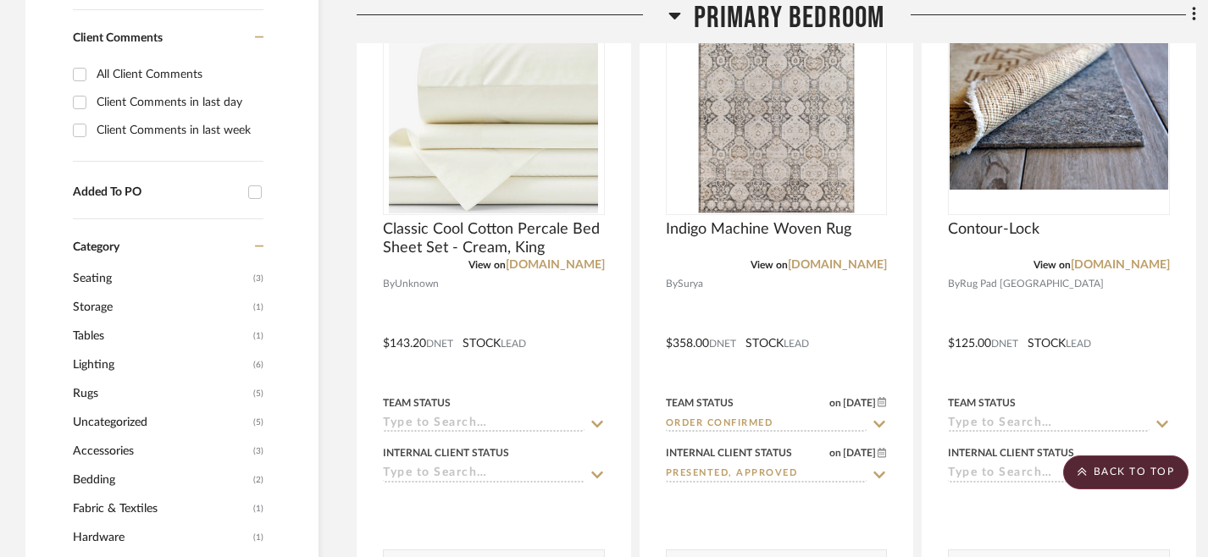
scroll to position [1321, 0]
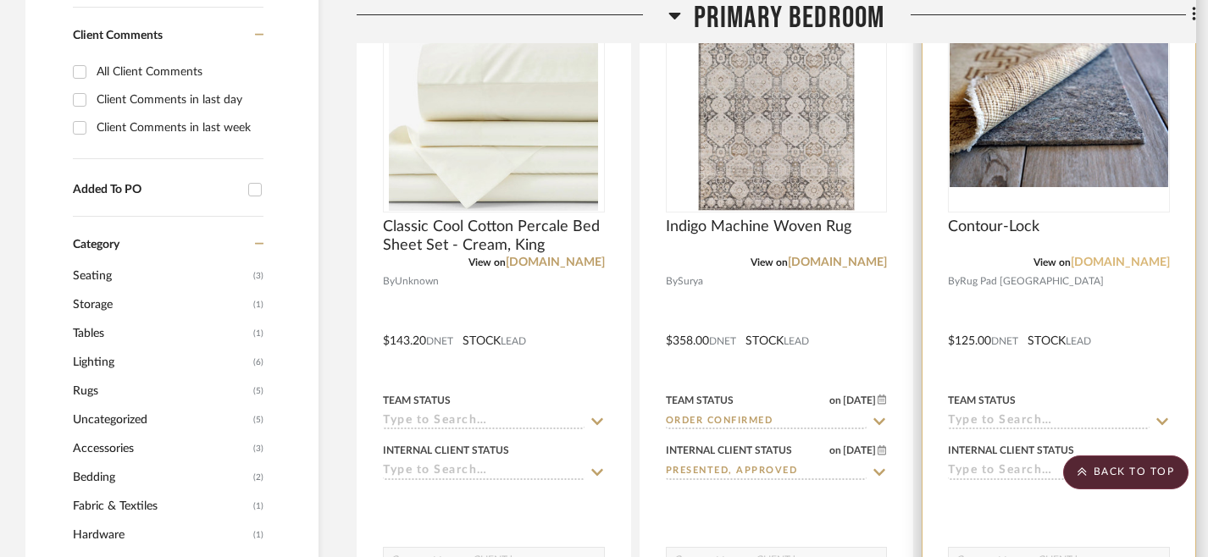
click at [1126, 263] on link "[DOMAIN_NAME]" at bounding box center [1120, 263] width 99 height 12
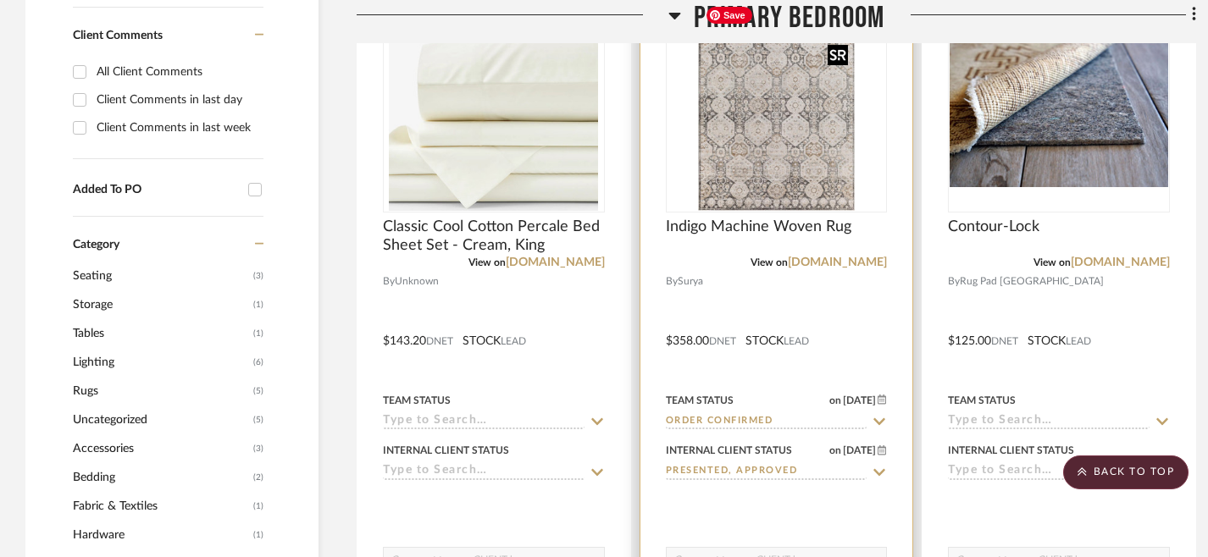
click at [795, 173] on img "0" at bounding box center [777, 105] width 158 height 212
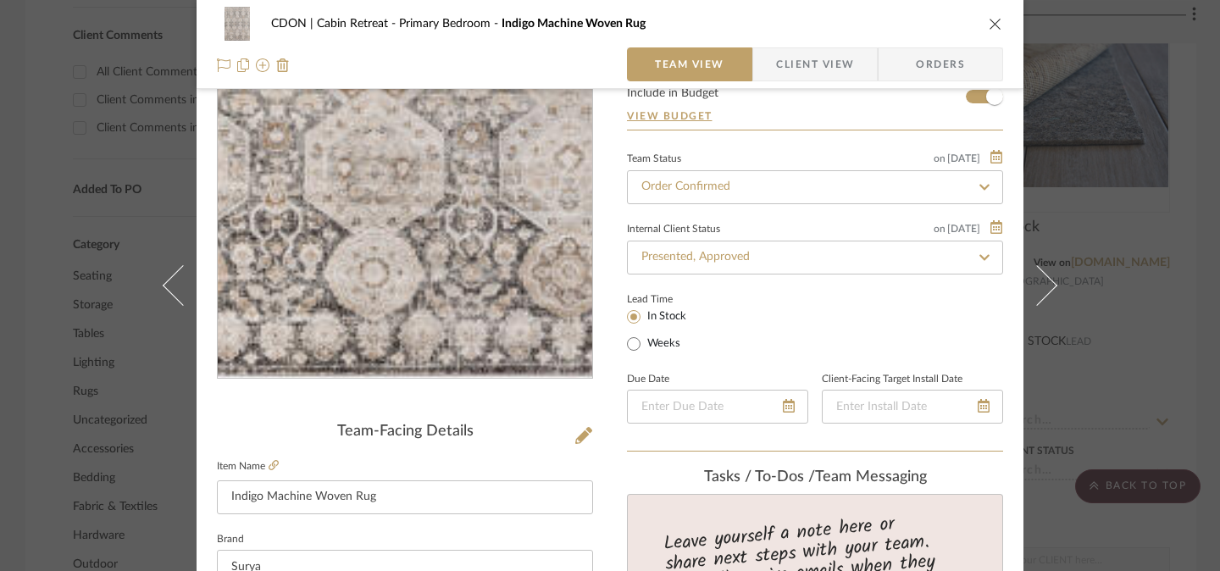
scroll to position [107, 0]
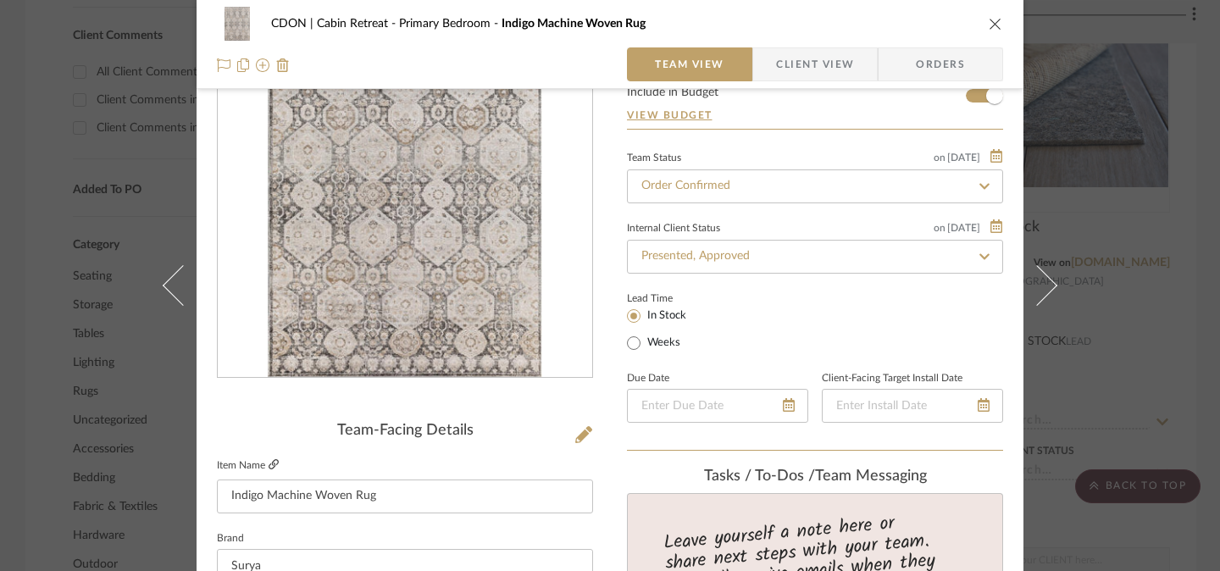
click at [269, 465] on icon at bounding box center [274, 464] width 10 height 10
click at [996, 22] on button "close" at bounding box center [995, 23] width 15 height 15
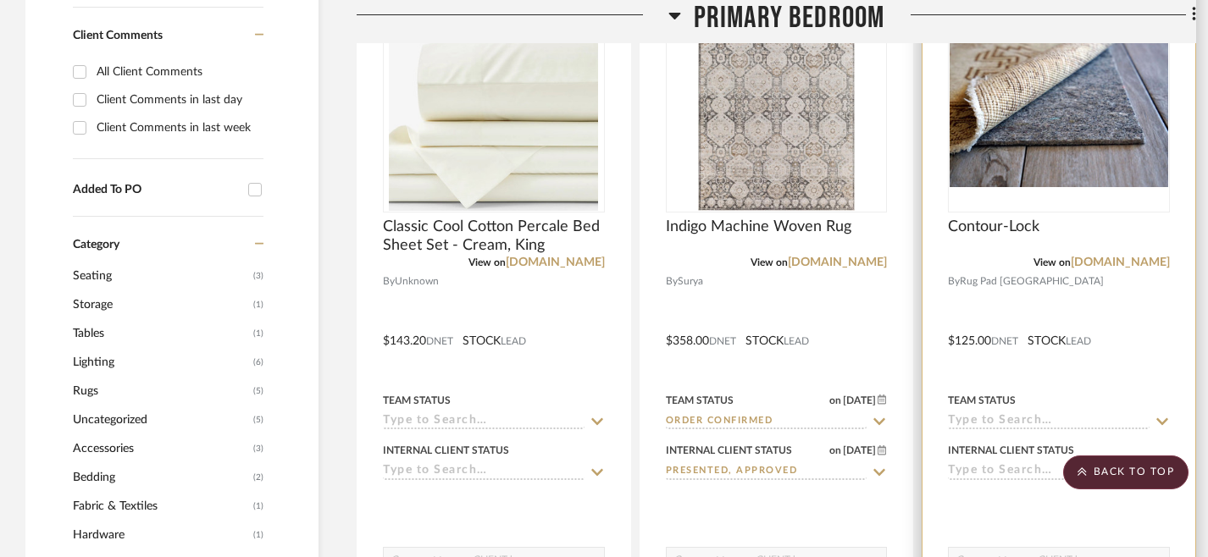
scroll to position [1255, 0]
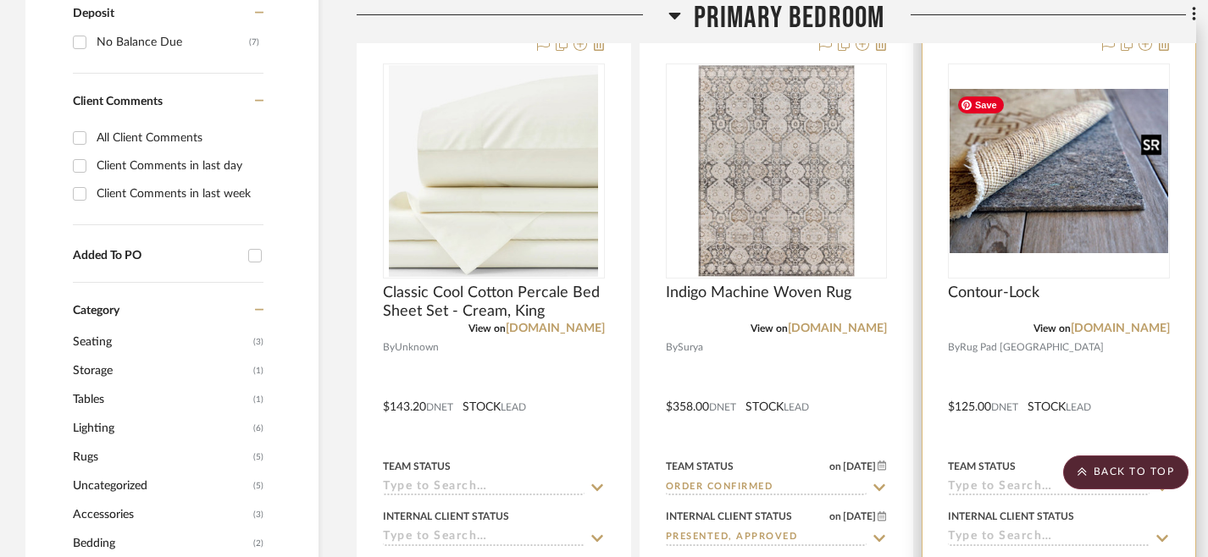
click at [1053, 113] on img "0" at bounding box center [1059, 171] width 219 height 164
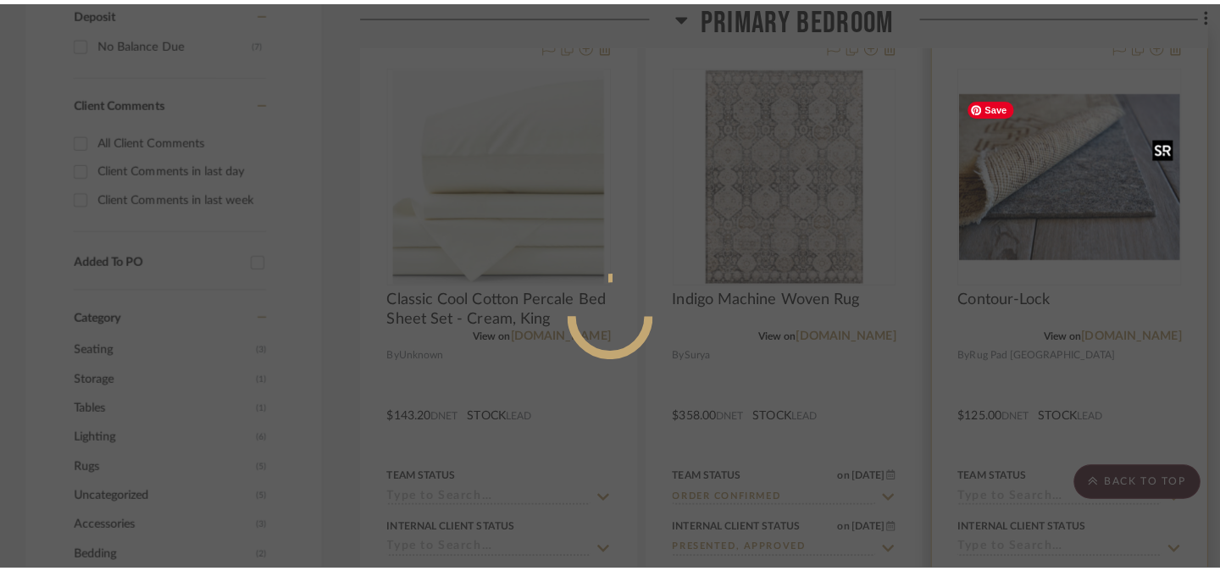
scroll to position [0, 0]
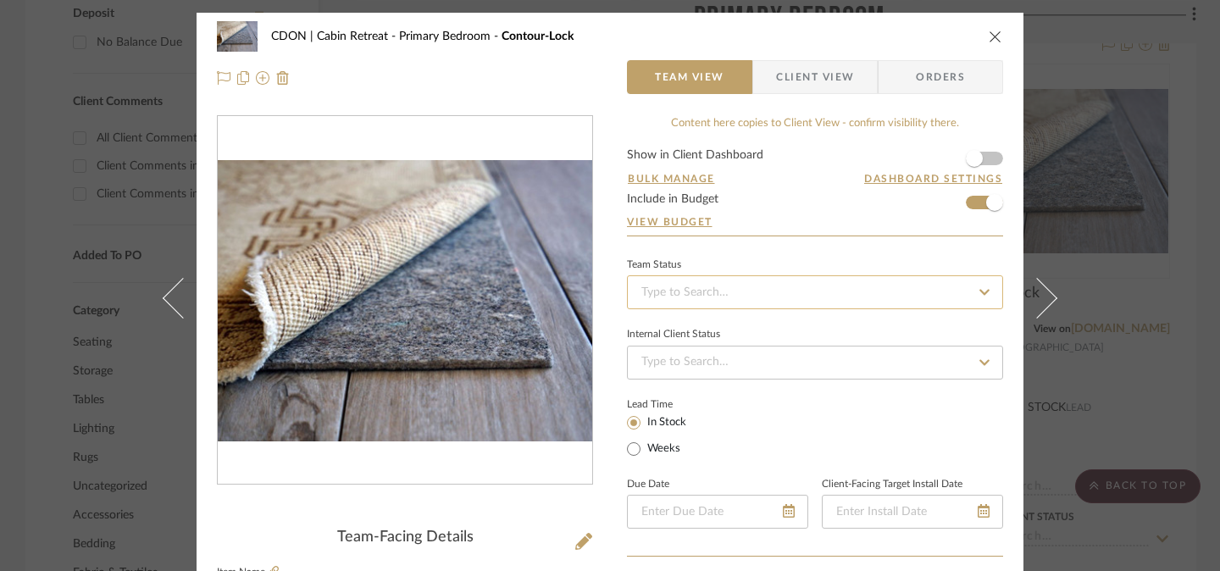
click at [806, 299] on input at bounding box center [815, 292] width 376 height 34
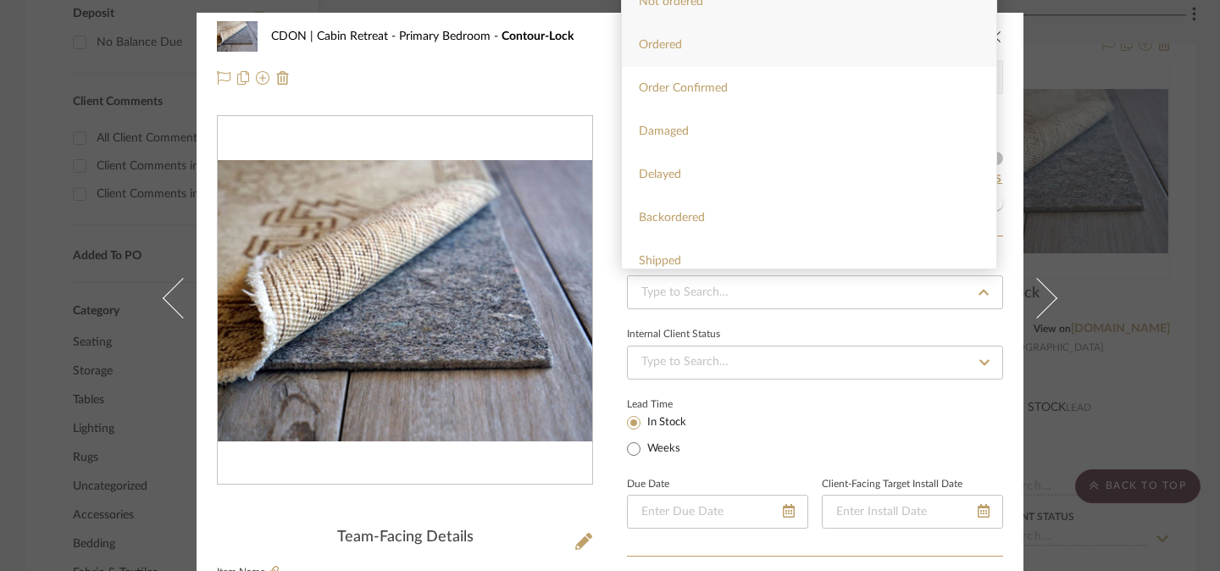
click at [804, 53] on div "Ordered" at bounding box center [809, 45] width 374 height 43
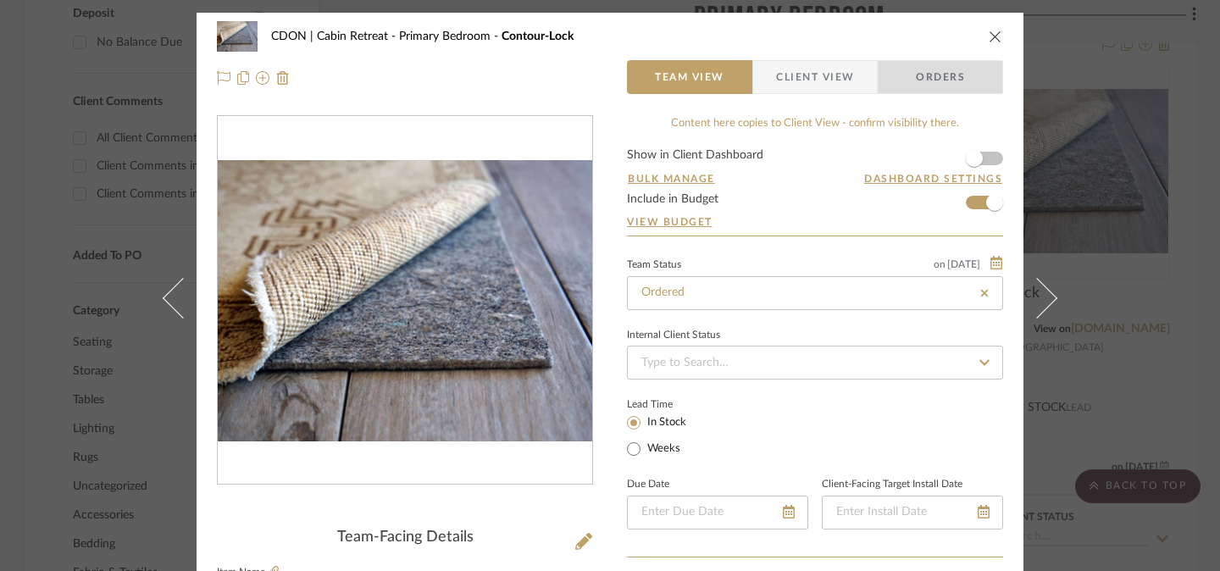
click at [933, 79] on span "Orders" at bounding box center [940, 77] width 86 height 34
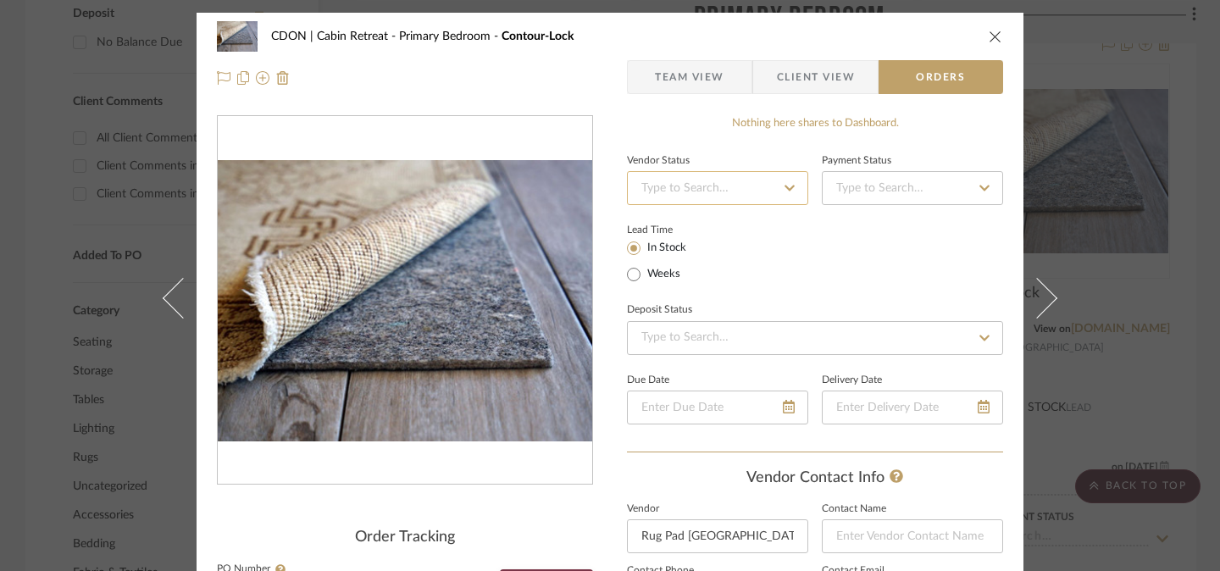
click at [744, 192] on input at bounding box center [717, 188] width 181 height 34
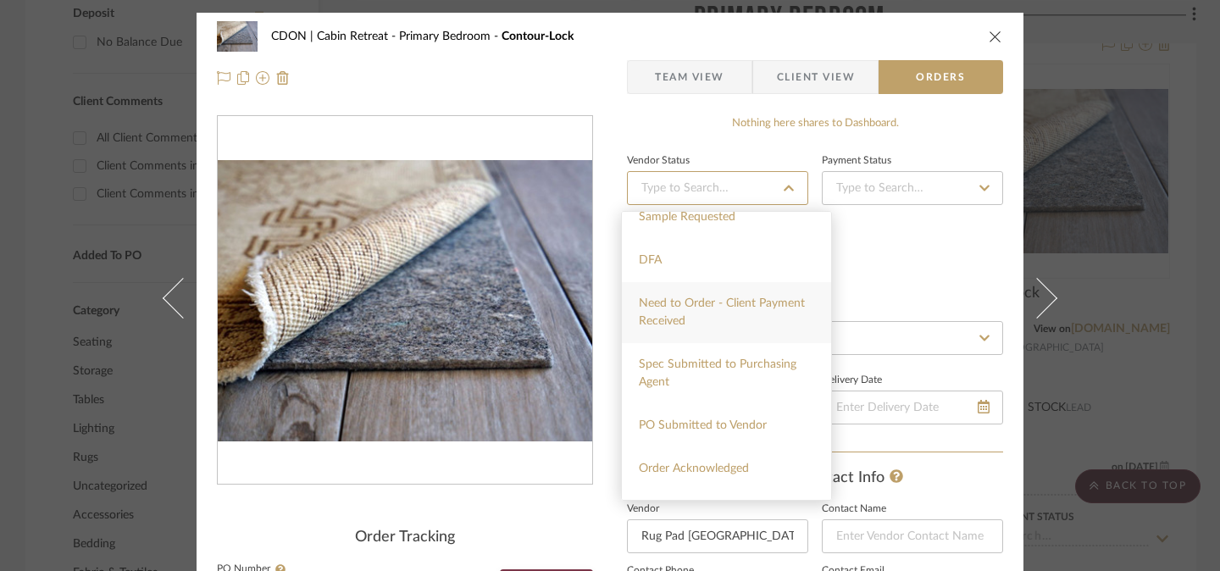
scroll to position [125, 0]
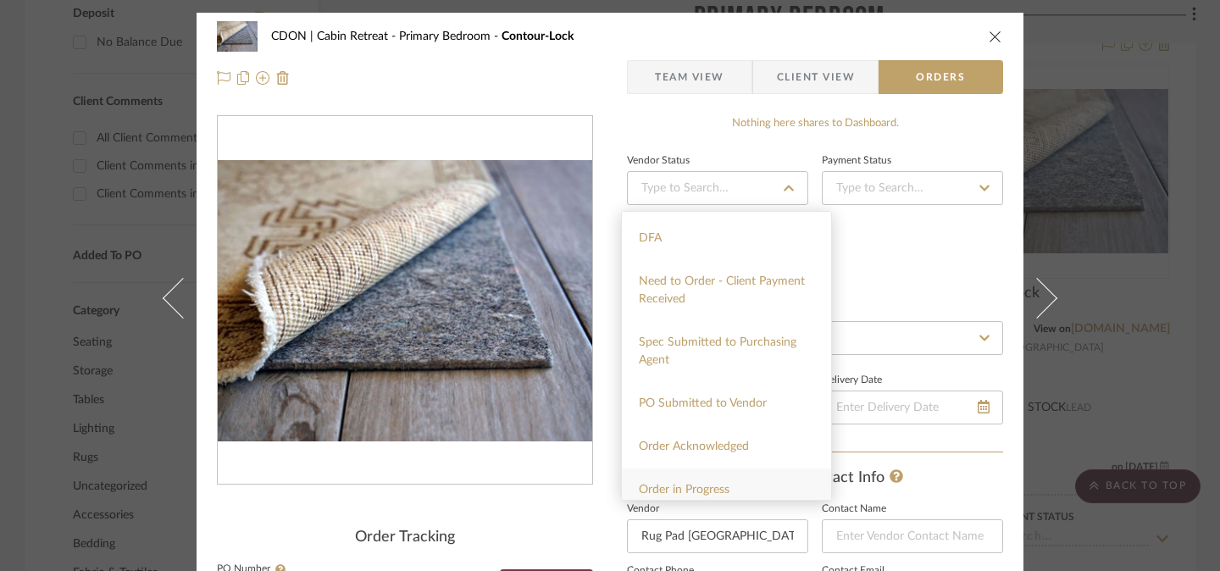
click at [746, 490] on div "Order in Progress" at bounding box center [726, 489] width 209 height 43
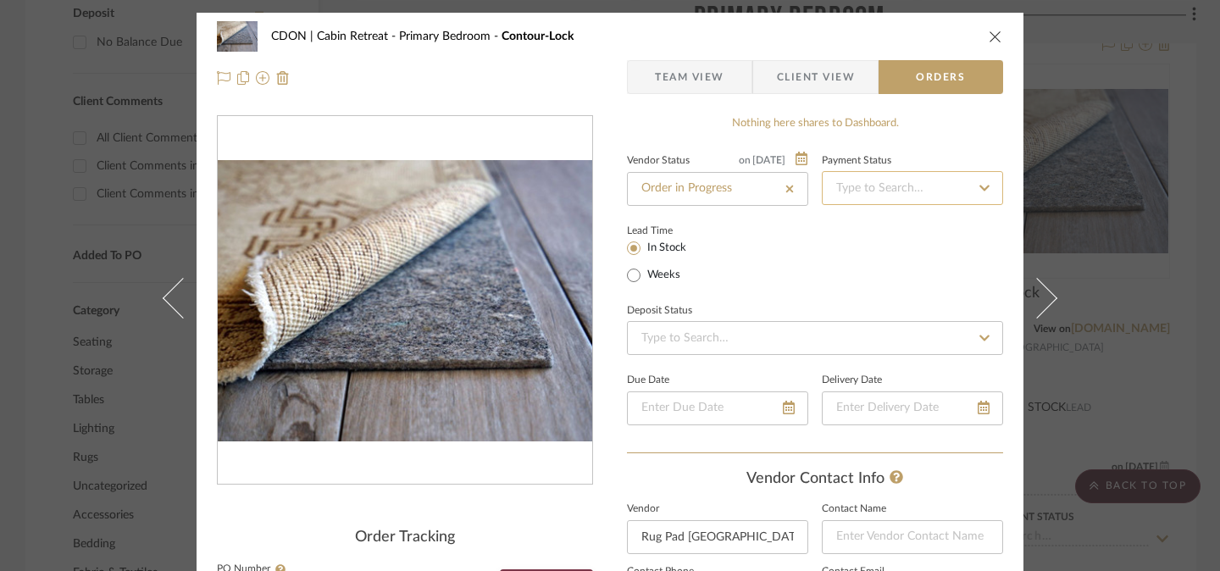
click at [922, 197] on input at bounding box center [912, 188] width 181 height 34
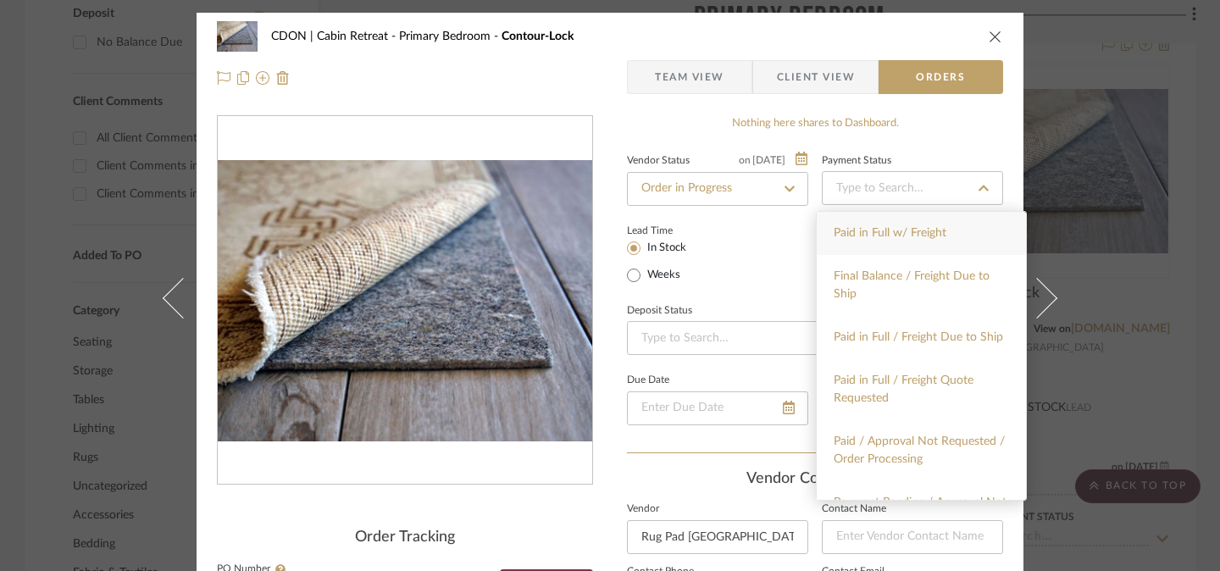
click at [916, 248] on div "Paid in Full w/ Freight" at bounding box center [921, 233] width 209 height 43
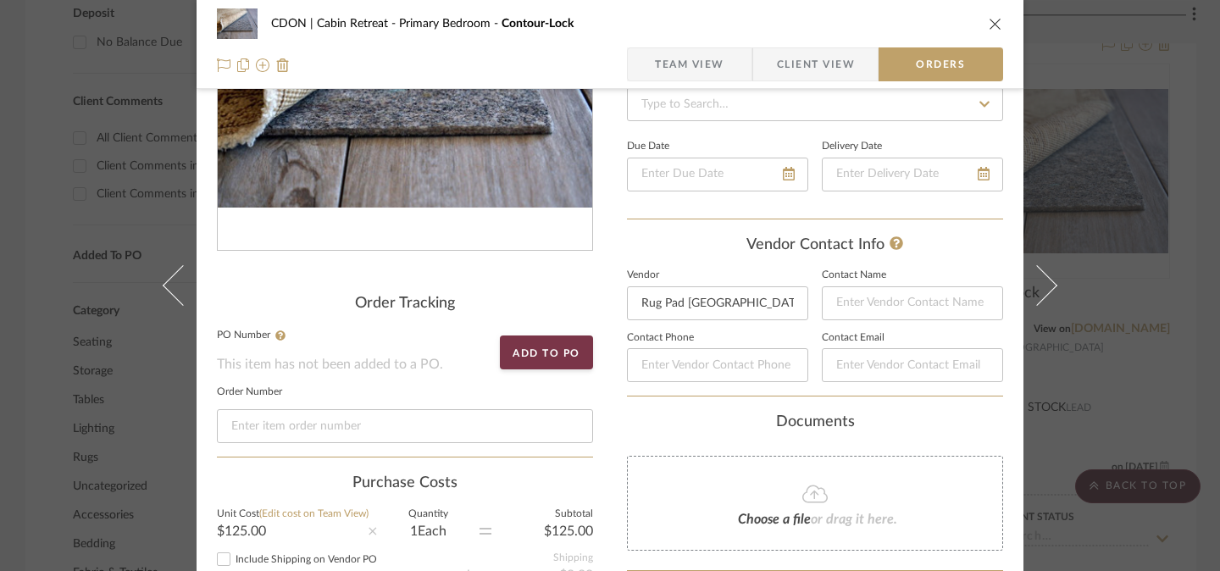
scroll to position [235, 0]
click at [418, 435] on input at bounding box center [405, 425] width 376 height 34
paste input "CP5W8MX3L"
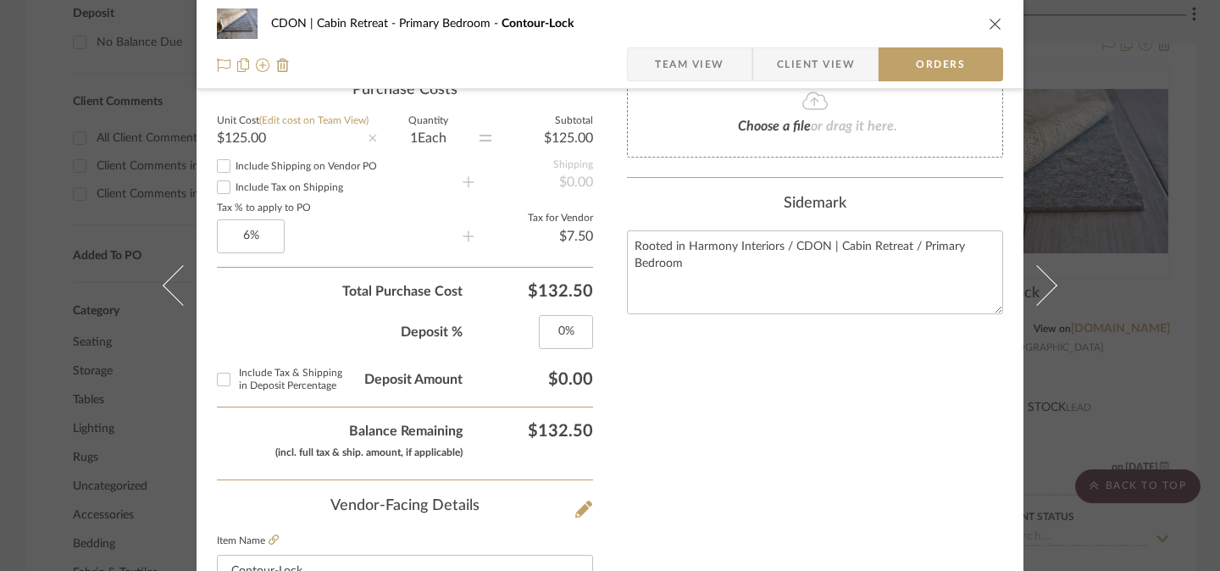
scroll to position [637, 0]
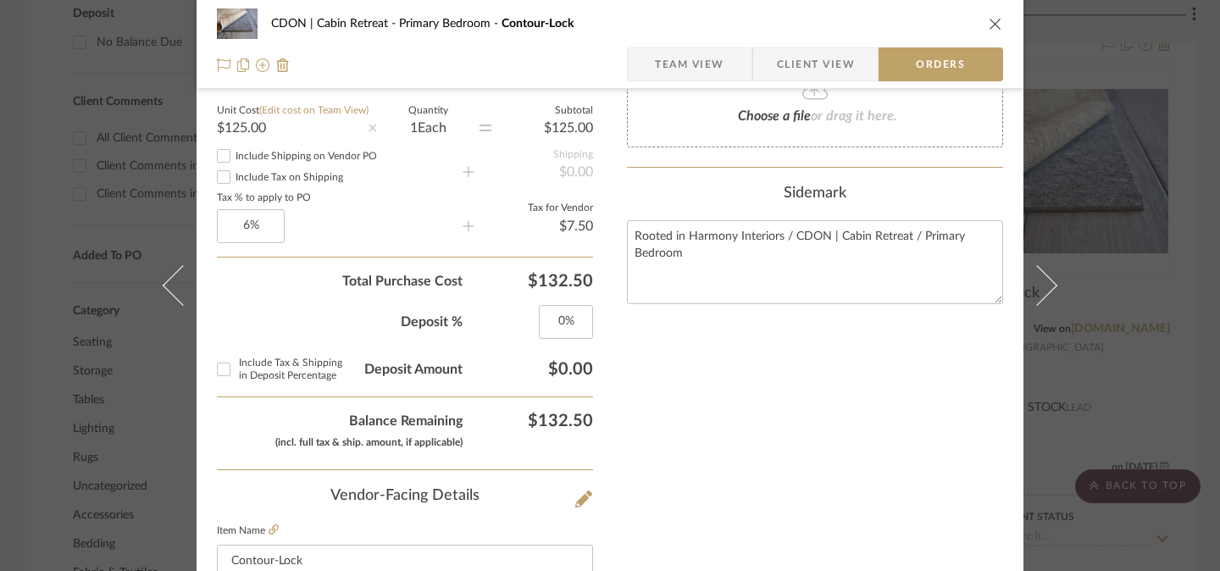
click at [222, 371] on input "Include Tax & Shipping in Deposit Percentage" at bounding box center [223, 369] width 27 height 27
click at [564, 324] on input "0" at bounding box center [566, 322] width 54 height 34
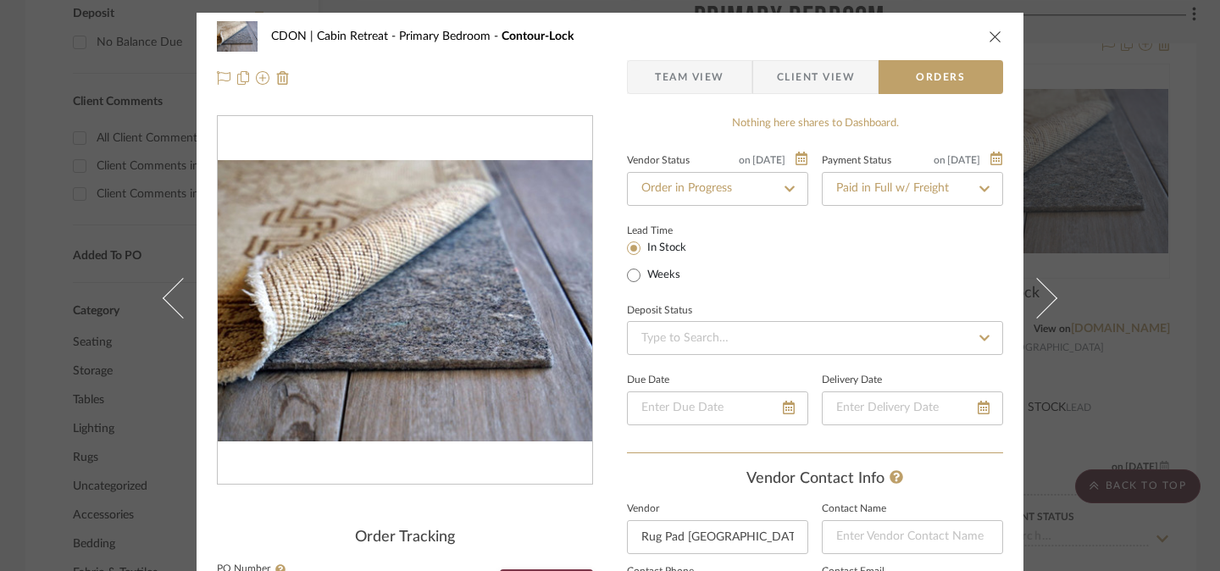
click at [989, 38] on icon "close" at bounding box center [996, 37] width 14 height 14
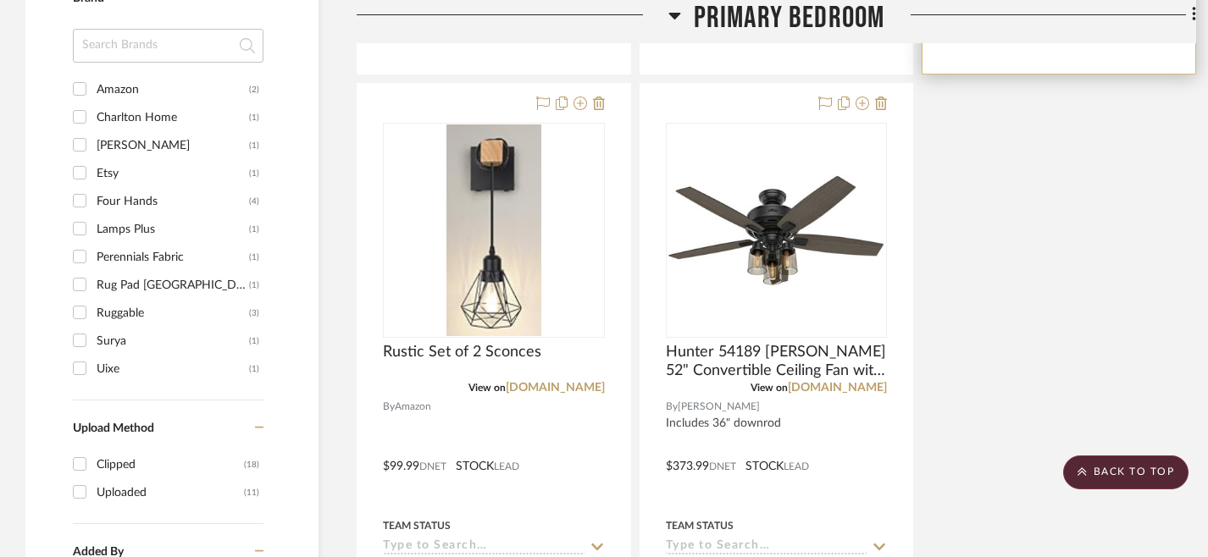
scroll to position [1948, 0]
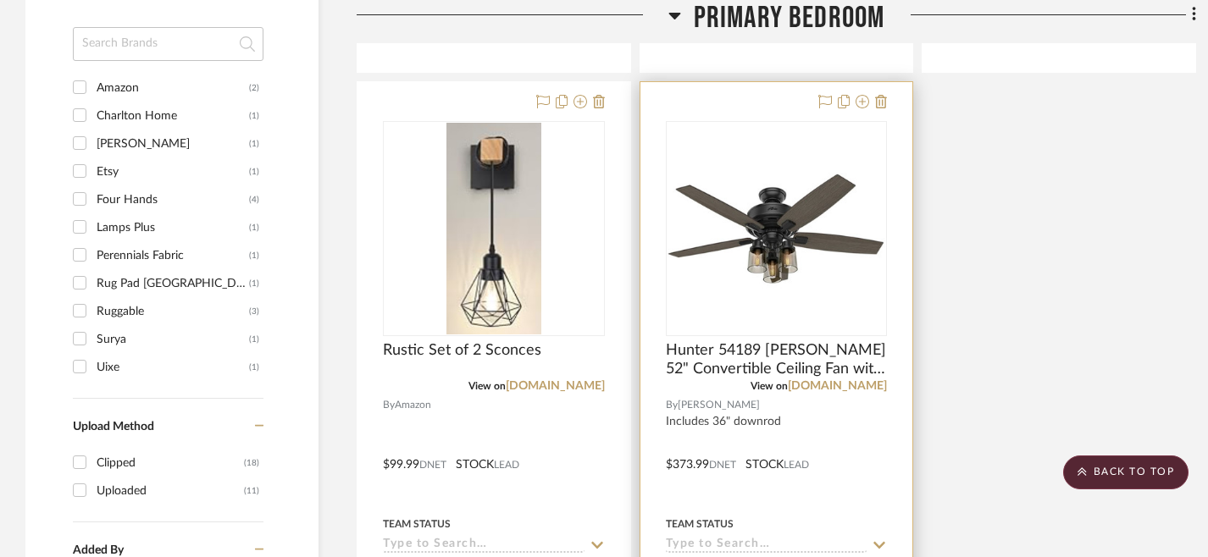
click at [750, 97] on div at bounding box center [776, 452] width 273 height 741
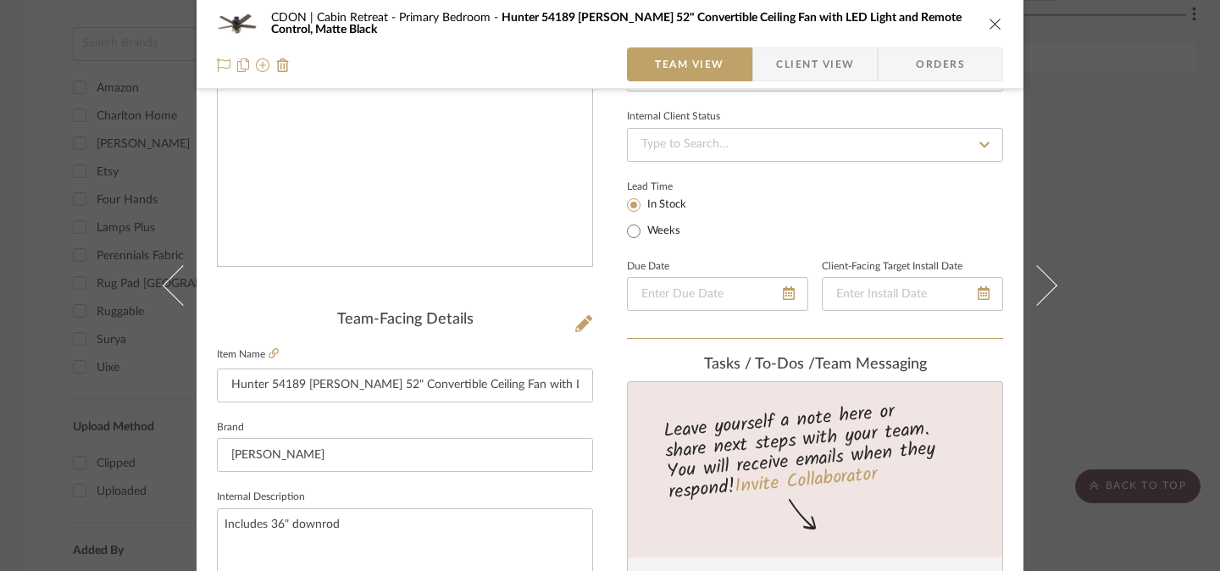
scroll to position [222, 0]
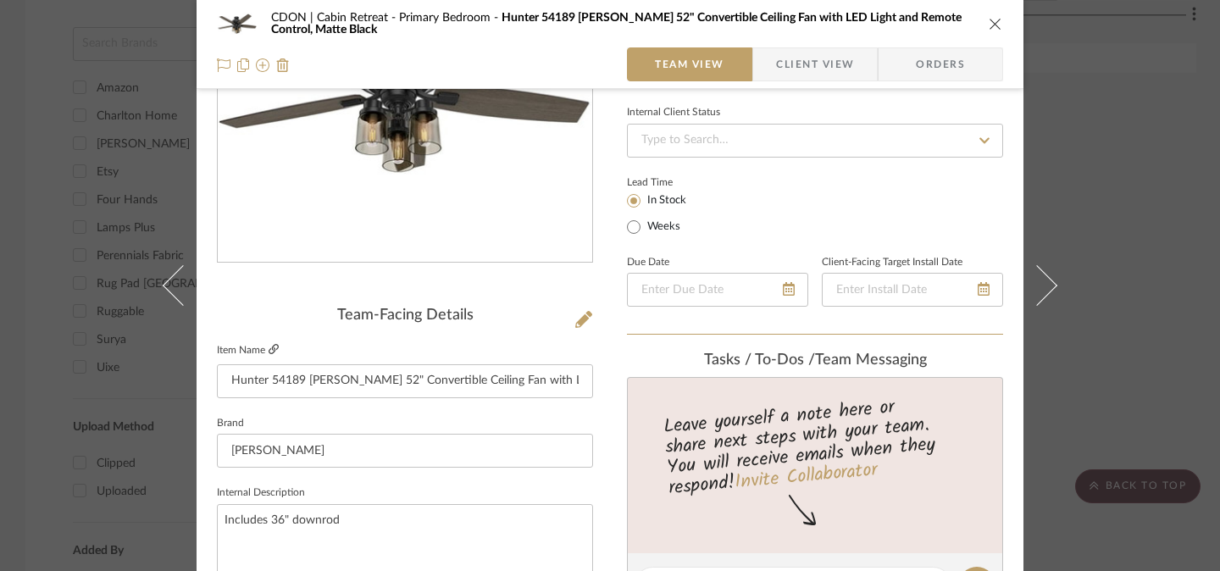
click at [269, 352] on icon at bounding box center [274, 349] width 10 height 10
drag, startPoint x: 225, startPoint y: 383, endPoint x: 365, endPoint y: 379, distance: 139.8
click at [365, 379] on input "Hunter 54189 [PERSON_NAME] 52" Convertible Ceiling Fan with LED Light and Remot…" at bounding box center [405, 381] width 376 height 34
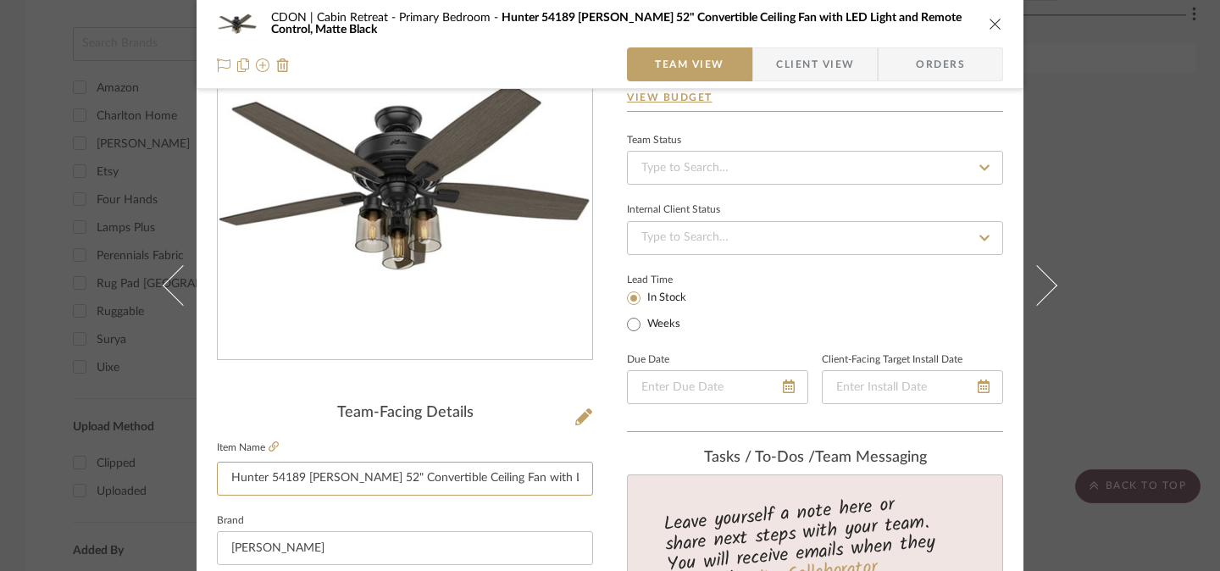
scroll to position [99, 0]
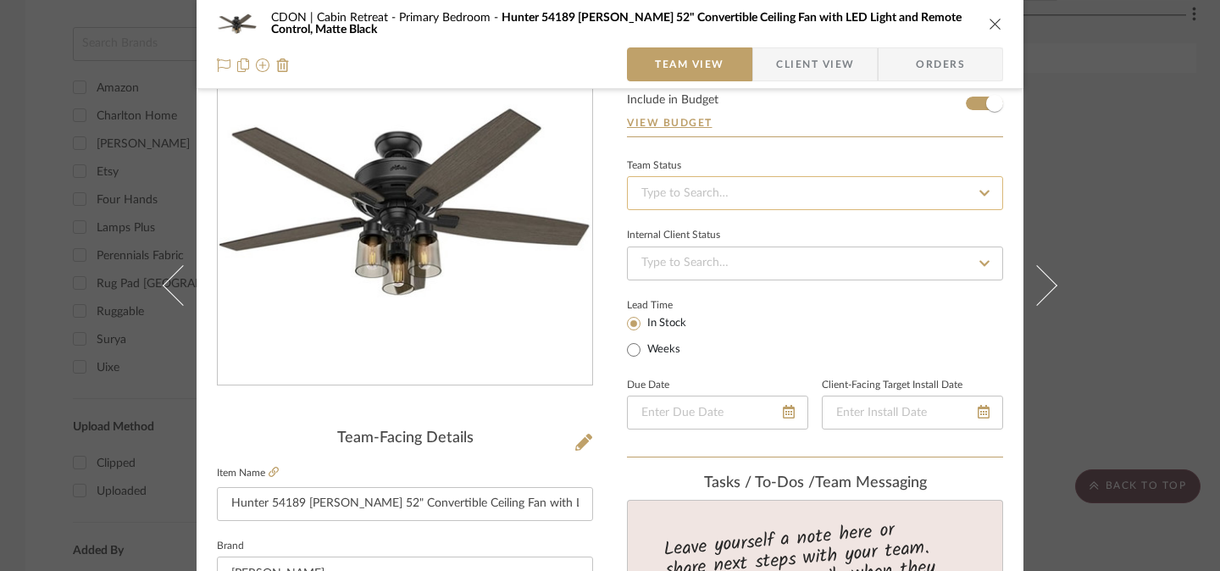
click at [762, 192] on input at bounding box center [815, 193] width 376 height 34
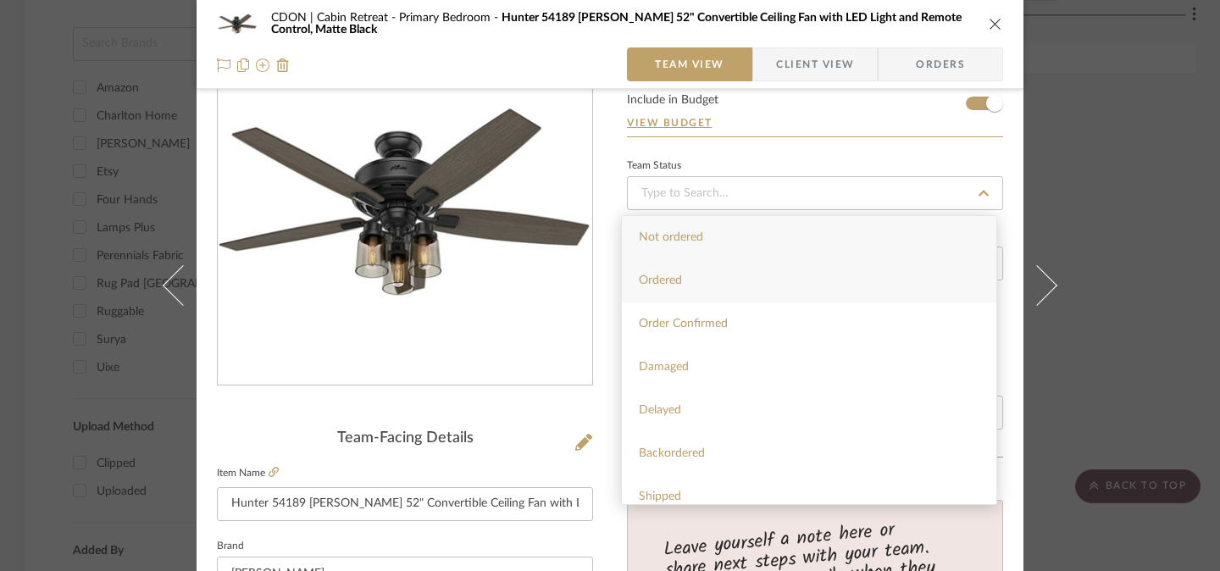
click at [762, 279] on div "Ordered" at bounding box center [809, 280] width 374 height 43
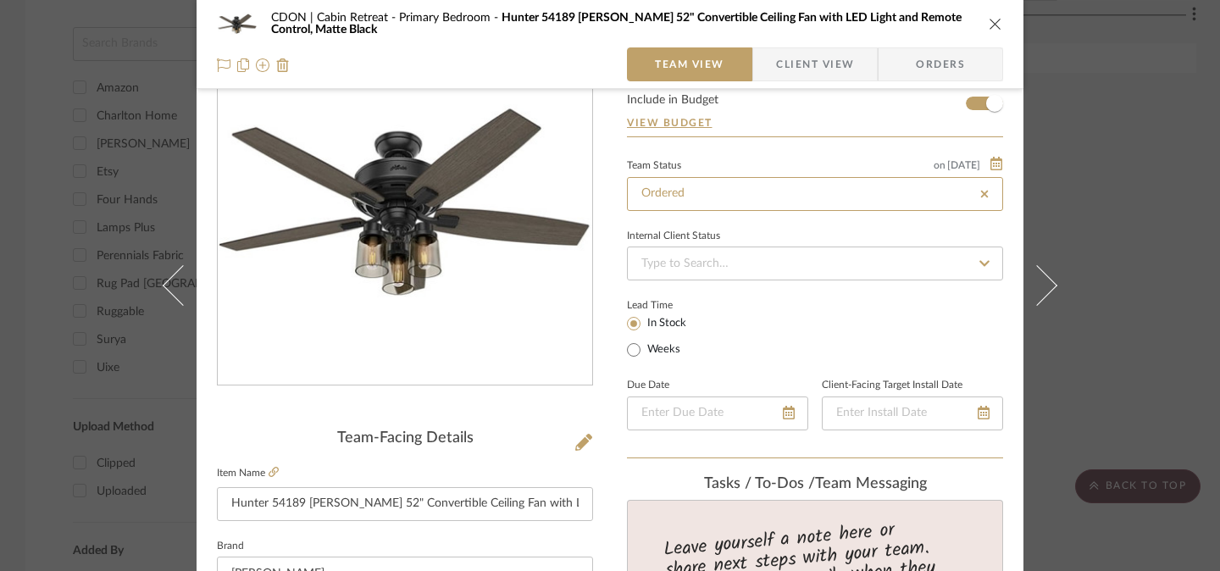
scroll to position [0, 0]
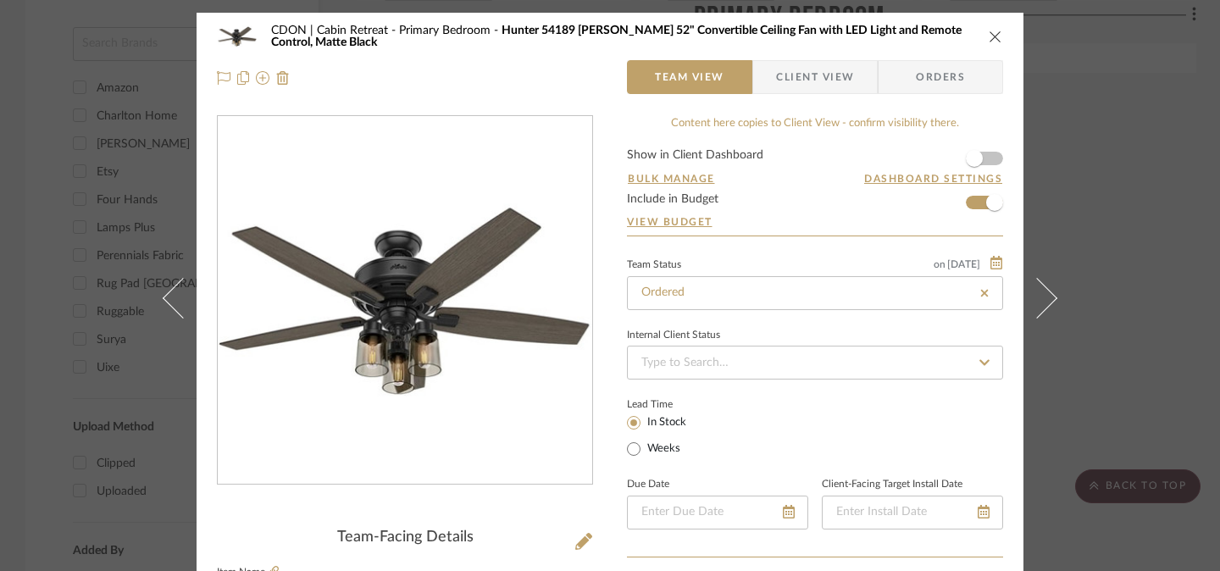
click at [944, 76] on span "Orders" at bounding box center [940, 77] width 86 height 34
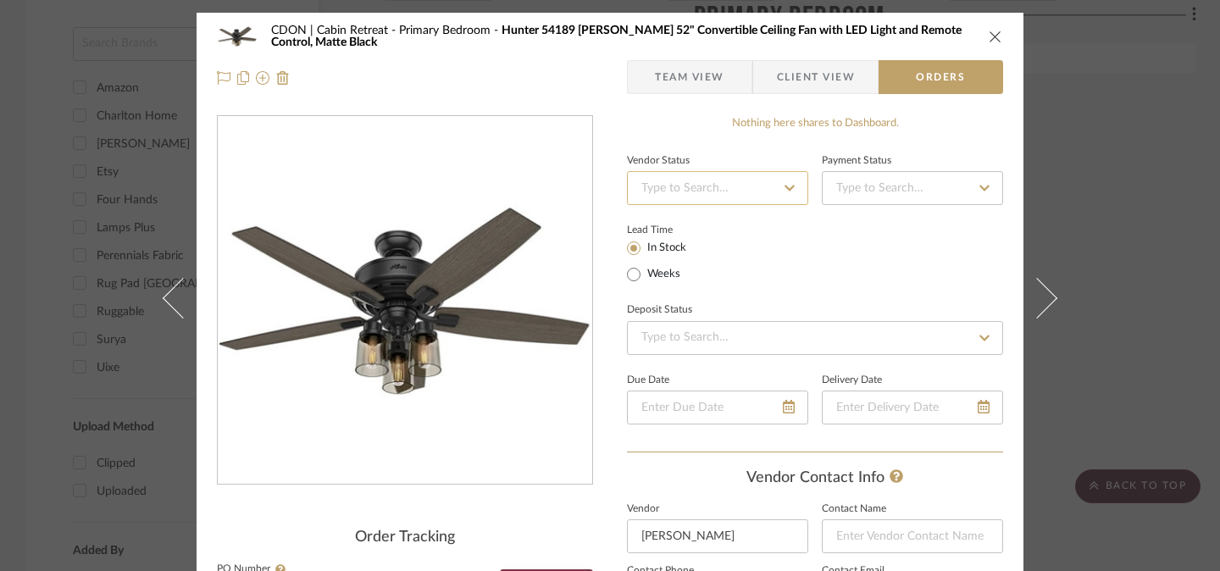
click at [679, 197] on input at bounding box center [717, 188] width 181 height 34
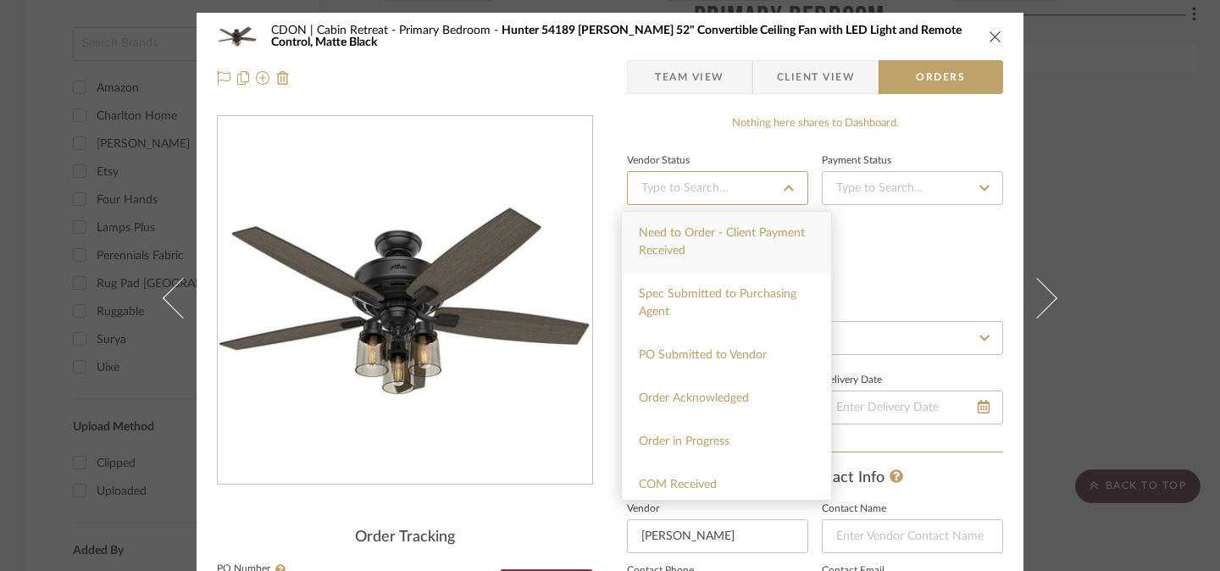
scroll to position [180, 0]
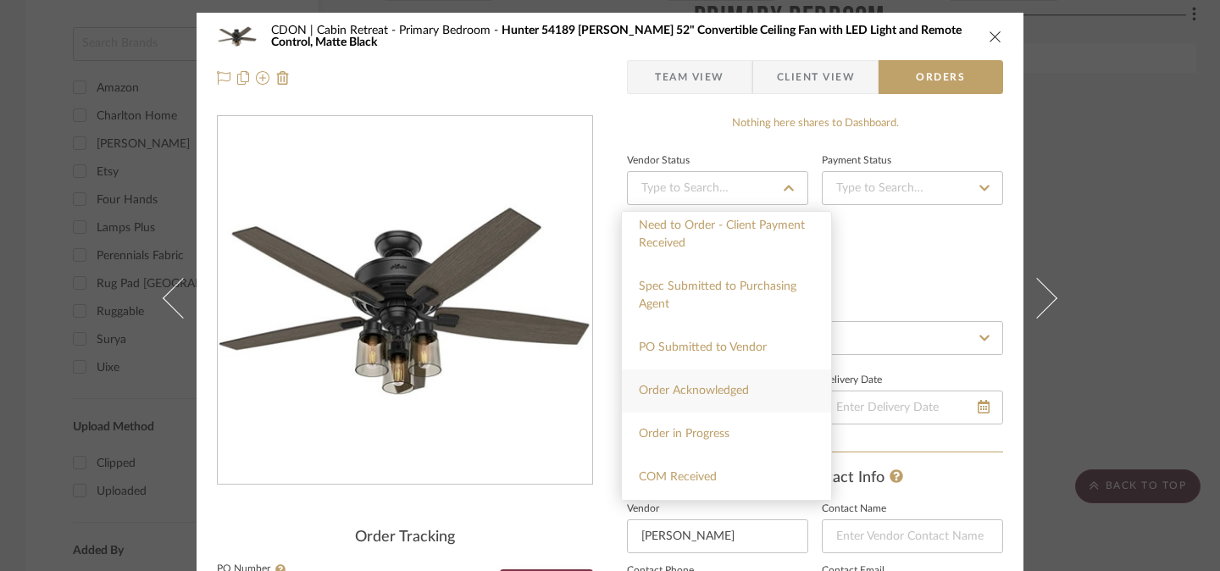
click at [711, 402] on div "Order Acknowledged" at bounding box center [726, 390] width 209 height 43
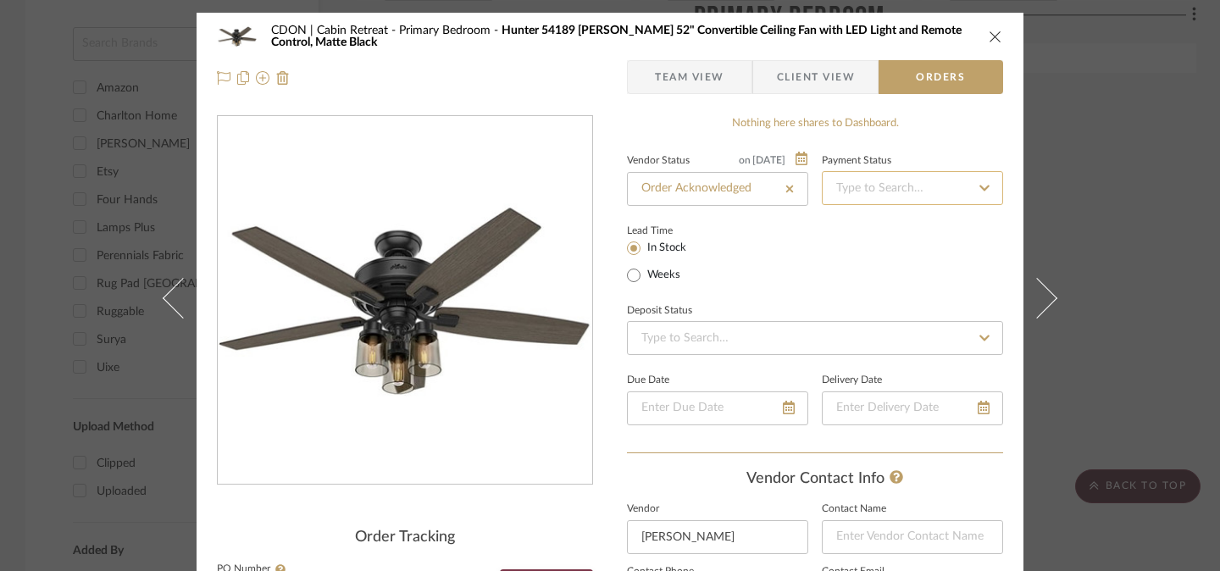
click at [884, 187] on input at bounding box center [912, 188] width 181 height 34
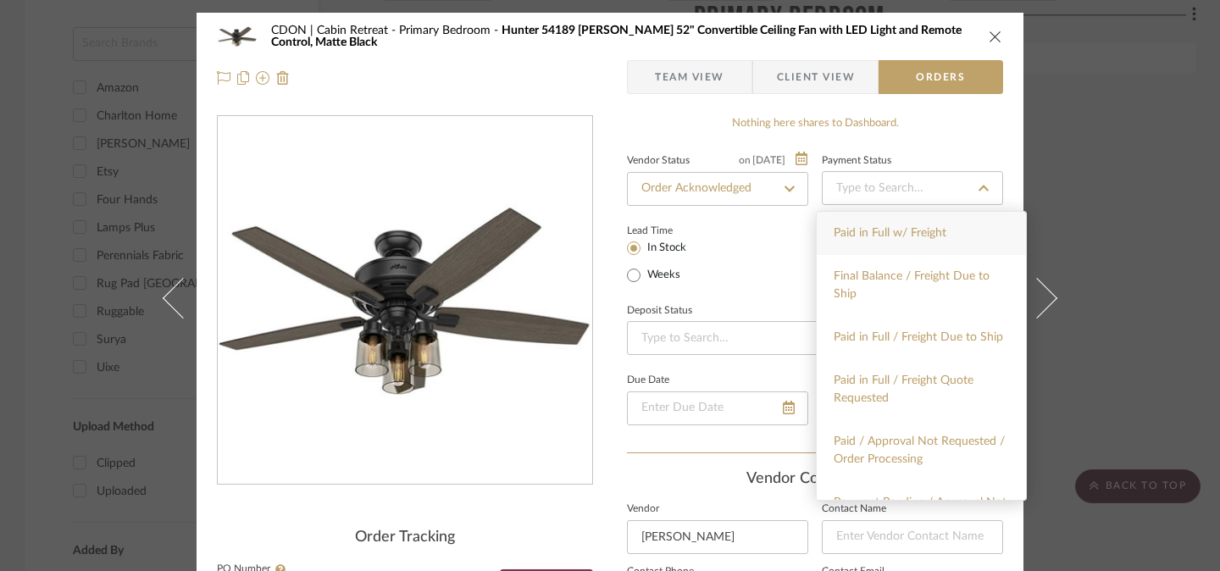
click at [884, 227] on span "Paid in Full w/ Freight" at bounding box center [890, 233] width 113 height 12
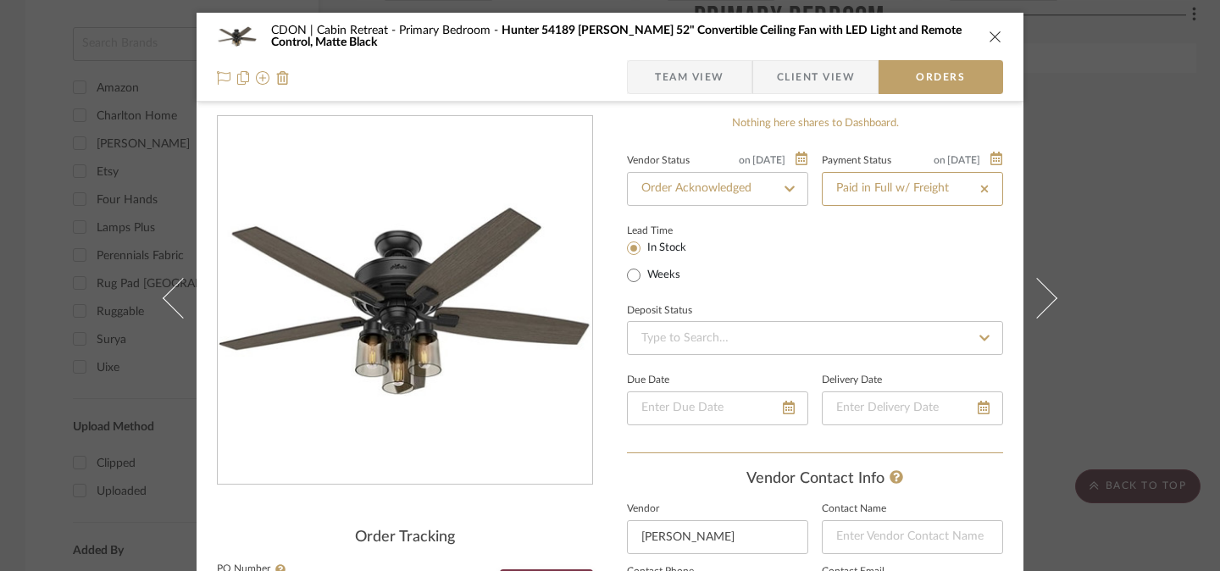
scroll to position [380, 0]
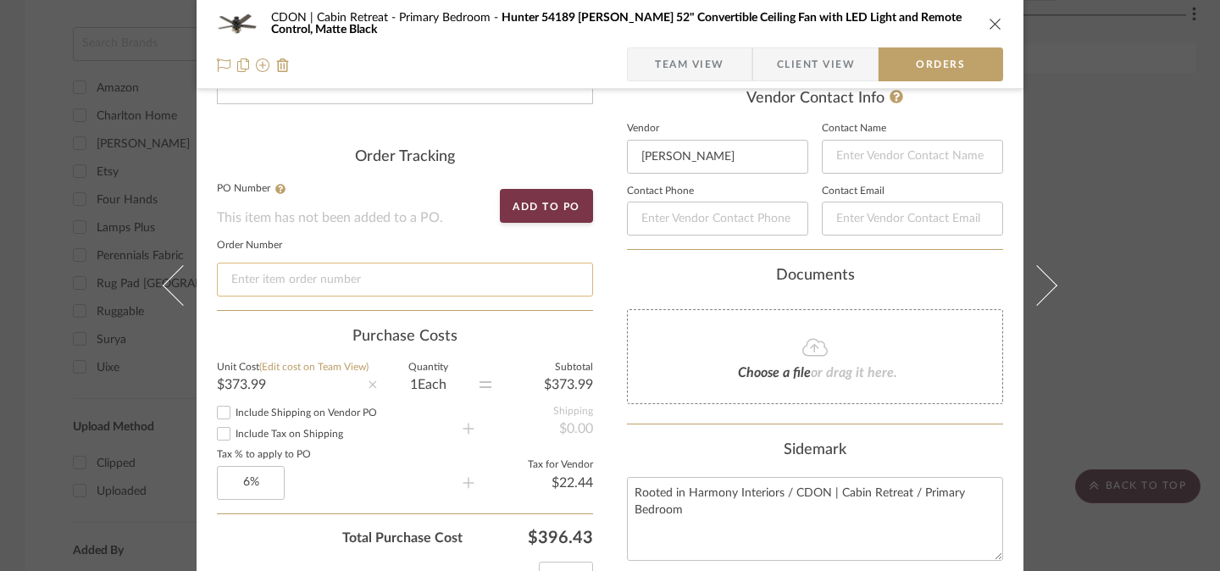
click at [391, 281] on input at bounding box center [405, 280] width 376 height 34
paste input "500263261"
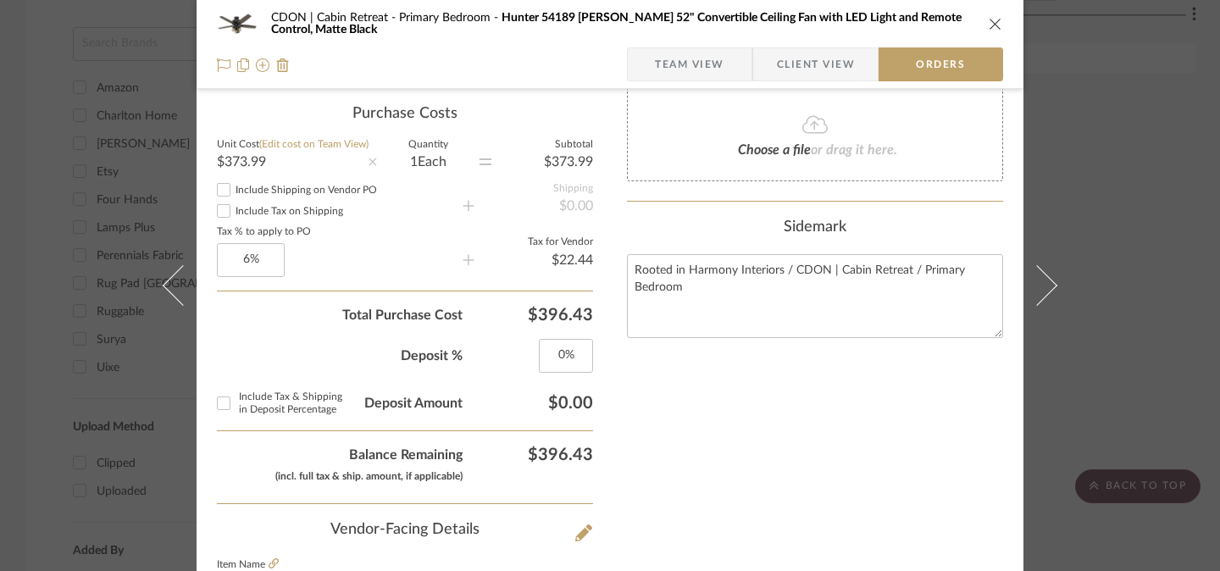
scroll to position [661, 0]
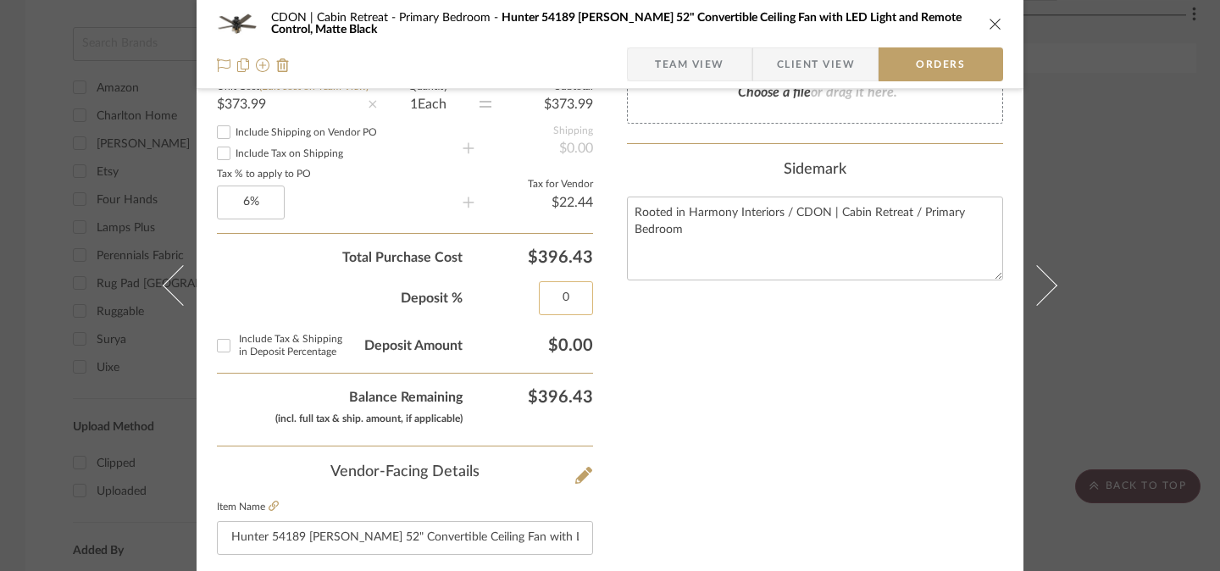
click at [569, 302] on input "0" at bounding box center [566, 298] width 54 height 34
click at [678, 378] on div "Nothing here shares to Dashboard. Vendor Status on [DATE] [DATE] Order Acknowle…" at bounding box center [815, 263] width 376 height 1619
click at [221, 349] on input "Include Tax & Shipping in Deposit Percentage" at bounding box center [223, 345] width 27 height 27
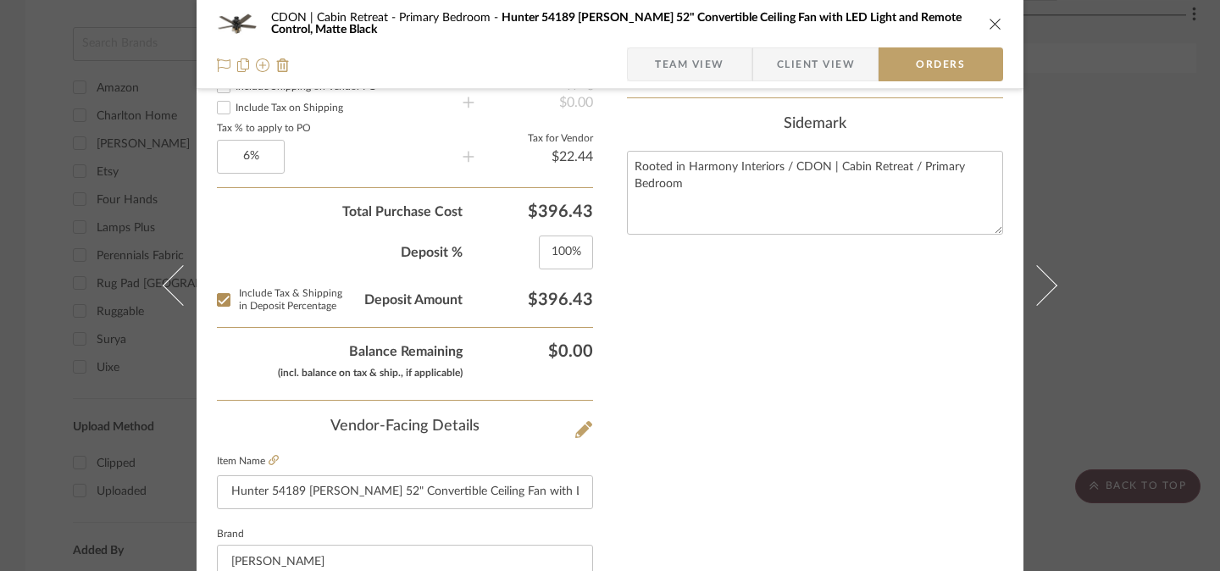
scroll to position [0, 0]
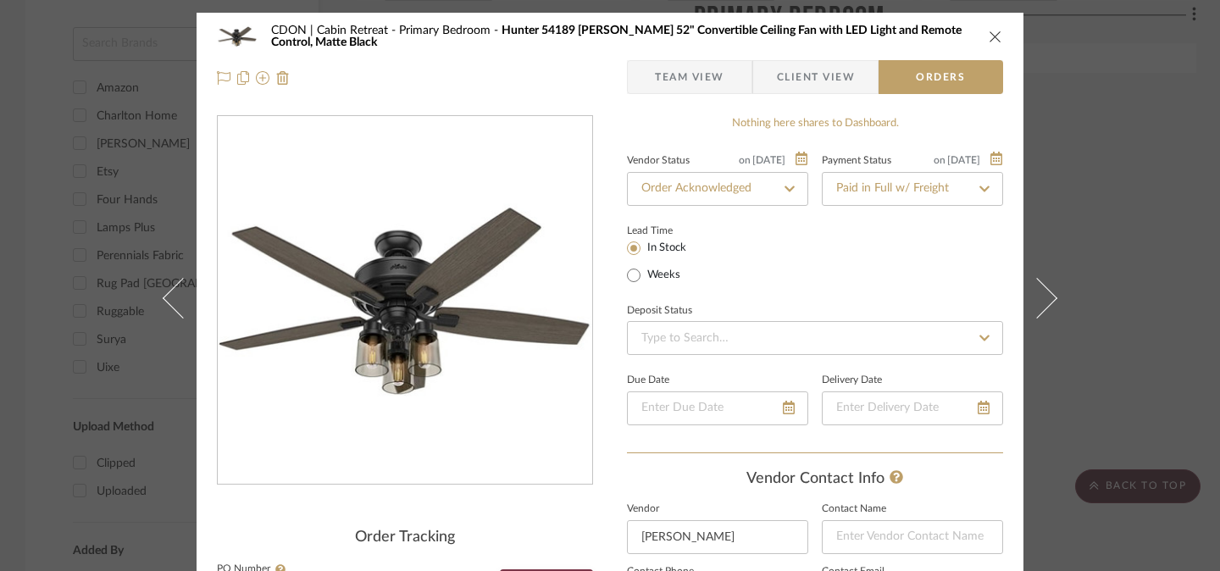
click at [994, 37] on icon "close" at bounding box center [996, 37] width 14 height 14
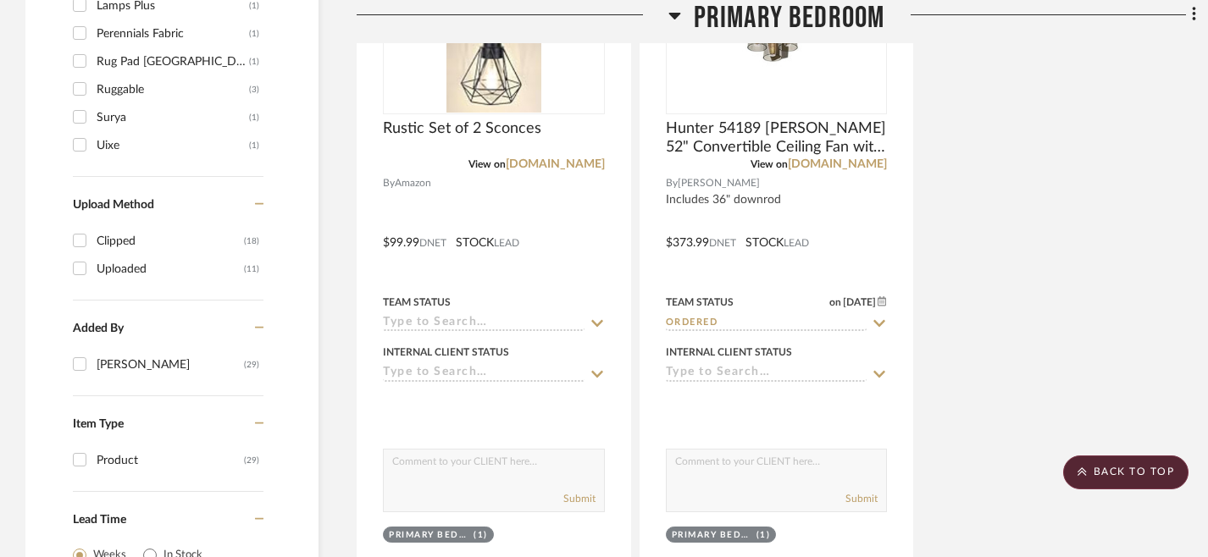
scroll to position [2399, 0]
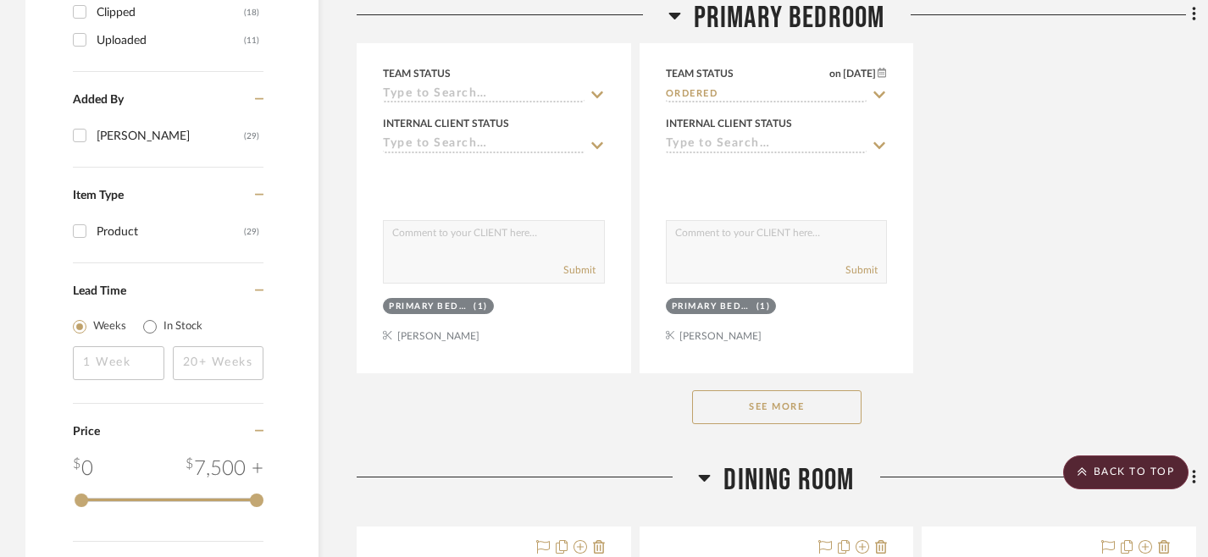
click at [798, 402] on button "See More" at bounding box center [776, 408] width 169 height 34
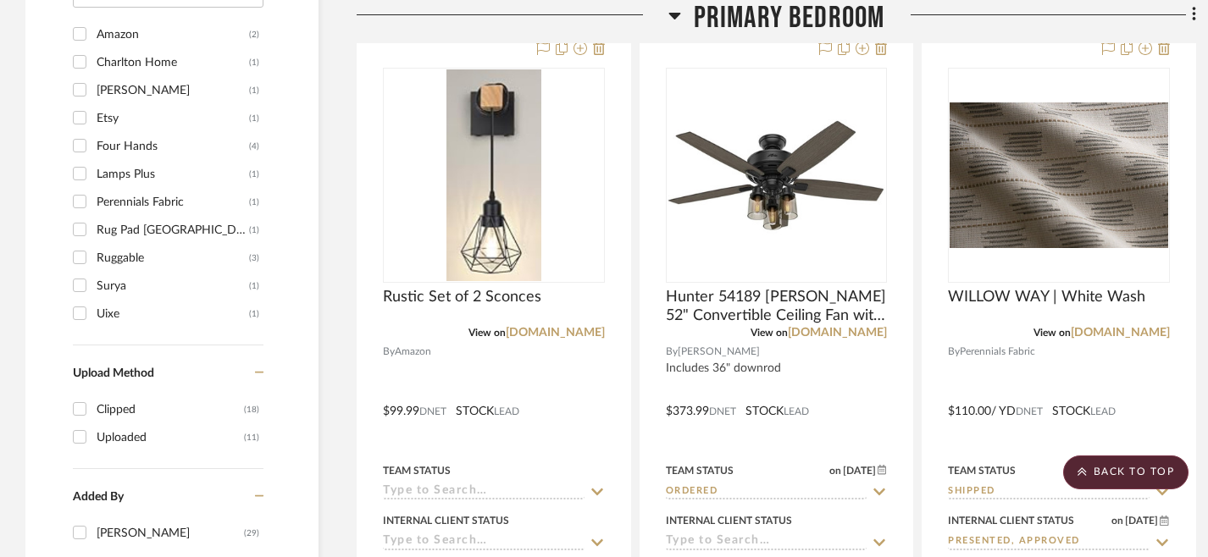
scroll to position [1989, 0]
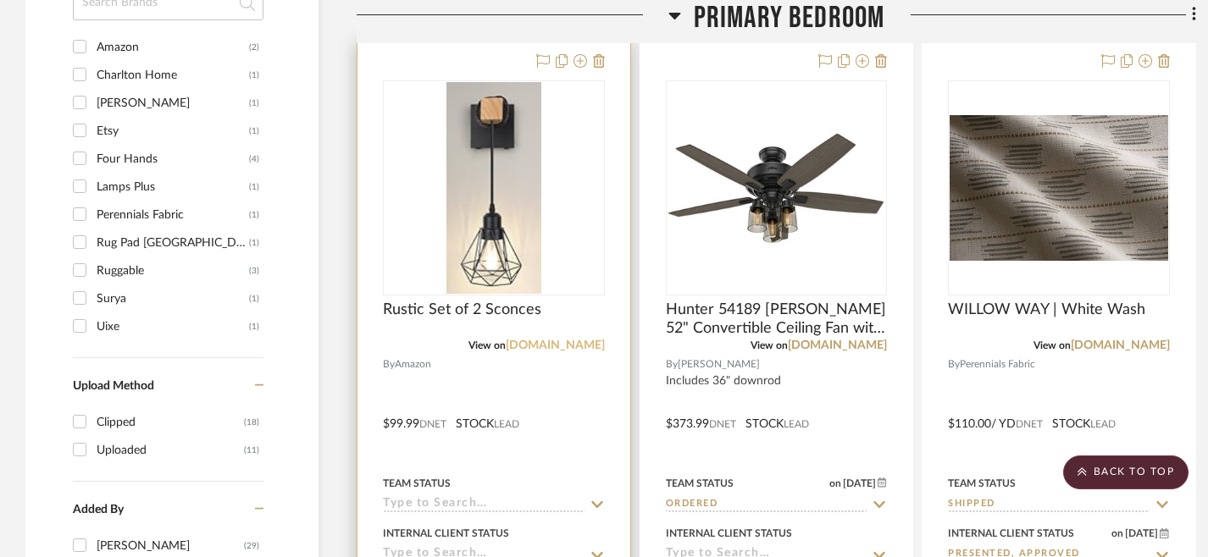
click at [579, 348] on link "[DOMAIN_NAME]" at bounding box center [555, 346] width 99 height 12
click at [596, 507] on icon at bounding box center [597, 505] width 15 height 14
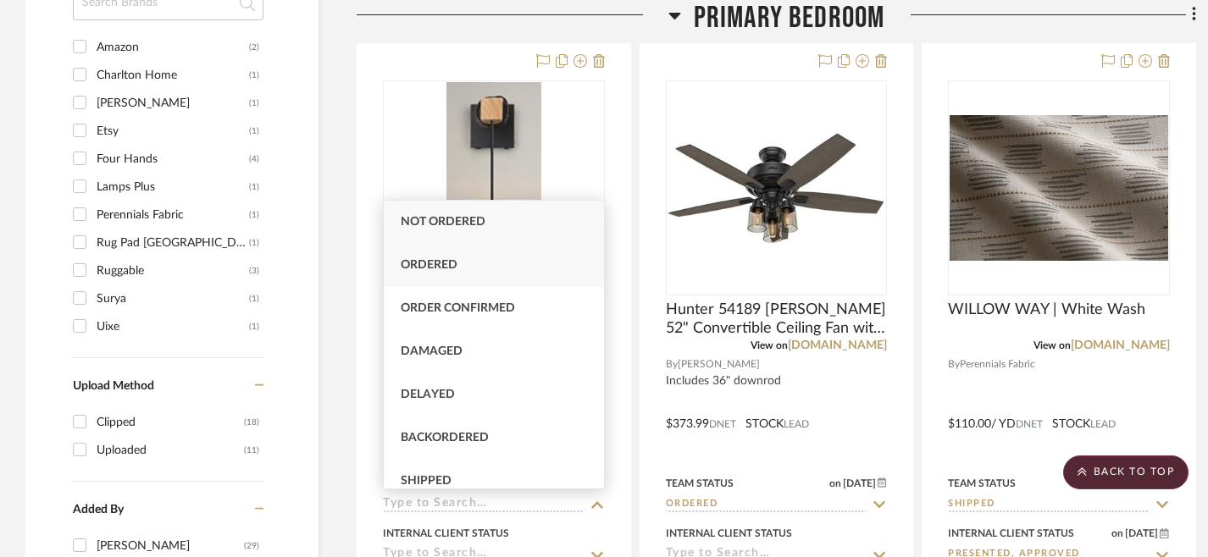
click at [477, 262] on div "Ordered" at bounding box center [494, 265] width 220 height 43
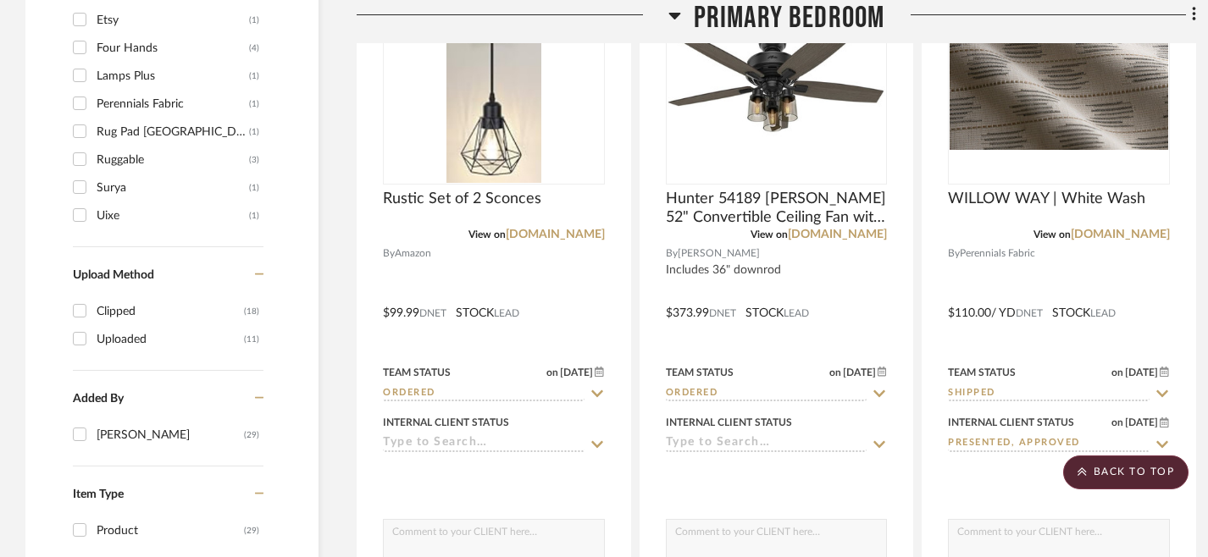
scroll to position [1960, 0]
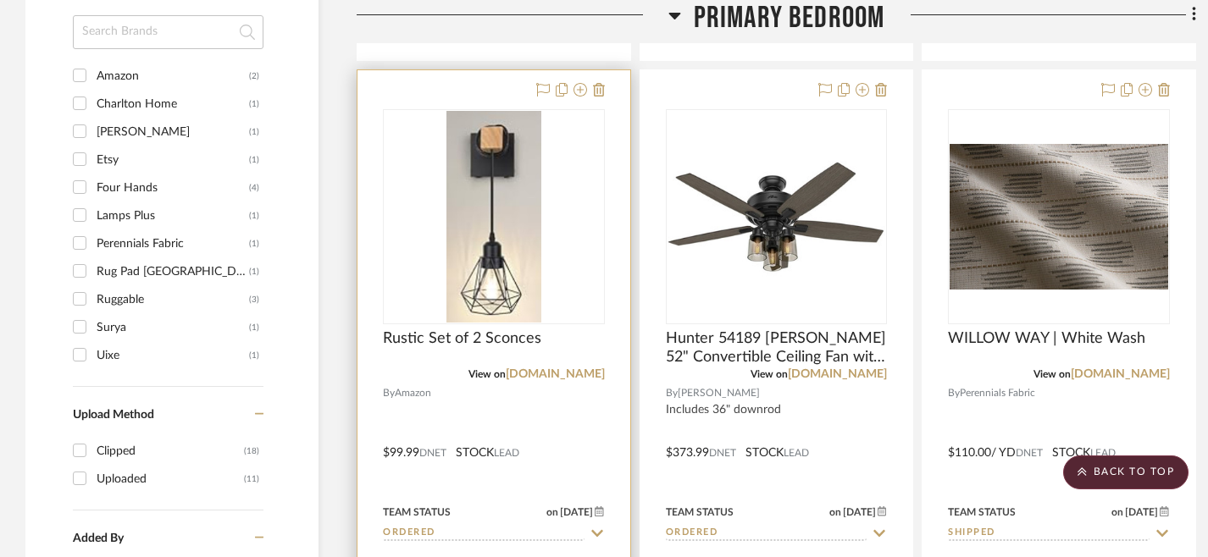
click at [471, 87] on div at bounding box center [493, 440] width 273 height 741
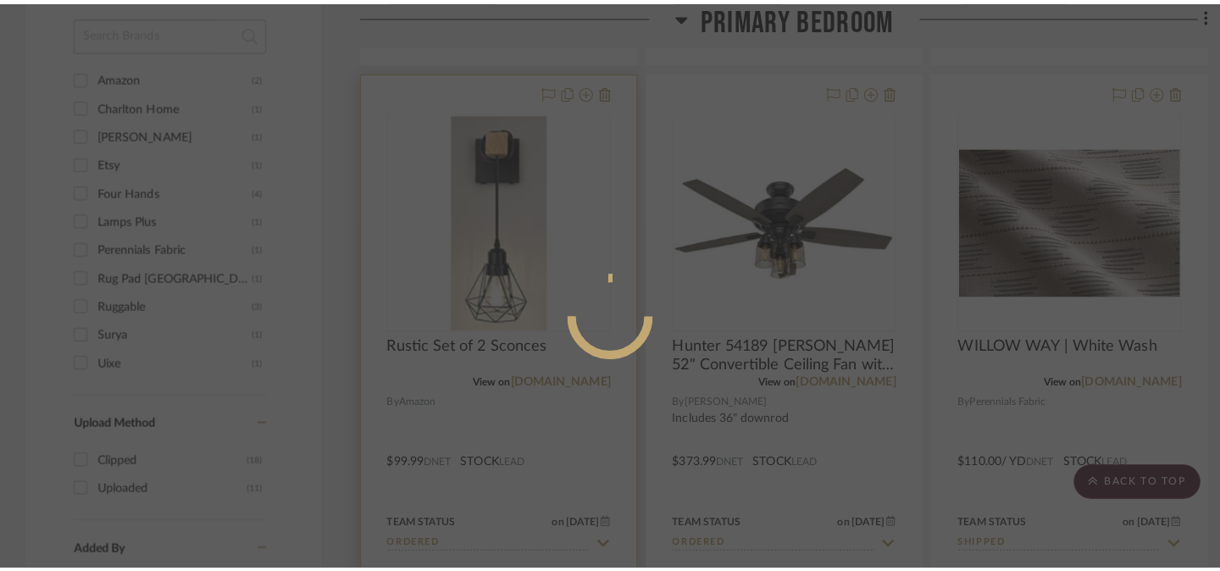
scroll to position [0, 0]
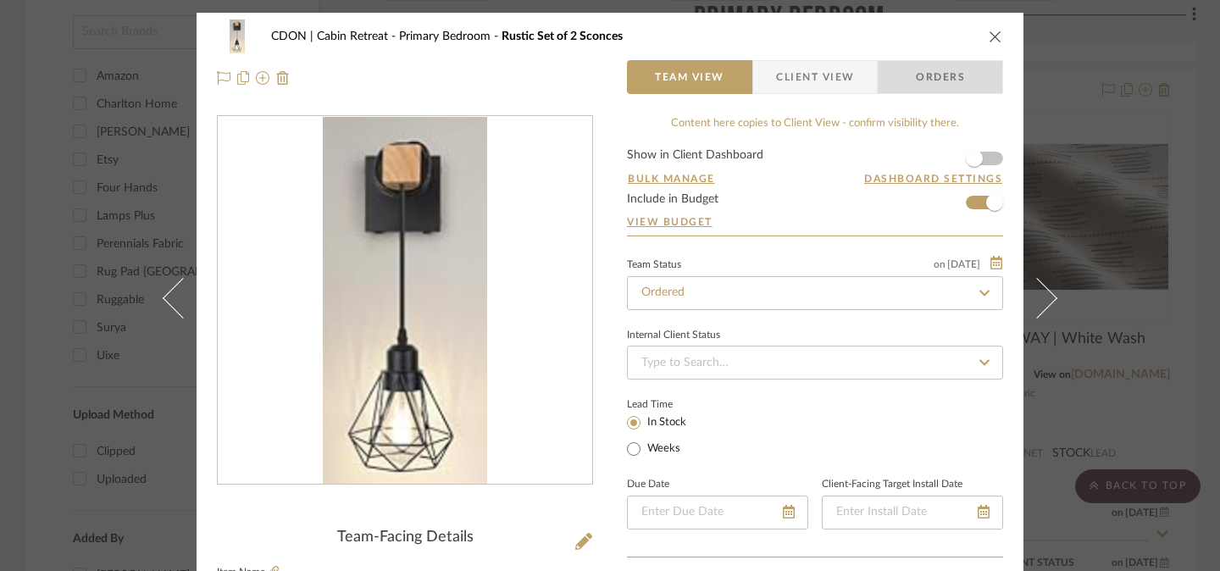
click at [939, 69] on span "Orders" at bounding box center [940, 77] width 86 height 34
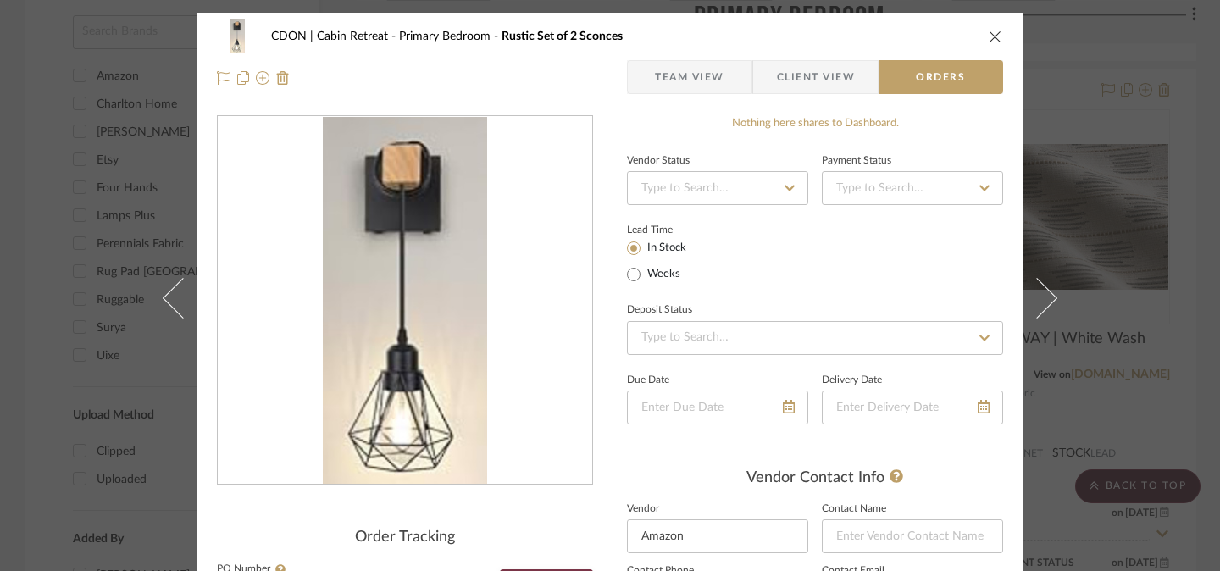
click at [782, 188] on icon at bounding box center [789, 188] width 15 height 12
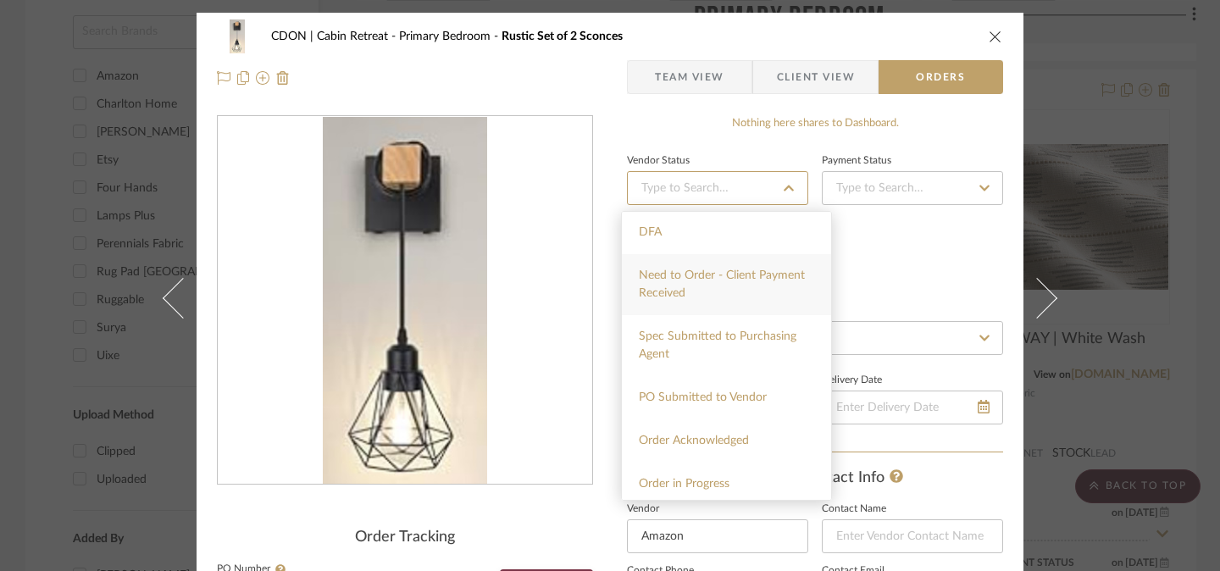
scroll to position [131, 0]
click at [716, 482] on span "Order in Progress" at bounding box center [684, 483] width 91 height 12
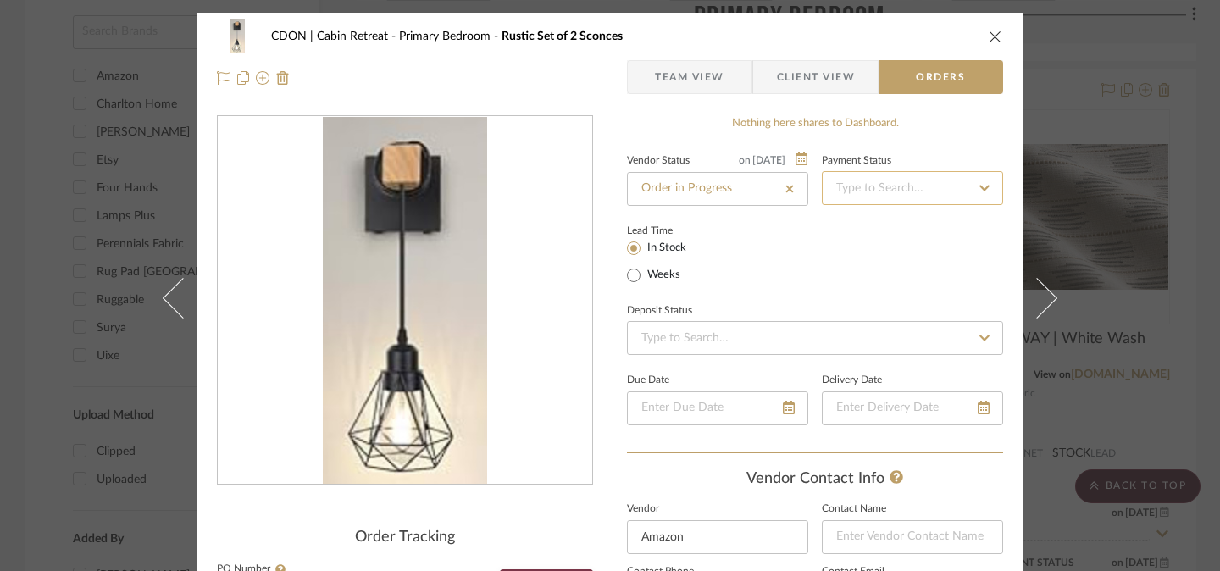
click at [920, 192] on input at bounding box center [912, 188] width 181 height 34
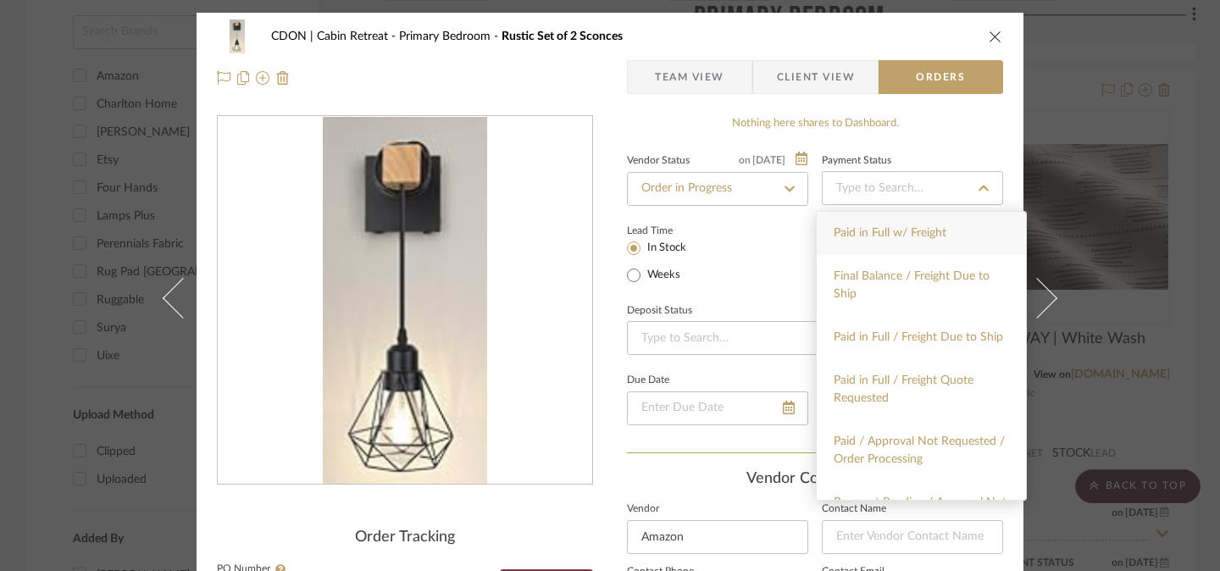
click at [906, 241] on div "Paid in Full w/ Freight" at bounding box center [921, 233] width 209 height 43
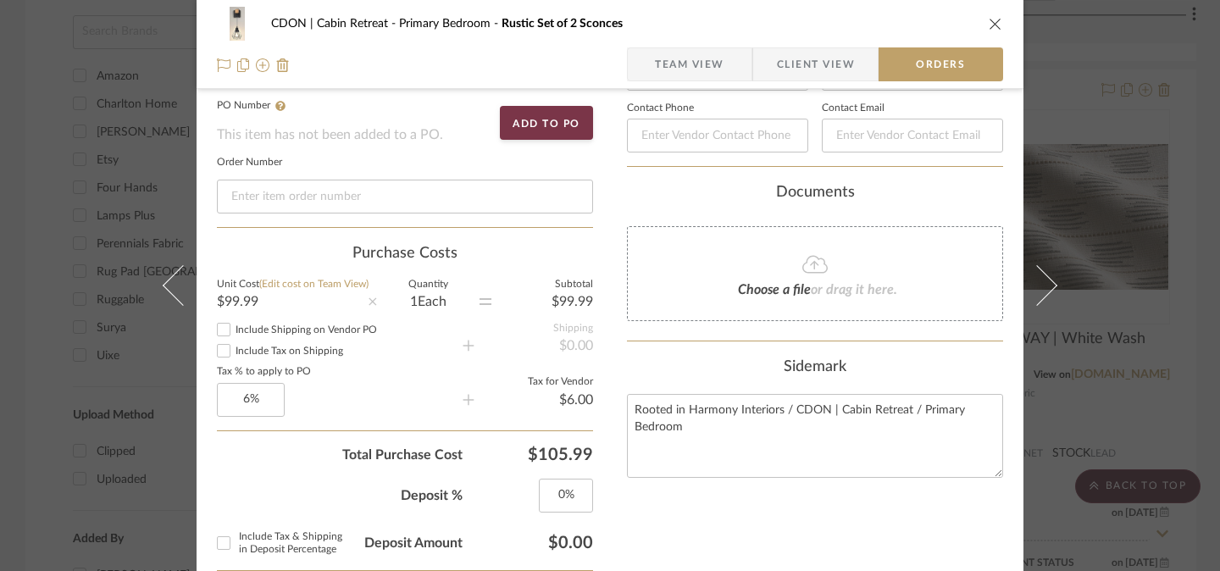
scroll to position [493, 0]
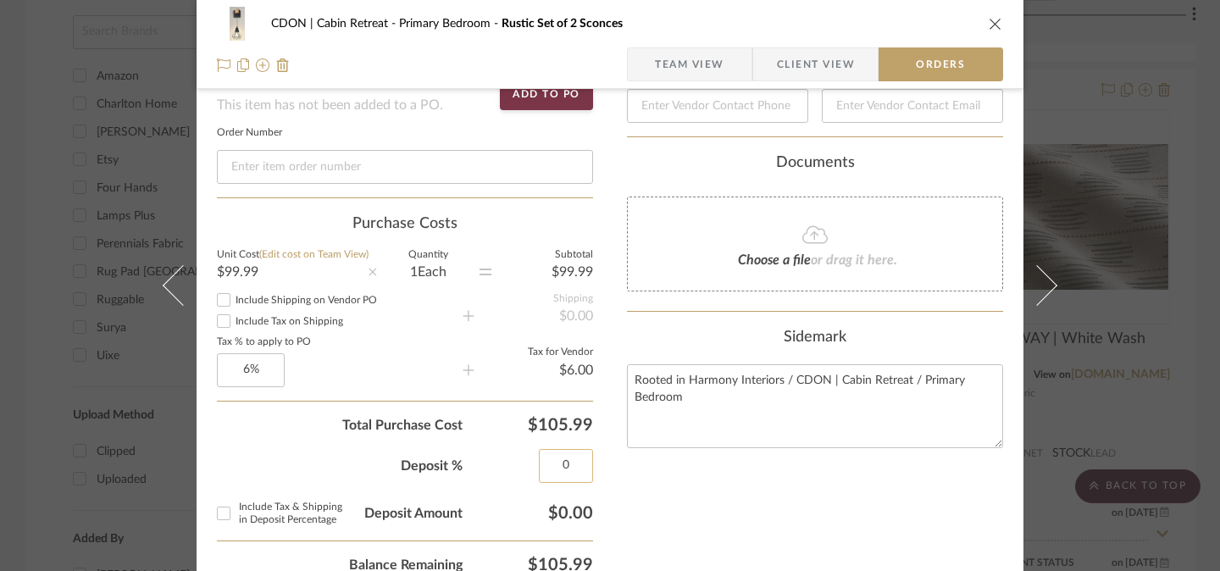
click at [567, 474] on input "0" at bounding box center [566, 466] width 54 height 34
click at [611, 493] on div "CDON | Cabin Retreat Primary Bedroom Rustic Set of 2 Sconces Team View Client V…" at bounding box center [610, 414] width 827 height 1789
click at [213, 513] on input "Include Tax & Shipping in Deposit Percentage" at bounding box center [223, 513] width 27 height 27
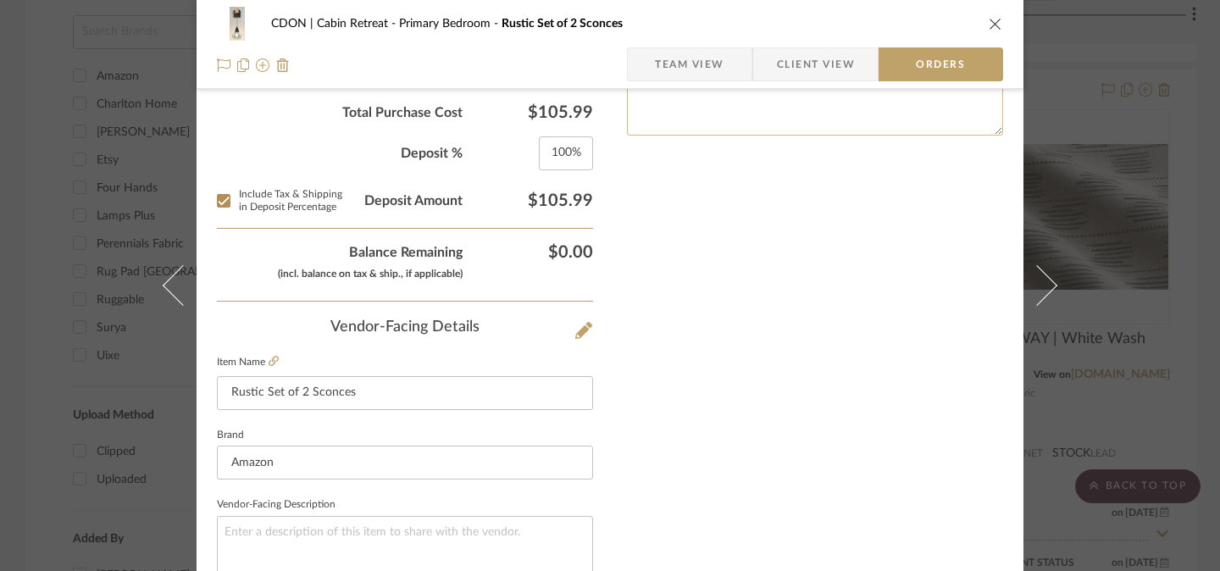
scroll to position [764, 0]
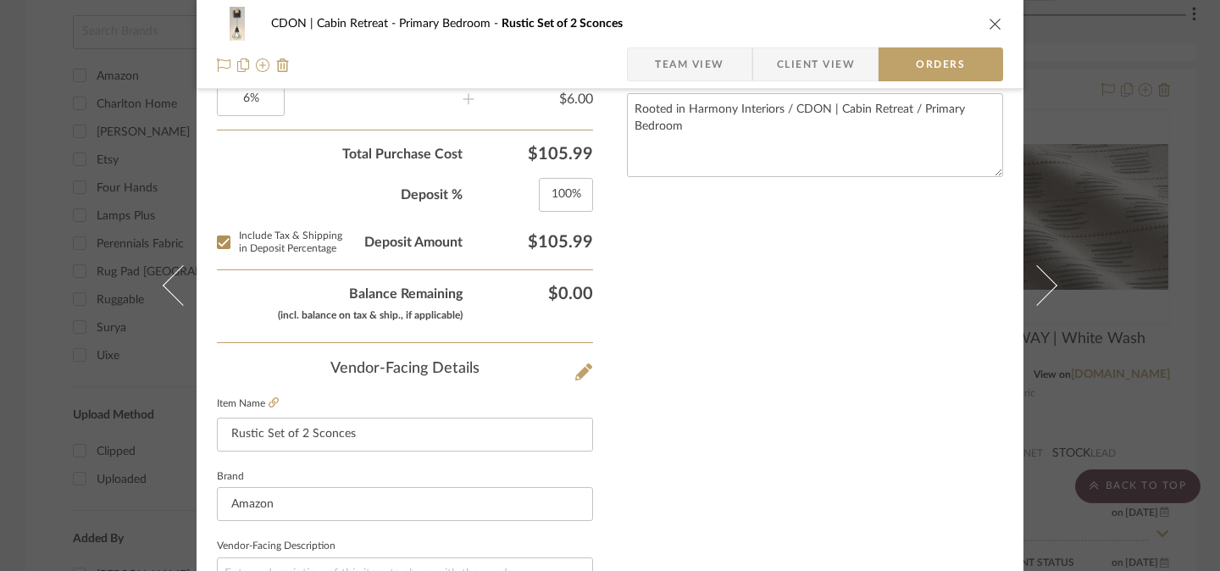
click at [989, 25] on icon "close" at bounding box center [996, 24] width 14 height 14
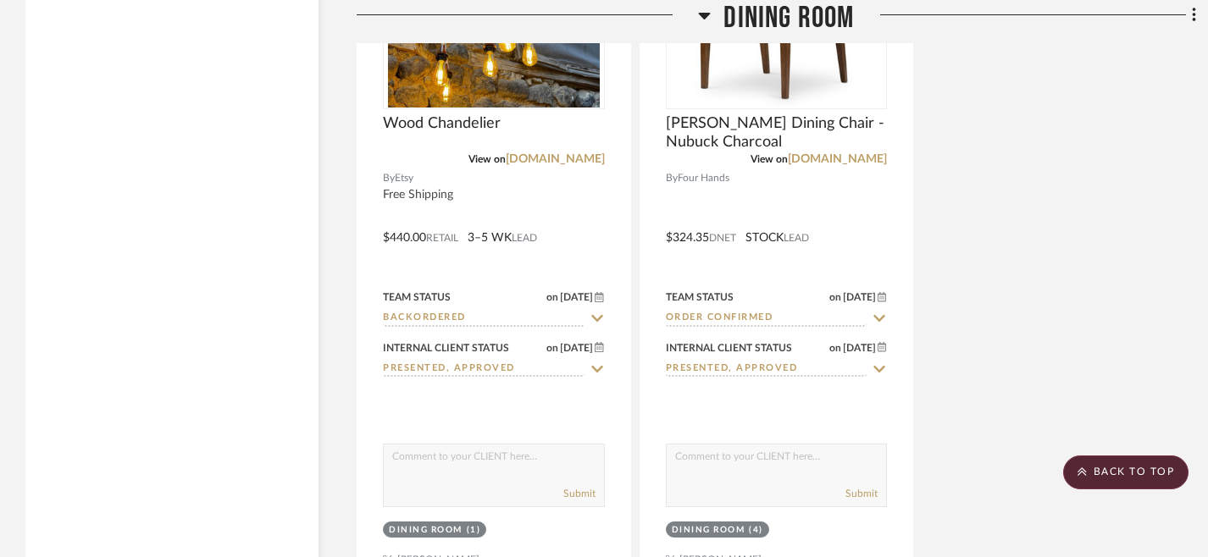
scroll to position [6080, 0]
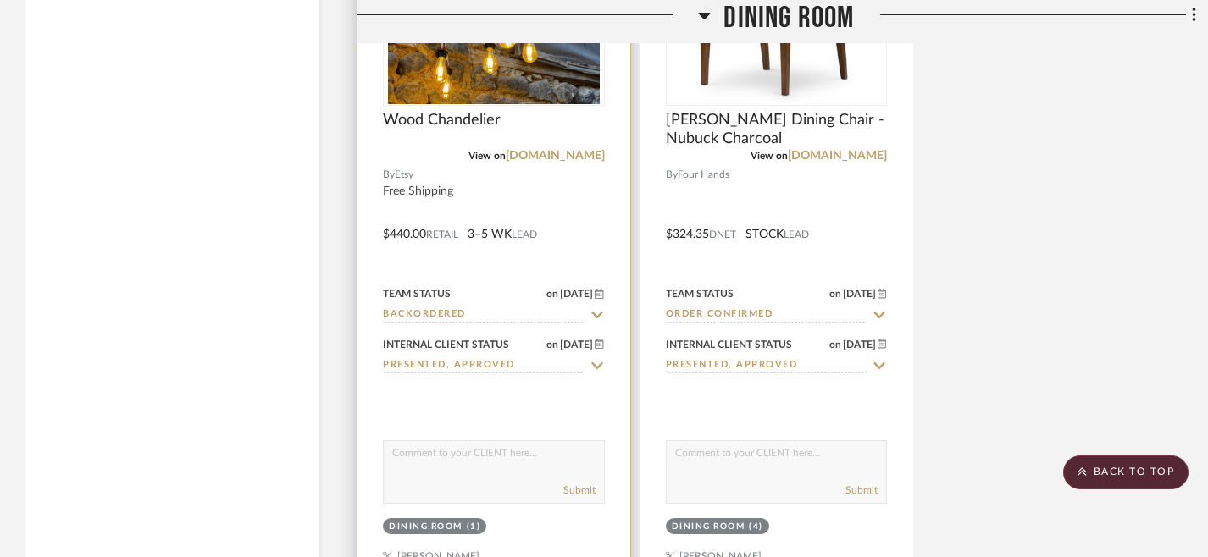
click at [596, 308] on icon at bounding box center [597, 315] width 15 height 14
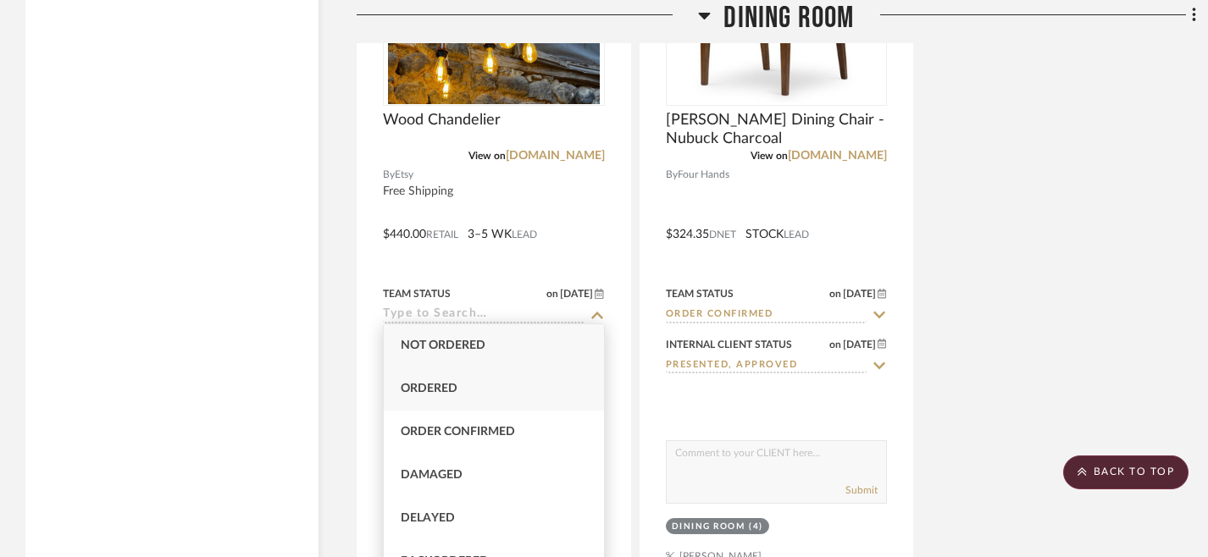
click at [509, 391] on div "Ordered" at bounding box center [494, 389] width 220 height 43
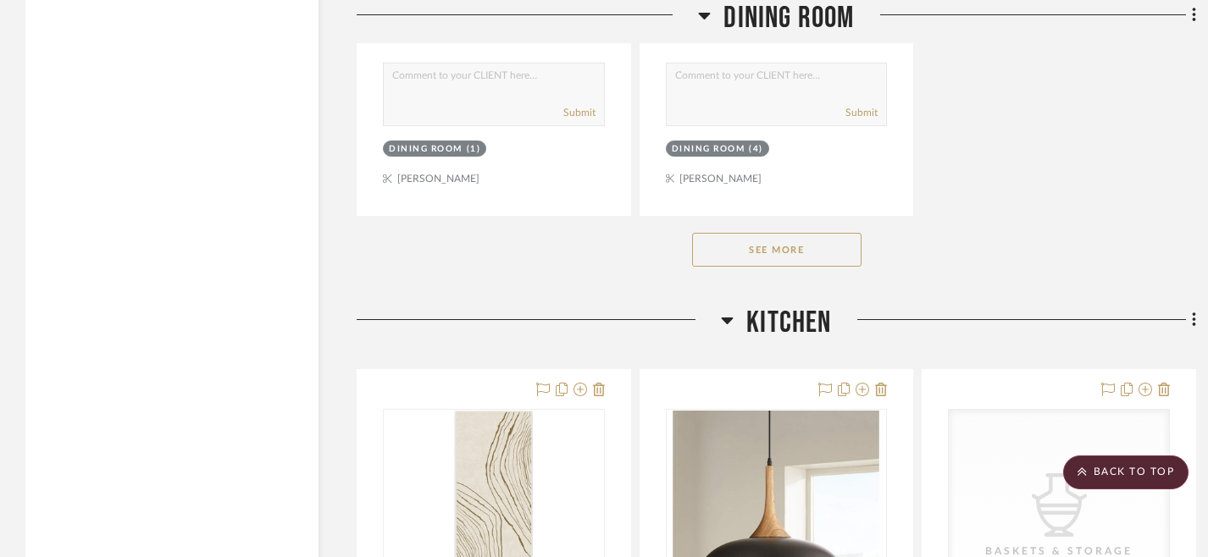
scroll to position [6484, 0]
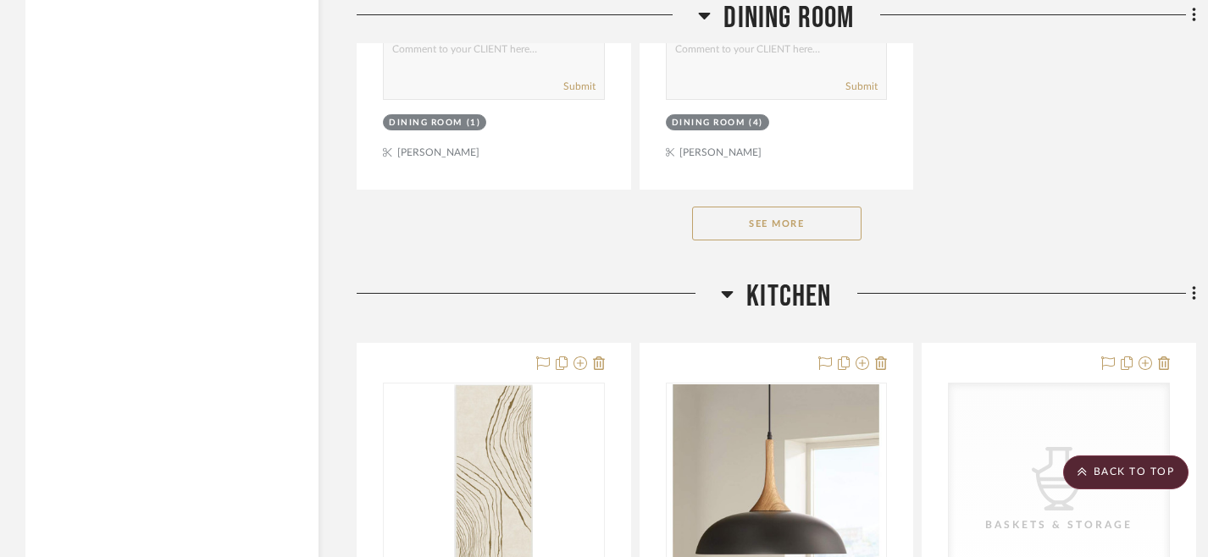
click at [817, 216] on button "See More" at bounding box center [776, 224] width 169 height 34
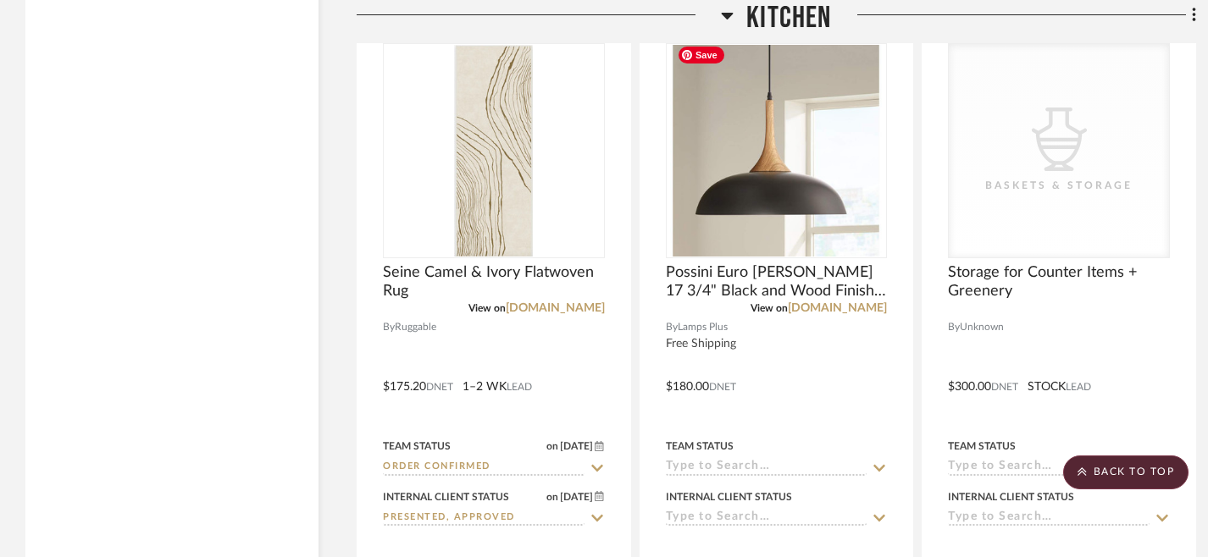
scroll to position [6840, 0]
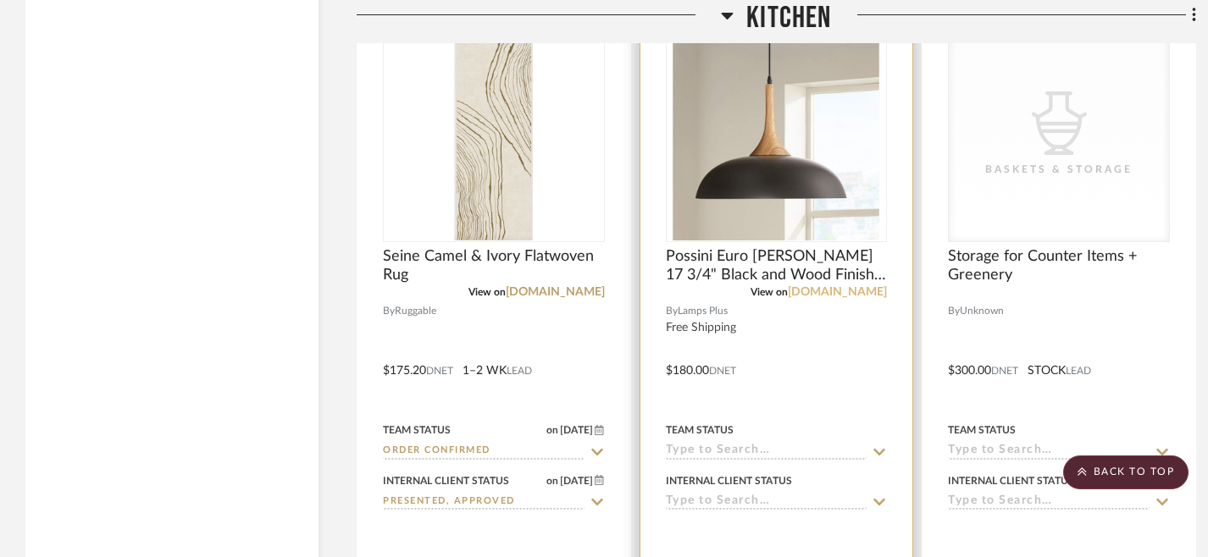
click at [838, 286] on link "[DOMAIN_NAME]" at bounding box center [837, 292] width 99 height 12
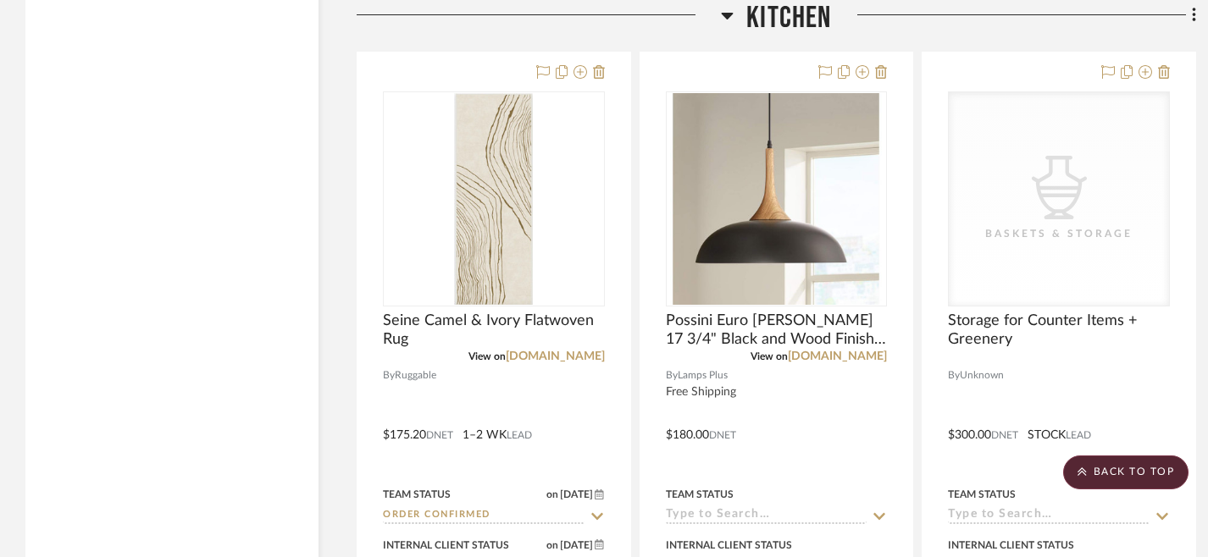
scroll to position [6772, 0]
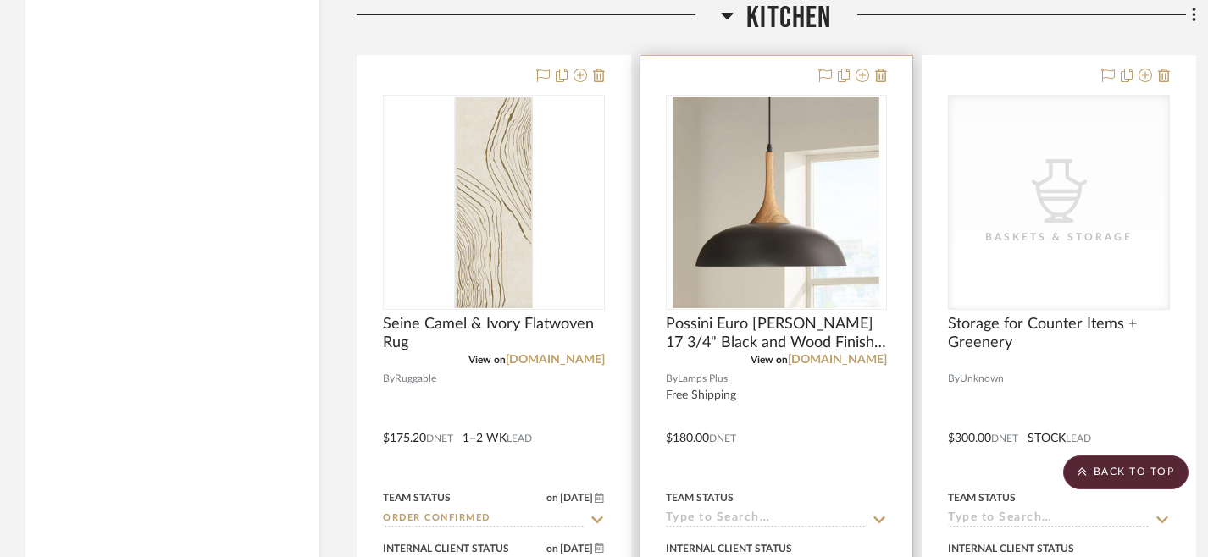
click at [750, 70] on div at bounding box center [776, 426] width 273 height 741
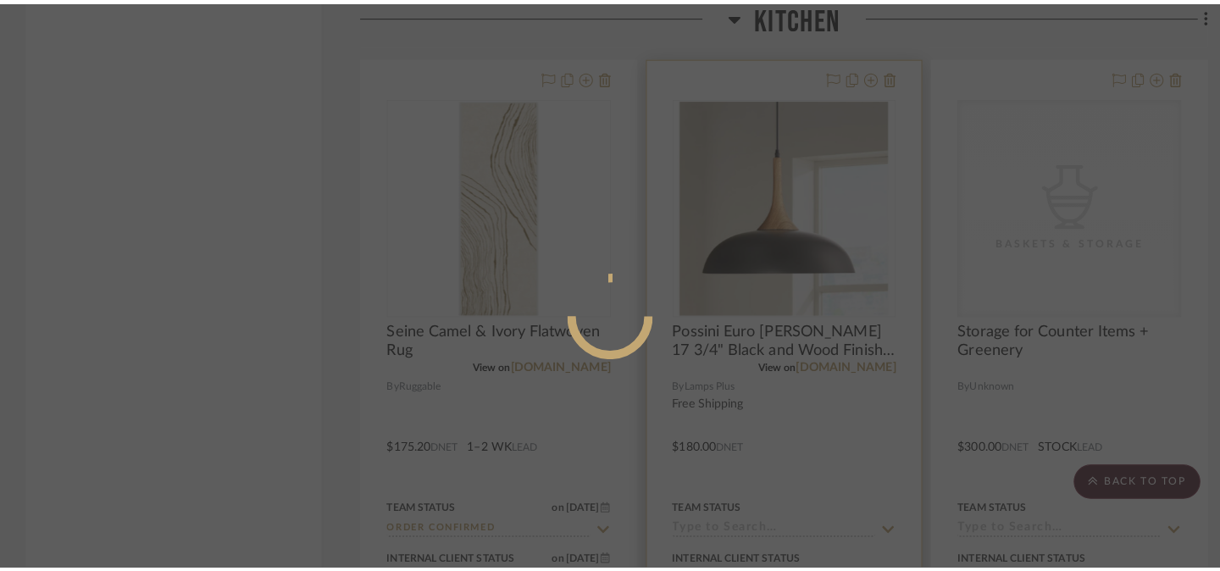
scroll to position [0, 0]
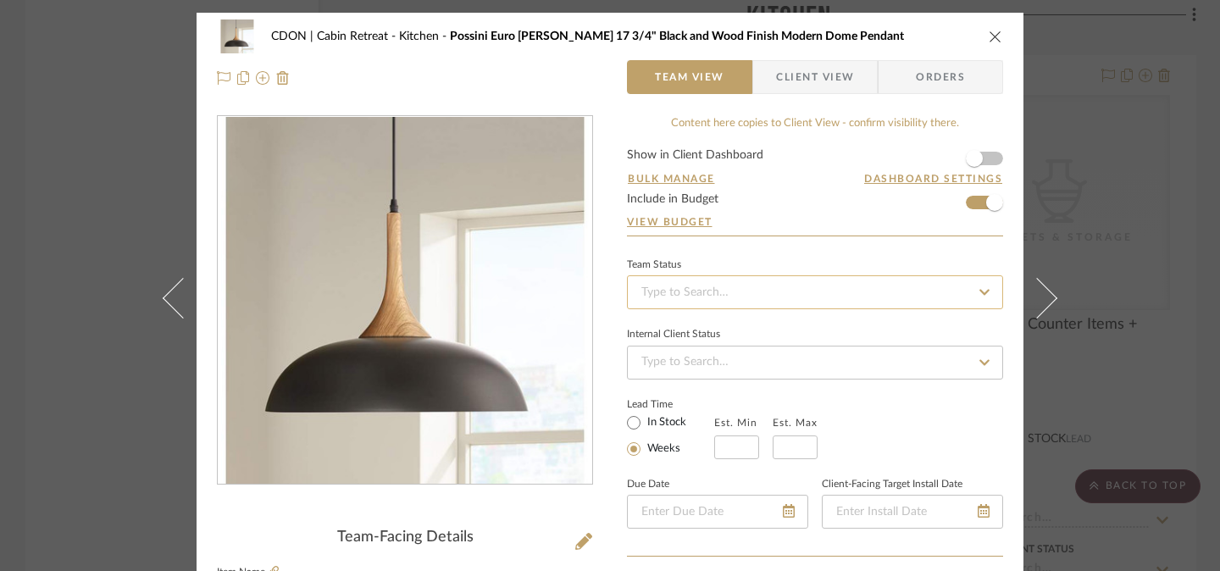
click at [784, 299] on input at bounding box center [815, 292] width 376 height 34
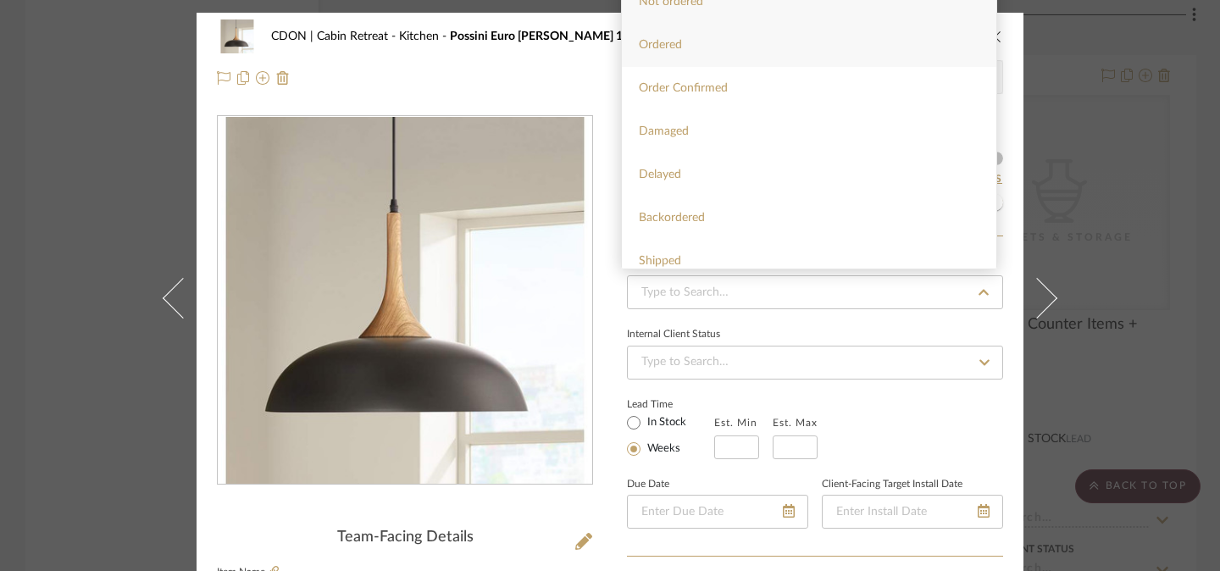
click at [767, 49] on div "Ordered" at bounding box center [809, 45] width 374 height 43
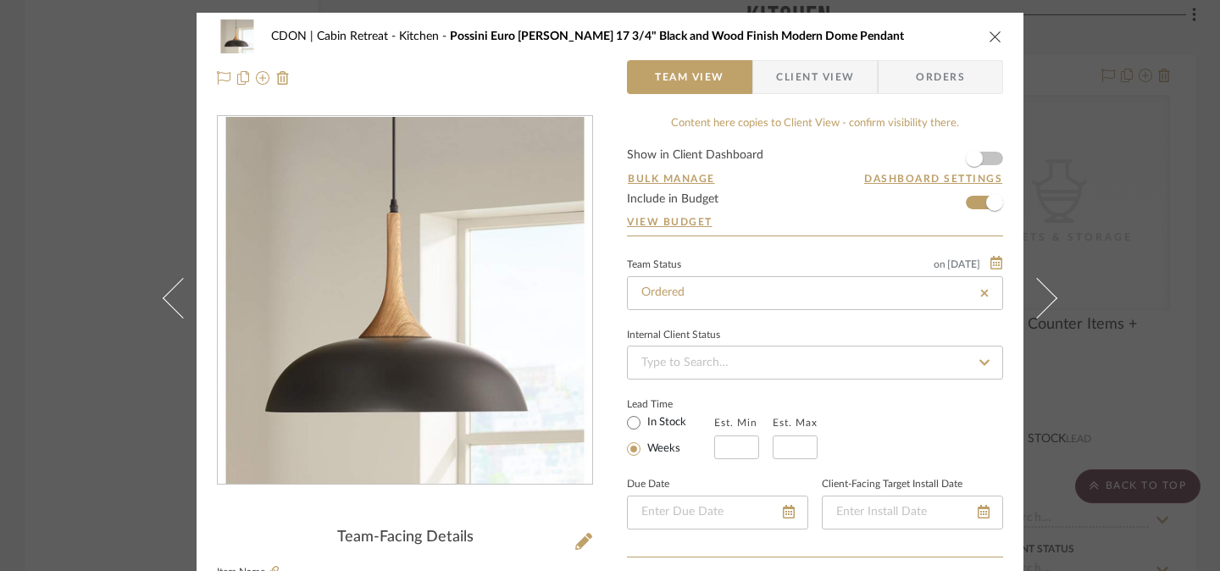
click at [976, 74] on span "Orders" at bounding box center [940, 77] width 86 height 34
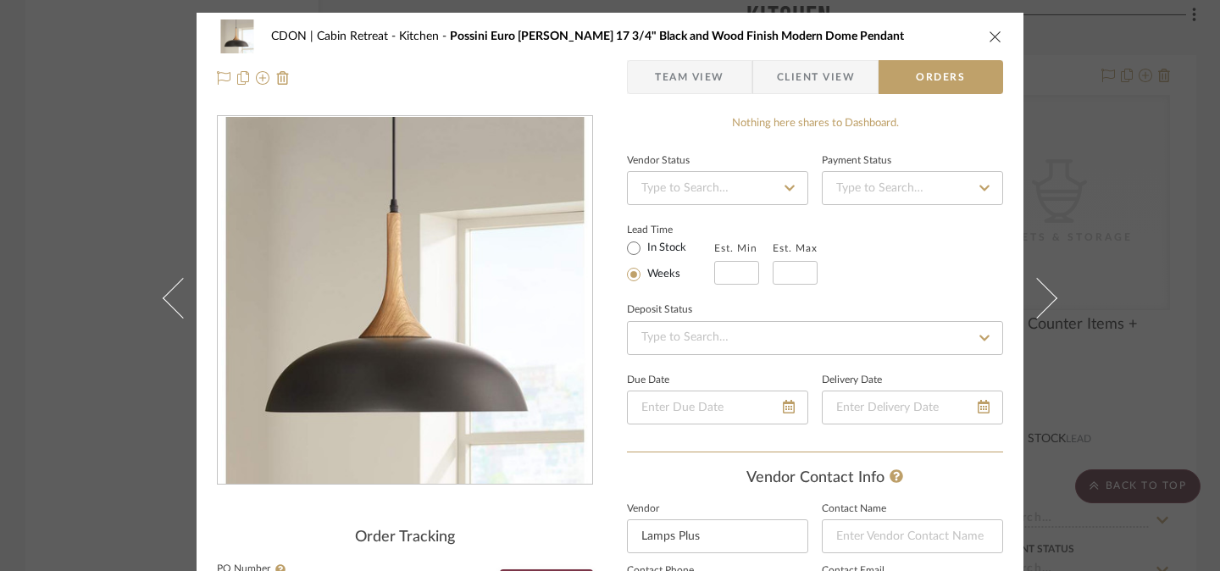
click at [791, 182] on fa-icon at bounding box center [789, 188] width 25 height 20
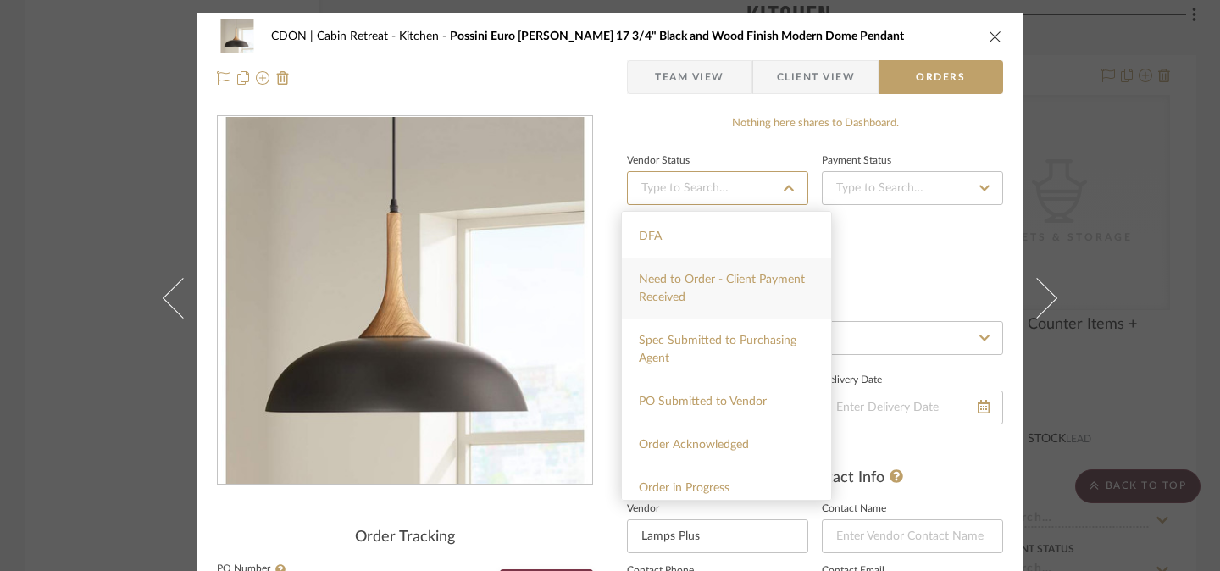
scroll to position [129, 0]
click at [734, 492] on div "Order in Progress" at bounding box center [726, 485] width 209 height 43
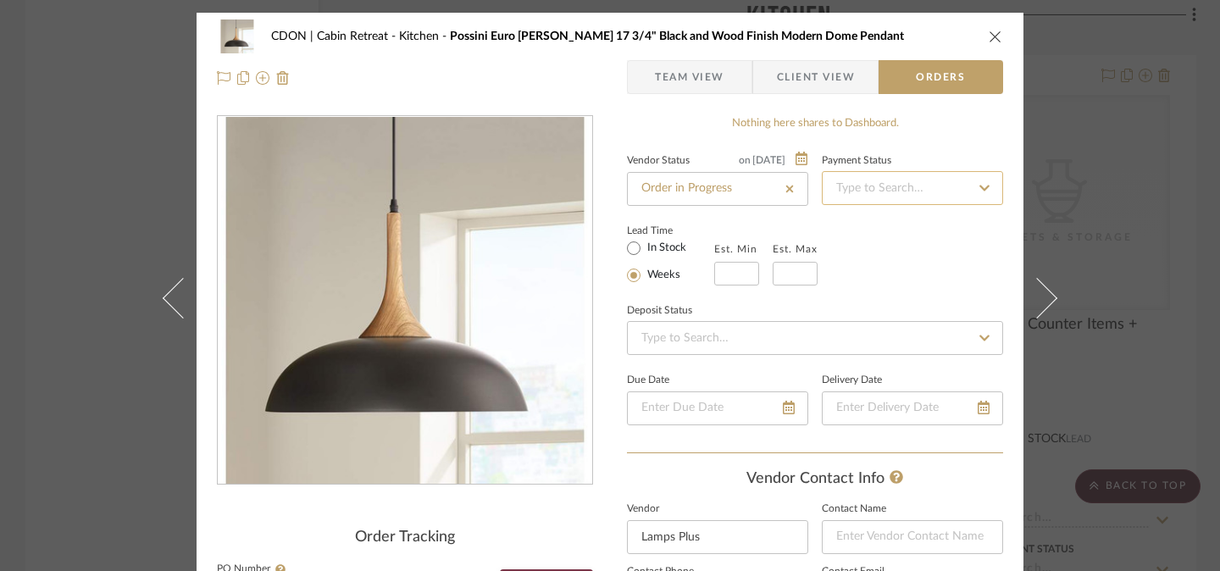
click at [941, 197] on input at bounding box center [912, 188] width 181 height 34
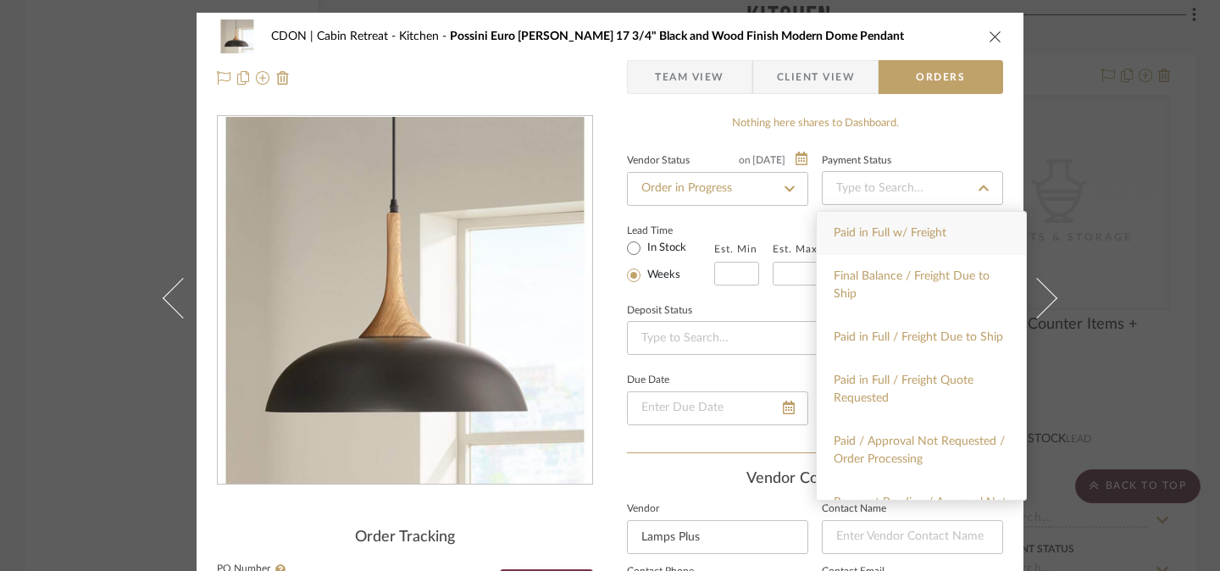
click at [929, 246] on div "Paid in Full w/ Freight" at bounding box center [921, 233] width 209 height 43
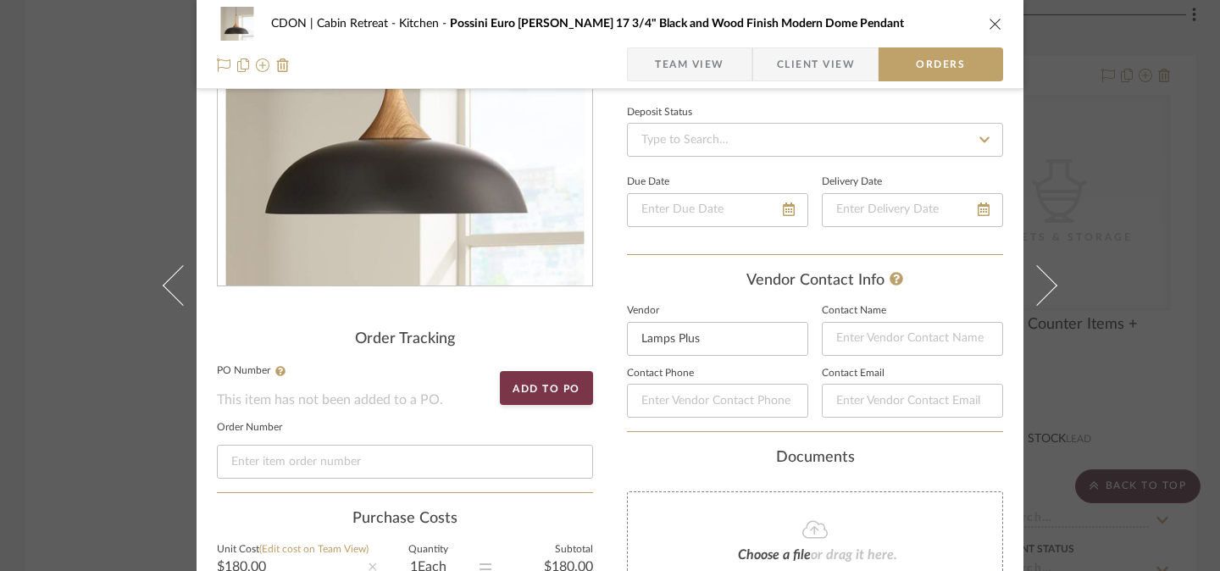
scroll to position [227, 0]
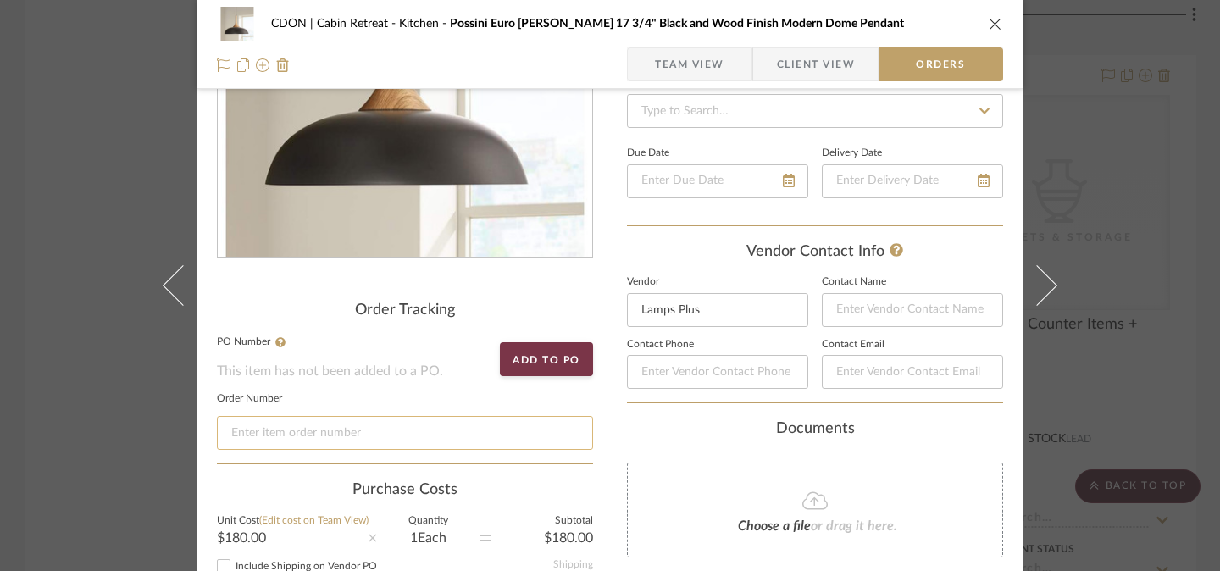
click at [453, 437] on input at bounding box center [405, 433] width 376 height 34
paste input "5201002814025"
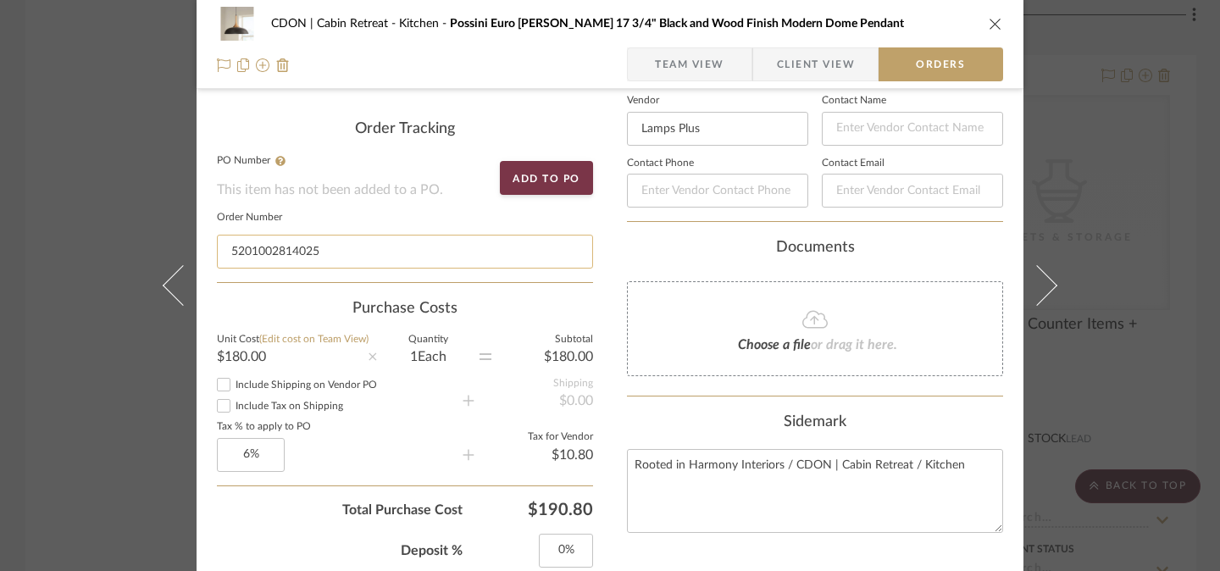
scroll to position [557, 0]
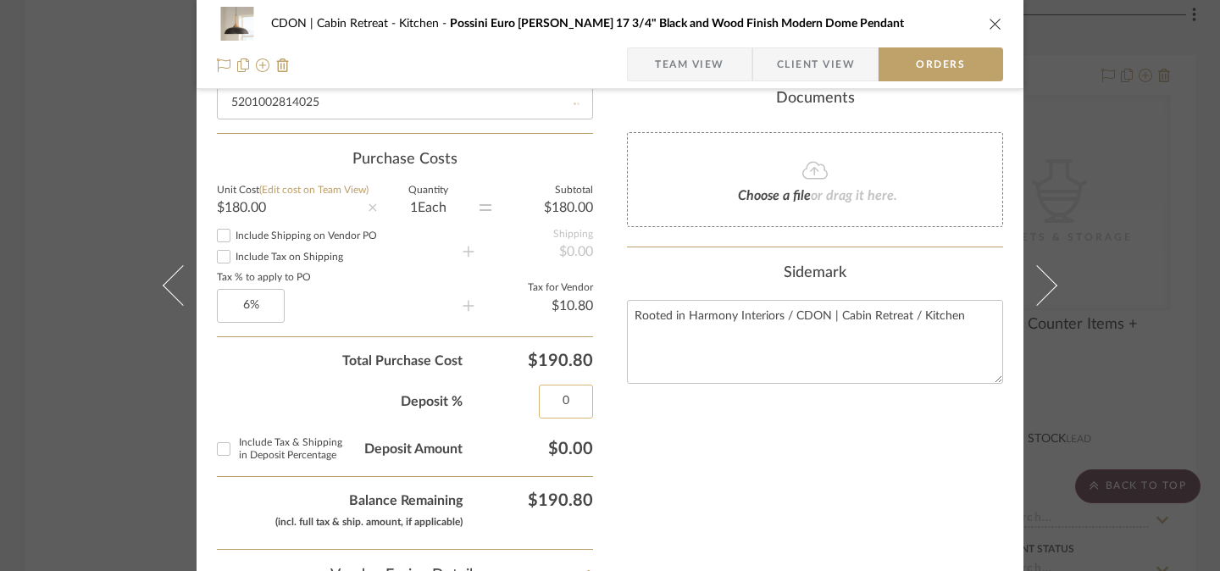
click at [558, 412] on input "0" at bounding box center [566, 402] width 54 height 34
click at [220, 451] on input "Include Tax & Shipping in Deposit Percentage" at bounding box center [223, 448] width 27 height 27
click at [991, 26] on icon "close" at bounding box center [996, 24] width 14 height 14
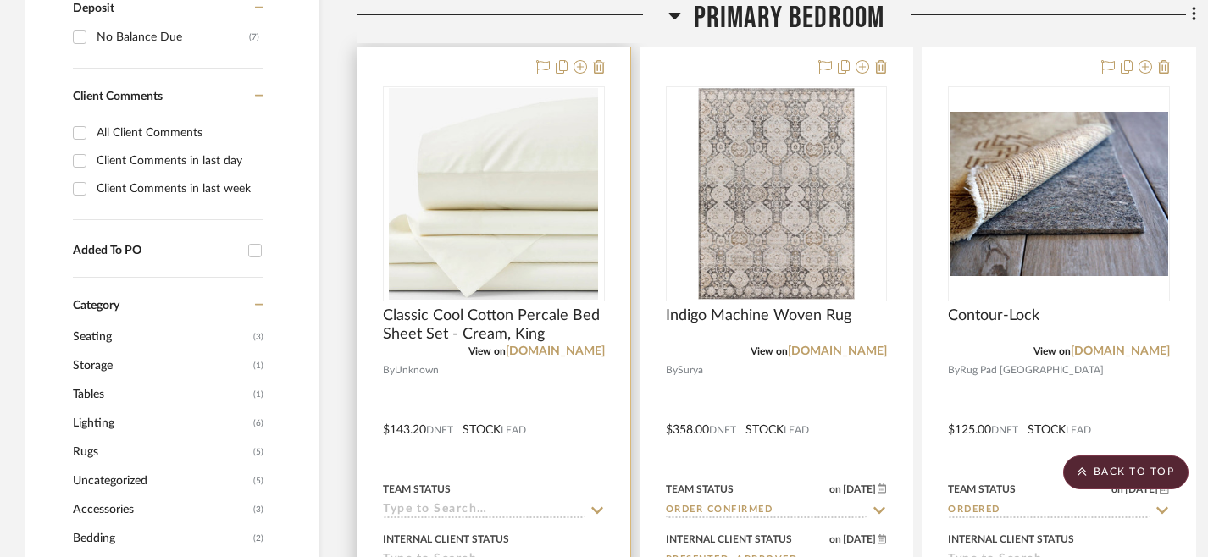
scroll to position [1238, 0]
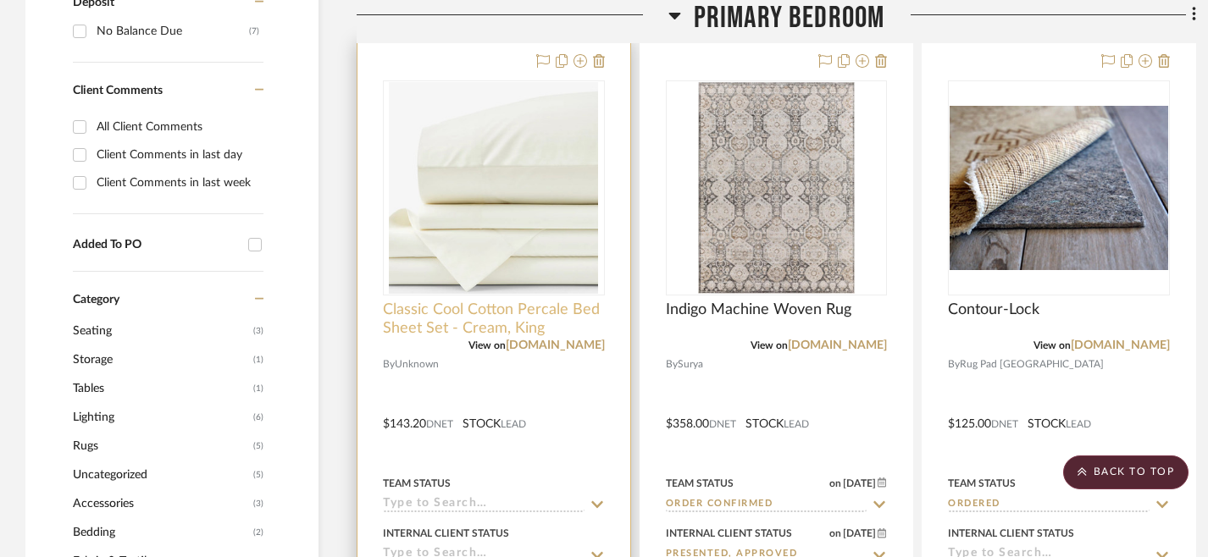
click at [483, 316] on span "Classic Cool Cotton Percale Bed Sheet Set - Cream, King" at bounding box center [494, 319] width 222 height 37
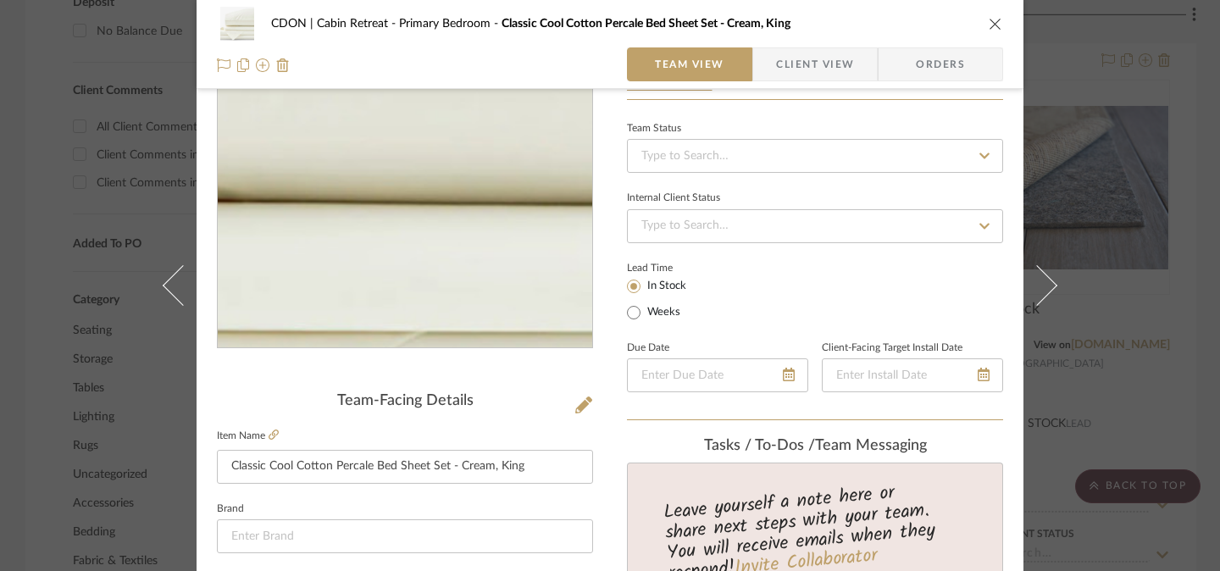
scroll to position [237, 0]
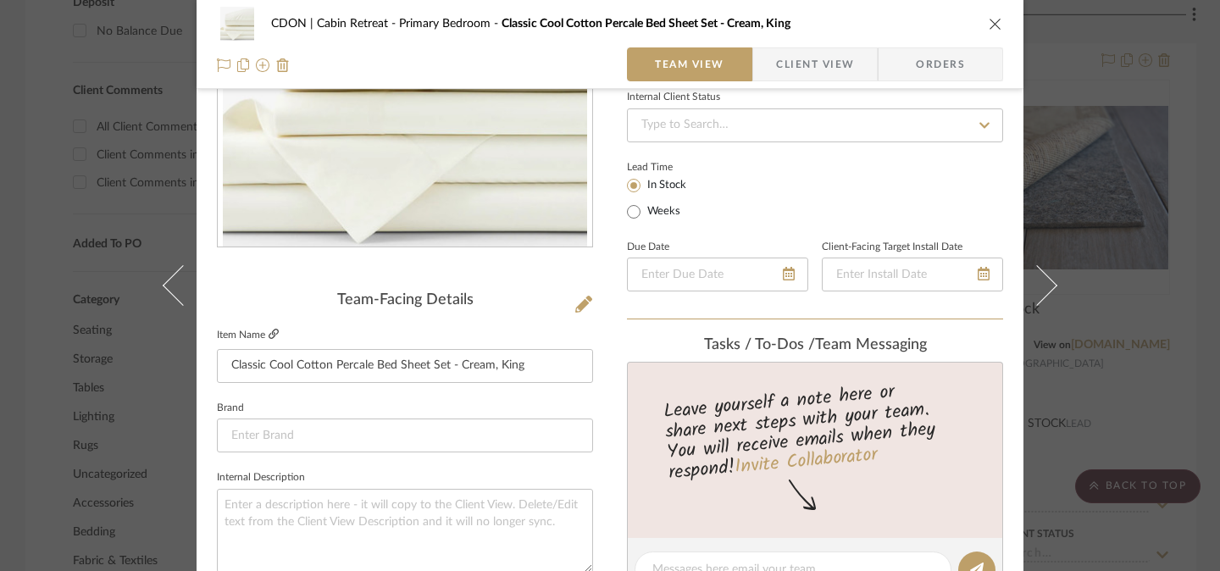
click at [269, 337] on icon at bounding box center [274, 334] width 10 height 10
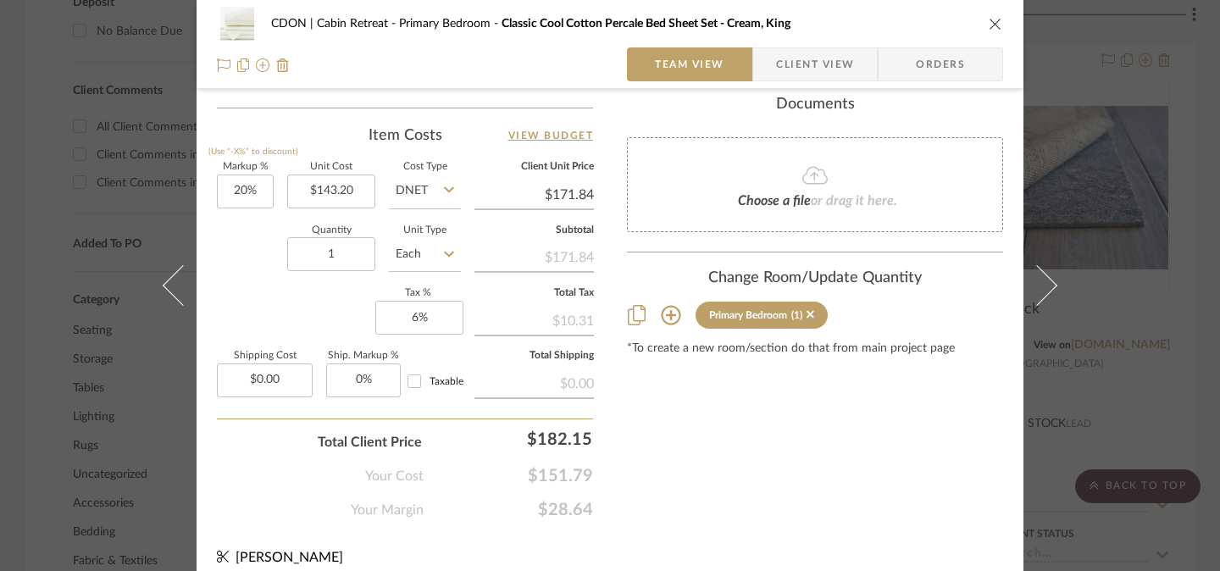
scroll to position [1003, 0]
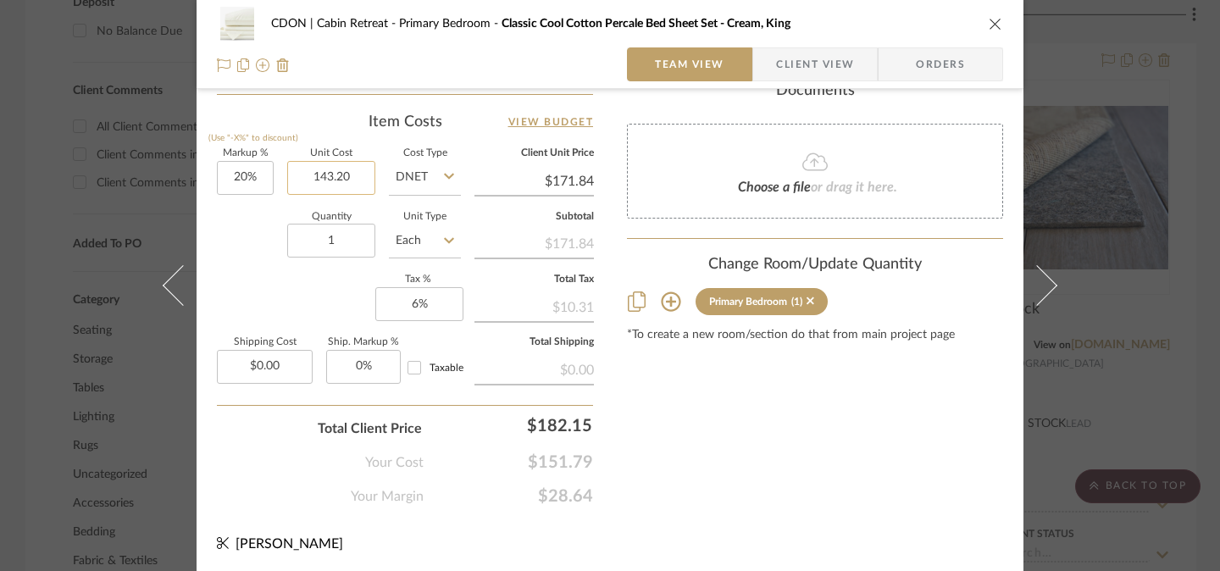
click at [330, 176] on input "143.20" at bounding box center [331, 178] width 88 height 34
click at [326, 175] on input "143.20" at bounding box center [331, 178] width 88 height 34
click at [223, 299] on div "Markup % (Use "-X%" to discount) 20% Unit Cost $121.20 Cost Type DNET Client Un…" at bounding box center [405, 272] width 376 height 247
click at [238, 174] on input "20" at bounding box center [245, 178] width 57 height 34
click at [235, 285] on div "Markup % (Use "-X%" to discount) 30% Unit Cost $121.20 Cost Type DNET Client Un…" at bounding box center [405, 272] width 376 height 247
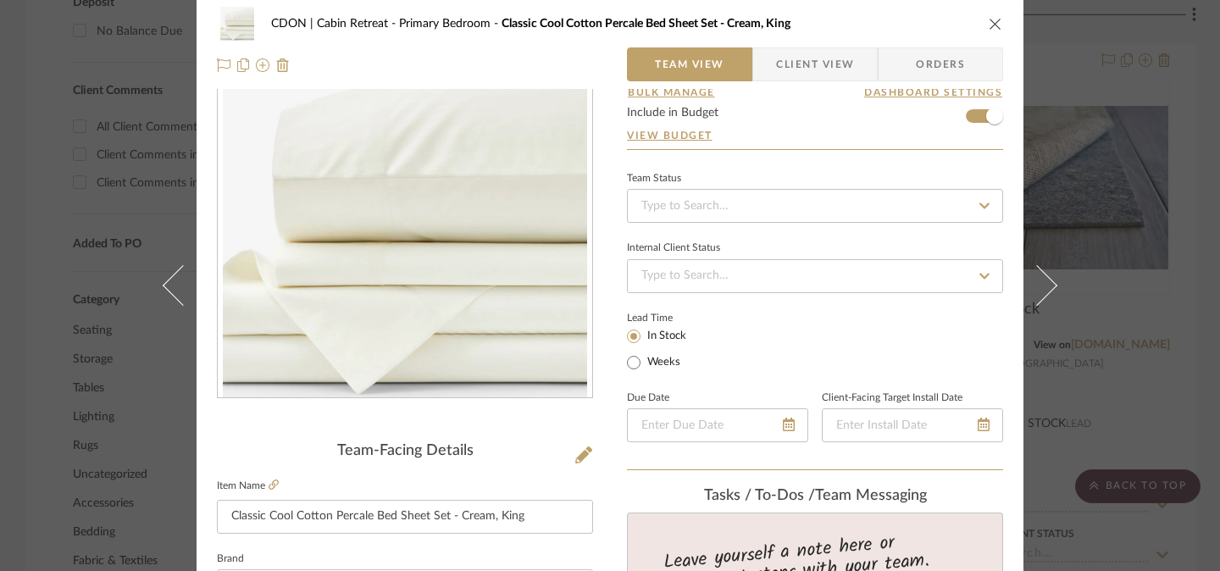
scroll to position [0, 0]
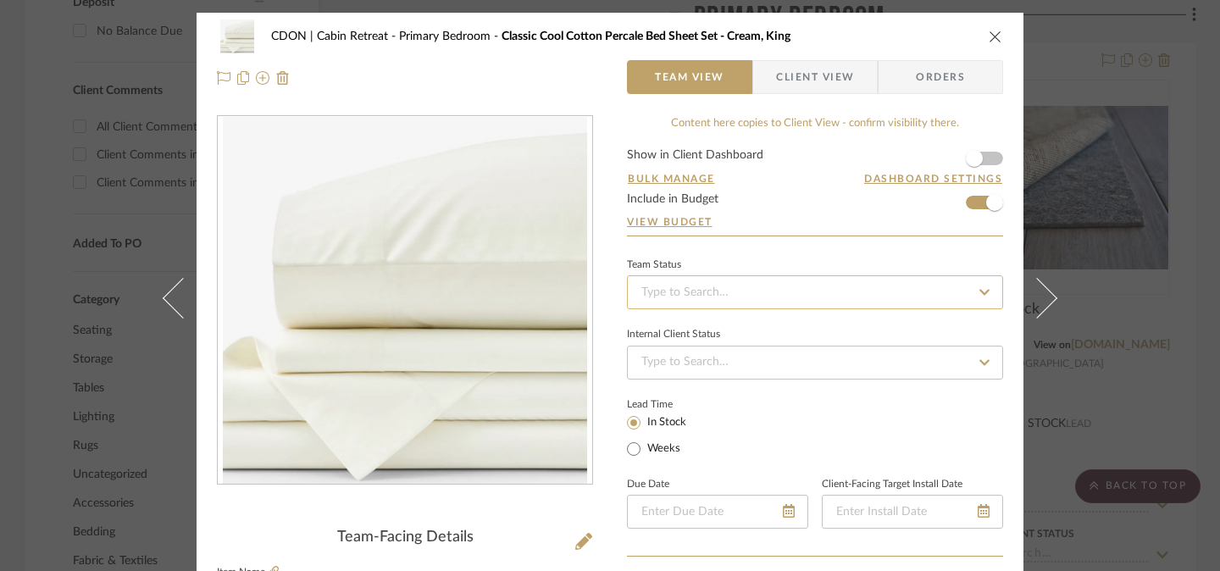
click at [821, 295] on input at bounding box center [815, 292] width 376 height 34
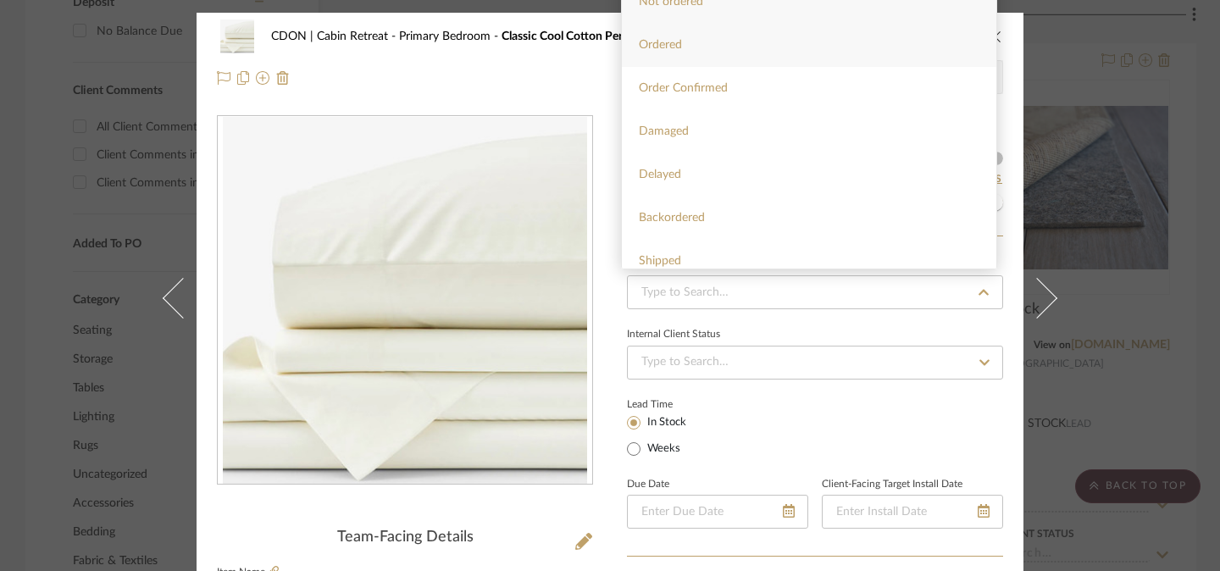
click at [798, 53] on div "Ordered" at bounding box center [809, 45] width 374 height 43
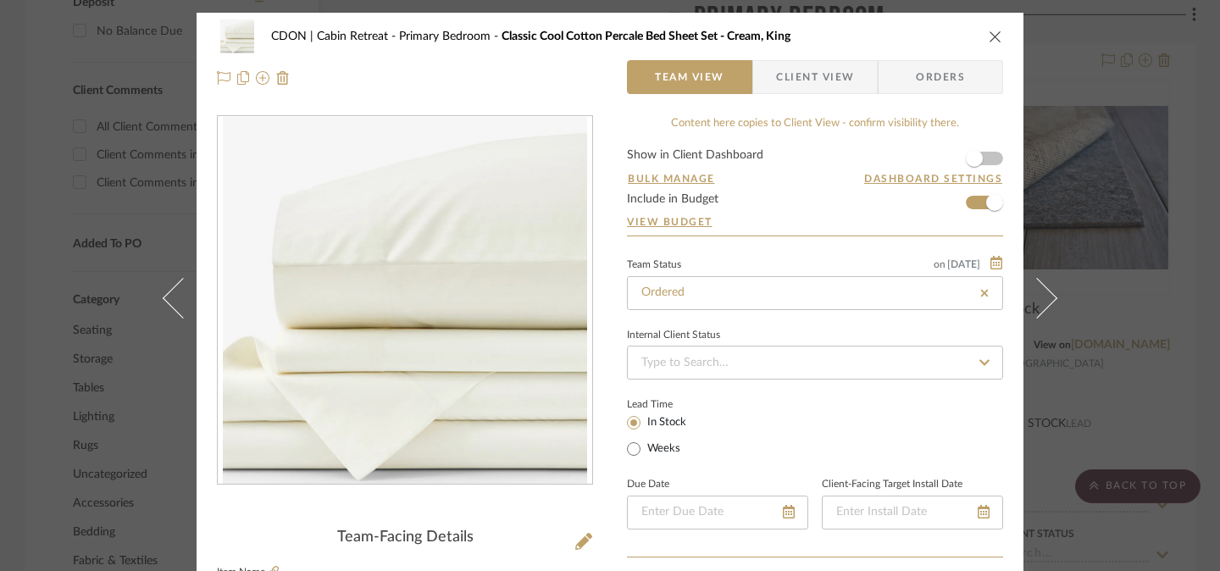
click at [954, 81] on span "Orders" at bounding box center [940, 77] width 86 height 34
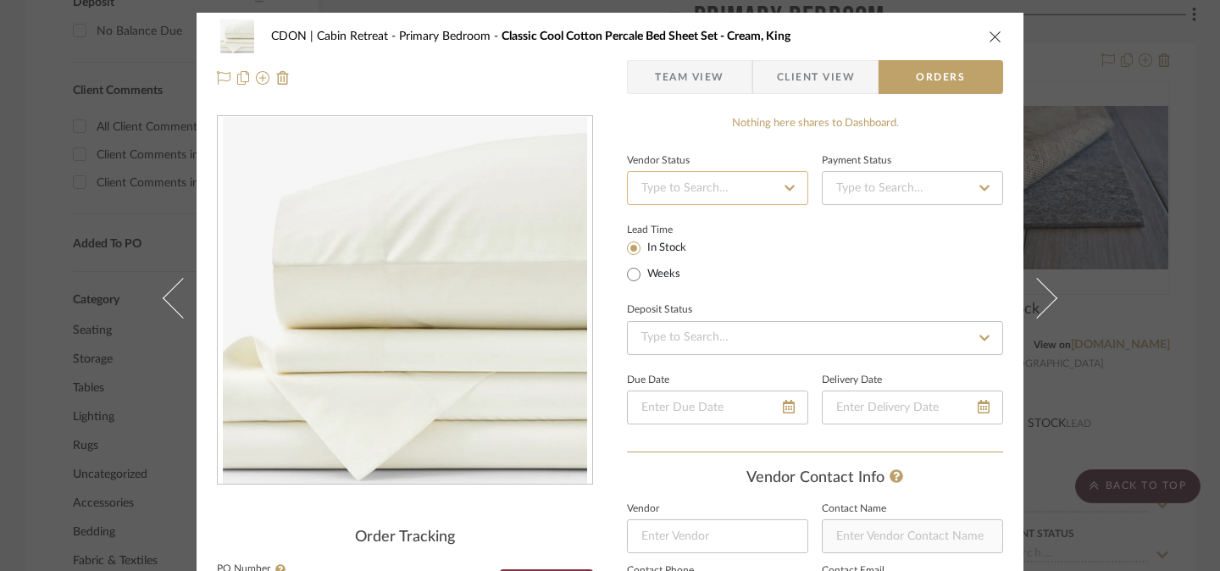
click at [738, 173] on input at bounding box center [717, 188] width 181 height 34
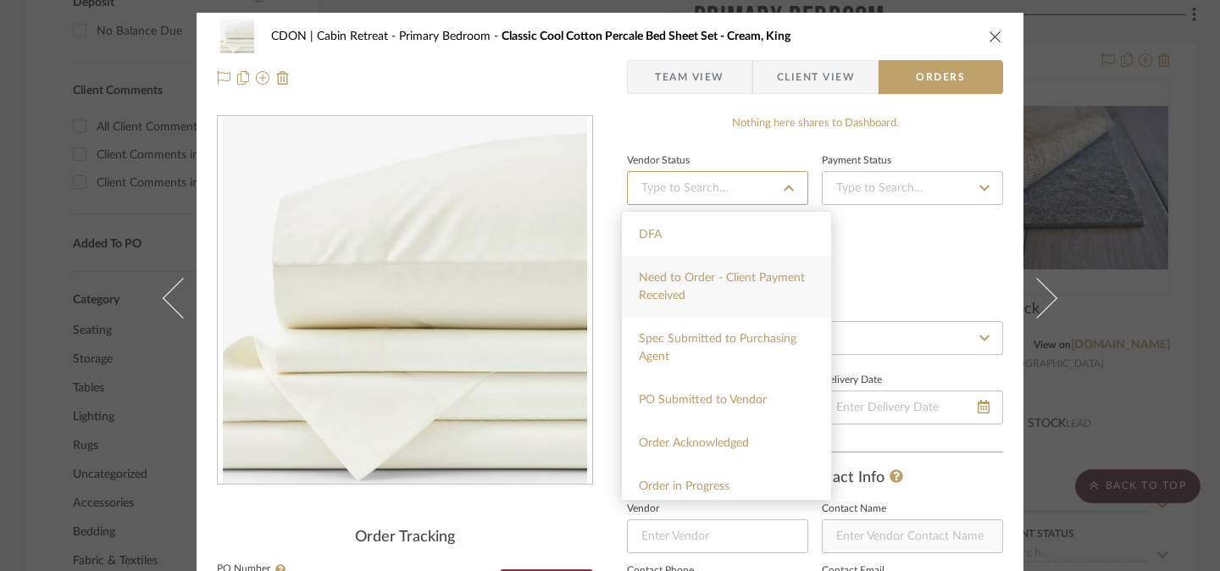
scroll to position [132, 0]
click at [734, 468] on div "Order in Progress" at bounding box center [726, 482] width 209 height 43
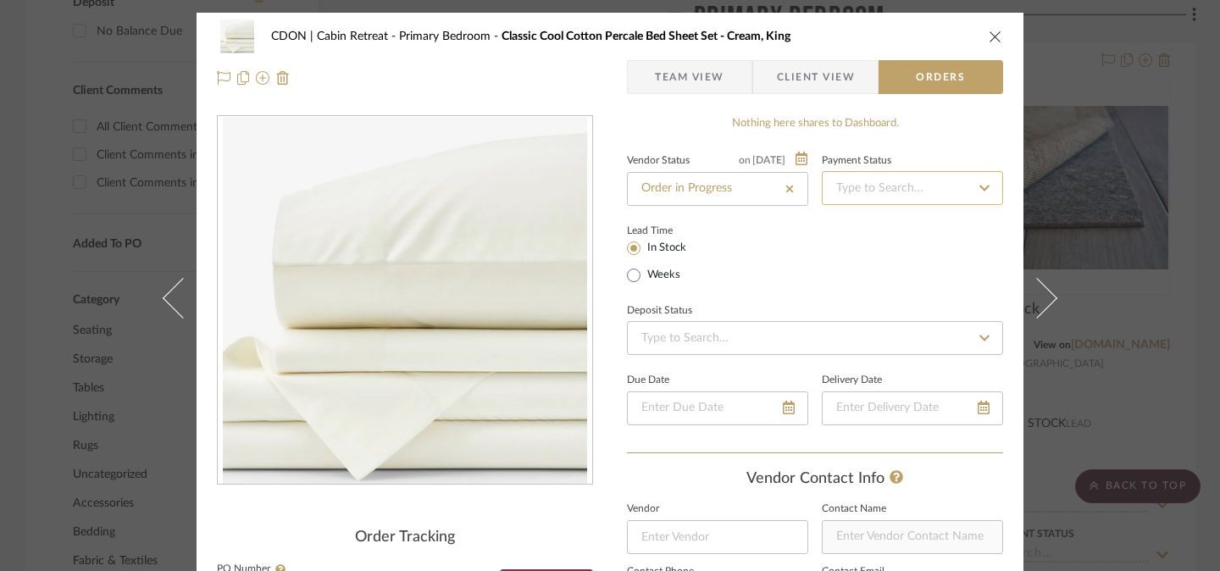
click at [922, 192] on input at bounding box center [912, 188] width 181 height 34
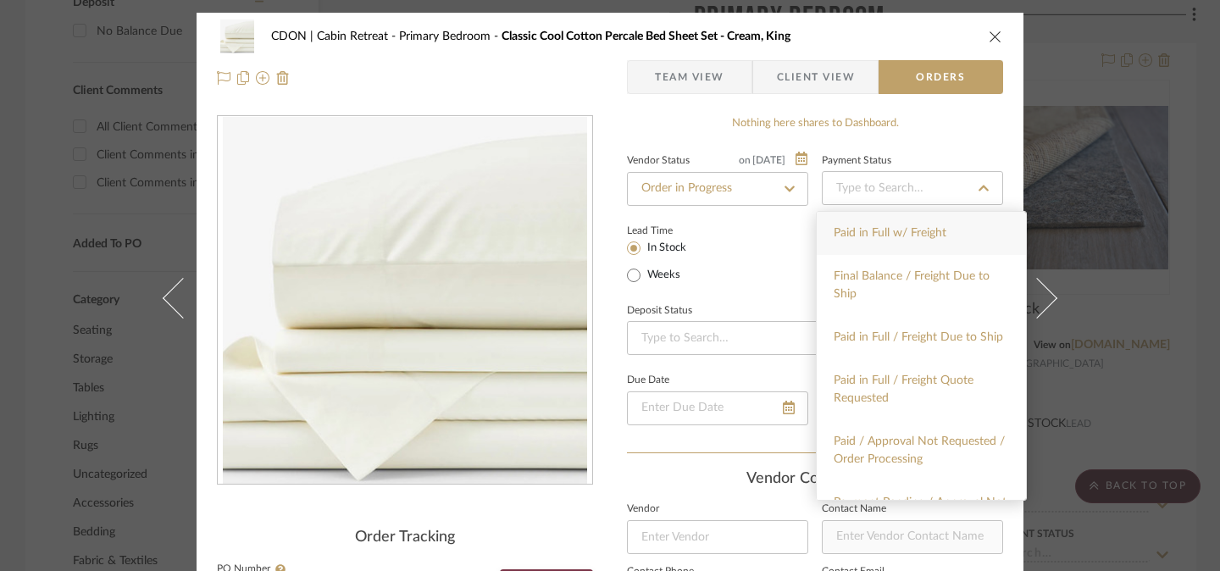
click at [914, 232] on span "Paid in Full w/ Freight" at bounding box center [890, 233] width 113 height 12
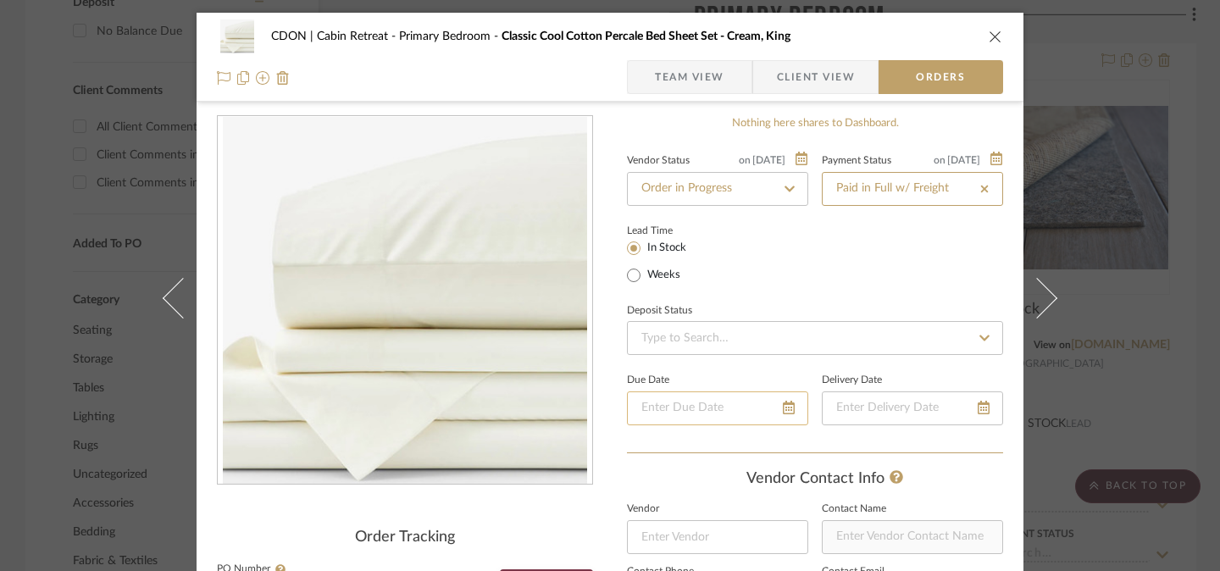
scroll to position [75, 0]
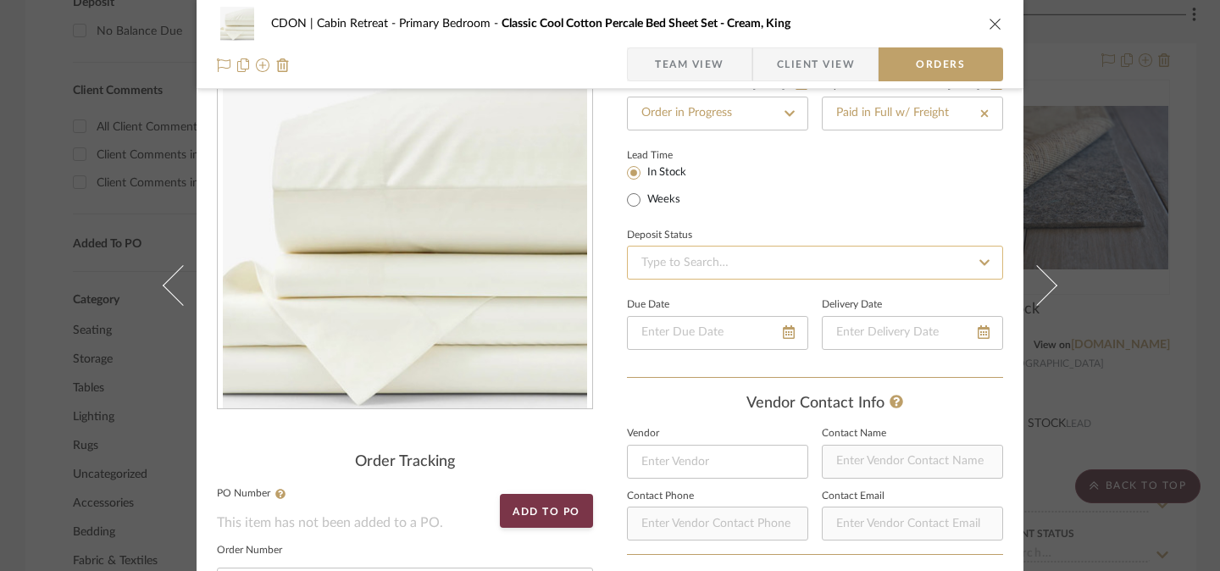
click at [695, 263] on input at bounding box center [815, 263] width 376 height 34
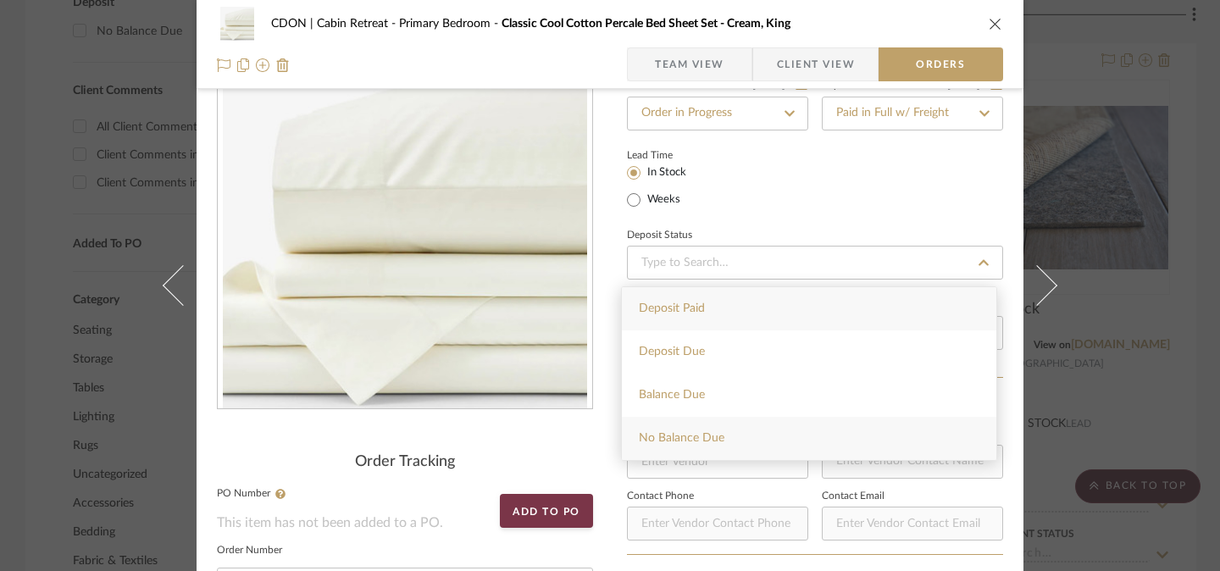
click at [704, 440] on span "No Balance Due" at bounding box center [682, 438] width 86 height 12
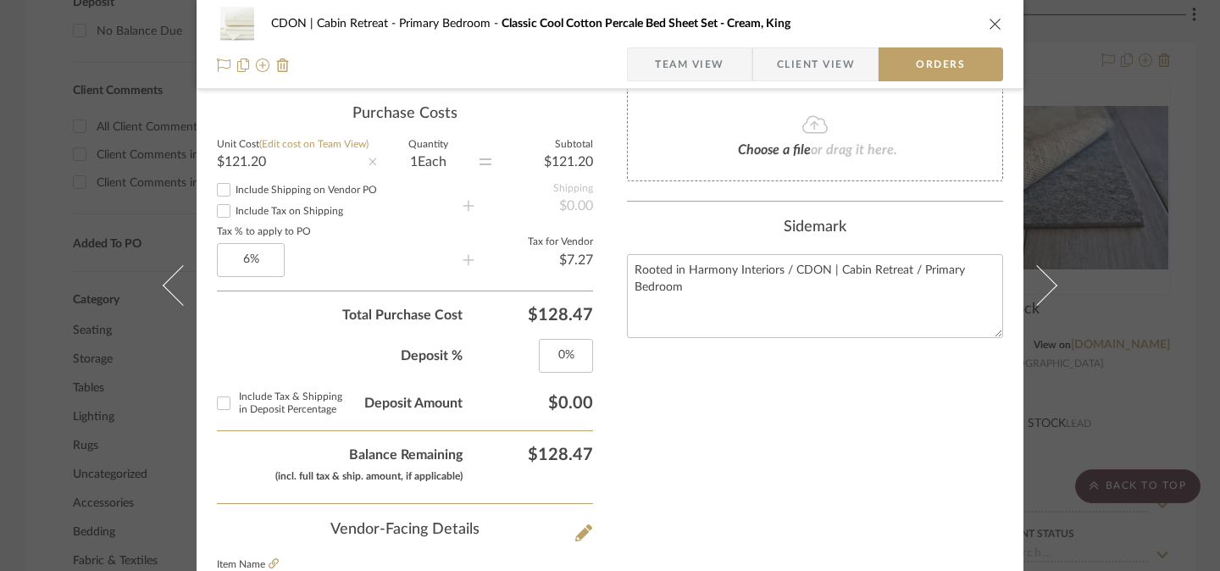
scroll to position [639, 0]
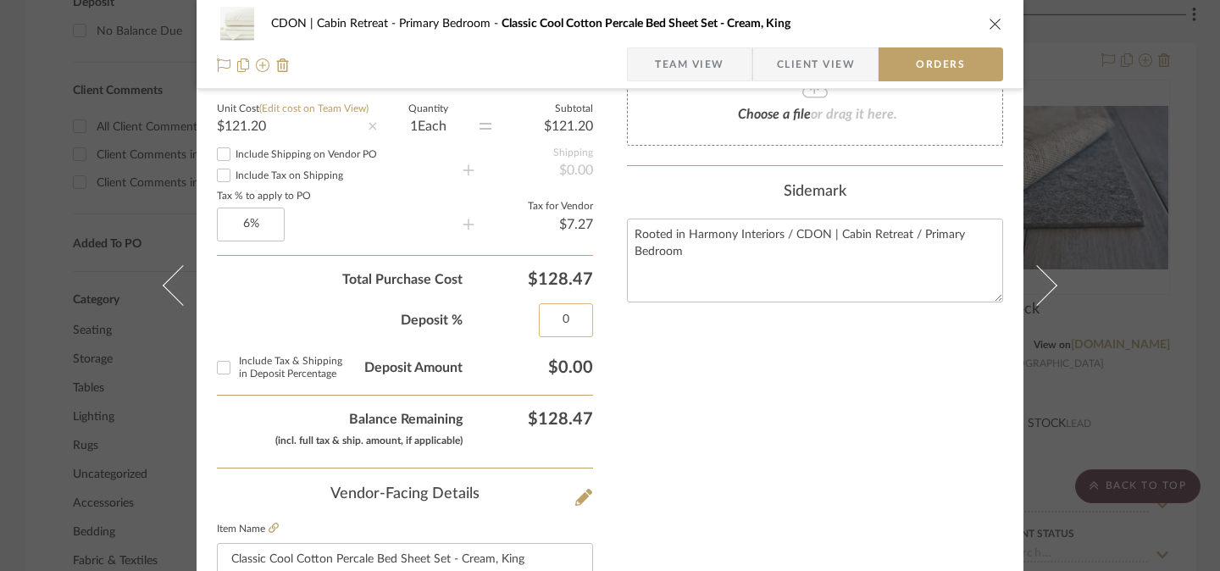
click at [558, 321] on input "0" at bounding box center [566, 320] width 54 height 34
click at [717, 431] on div "Nothing here shares to Dashboard. Vendor Status on [DATE] [DATE] Order in Progr…" at bounding box center [815, 286] width 376 height 1619
click at [219, 372] on input "Include Tax & Shipping in Deposit Percentage" at bounding box center [223, 367] width 27 height 27
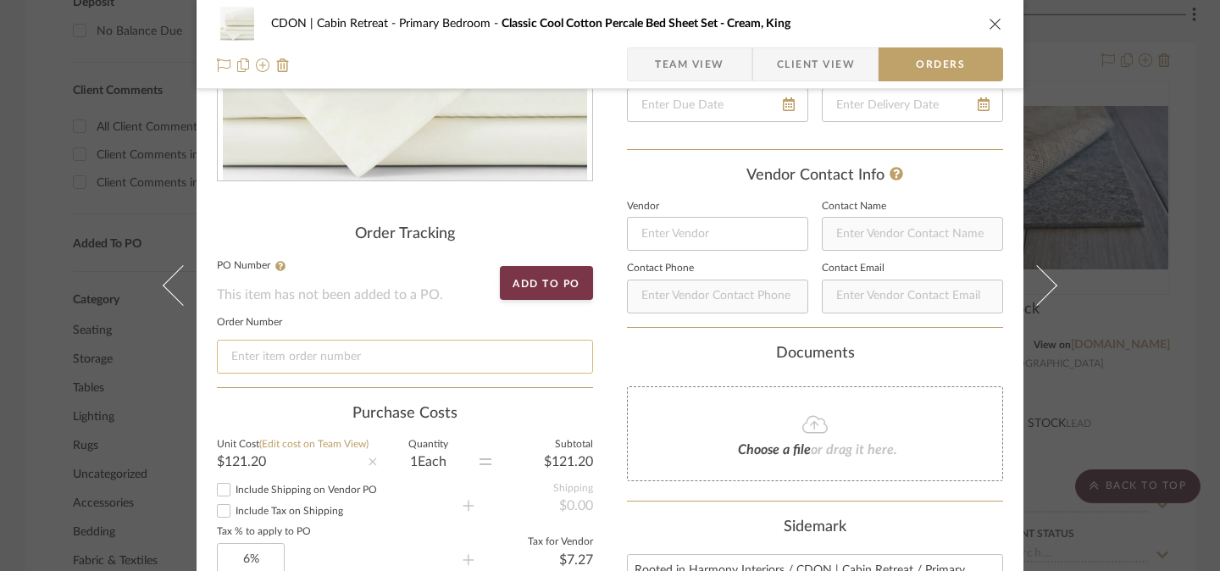
click at [379, 357] on input at bounding box center [405, 357] width 376 height 34
paste input "51840868"
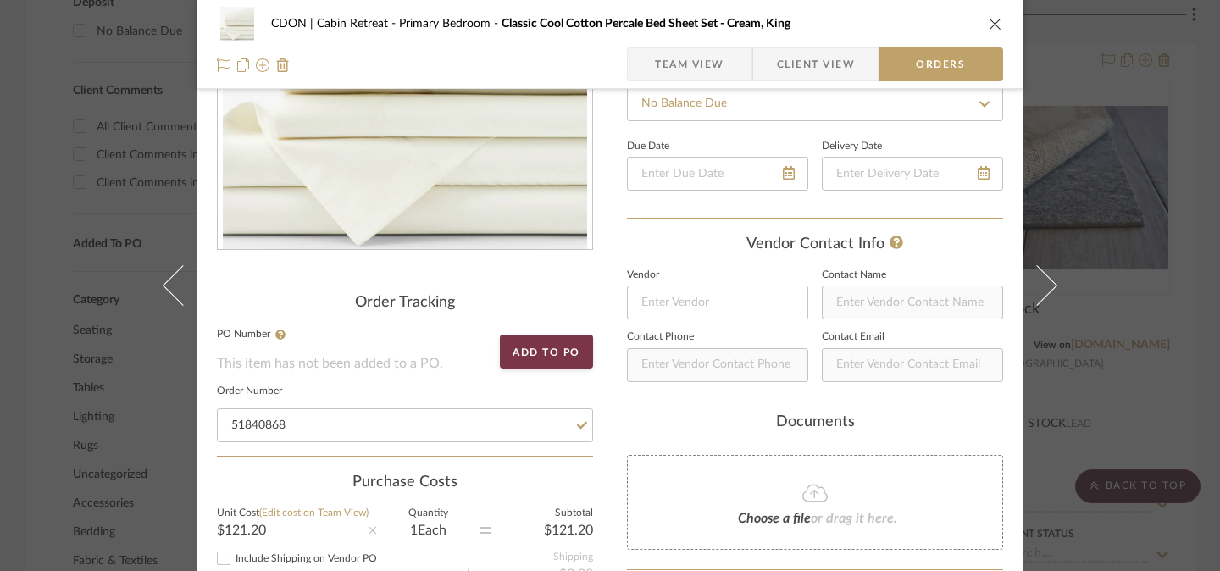
scroll to position [0, 0]
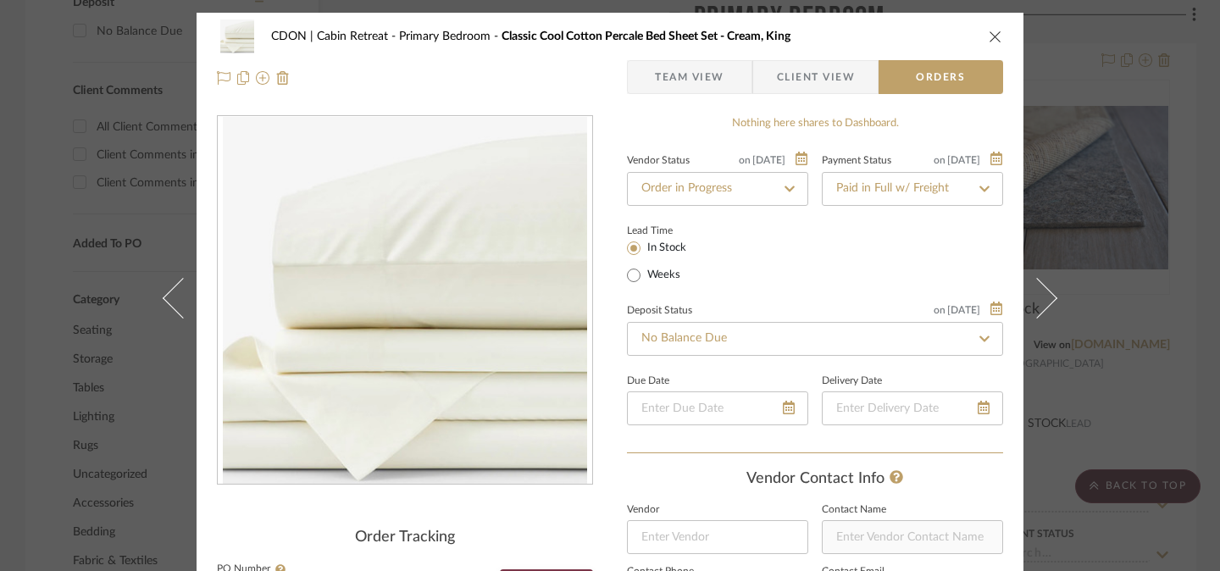
click at [989, 37] on icon "close" at bounding box center [996, 37] width 14 height 14
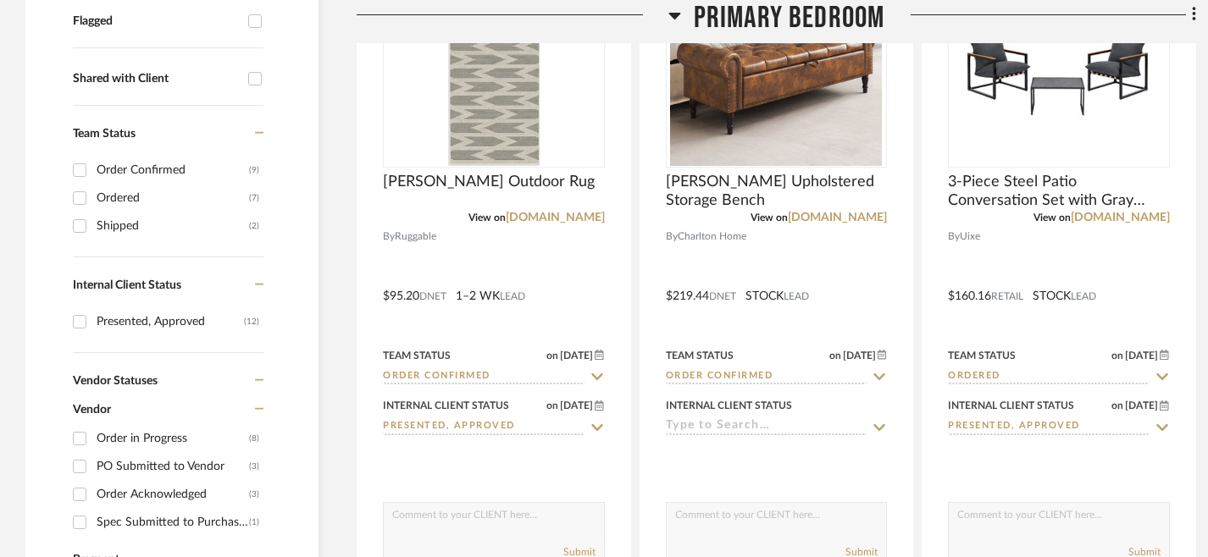
scroll to position [619, 0]
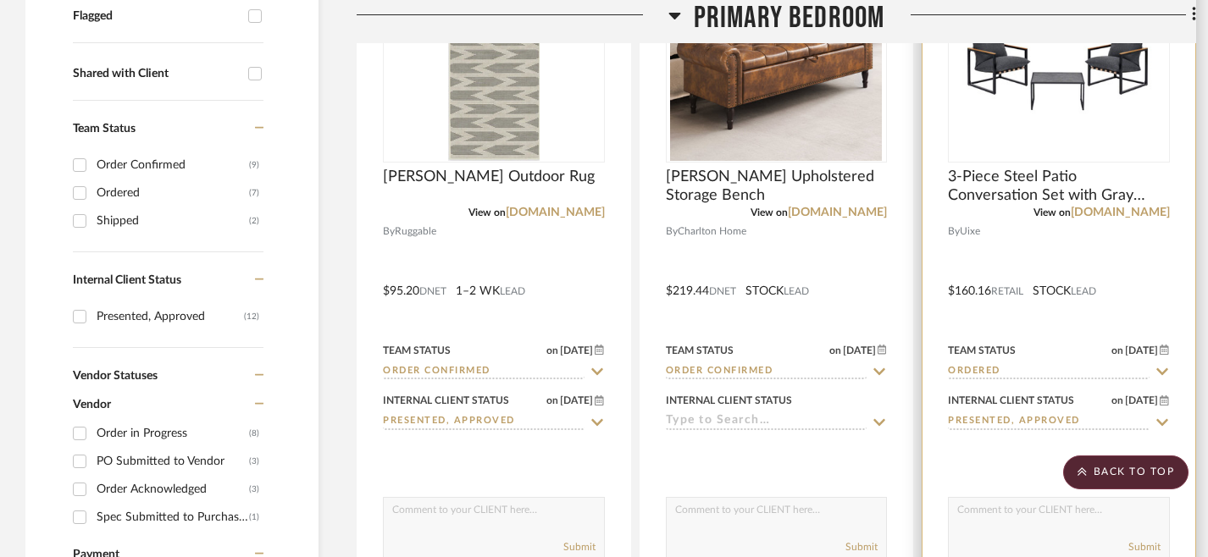
click at [1160, 371] on icon at bounding box center [1162, 371] width 12 height 7
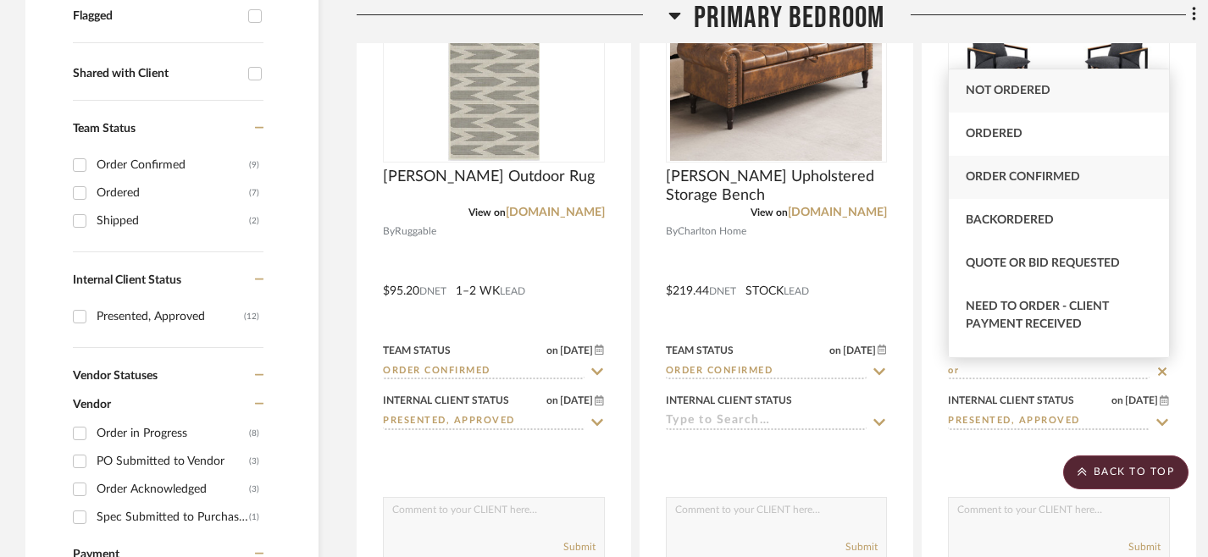
click at [1026, 175] on span "Order Confirmed" at bounding box center [1023, 177] width 114 height 12
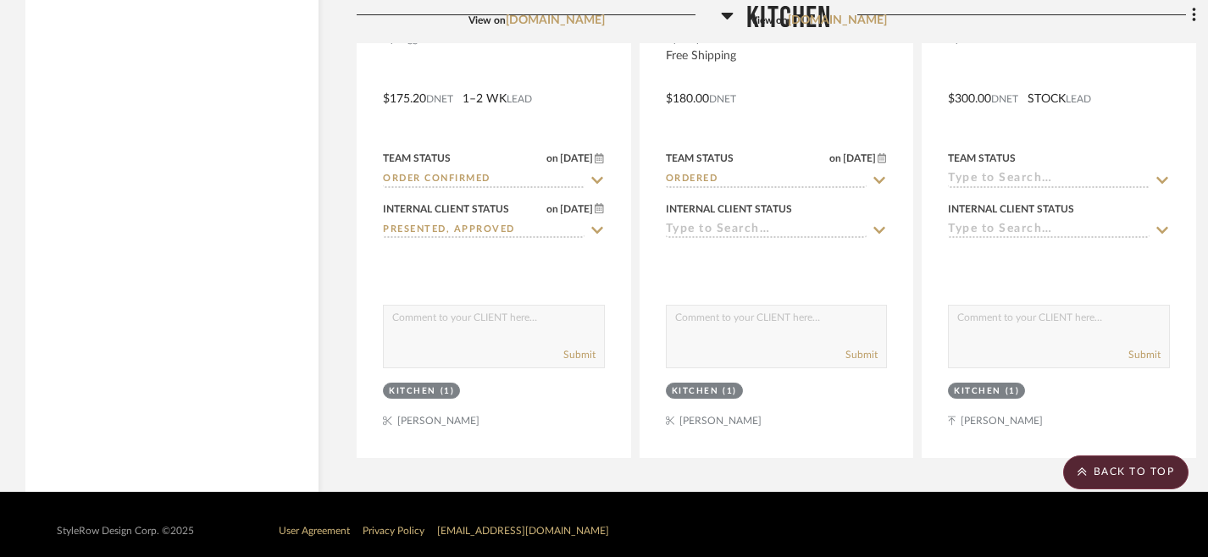
scroll to position [7117, 0]
